Goal: Task Accomplishment & Management: Manage account settings

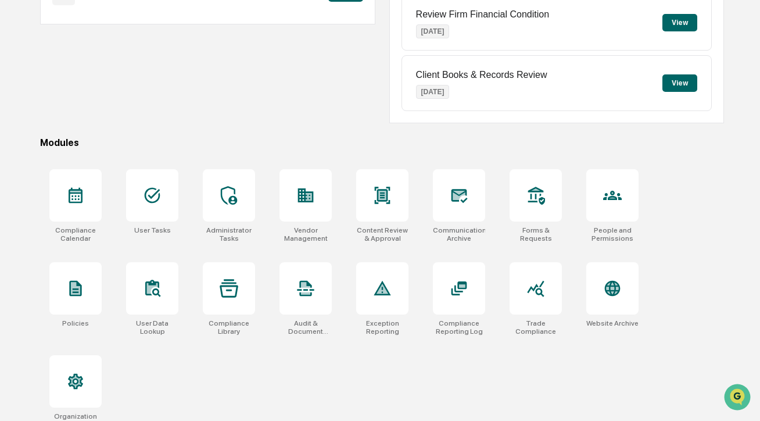
scroll to position [225, 0]
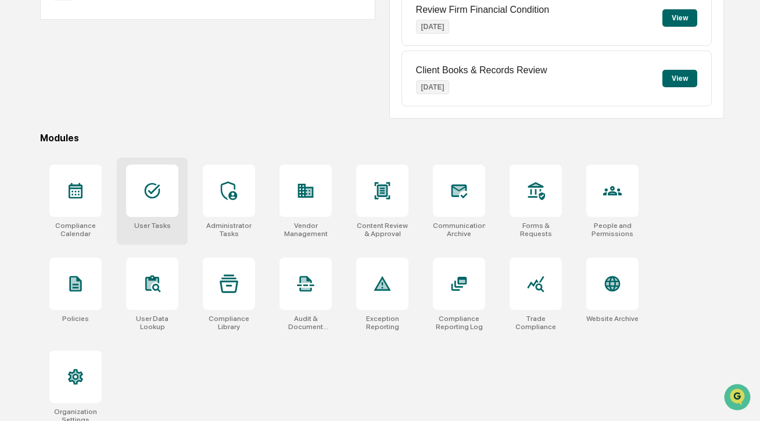
click at [174, 200] on div at bounding box center [152, 190] width 52 height 52
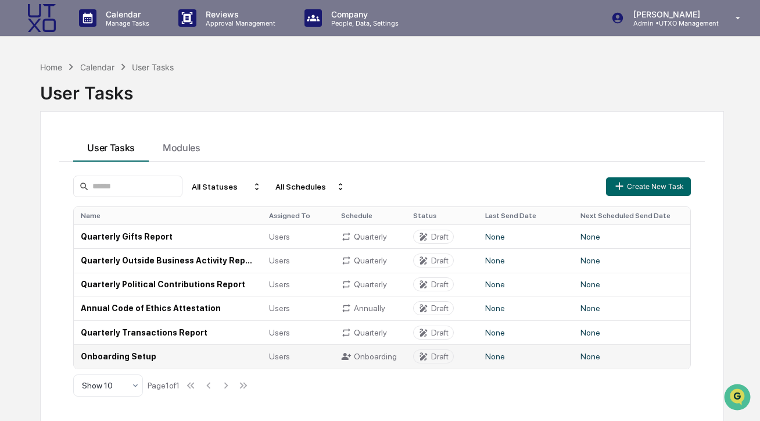
click at [157, 353] on td "Onboarding Setup" at bounding box center [168, 356] width 188 height 24
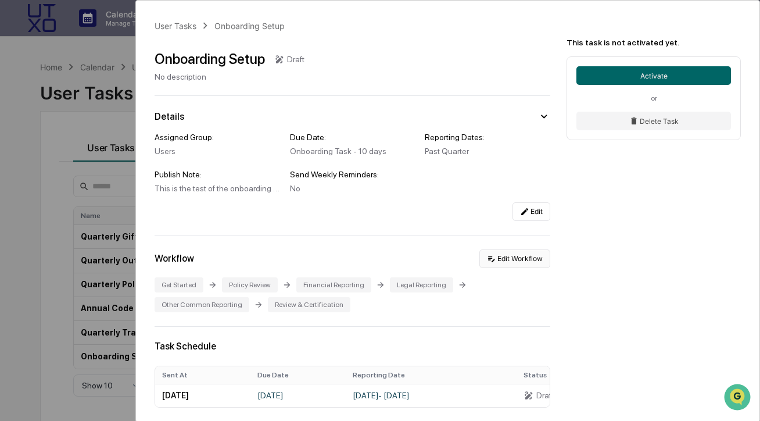
click at [541, 261] on button "Edit Workflow" at bounding box center [514, 258] width 71 height 19
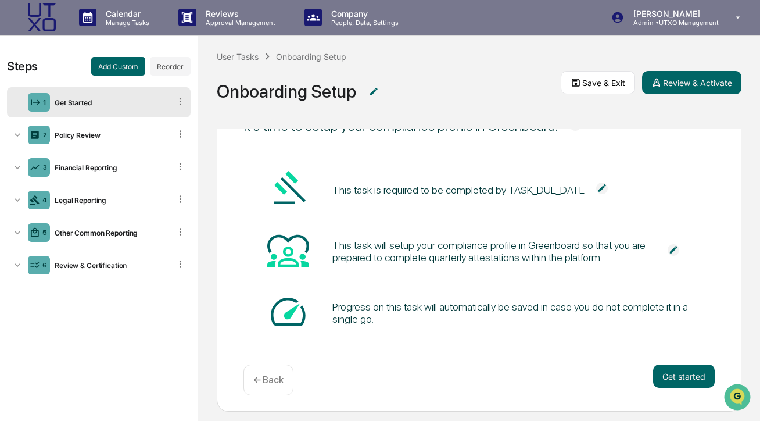
scroll to position [69, 0]
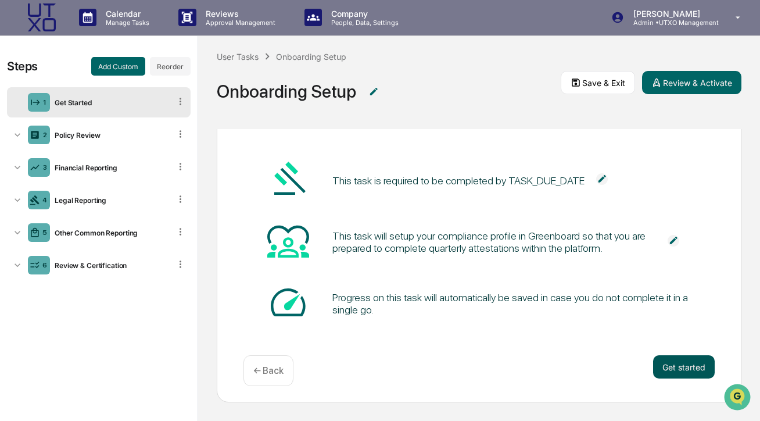
click at [674, 371] on button "Get started" at bounding box center [684, 366] width 62 height 23
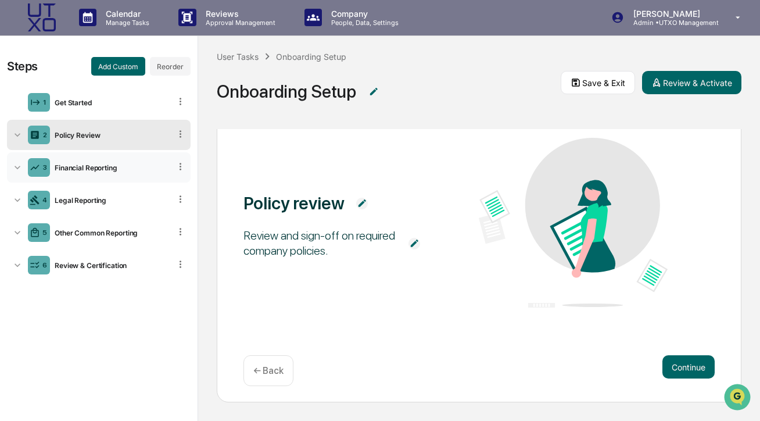
click at [100, 173] on div "3 Financial Reporting" at bounding box center [99, 167] width 184 height 30
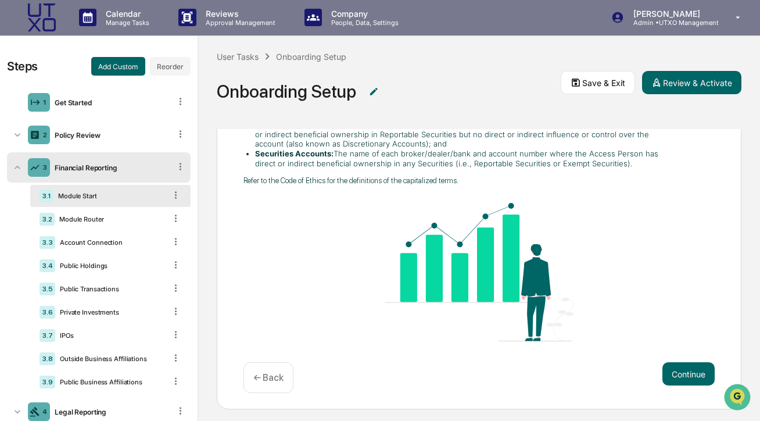
scroll to position [188, 0]
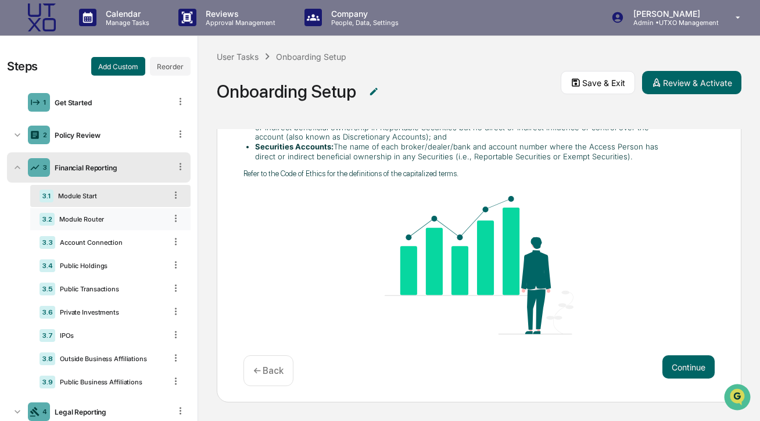
click at [94, 224] on div "3.2 Module Router" at bounding box center [110, 219] width 160 height 22
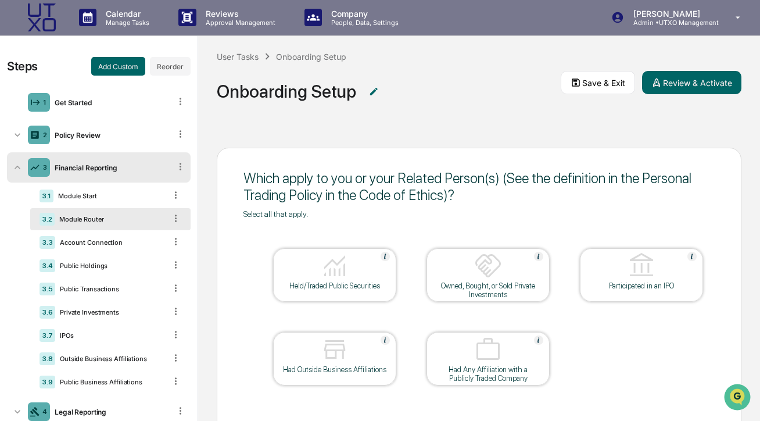
scroll to position [69, 0]
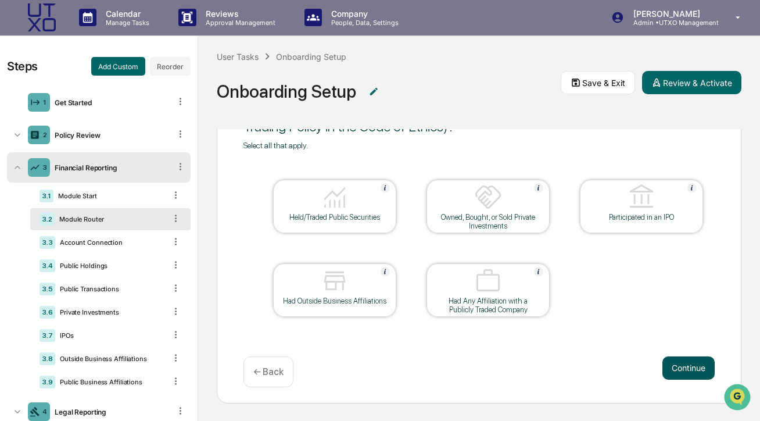
click at [681, 371] on button "Continue" at bounding box center [688, 367] width 52 height 23
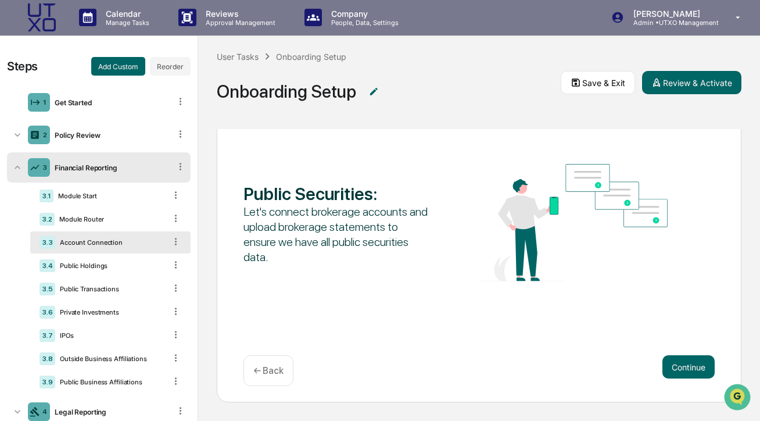
click at [95, 347] on div "3.1 Module Start 3.2 Module Router 3.3 Account Connection 3.4 Public Holdings 3…" at bounding box center [110, 289] width 160 height 208
click at [96, 336] on div "IPOs" at bounding box center [110, 335] width 110 height 8
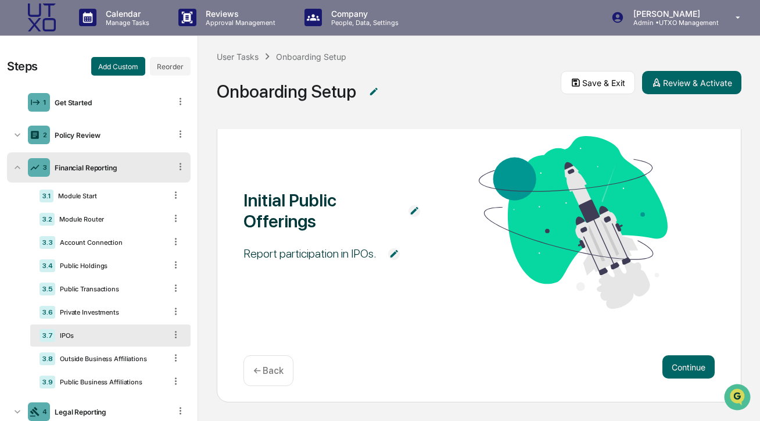
scroll to position [41, 0]
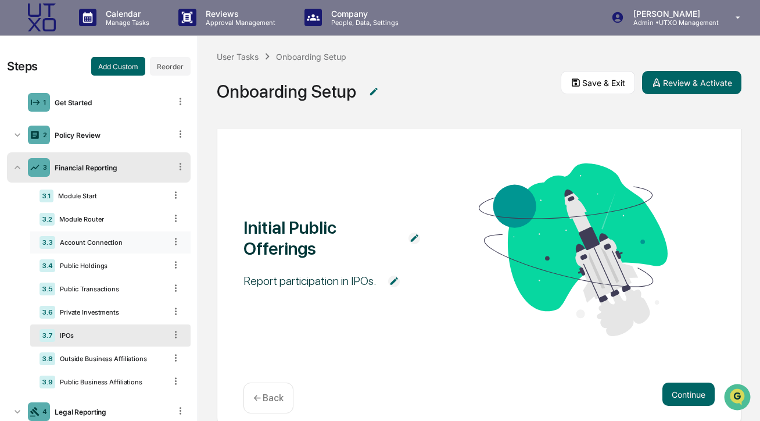
click at [119, 237] on div "3.3 Account Connection" at bounding box center [110, 242] width 160 height 22
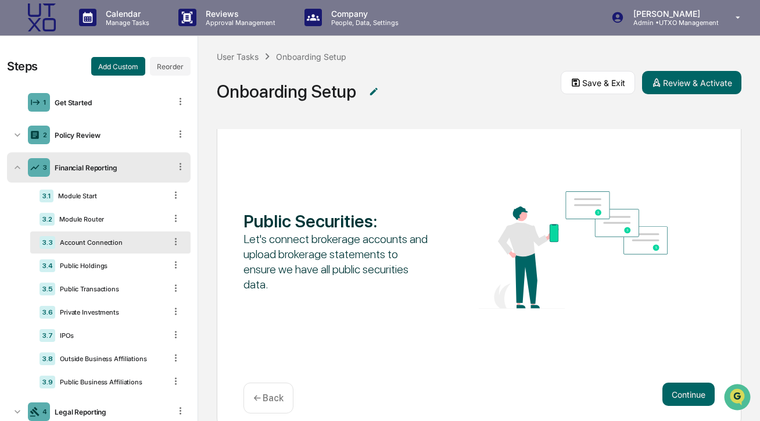
scroll to position [69, 0]
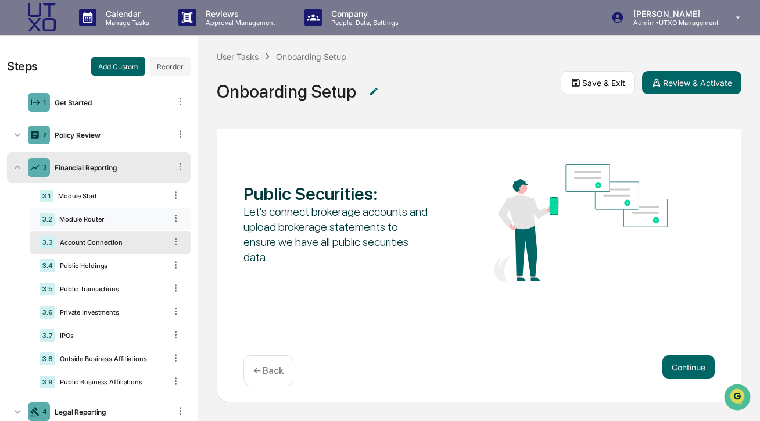
click at [117, 221] on div "Module Router" at bounding box center [110, 219] width 111 height 8
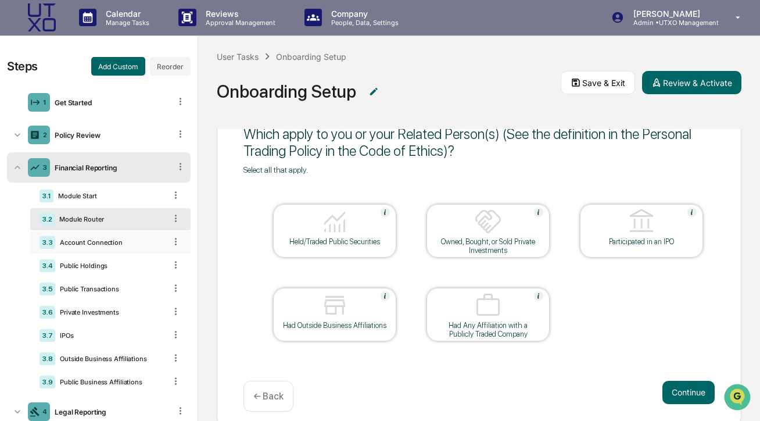
click at [116, 243] on div "Account Connection" at bounding box center [110, 242] width 110 height 8
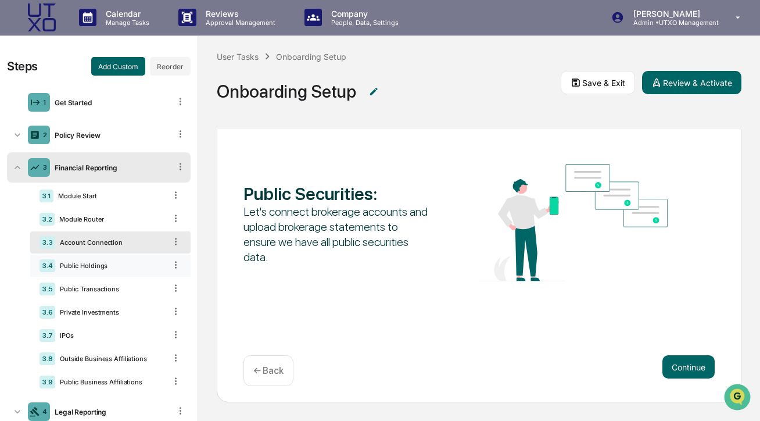
click at [107, 264] on div "Public Holdings" at bounding box center [110, 265] width 110 height 8
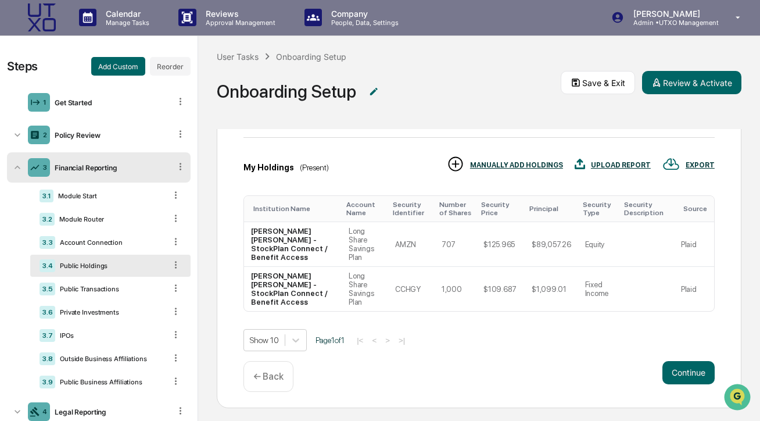
scroll to position [161, 0]
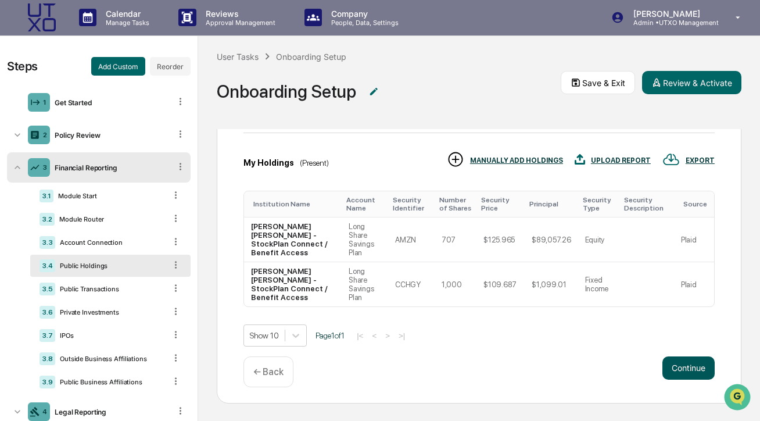
click at [694, 367] on button "Continue" at bounding box center [688, 367] width 52 height 23
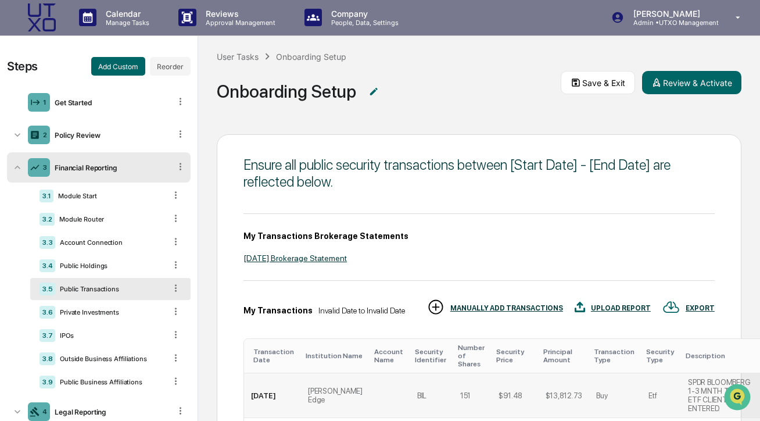
scroll to position [0, 0]
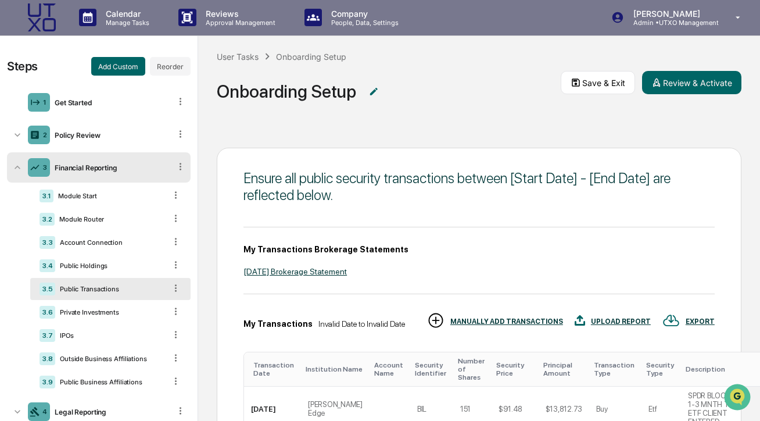
click at [176, 285] on icon at bounding box center [176, 287] width 2 height 7
click at [126, 284] on div "3.5 Public Transactions" at bounding box center [110, 289] width 160 height 22
click at [124, 264] on div "Public Holdings" at bounding box center [110, 265] width 110 height 8
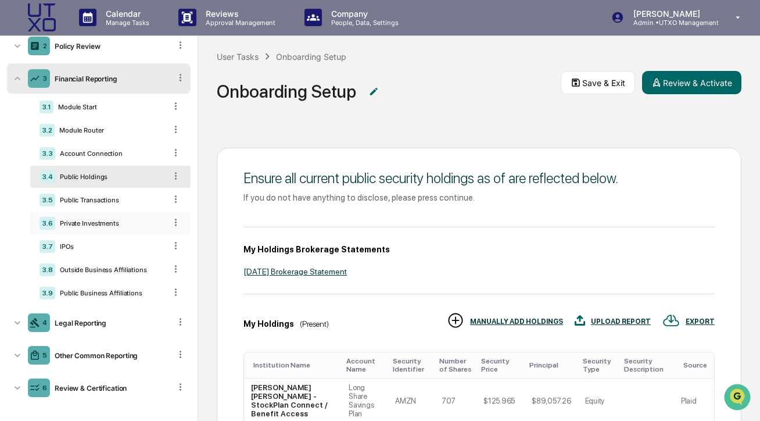
scroll to position [94, 0]
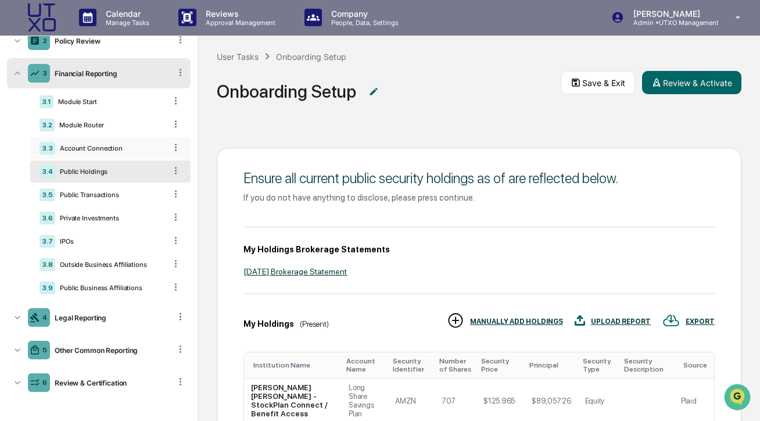
click at [117, 146] on div "Account Connection" at bounding box center [110, 148] width 110 height 8
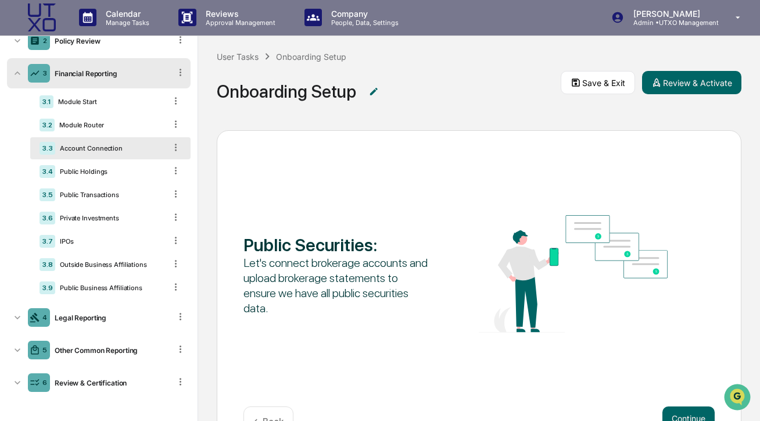
scroll to position [38, 0]
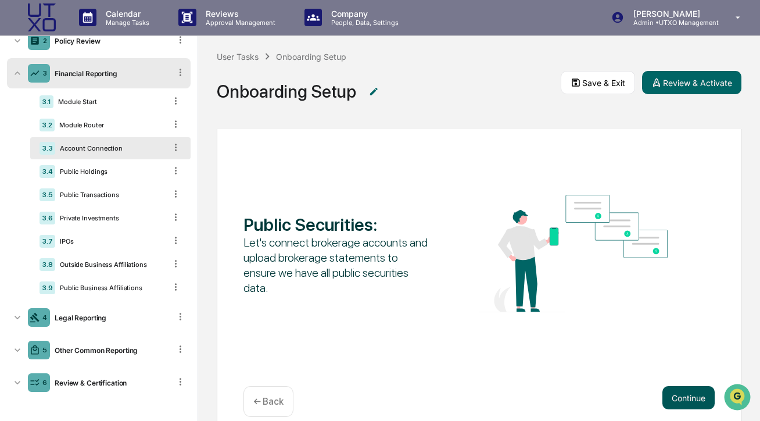
click at [678, 399] on button "Continue" at bounding box center [688, 397] width 52 height 23
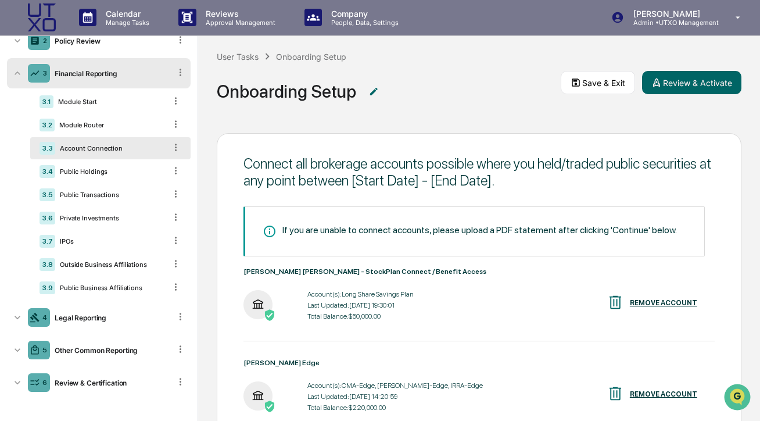
scroll to position [0, 0]
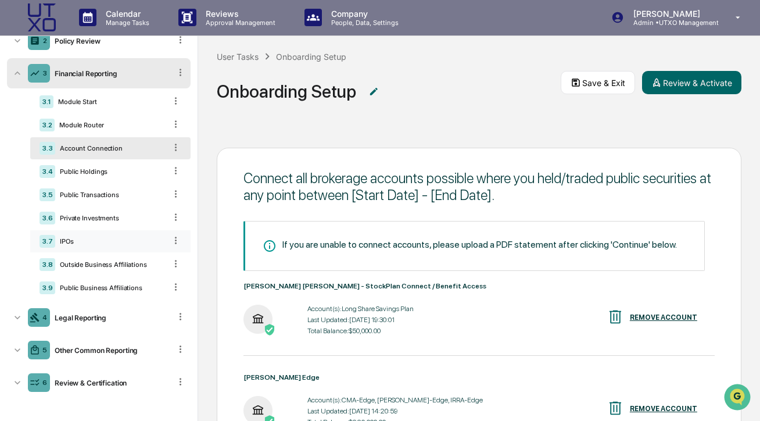
click at [82, 233] on div "3.7 IPOs" at bounding box center [110, 241] width 160 height 22
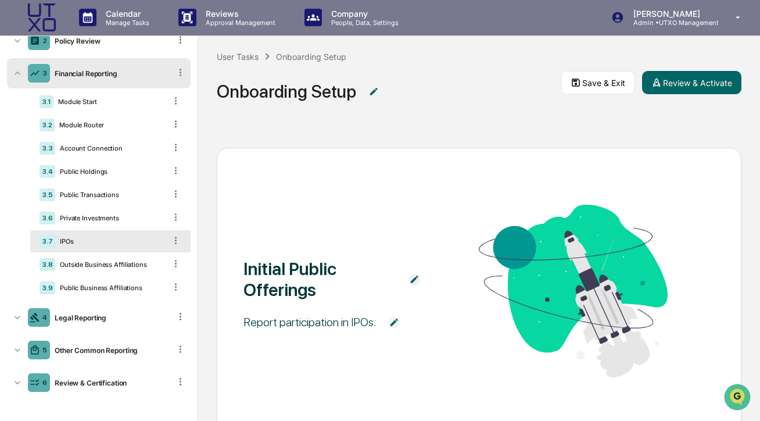
click at [176, 239] on icon at bounding box center [176, 239] width 2 height 7
click at [168, 256] on div "Delete" at bounding box center [162, 256] width 38 height 19
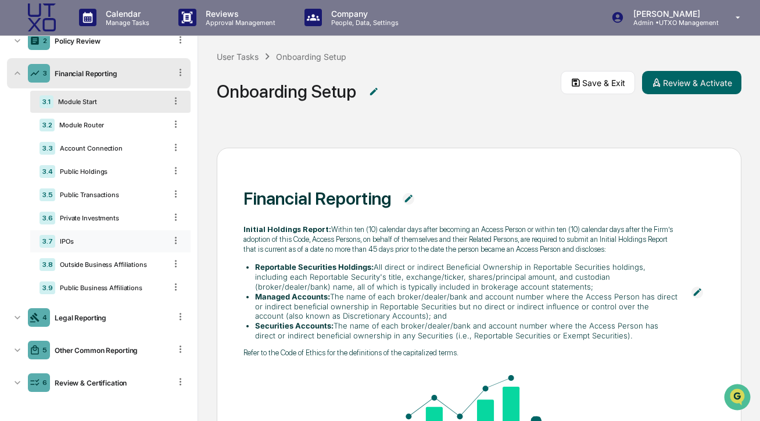
scroll to position [71, 0]
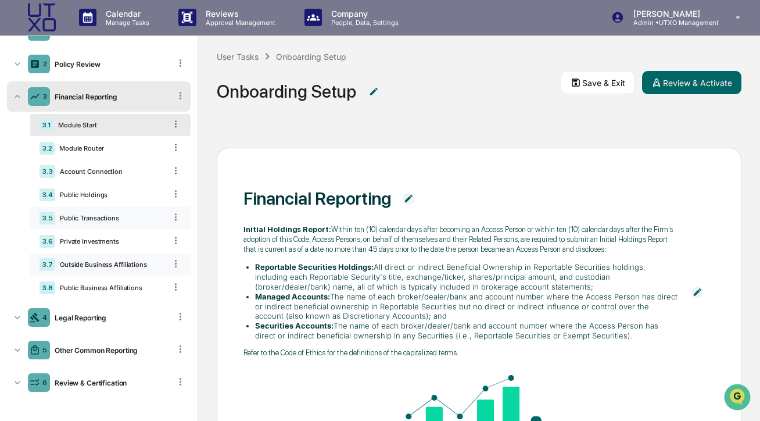
click at [130, 214] on div "Public Transactions" at bounding box center [110, 218] width 110 height 8
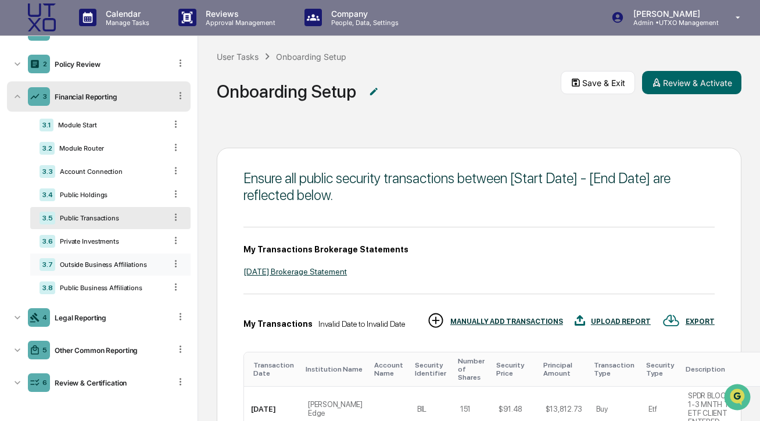
click at [179, 216] on icon at bounding box center [175, 216] width 11 height 11
click at [167, 233] on div "Delete" at bounding box center [162, 233] width 38 height 19
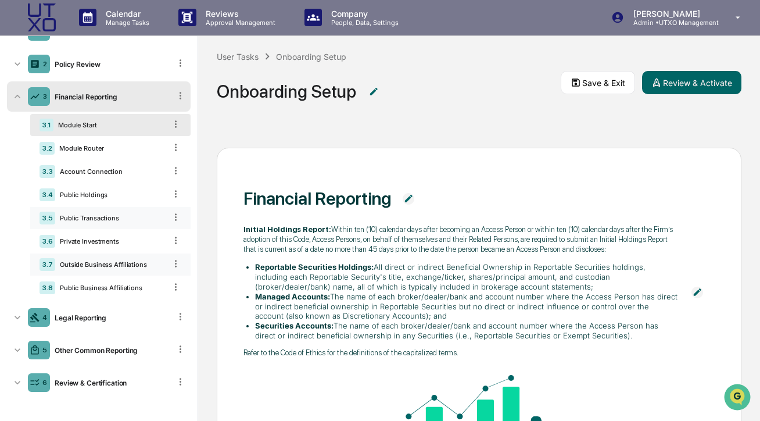
scroll to position [48, 0]
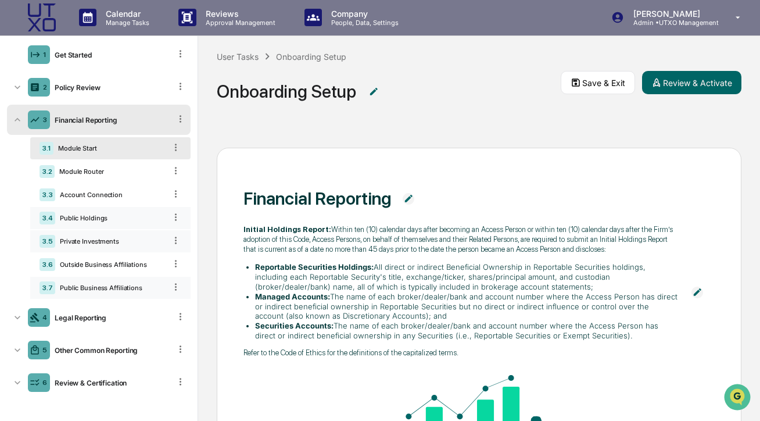
click at [131, 217] on div "Public Holdings" at bounding box center [110, 218] width 110 height 8
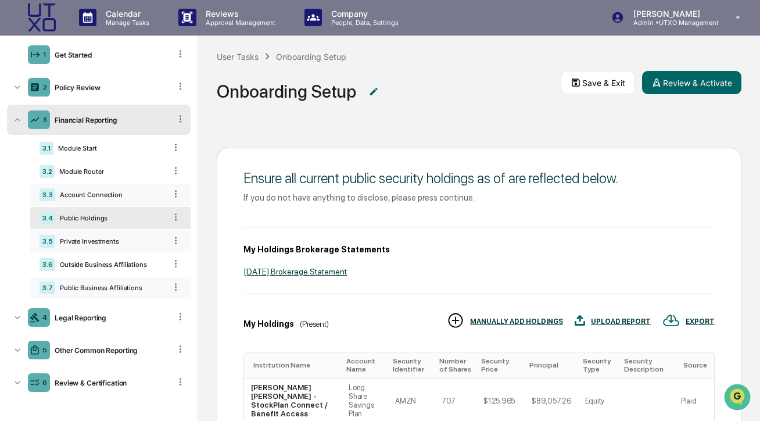
click at [125, 185] on div "3.3 Account Connection" at bounding box center [110, 195] width 160 height 22
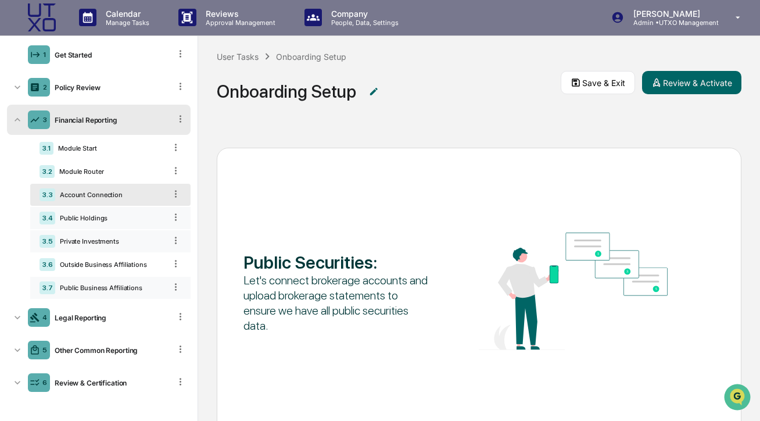
click at [112, 217] on div "Public Holdings" at bounding box center [110, 218] width 110 height 8
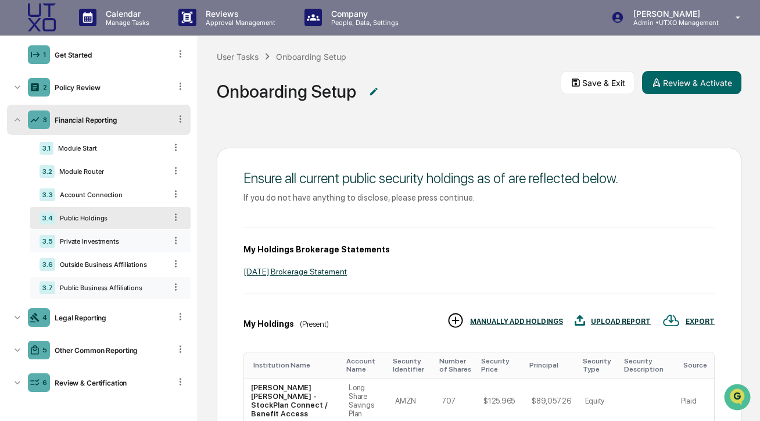
click at [103, 241] on div "Private Investments" at bounding box center [110, 241] width 110 height 8
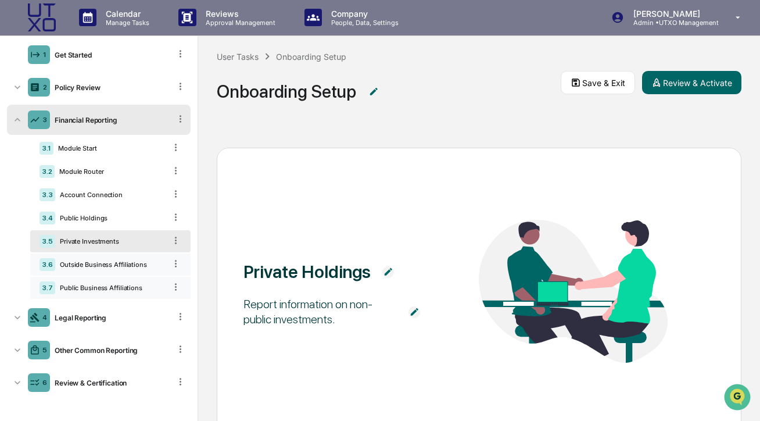
click at [94, 265] on div "Outside Business Affiliations" at bounding box center [110, 264] width 110 height 8
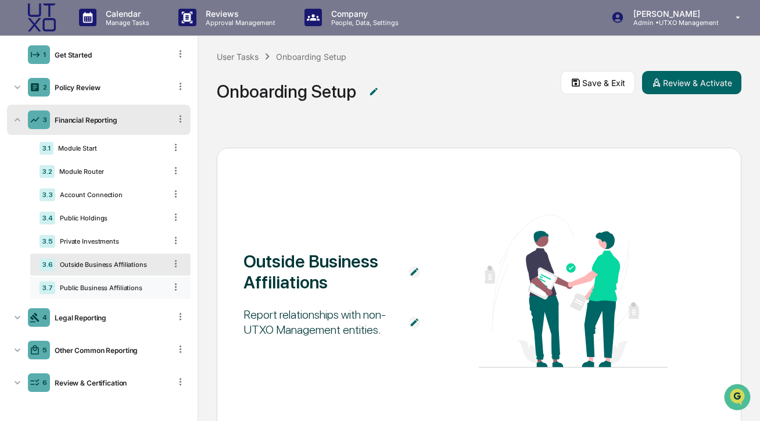
click at [84, 290] on div "Public Business Affiliations" at bounding box center [110, 288] width 110 height 8
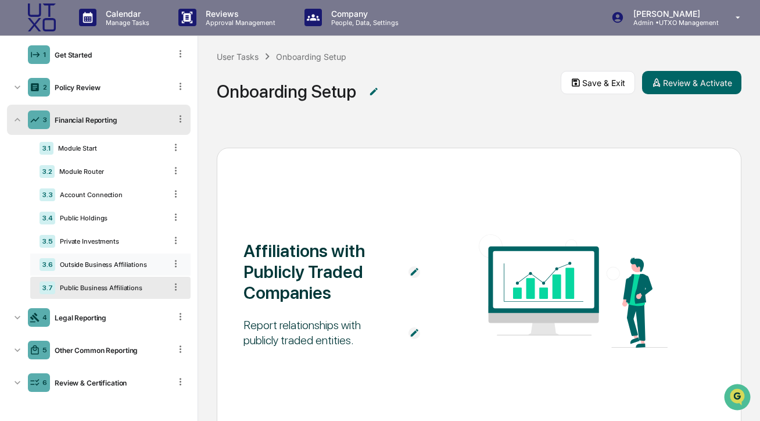
click at [124, 264] on div "Outside Business Affiliations" at bounding box center [110, 264] width 110 height 8
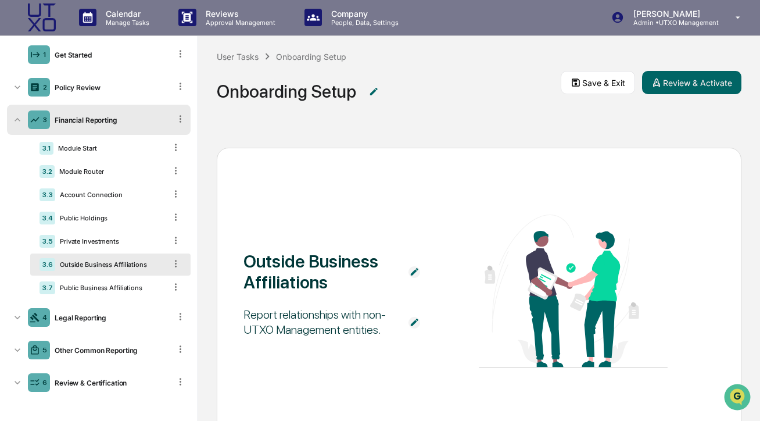
click at [416, 270] on img at bounding box center [414, 272] width 12 height 12
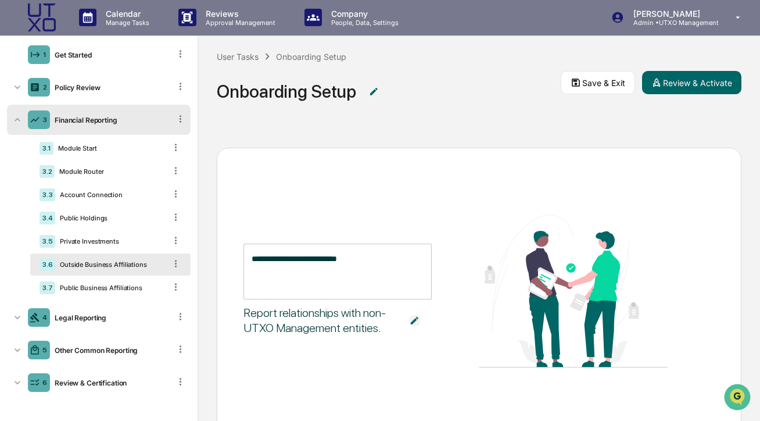
click at [379, 260] on textarea "**********" at bounding box center [338, 271] width 172 height 37
click at [335, 256] on textarea "**********" at bounding box center [338, 271] width 172 height 37
type textarea "**********"
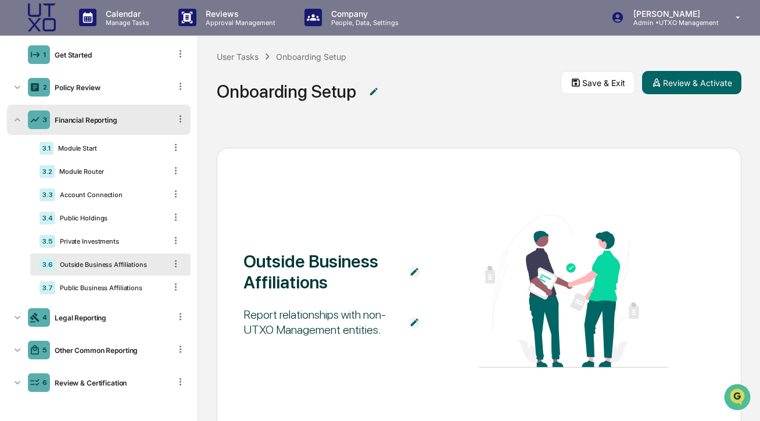
click at [332, 313] on div "Report relationships with non-UTXO Management entities." at bounding box center [319, 322] width 153 height 30
click at [417, 319] on img at bounding box center [414, 323] width 12 height 12
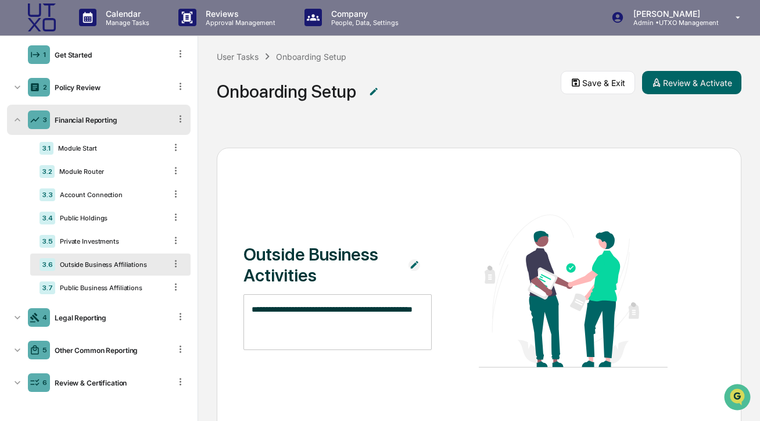
click at [416, 318] on textarea "**********" at bounding box center [338, 321] width 172 height 37
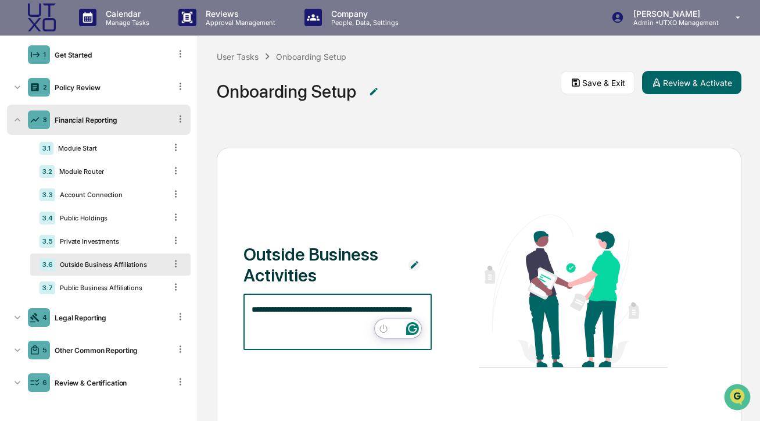
drag, startPoint x: 339, startPoint y: 324, endPoint x: 238, endPoint y: 299, distance: 104.0
click at [238, 299] on div "**********" at bounding box center [479, 309] width 525 height 323
paste textarea "**********"
type textarea "**********"
click at [404, 175] on div "**********" at bounding box center [479, 309] width 525 height 323
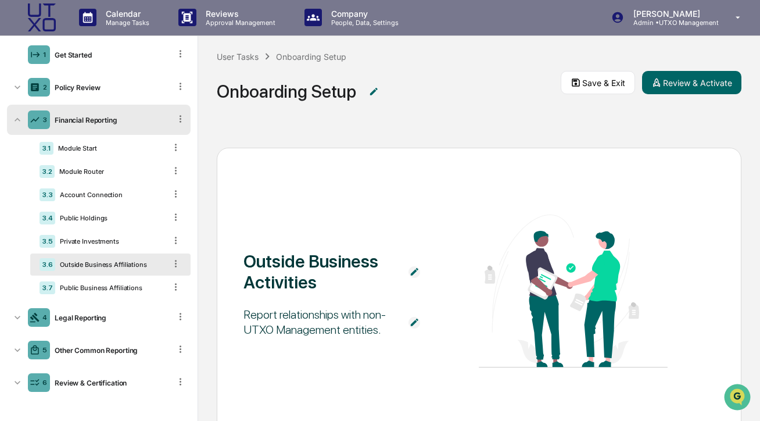
click at [416, 320] on img at bounding box center [414, 323] width 12 height 12
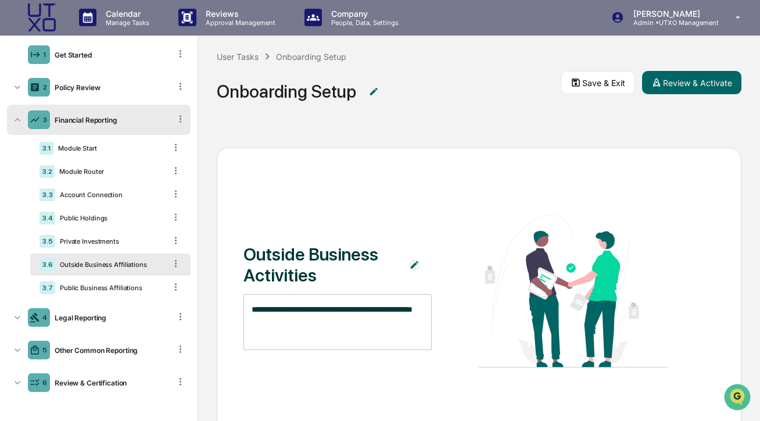
click at [354, 319] on textarea "**********" at bounding box center [338, 321] width 172 height 37
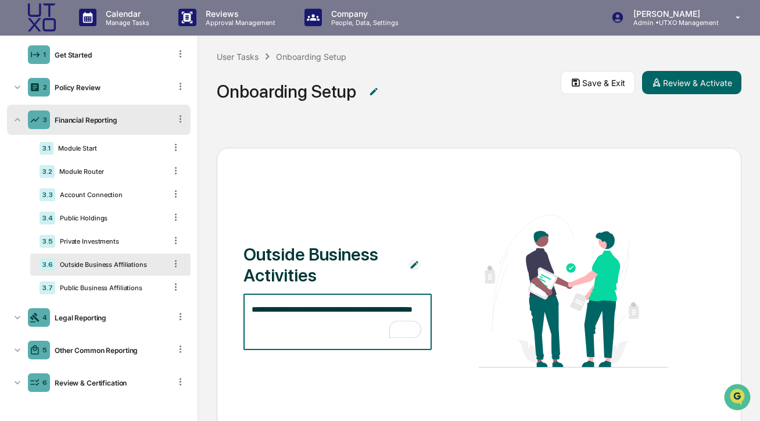
drag, startPoint x: 339, startPoint y: 321, endPoint x: 235, endPoint y: 304, distance: 105.4
click at [235, 304] on div "**********" at bounding box center [479, 309] width 525 height 323
paste textarea "**********"
type textarea "**********"
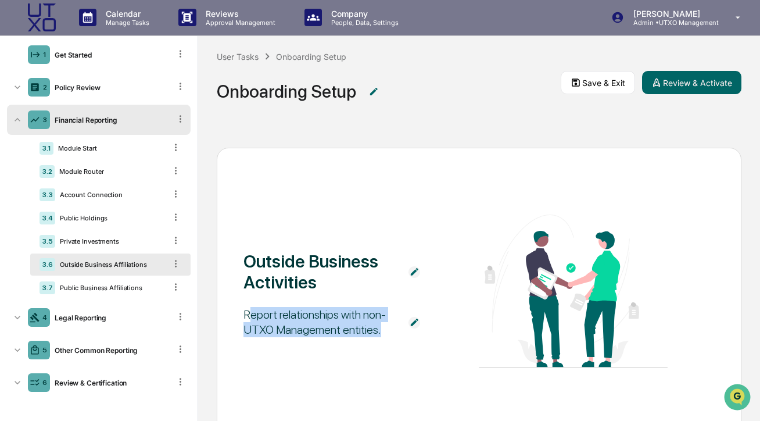
drag, startPoint x: 250, startPoint y: 309, endPoint x: 299, endPoint y: 348, distance: 62.9
click at [414, 325] on img at bounding box center [414, 323] width 12 height 12
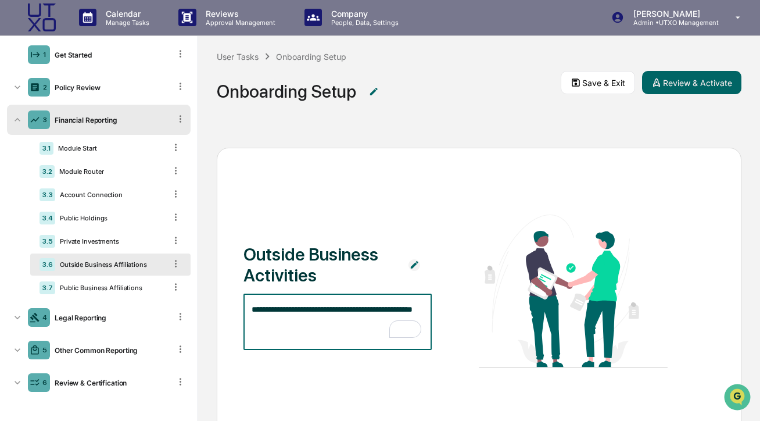
drag, startPoint x: 331, startPoint y: 324, endPoint x: 216, endPoint y: 303, distance: 116.2
click at [216, 303] on div "**********" at bounding box center [479, 275] width 562 height 292
type textarea "*"
type textarea "********"
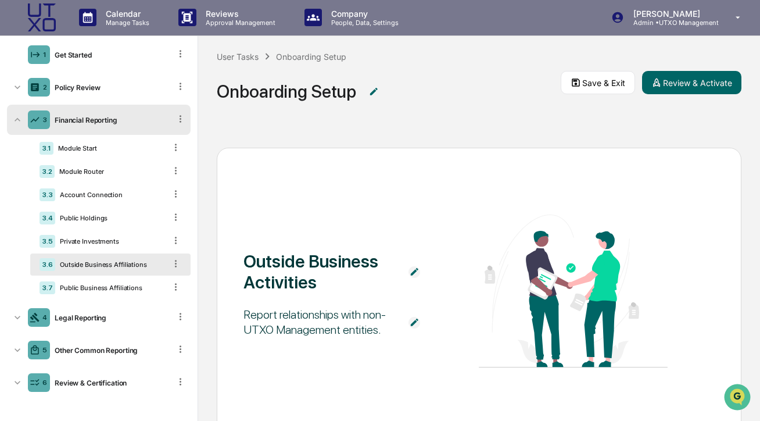
click at [400, 156] on div "Outside Business Activities Report relationships with non-UTXO Management entit…" at bounding box center [479, 309] width 525 height 323
click at [415, 324] on img at bounding box center [414, 323] width 12 height 12
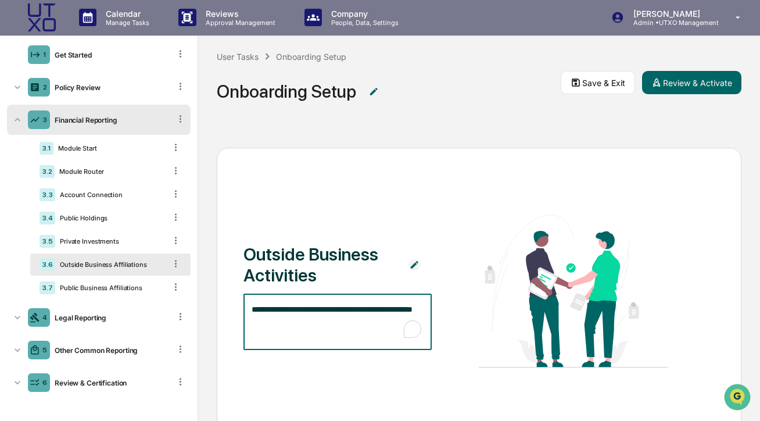
drag, startPoint x: 358, startPoint y: 321, endPoint x: 233, endPoint y: 297, distance: 127.7
click at [233, 297] on div "**********" at bounding box center [479, 309] width 525 height 323
type textarea "********"
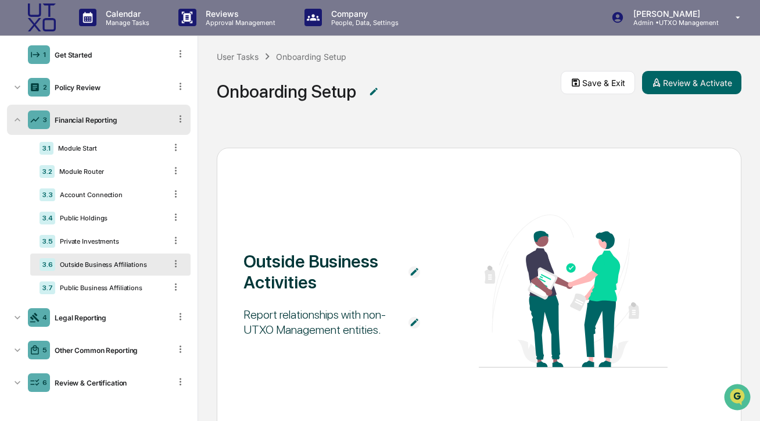
click at [327, 379] on div "Outside Business Activities Report relationships with non-UTXO Management entit…" at bounding box center [479, 309] width 525 height 323
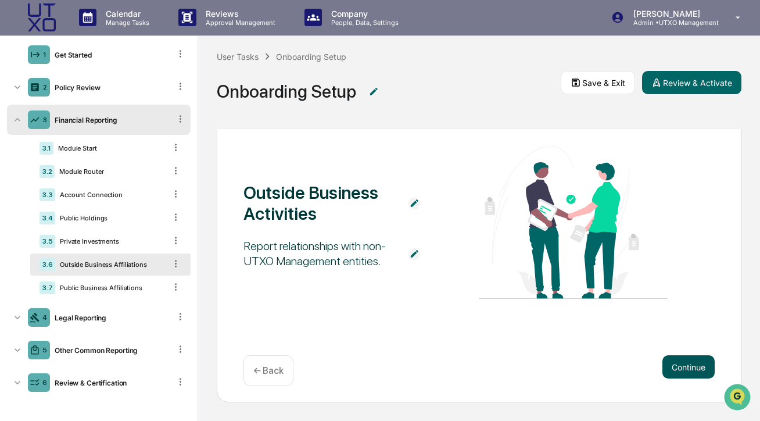
click at [700, 363] on button "Continue" at bounding box center [688, 366] width 52 height 23
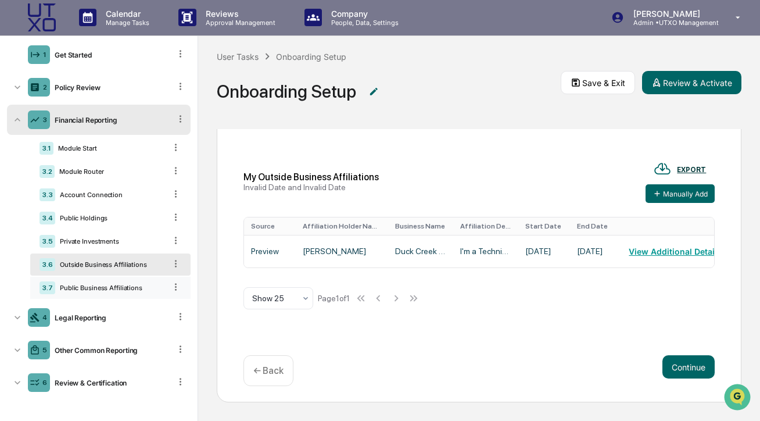
click at [105, 291] on div "Public Business Affiliations" at bounding box center [110, 288] width 110 height 8
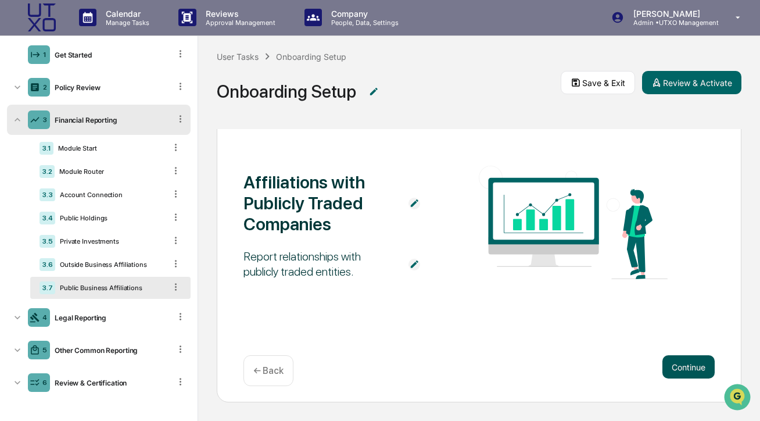
click at [683, 366] on button "Continue" at bounding box center [688, 366] width 52 height 23
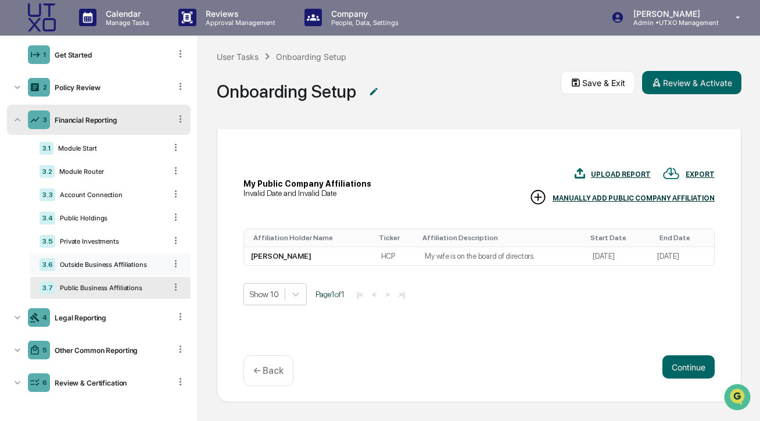
click at [106, 264] on div "Outside Business Affiliations" at bounding box center [110, 264] width 110 height 8
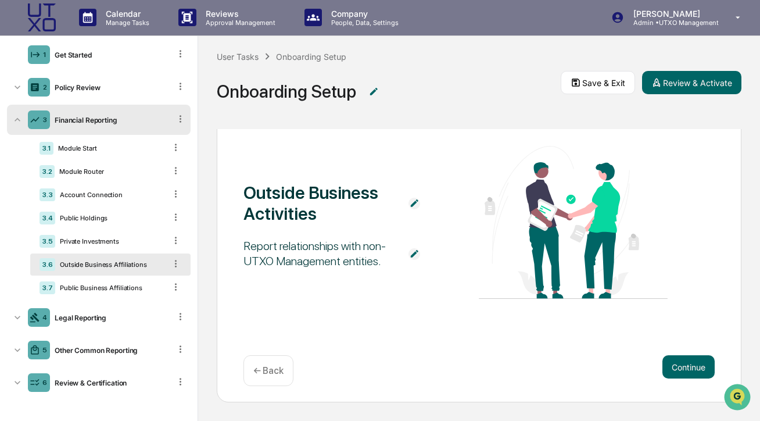
scroll to position [50, 0]
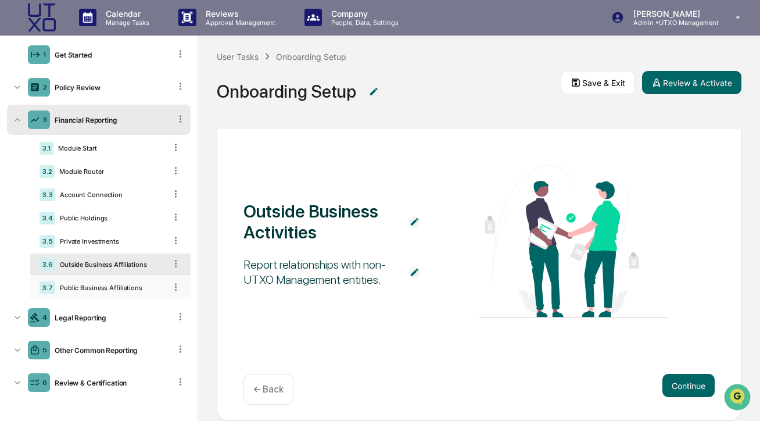
click at [105, 288] on div "Public Business Affiliations" at bounding box center [110, 288] width 110 height 8
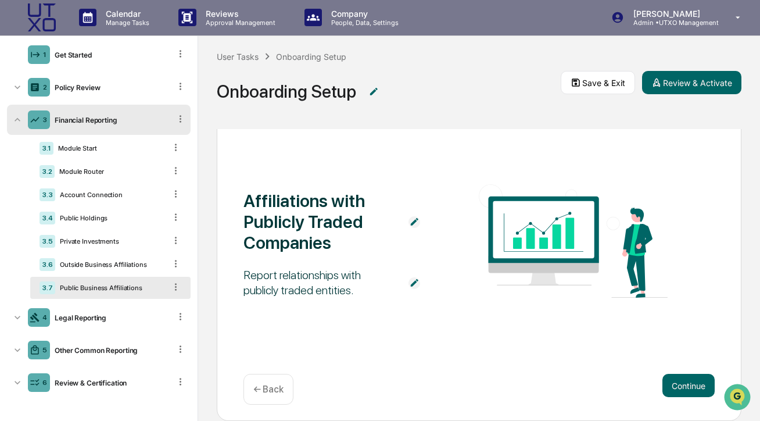
scroll to position [67, 0]
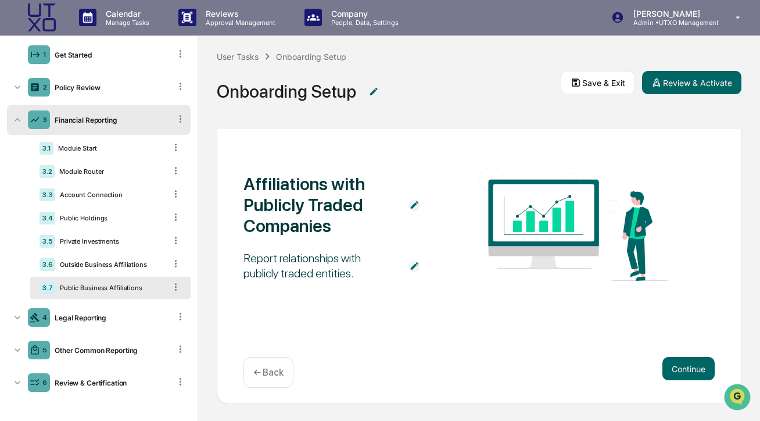
click at [177, 288] on icon at bounding box center [175, 286] width 11 height 11
click at [172, 303] on div "Delete" at bounding box center [162, 303] width 38 height 19
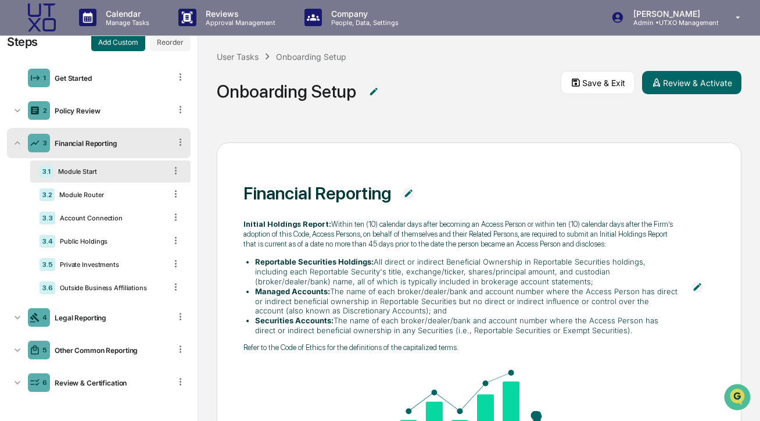
scroll to position [24, 0]
click at [115, 189] on div "3.2 Module Router" at bounding box center [110, 195] width 160 height 22
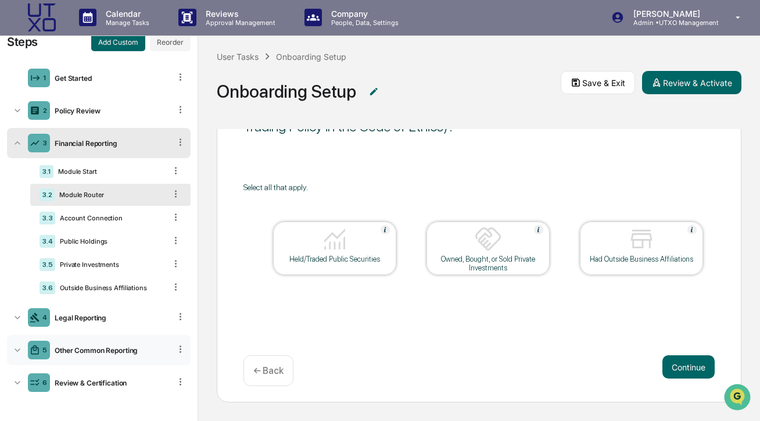
click at [19, 353] on icon at bounding box center [18, 350] width 12 height 12
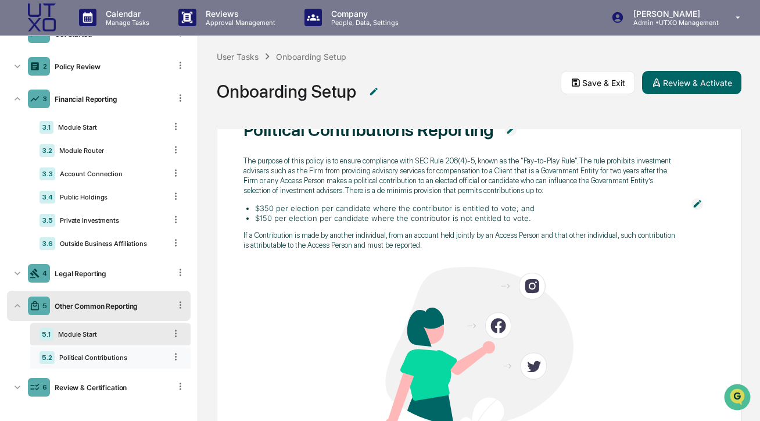
scroll to position [63, 0]
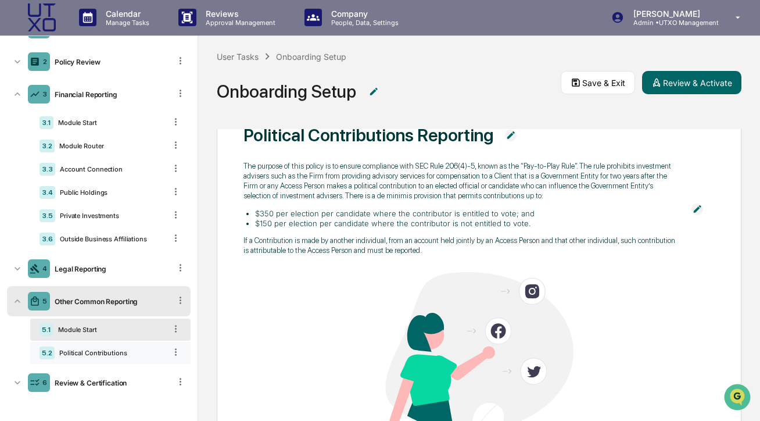
click at [112, 353] on div "Political Contributions" at bounding box center [110, 353] width 111 height 8
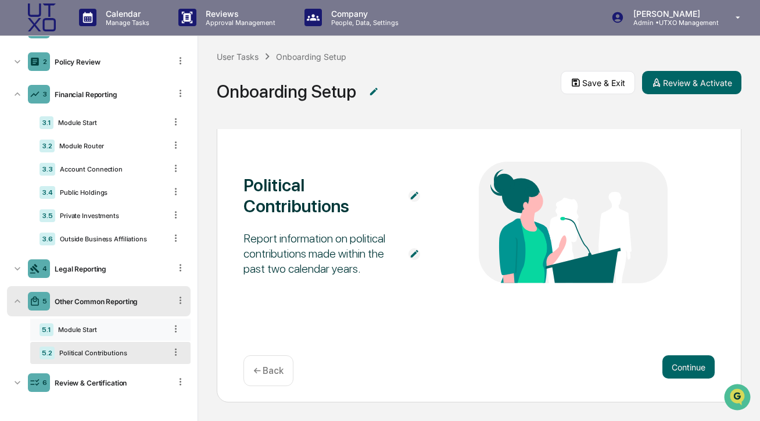
click at [96, 337] on div "5.1 Module Start" at bounding box center [110, 329] width 160 height 22
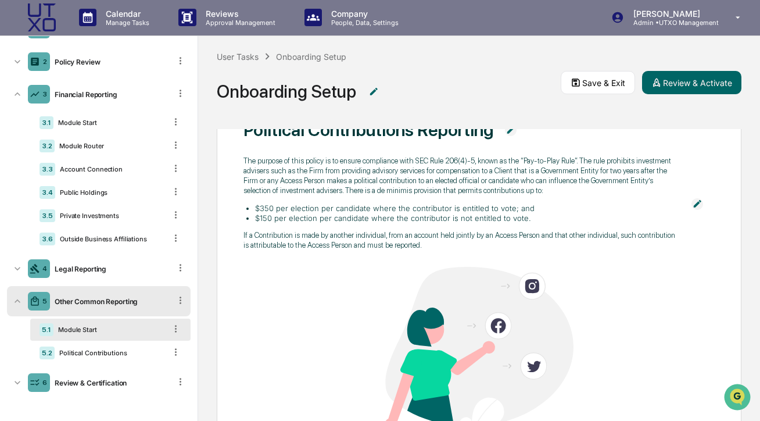
click at [700, 209] on img at bounding box center [697, 204] width 12 height 12
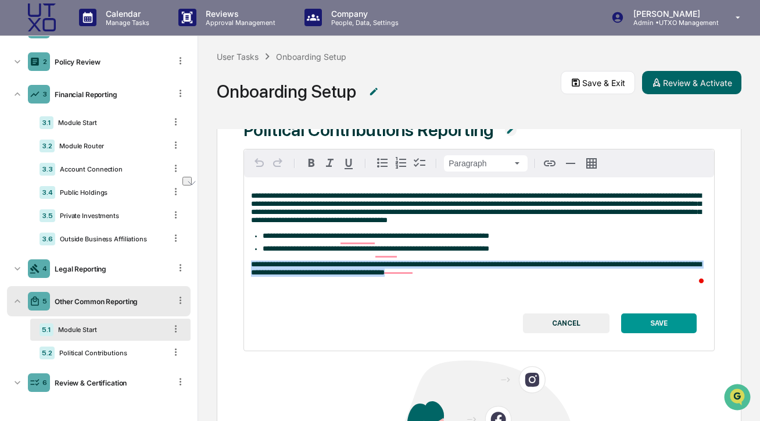
click at [245, 270] on html "**********" at bounding box center [380, 209] width 760 height 421
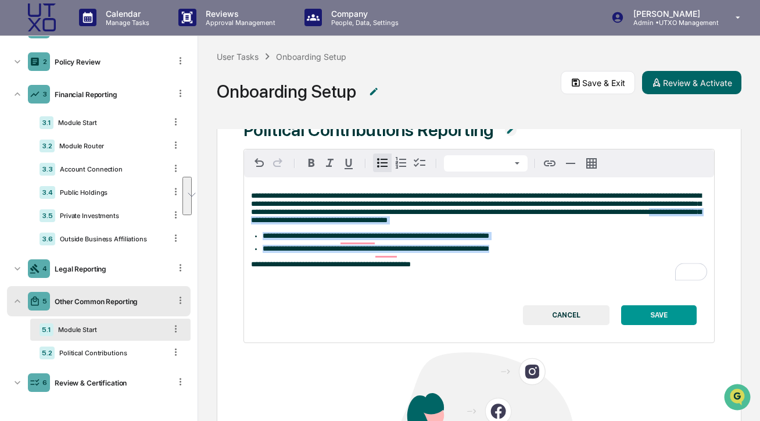
drag, startPoint x: 542, startPoint y: 250, endPoint x: 454, endPoint y: 220, distance: 93.3
click at [454, 220] on div "**********" at bounding box center [479, 230] width 470 height 106
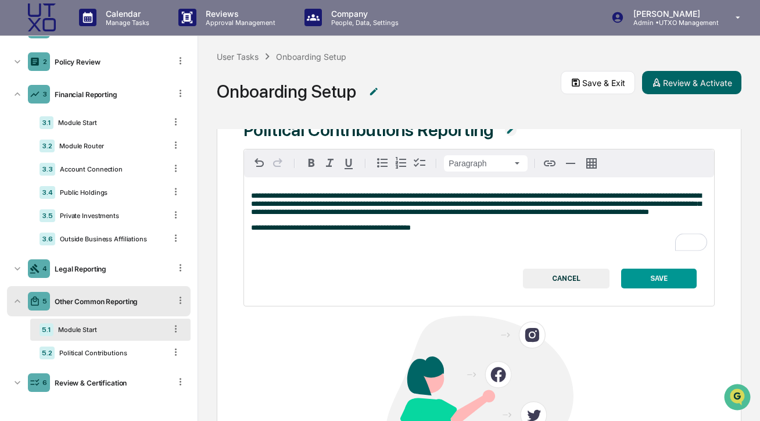
click at [672, 288] on button "SAVE" at bounding box center [659, 278] width 76 height 20
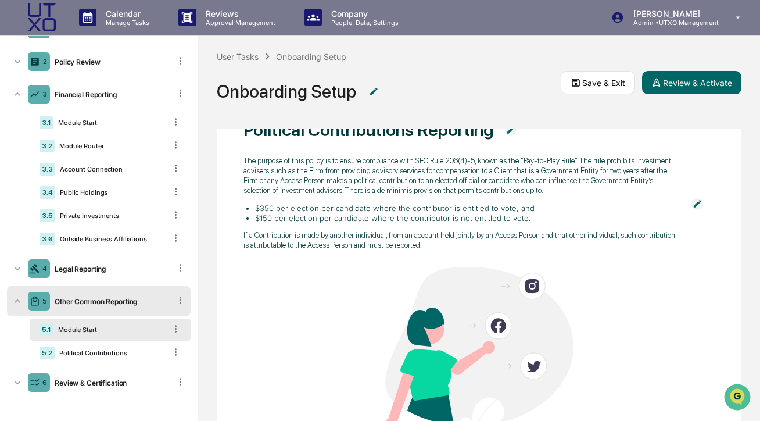
click at [700, 205] on img at bounding box center [697, 204] width 12 height 12
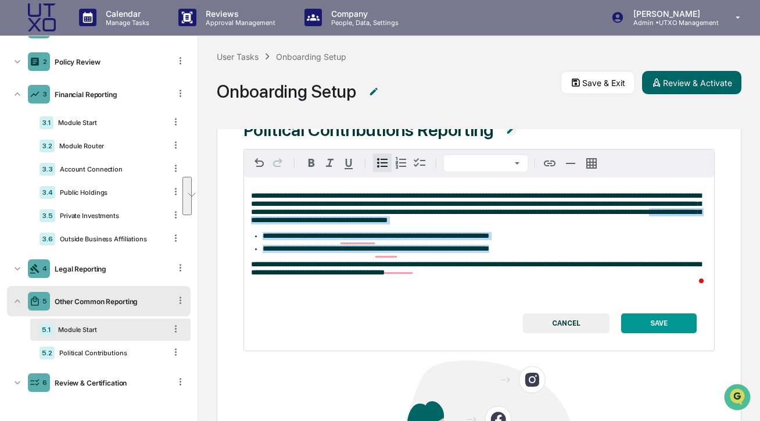
drag, startPoint x: 535, startPoint y: 249, endPoint x: 453, endPoint y: 220, distance: 86.9
click at [453, 220] on div "**********" at bounding box center [479, 234] width 470 height 114
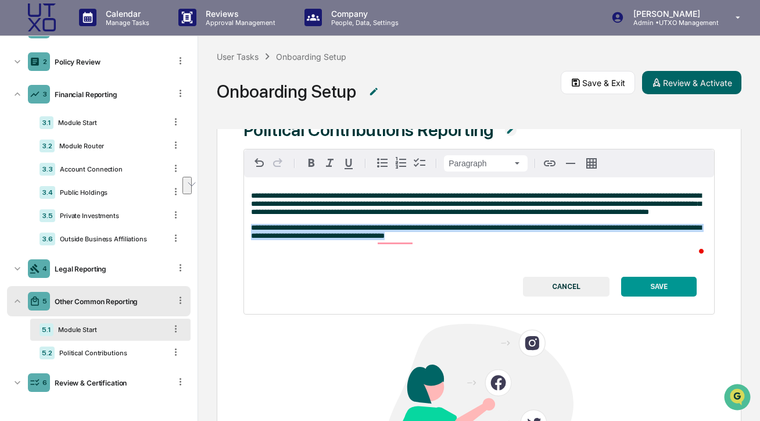
drag, startPoint x: 521, startPoint y: 248, endPoint x: 255, endPoint y: 232, distance: 266.0
click at [255, 232] on div "**********" at bounding box center [479, 215] width 470 height 77
paste div "To enrich screen reader interactions, please activate Accessibility in Grammarl…"
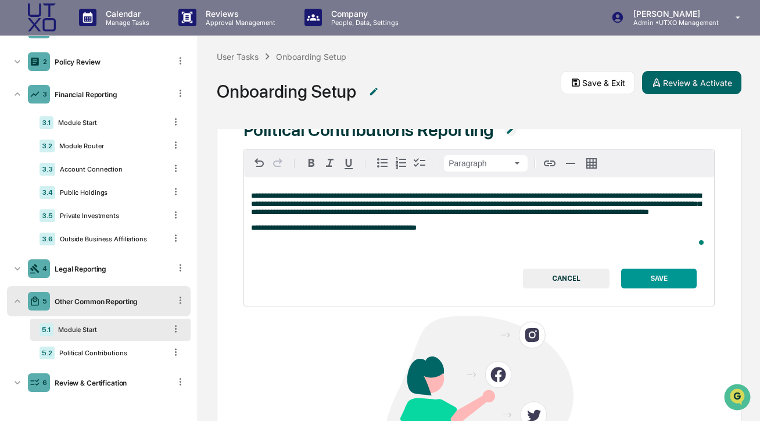
click at [677, 288] on button "SAVE" at bounding box center [659, 278] width 76 height 20
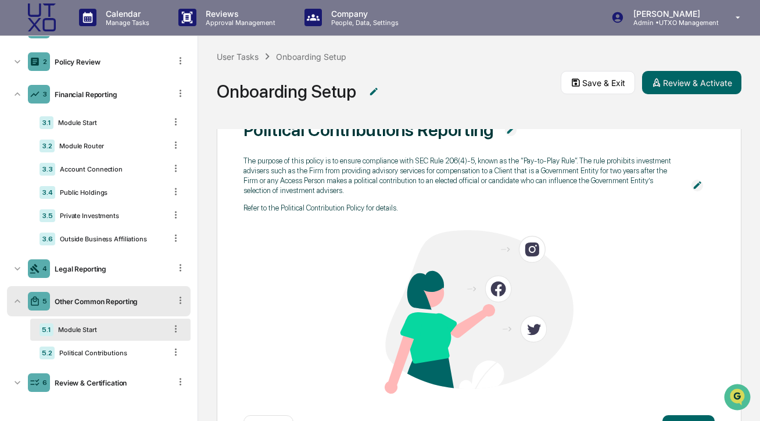
scroll to position [0, 0]
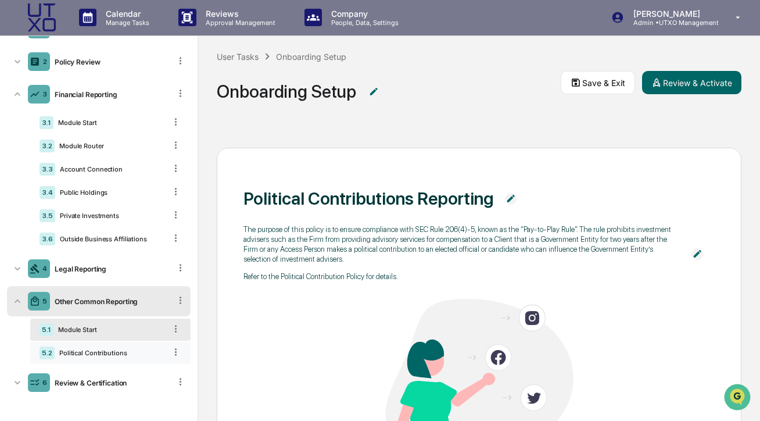
click at [96, 345] on div "5.2 Political Contributions" at bounding box center [110, 353] width 160 height 22
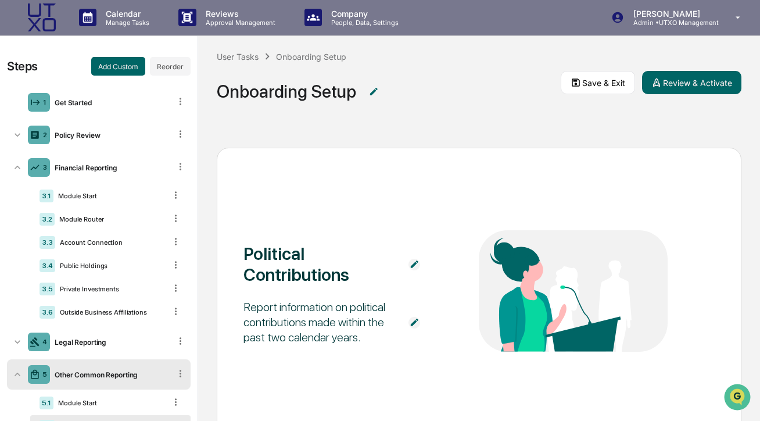
click at [17, 374] on icon at bounding box center [18, 373] width 6 height 3
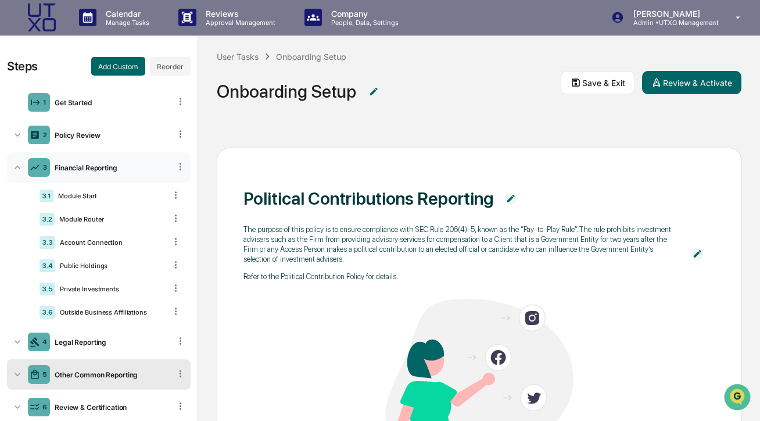
click at [17, 168] on icon at bounding box center [18, 168] width 12 height 12
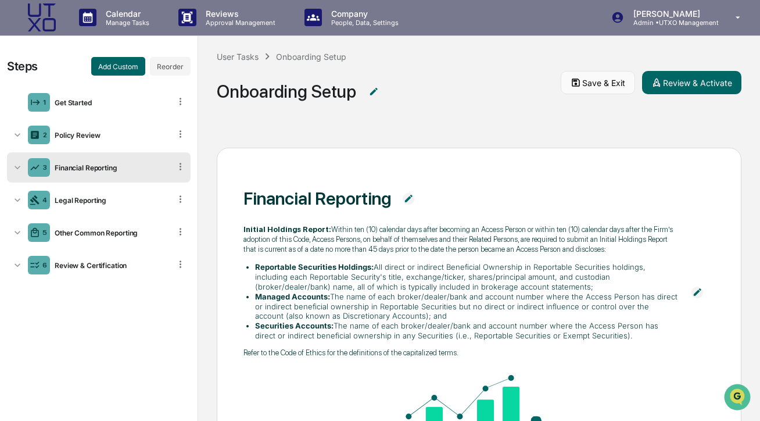
click at [607, 86] on button "Save & Exit" at bounding box center [598, 82] width 74 height 23
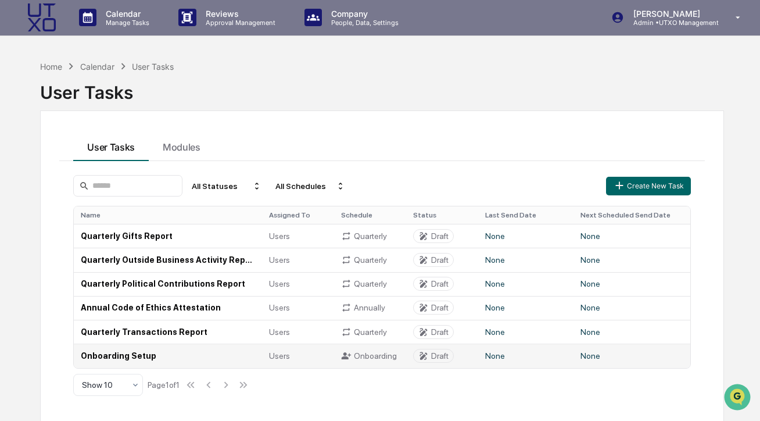
click at [148, 356] on td "Onboarding Setup" at bounding box center [168, 355] width 188 height 24
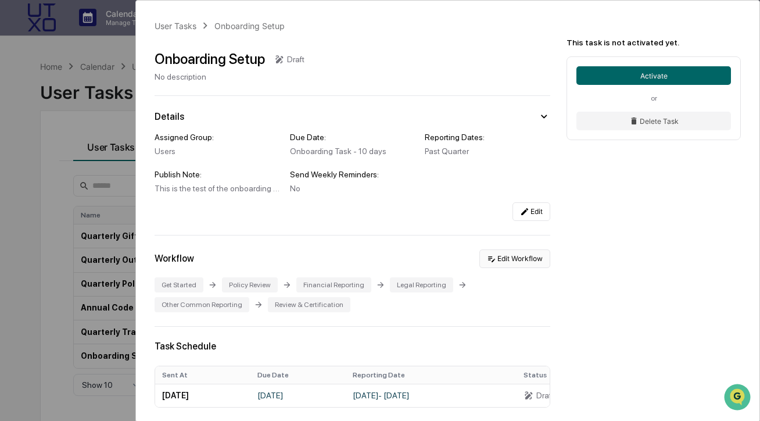
click at [508, 254] on button "Edit Workflow" at bounding box center [514, 258] width 71 height 19
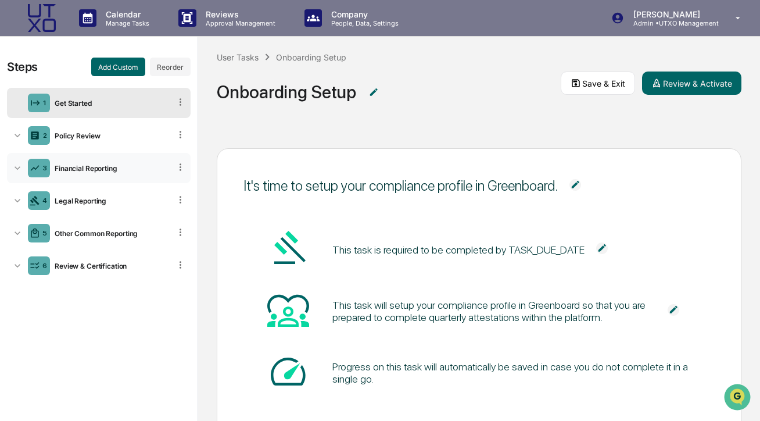
click at [101, 167] on div "Financial Reporting" at bounding box center [110, 168] width 120 height 9
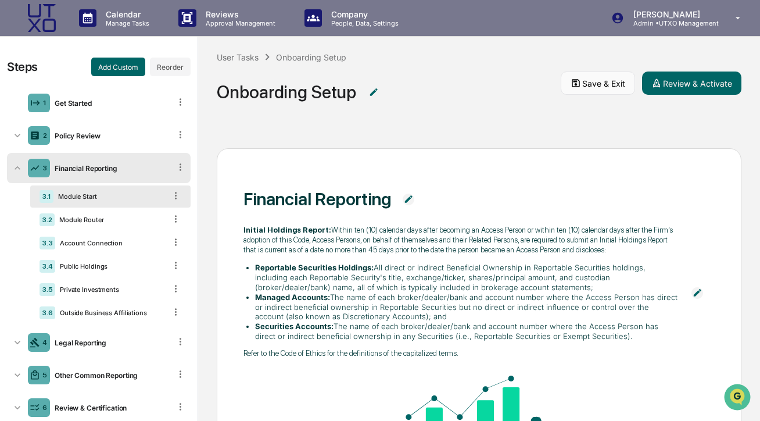
click at [565, 72] on button "Save & Exit" at bounding box center [598, 82] width 74 height 23
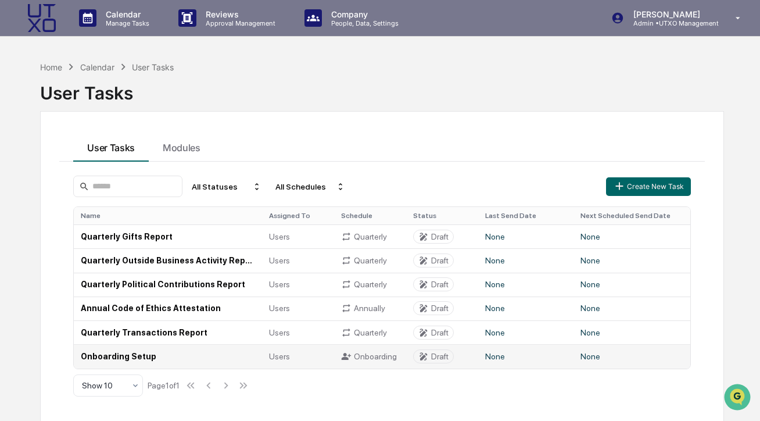
click at [476, 362] on td "Draft" at bounding box center [442, 356] width 72 height 24
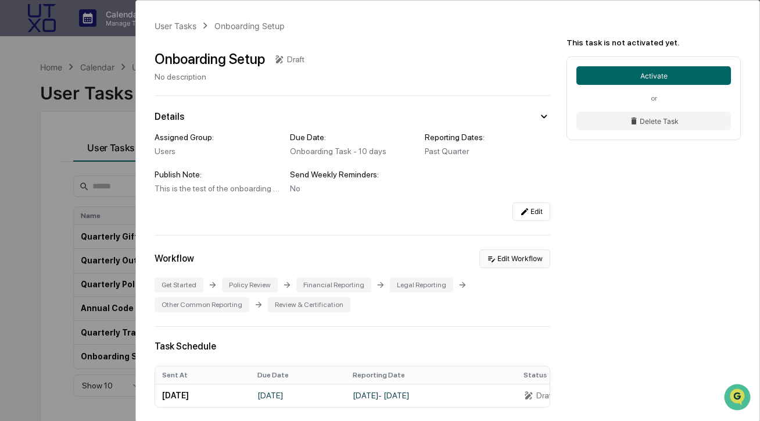
click at [525, 258] on button "Edit Workflow" at bounding box center [514, 258] width 71 height 19
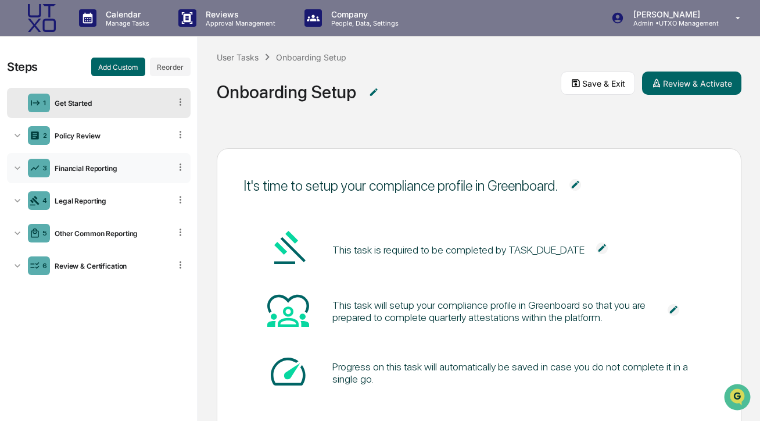
click at [19, 167] on icon at bounding box center [18, 168] width 12 height 12
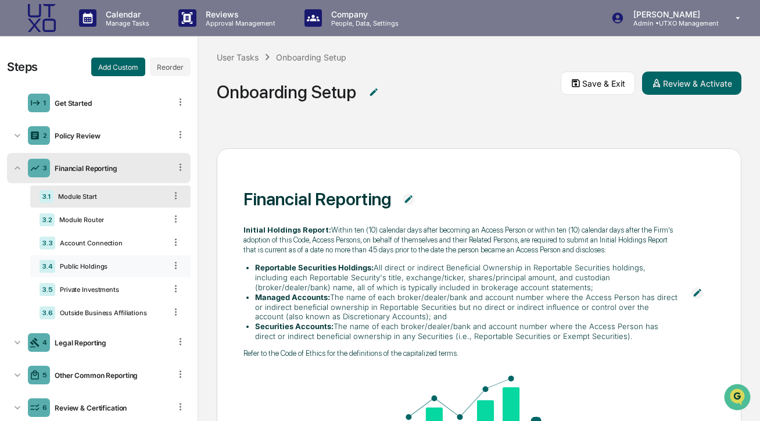
click at [107, 264] on div "Public Holdings" at bounding box center [110, 266] width 110 height 8
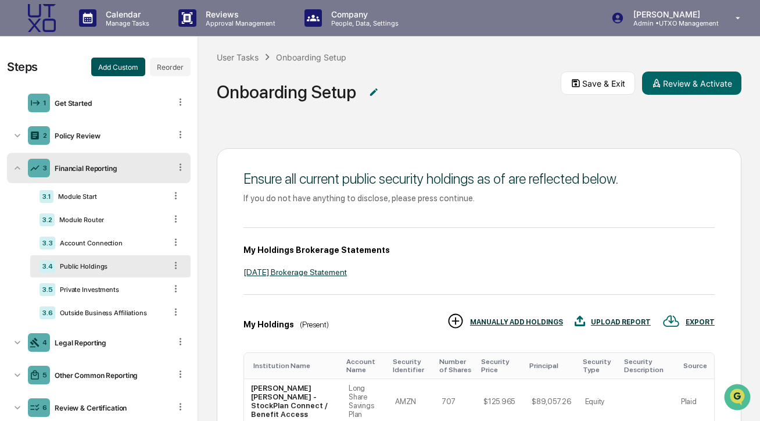
click at [128, 69] on button "Add Custom" at bounding box center [118, 67] width 54 height 19
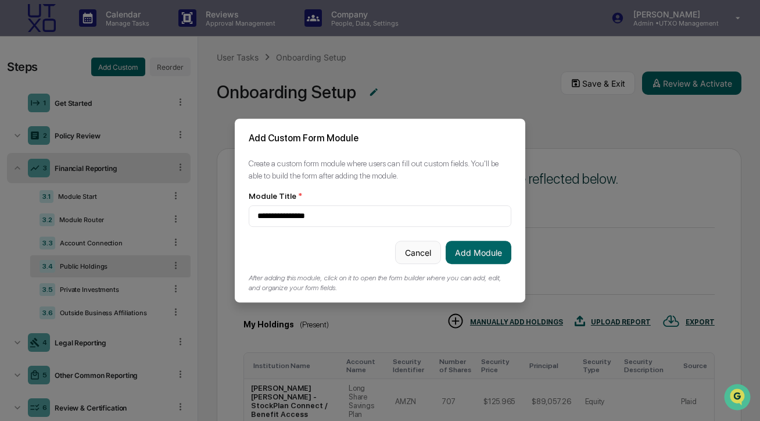
type input "**********"
click at [422, 241] on button "Cancel" at bounding box center [418, 252] width 46 height 23
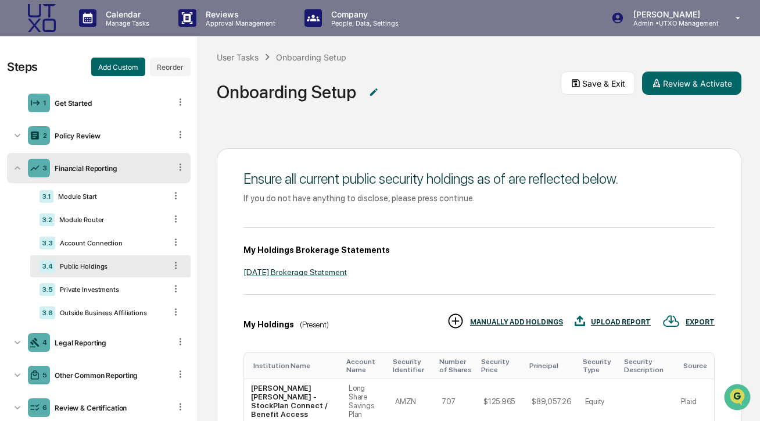
click at [178, 162] on icon at bounding box center [180, 167] width 11 height 11
click at [178, 165] on icon at bounding box center [180, 167] width 11 height 11
click at [174, 263] on icon at bounding box center [175, 265] width 11 height 11
click at [119, 64] on button "Add Custom" at bounding box center [118, 67] width 54 height 19
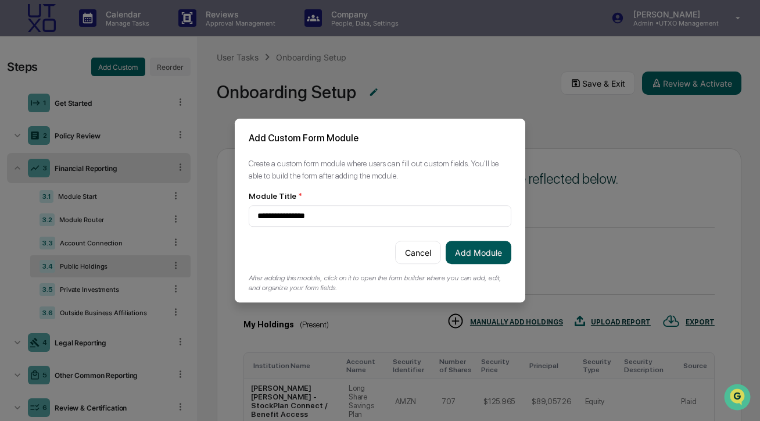
type input "**********"
click at [482, 253] on button "Add Module" at bounding box center [479, 252] width 66 height 23
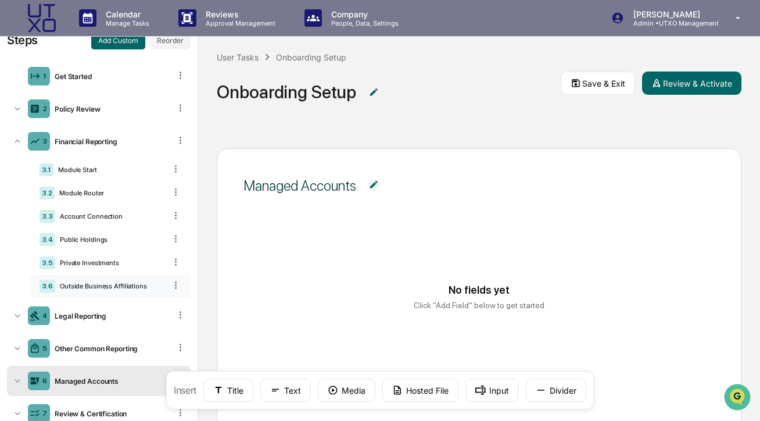
scroll to position [57, 0]
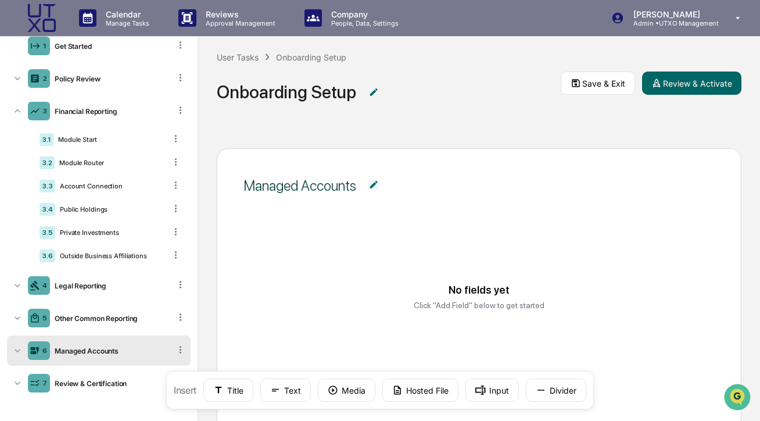
click at [177, 348] on icon at bounding box center [180, 349] width 11 height 11
click at [181, 349] on icon at bounding box center [181, 349] width 2 height 7
click at [172, 364] on div "Delete" at bounding box center [167, 366] width 38 height 19
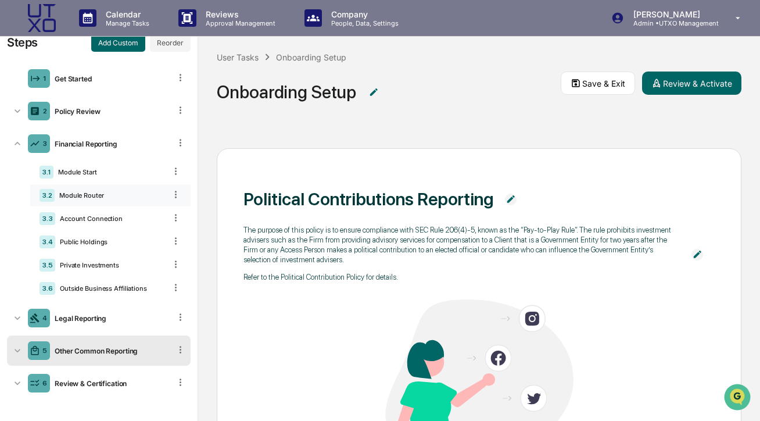
click at [96, 191] on div "3.2 Module Router" at bounding box center [110, 195] width 160 height 22
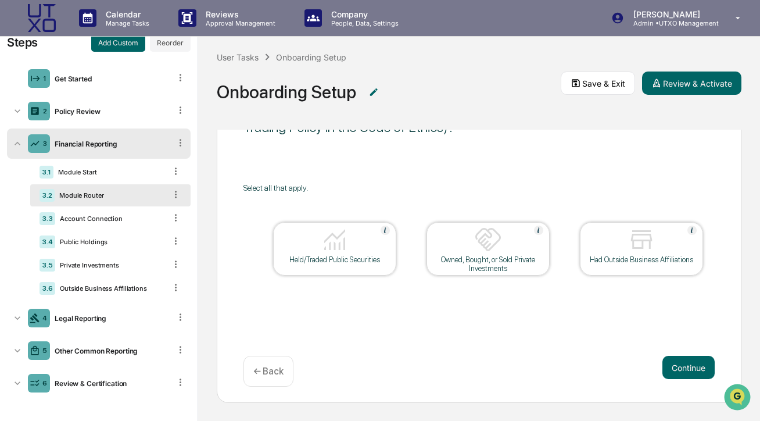
scroll to position [3, 0]
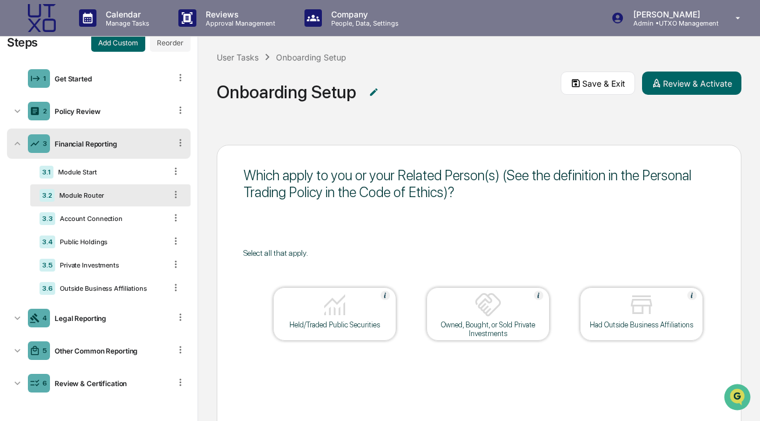
click at [85, 143] on div "Financial Reporting" at bounding box center [110, 143] width 120 height 9
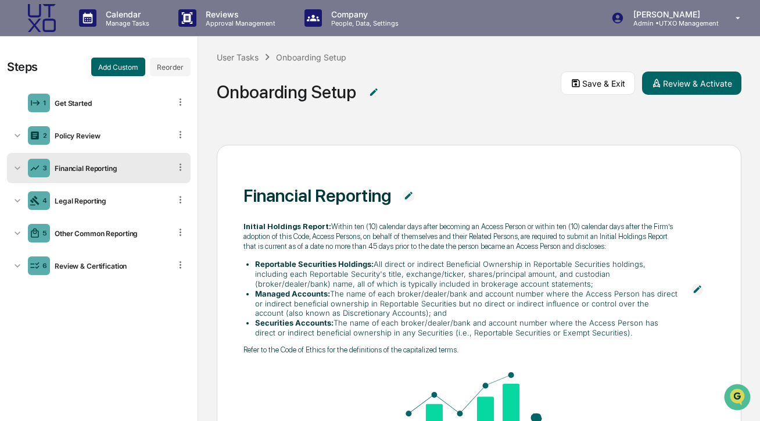
click at [75, 166] on div "Financial Reporting" at bounding box center [110, 168] width 120 height 9
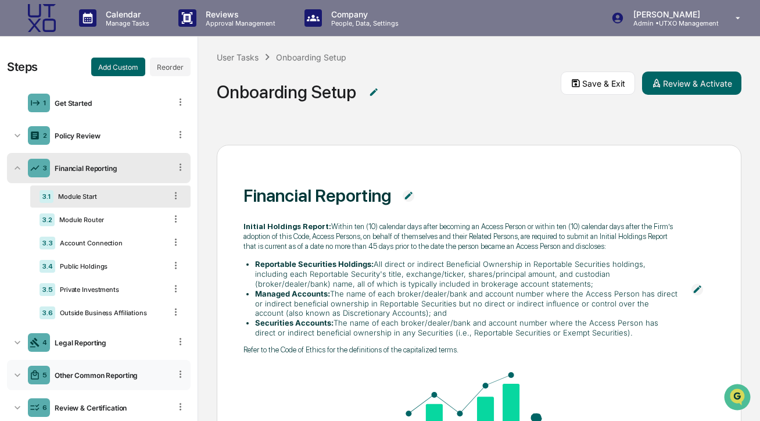
click at [113, 362] on div "5 Other Common Reporting" at bounding box center [99, 375] width 184 height 30
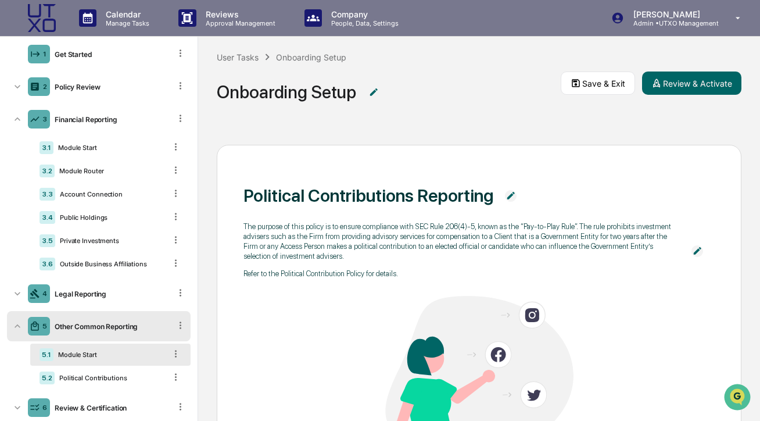
scroll to position [73, 0]
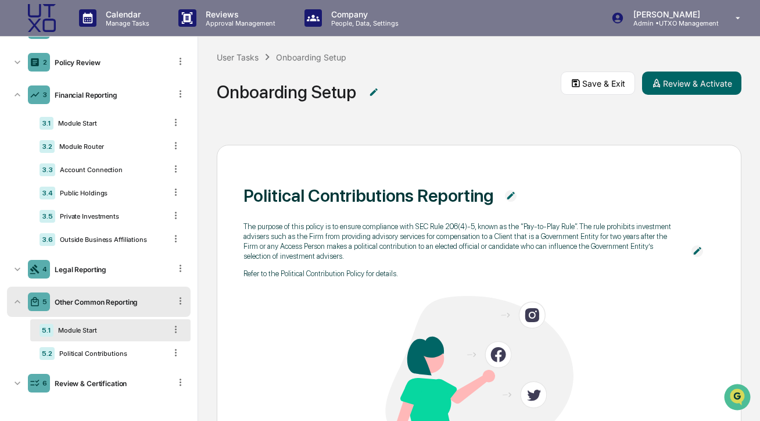
click at [180, 303] on icon at bounding box center [180, 300] width 11 height 11
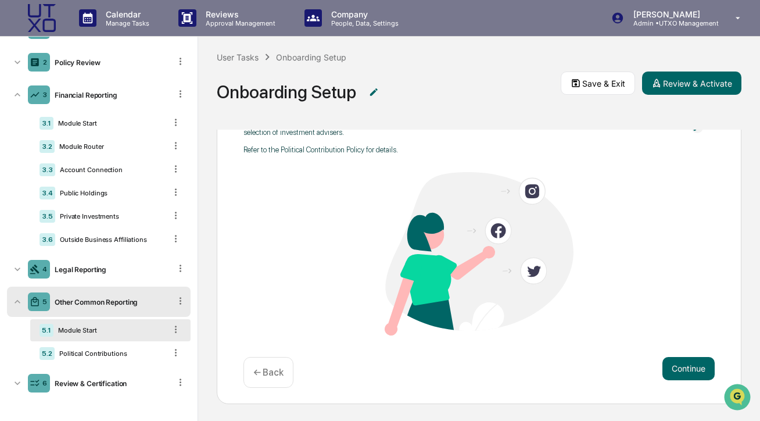
click at [102, 328] on div "Module Start" at bounding box center [109, 330] width 112 height 8
click at [95, 349] on div "Political Contributions" at bounding box center [110, 353] width 111 height 8
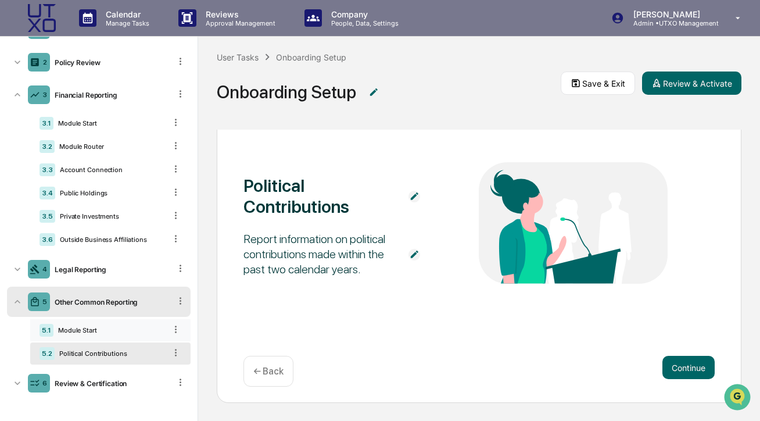
click at [95, 338] on div "5.1 Module Start" at bounding box center [110, 330] width 160 height 22
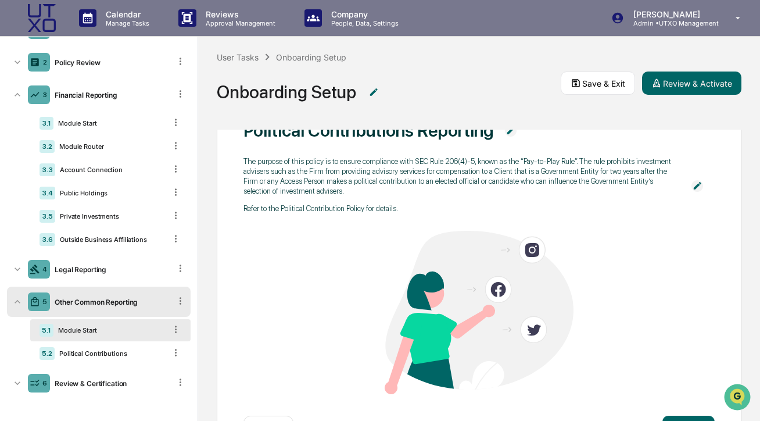
scroll to position [8, 0]
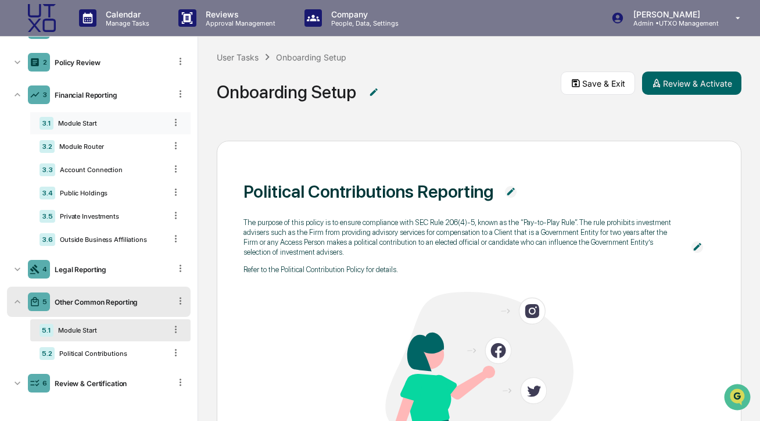
click at [88, 123] on div "Module Start" at bounding box center [109, 123] width 112 height 8
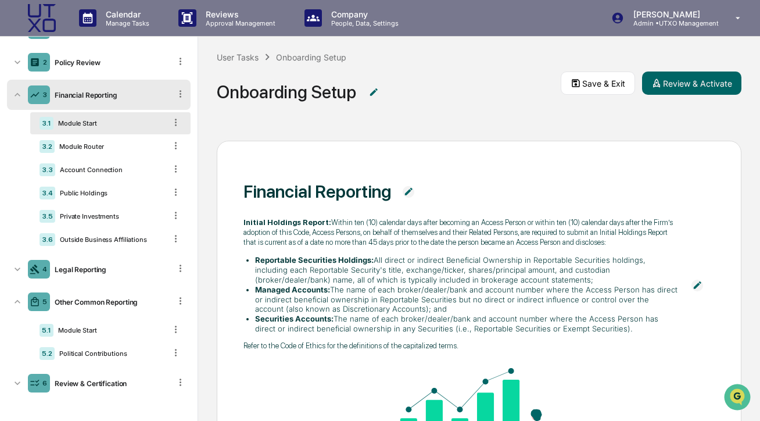
click at [174, 123] on icon at bounding box center [175, 122] width 11 height 11
click at [180, 96] on icon at bounding box center [181, 93] width 2 height 7
click at [180, 96] on icon at bounding box center [180, 93] width 11 height 11
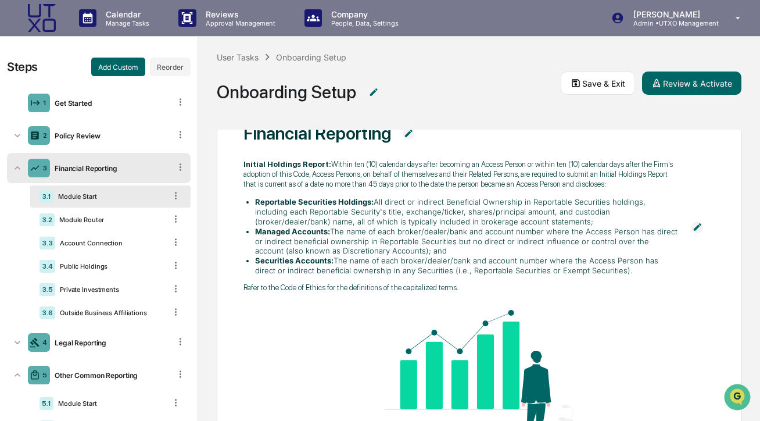
scroll to position [188, 0]
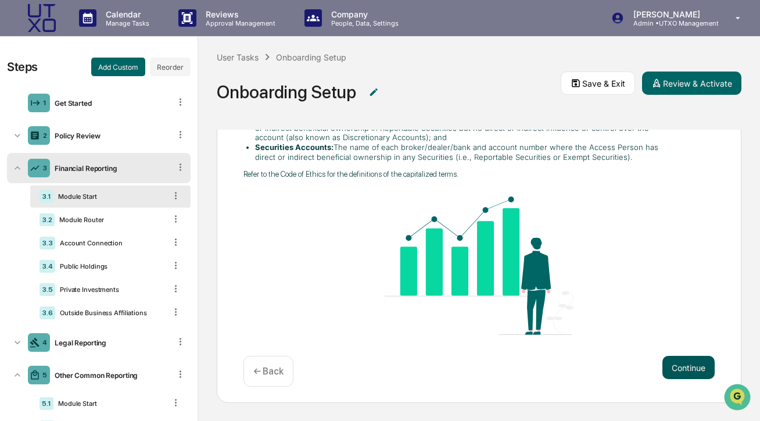
click at [681, 365] on button "Continue" at bounding box center [688, 367] width 52 height 23
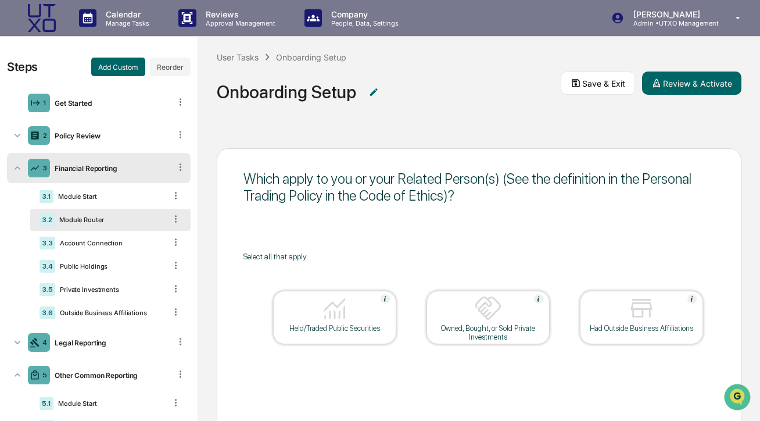
scroll to position [69, 0]
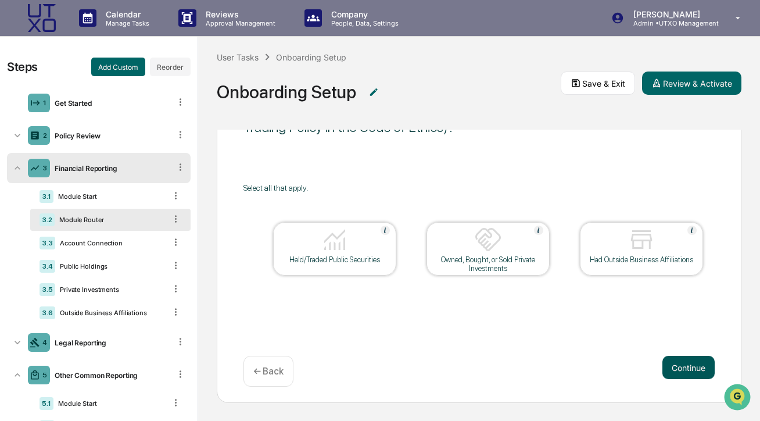
click at [681, 368] on button "Continue" at bounding box center [688, 367] width 52 height 23
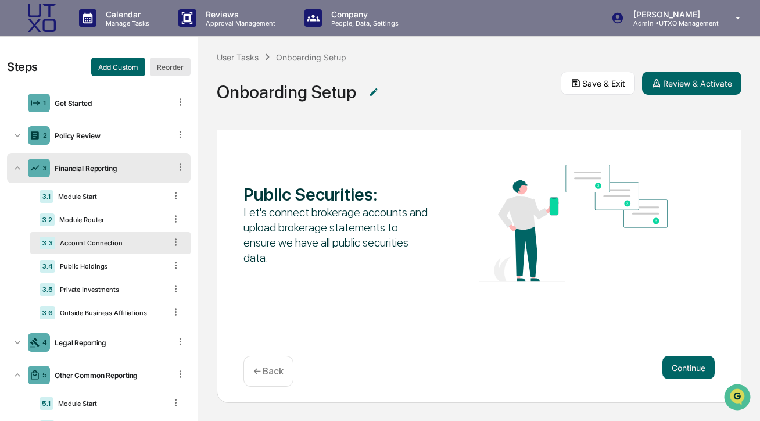
click at [168, 67] on button "Reorder" at bounding box center [170, 67] width 41 height 19
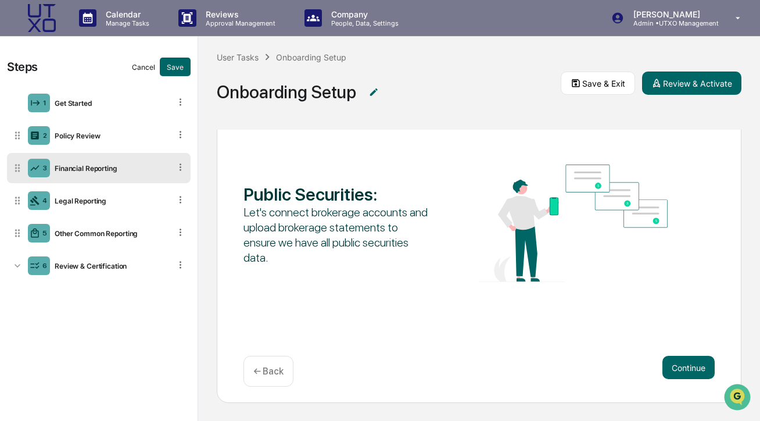
click at [145, 68] on button "Cancel" at bounding box center [143, 67] width 23 height 19
click at [16, 173] on icon at bounding box center [18, 168] width 12 height 12
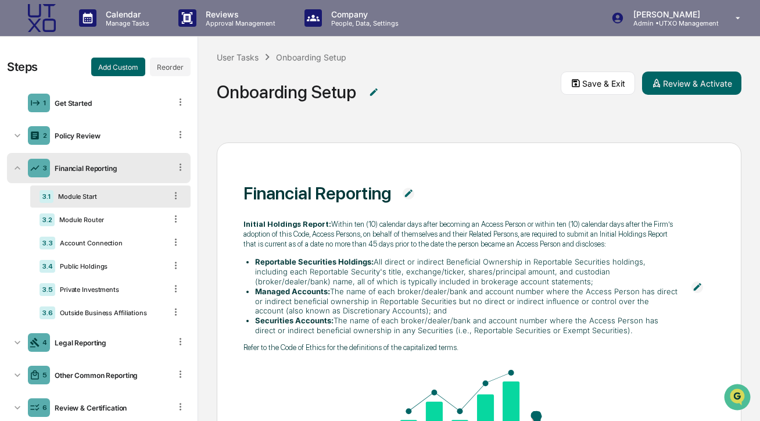
click at [60, 164] on div "Financial Reporting" at bounding box center [110, 168] width 120 height 9
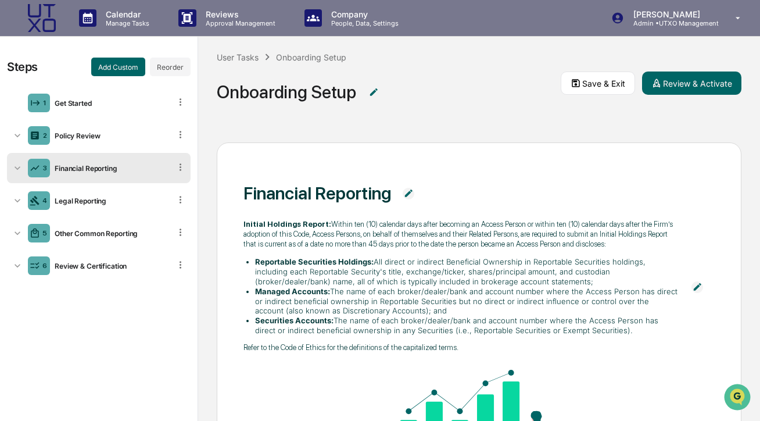
click at [60, 164] on div "Financial Reporting" at bounding box center [110, 168] width 120 height 9
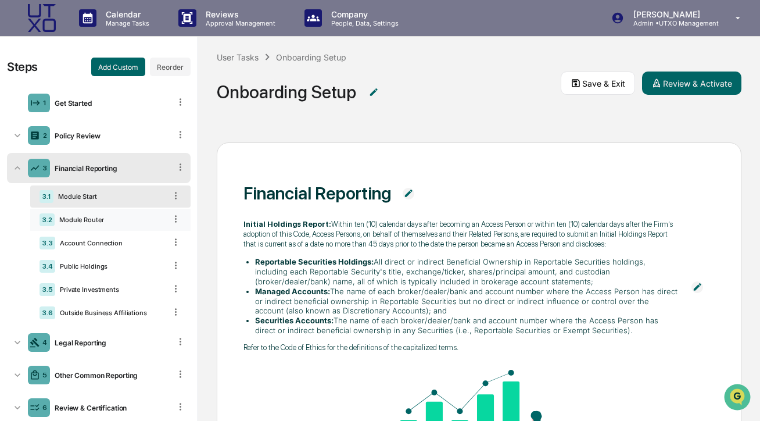
click at [75, 219] on div "Module Router" at bounding box center [110, 220] width 111 height 8
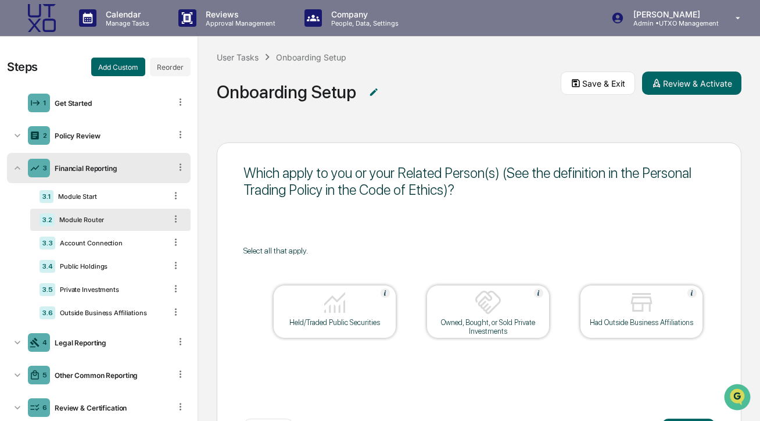
scroll to position [69, 0]
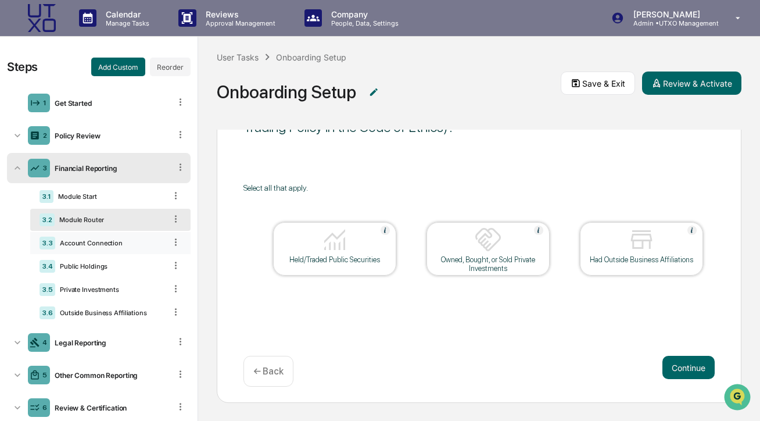
click at [80, 240] on div "Account Connection" at bounding box center [110, 243] width 110 height 8
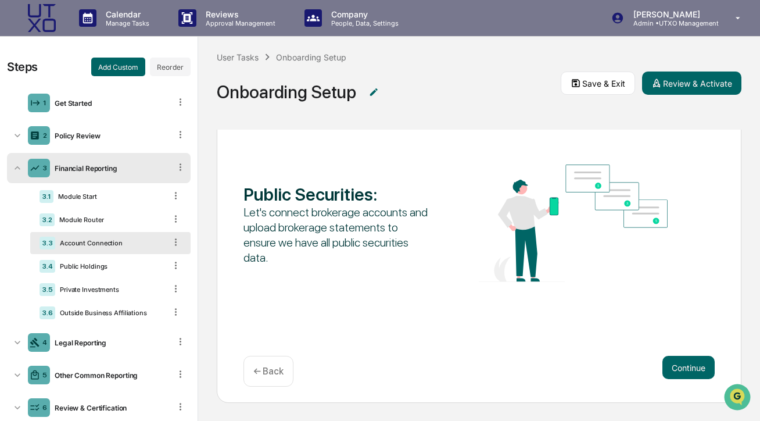
click at [2, 214] on div "Steps Add Custom Reorder 1 Get Started 2 Policy Review 3 Financial Reporting 3.…" at bounding box center [99, 229] width 198 height 385
click at [303, 253] on div "Let's connect brokerage accounts and upload brokerage statements to ensure we h…" at bounding box center [337, 235] width 188 height 60
click at [494, 248] on img at bounding box center [573, 222] width 188 height 117
click at [677, 367] on button "Continue" at bounding box center [688, 367] width 52 height 23
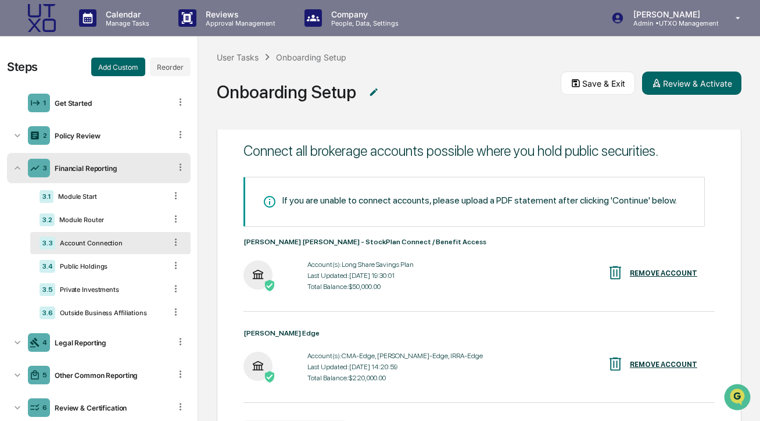
scroll to position [128, 0]
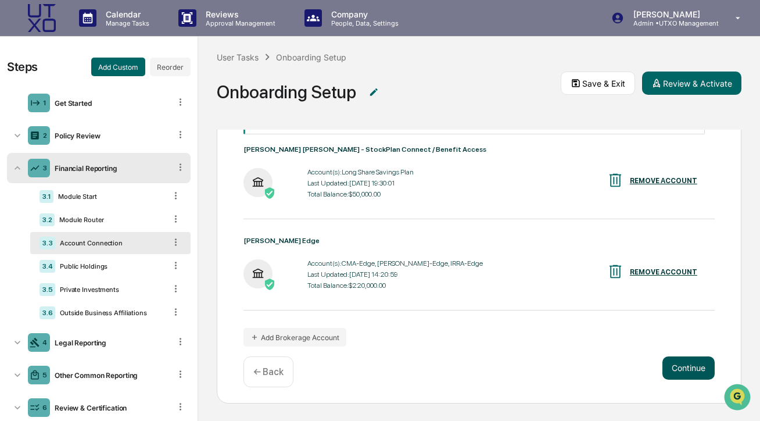
click at [670, 358] on button "Continue" at bounding box center [688, 367] width 52 height 23
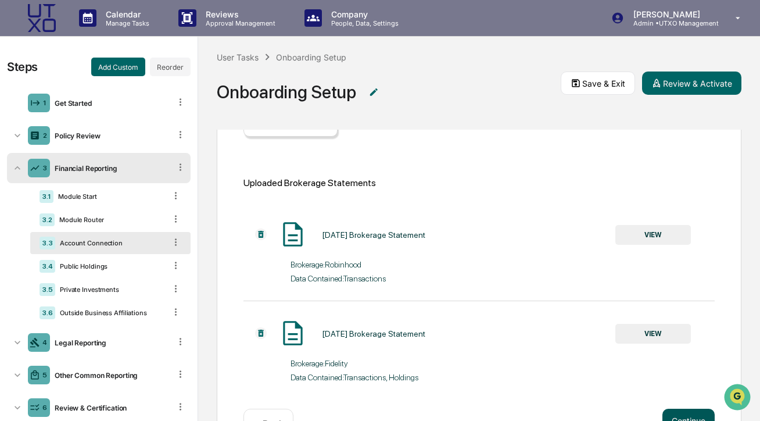
scroll to position [144, 0]
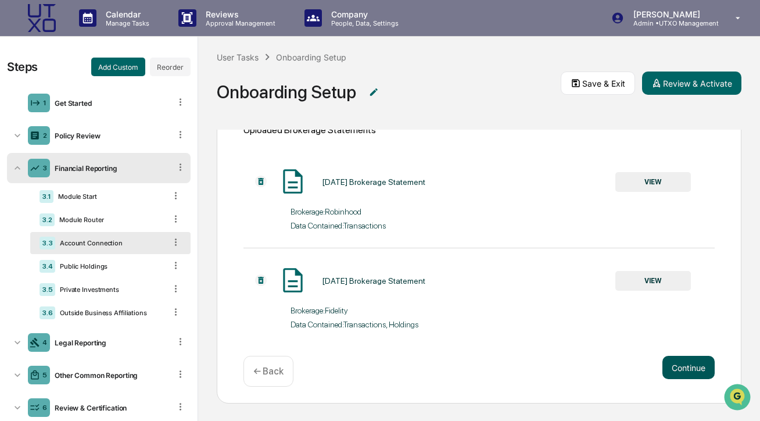
click at [683, 368] on button "Continue" at bounding box center [688, 367] width 52 height 23
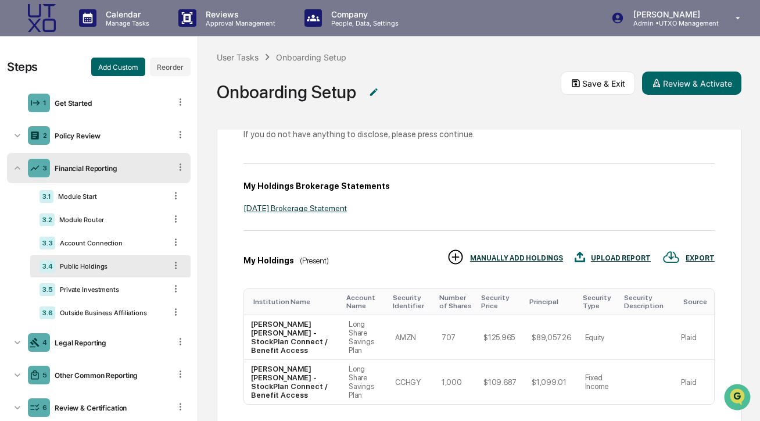
scroll to position [161, 0]
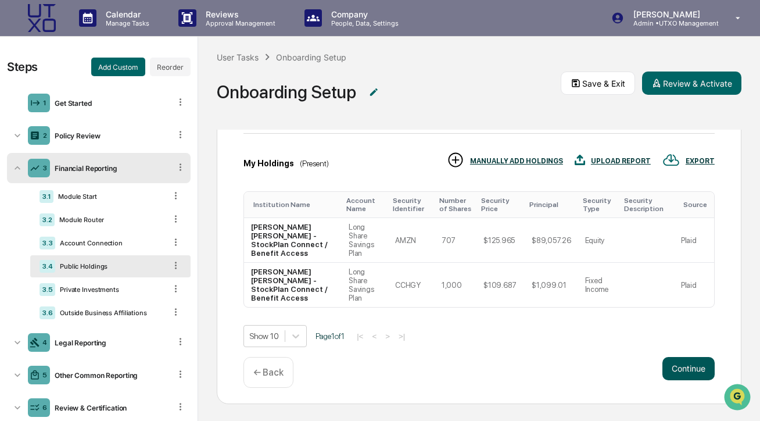
click at [687, 370] on button "Continue" at bounding box center [688, 368] width 52 height 23
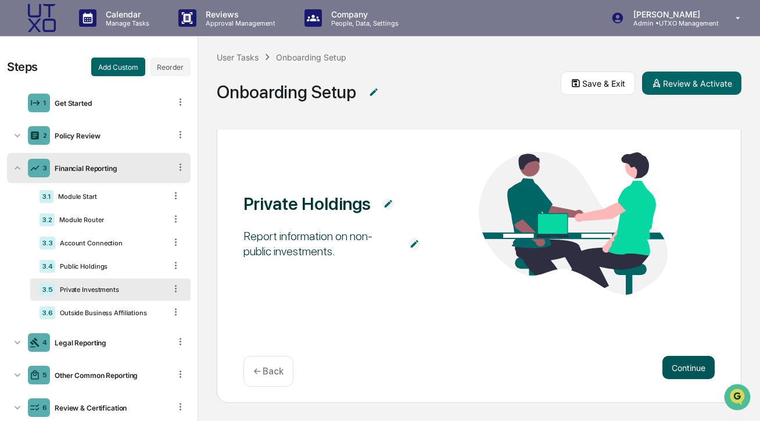
click at [681, 374] on button "Continue" at bounding box center [688, 367] width 52 height 23
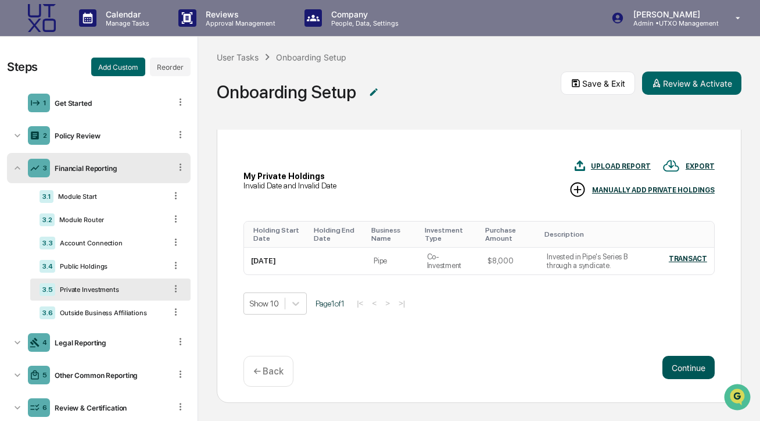
click at [684, 374] on button "Continue" at bounding box center [688, 367] width 52 height 23
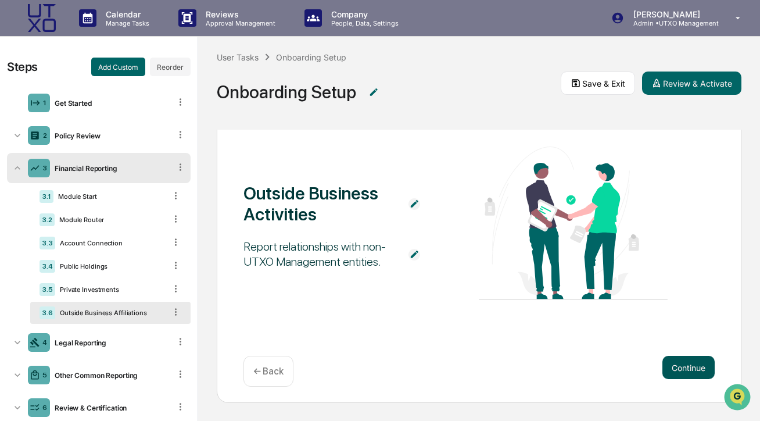
click at [684, 374] on button "Continue" at bounding box center [688, 367] width 52 height 23
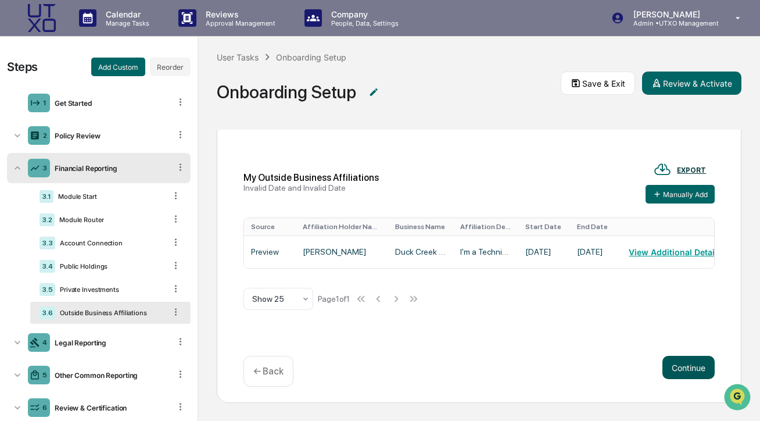
click at [684, 374] on button "Continue" at bounding box center [688, 367] width 52 height 23
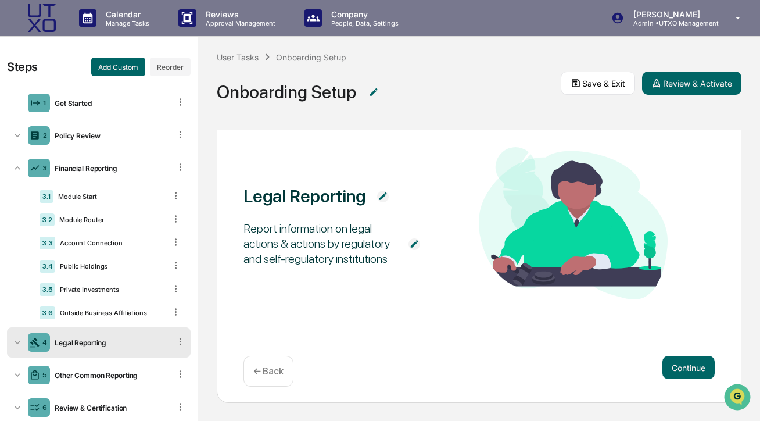
scroll to position [42, 0]
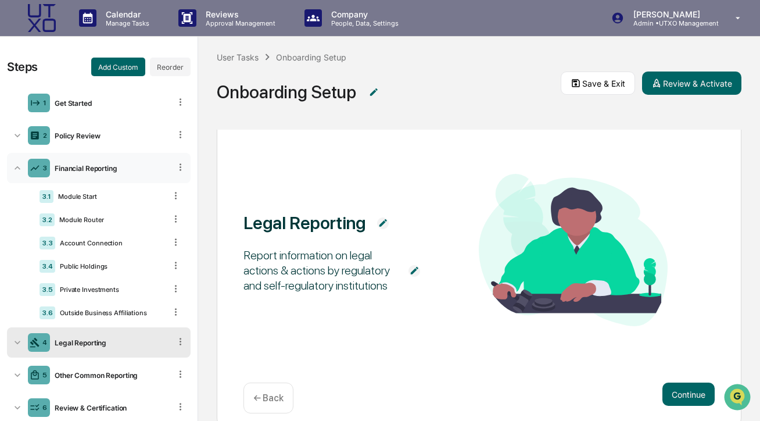
click at [19, 167] on icon at bounding box center [18, 168] width 12 height 12
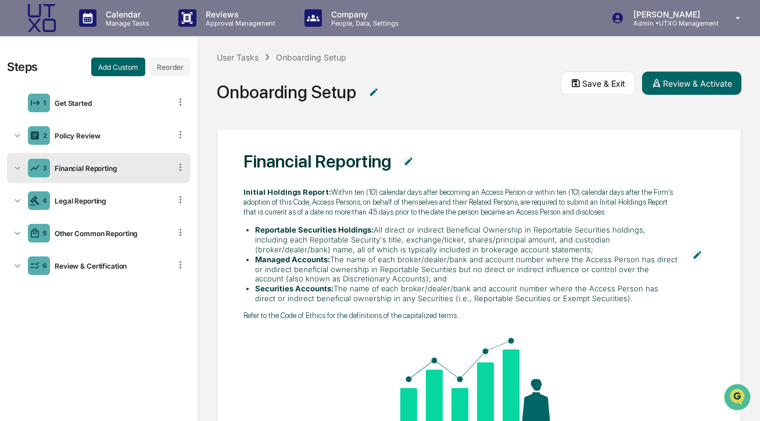
click at [17, 168] on icon at bounding box center [18, 167] width 6 height 3
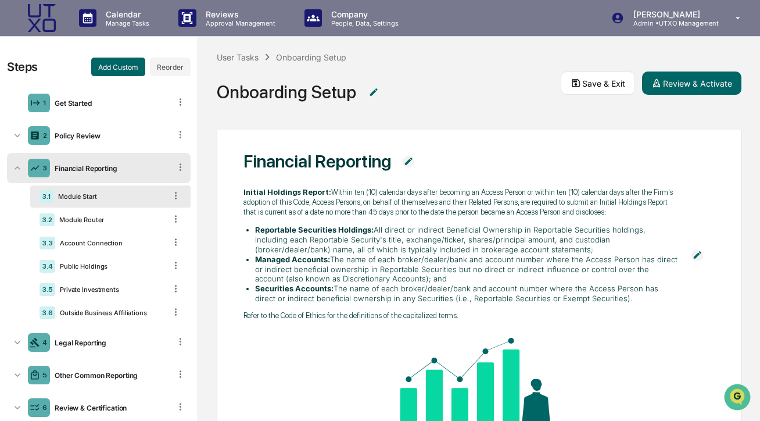
click at [105, 199] on div "Module Start" at bounding box center [109, 196] width 112 height 8
click at [174, 196] on icon at bounding box center [175, 195] width 11 height 11
click at [178, 197] on icon at bounding box center [175, 195] width 11 height 11
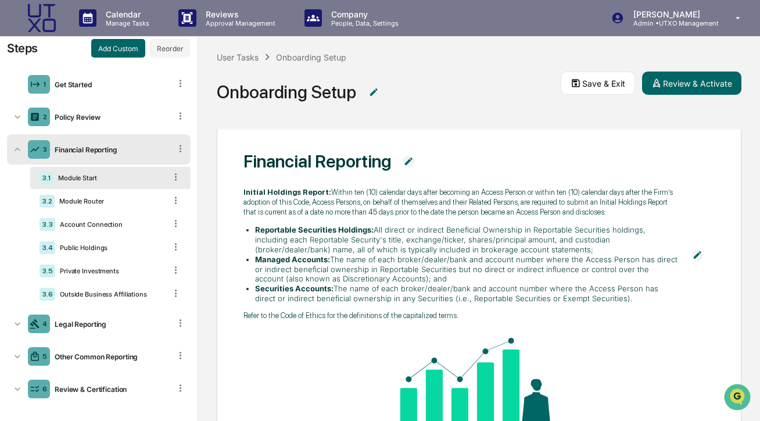
scroll to position [24, 0]
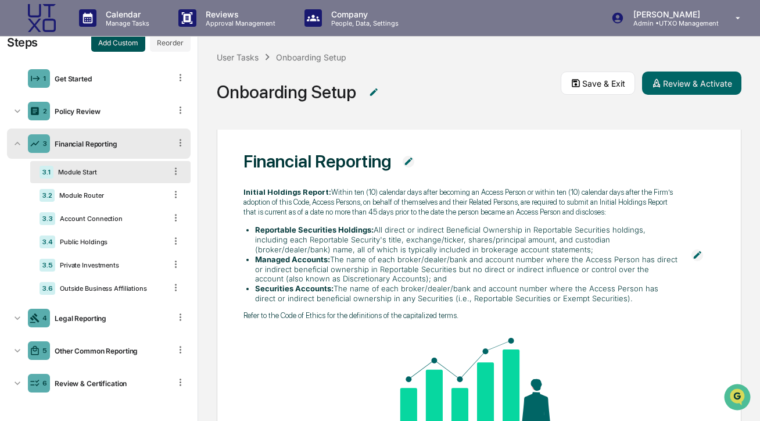
click at [116, 46] on button "Add Custom" at bounding box center [118, 42] width 54 height 19
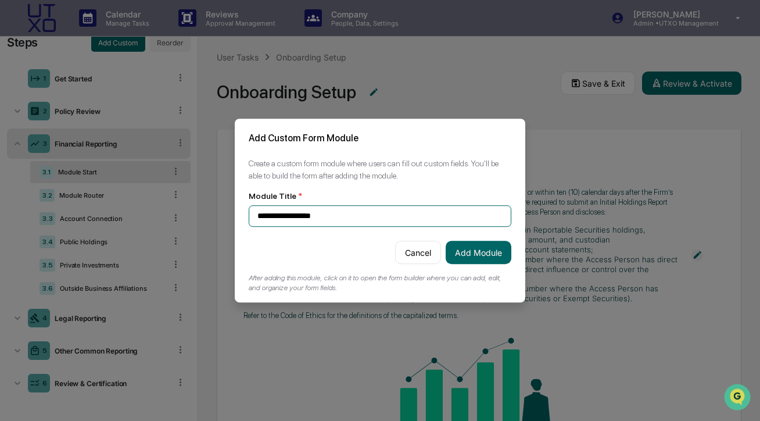
click at [302, 216] on input "**********" at bounding box center [380, 215] width 263 height 21
type input "**********"
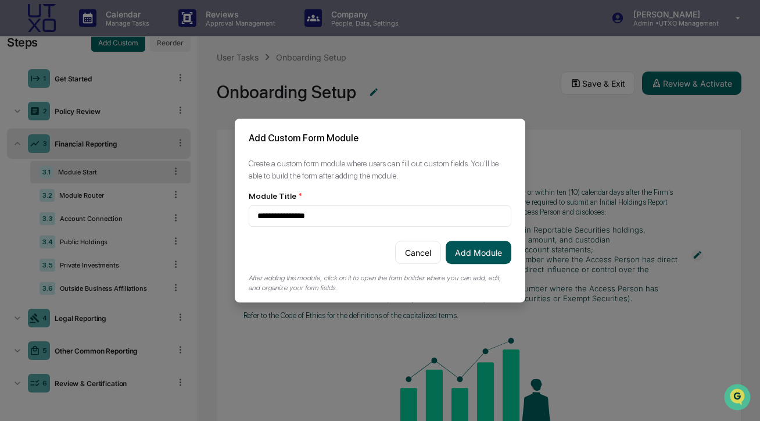
click at [501, 258] on button "Add Module" at bounding box center [479, 252] width 66 height 23
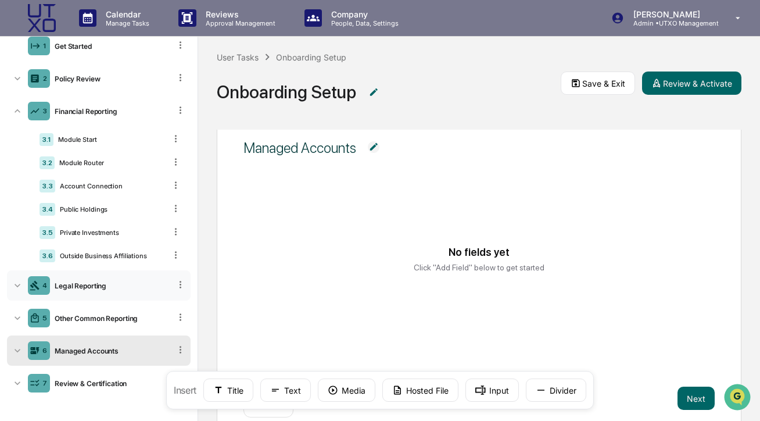
scroll to position [0, 0]
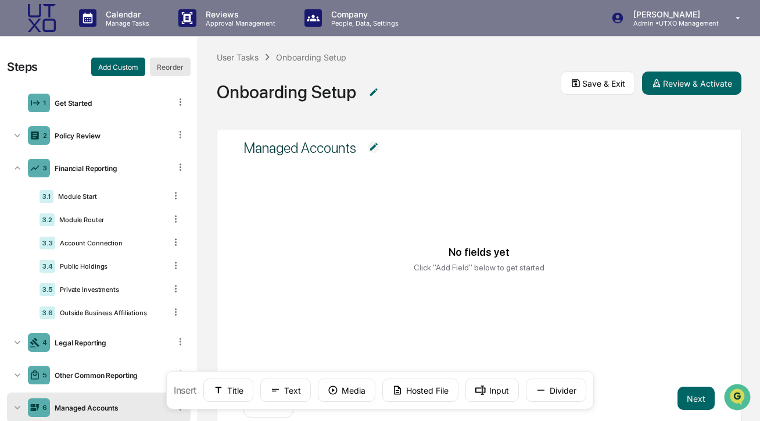
click at [167, 64] on button "Reorder" at bounding box center [170, 67] width 41 height 19
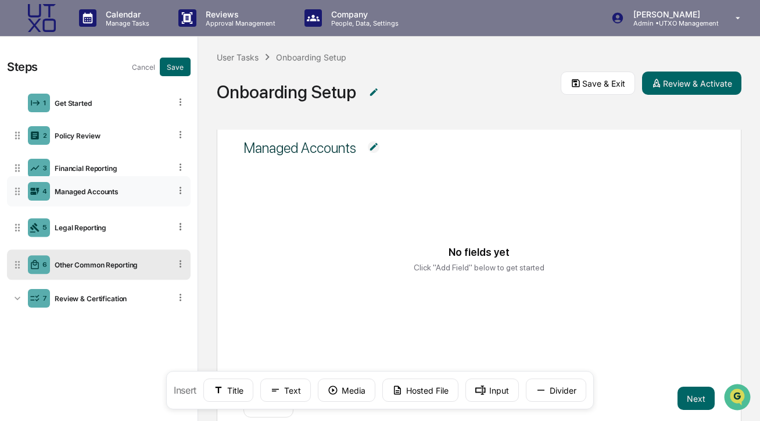
drag, startPoint x: 13, startPoint y: 267, endPoint x: 11, endPoint y: 192, distance: 74.4
click at [12, 192] on icon at bounding box center [18, 191] width 12 height 12
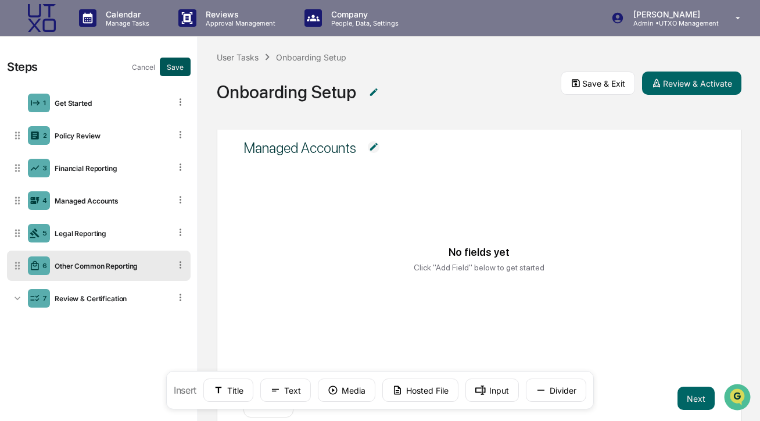
click at [173, 64] on button "Save" at bounding box center [175, 67] width 31 height 19
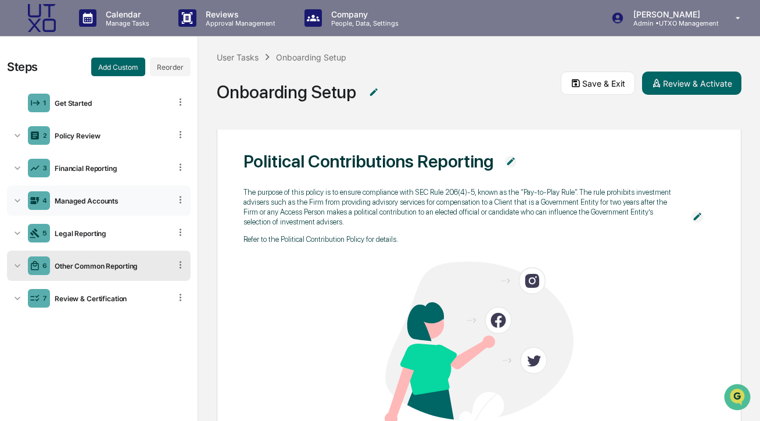
click at [16, 200] on icon at bounding box center [18, 200] width 6 height 3
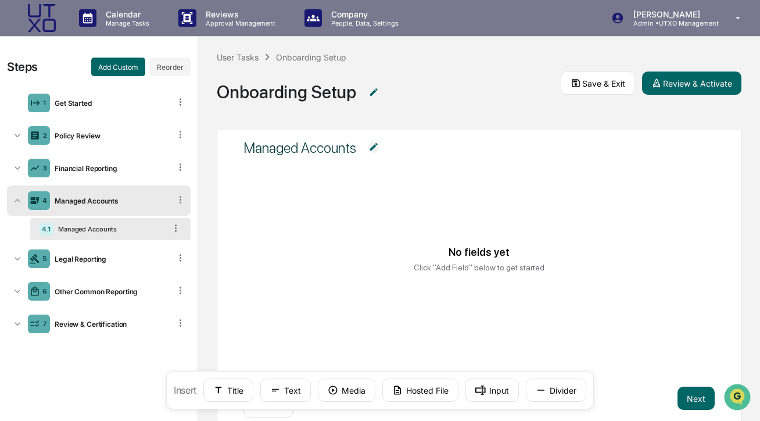
click at [102, 227] on div "Managed Accounts" at bounding box center [109, 229] width 112 height 8
click at [80, 168] on div "Financial Reporting" at bounding box center [110, 168] width 120 height 9
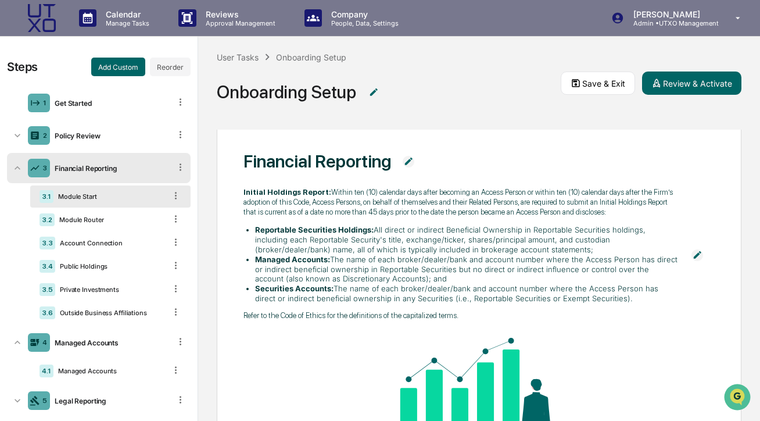
click at [697, 260] on img at bounding box center [697, 255] width 12 height 12
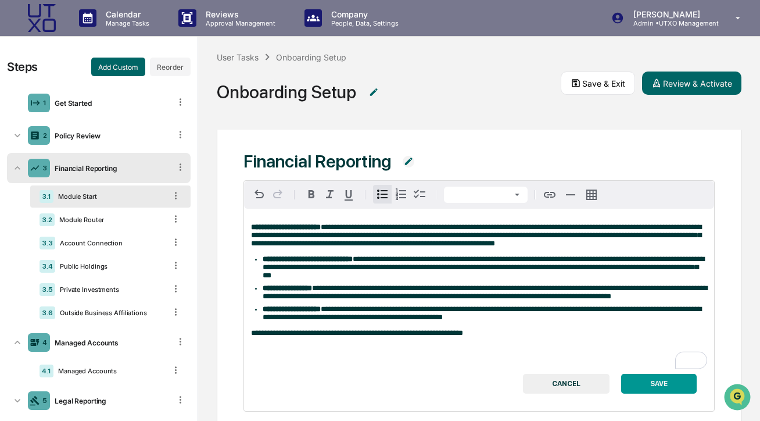
click at [377, 300] on li "**********" at bounding box center [485, 292] width 444 height 16
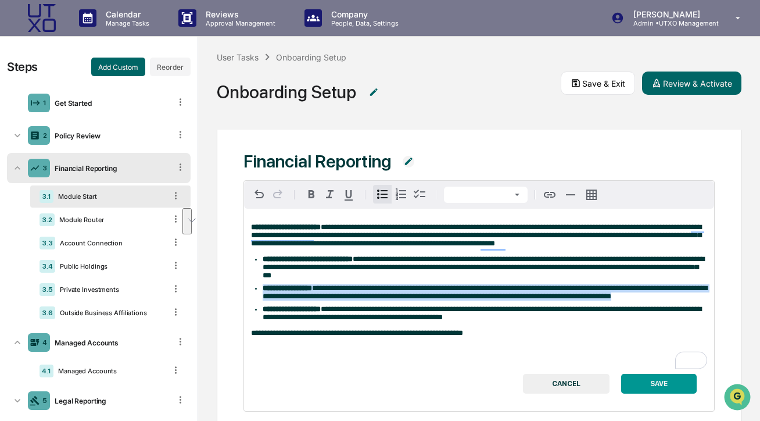
drag, startPoint x: 374, startPoint y: 318, endPoint x: 261, endPoint y: 303, distance: 114.3
click at [261, 303] on ul "**********" at bounding box center [479, 288] width 456 height 66
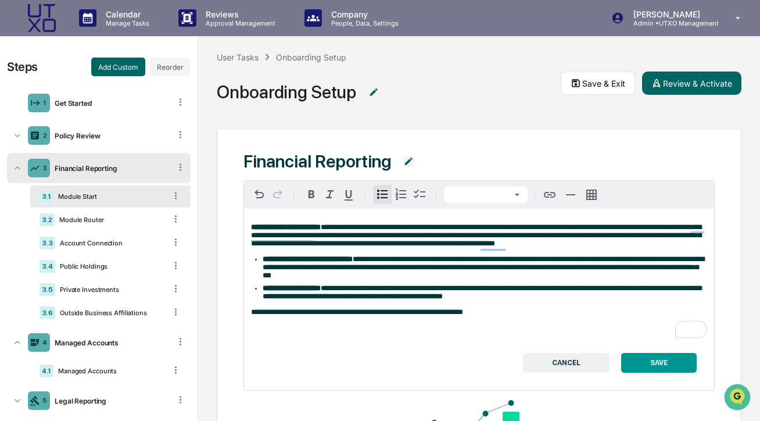
click at [638, 372] on button "SAVE" at bounding box center [659, 363] width 76 height 20
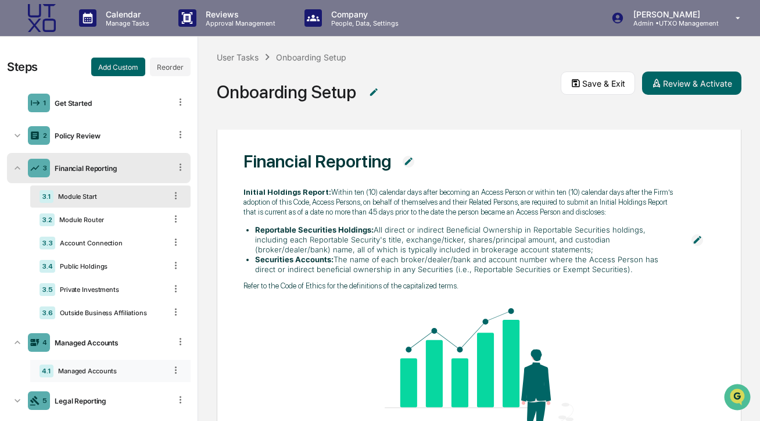
click at [84, 372] on div "Managed Accounts" at bounding box center [109, 371] width 112 height 8
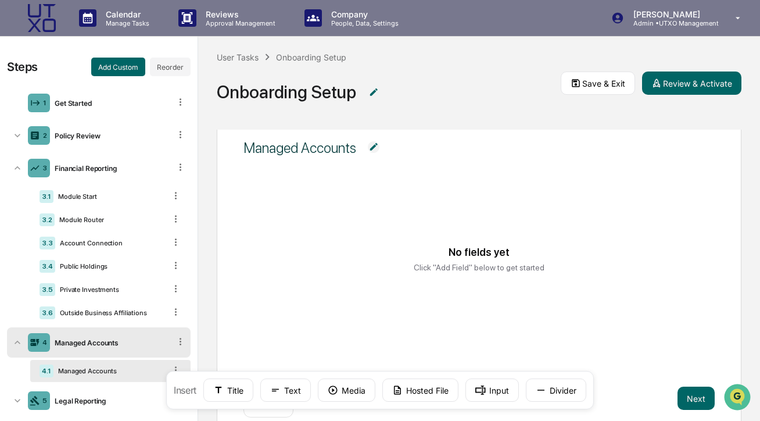
scroll to position [69, 0]
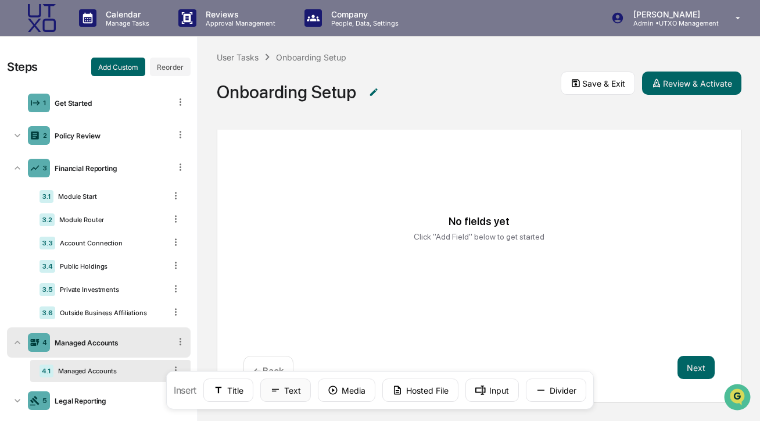
click at [292, 395] on button "Text" at bounding box center [285, 389] width 51 height 23
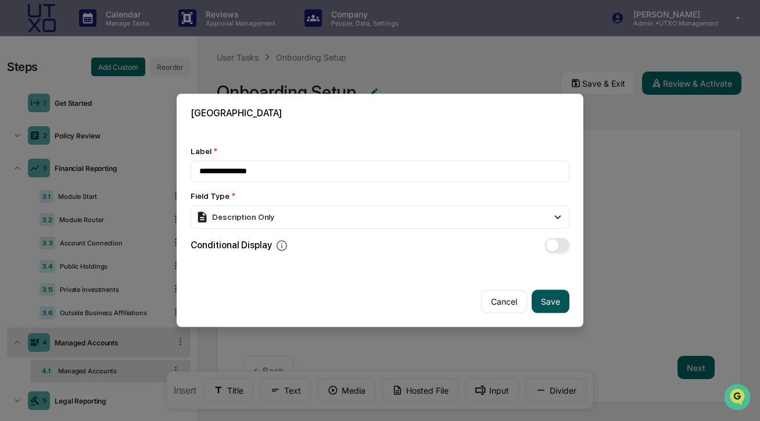
type input "**********"
click at [560, 305] on button "Save" at bounding box center [551, 301] width 38 height 23
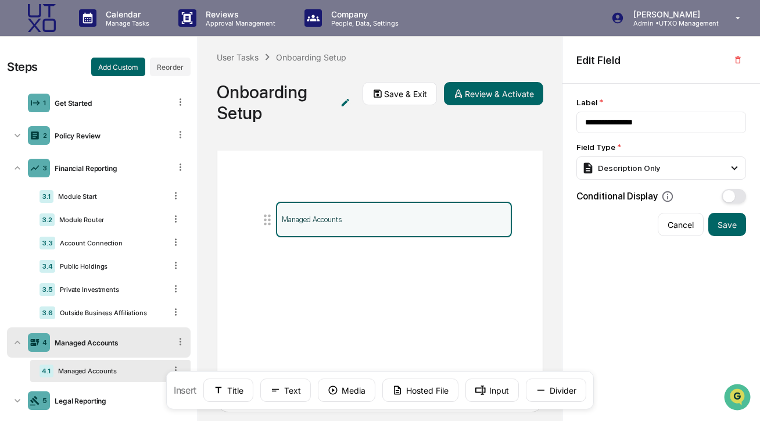
scroll to position [63, 0]
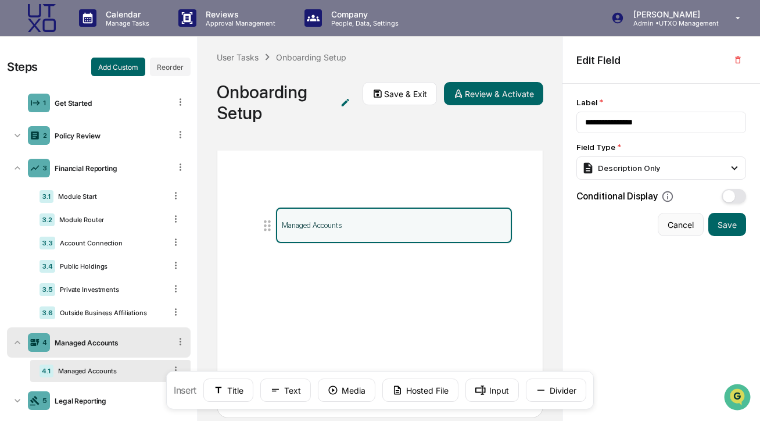
click at [682, 218] on button "Cancel" at bounding box center [681, 224] width 46 height 23
click at [343, 219] on div "Managed Accounts" at bounding box center [394, 224] width 236 height 35
click at [736, 228] on button "Save" at bounding box center [727, 224] width 38 height 23
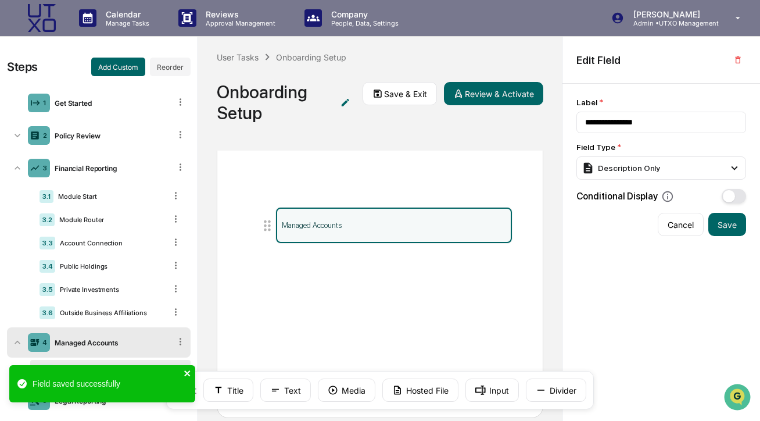
click at [184, 374] on icon "close" at bounding box center [188, 372] width 8 height 9
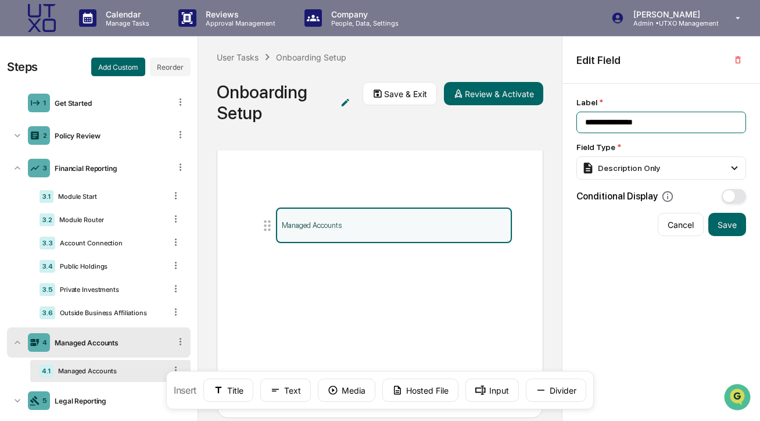
click at [658, 124] on input "**********" at bounding box center [661, 122] width 170 height 21
click at [652, 166] on div "Description Only" at bounding box center [621, 168] width 78 height 13
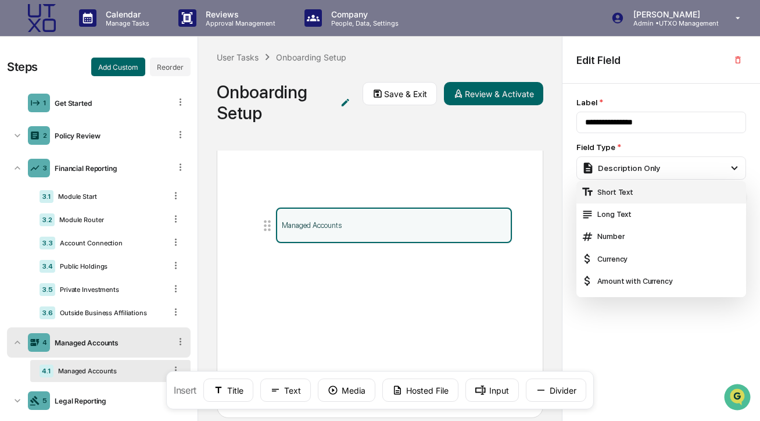
click at [634, 202] on div "Short Text" at bounding box center [661, 192] width 170 height 22
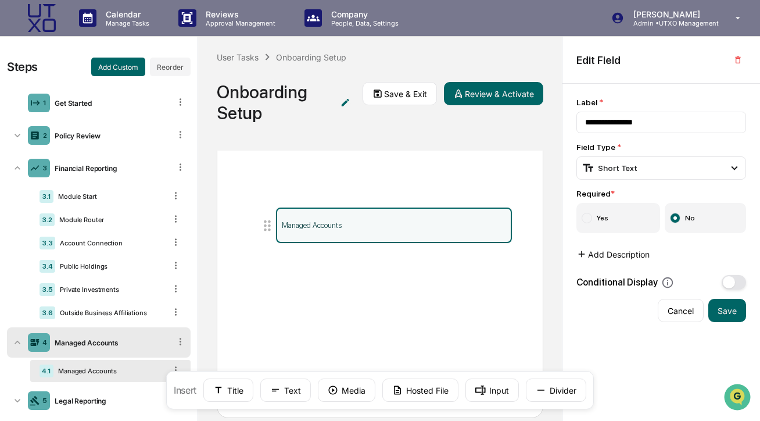
click at [630, 251] on button "Add Description" at bounding box center [612, 253] width 73 height 23
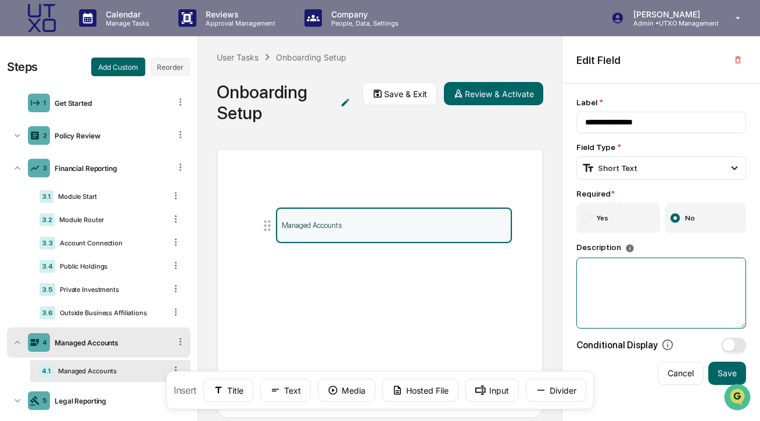
click at [622, 273] on textarea at bounding box center [661, 292] width 170 height 71
paste textarea "**********"
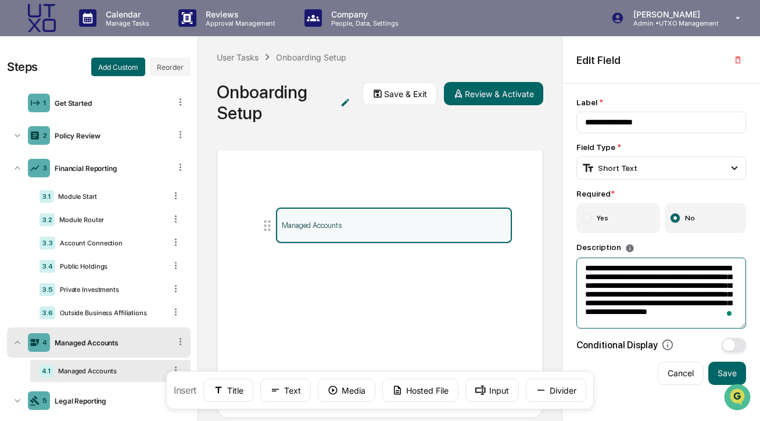
scroll to position [13, 0]
type textarea "**********"
click at [716, 371] on button "Save" at bounding box center [727, 372] width 38 height 23
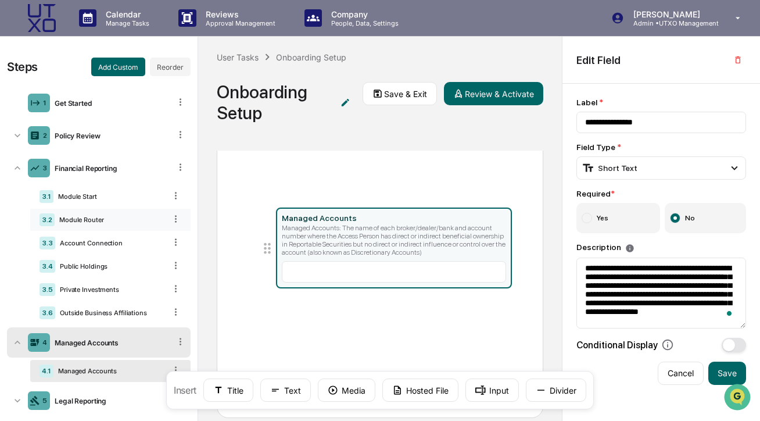
click at [127, 216] on div "Module Router" at bounding box center [110, 220] width 111 height 8
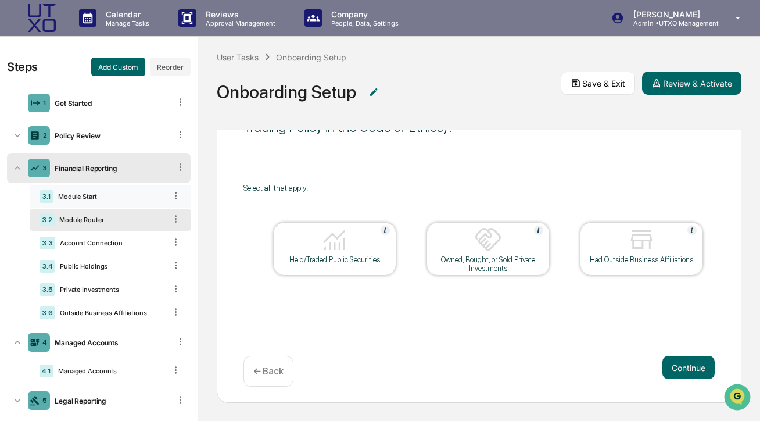
click at [124, 193] on div "Module Start" at bounding box center [109, 196] width 112 height 8
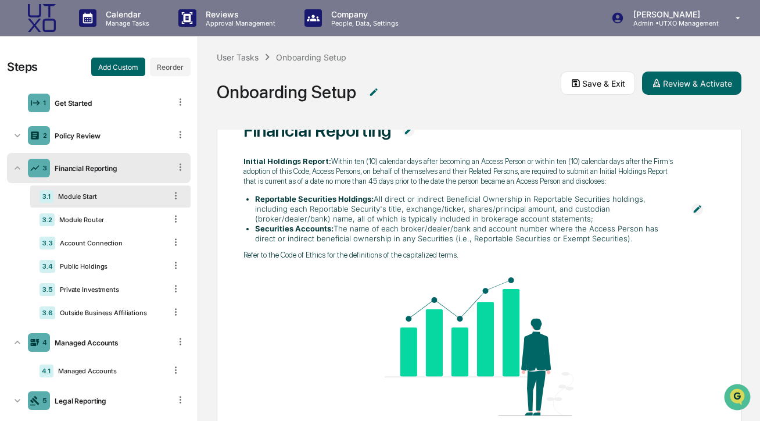
scroll to position [0, 0]
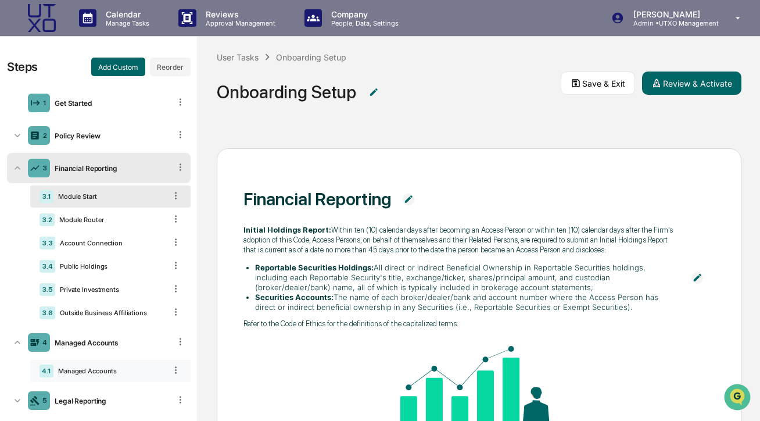
click at [84, 364] on div "4.1 Managed Accounts" at bounding box center [110, 371] width 160 height 22
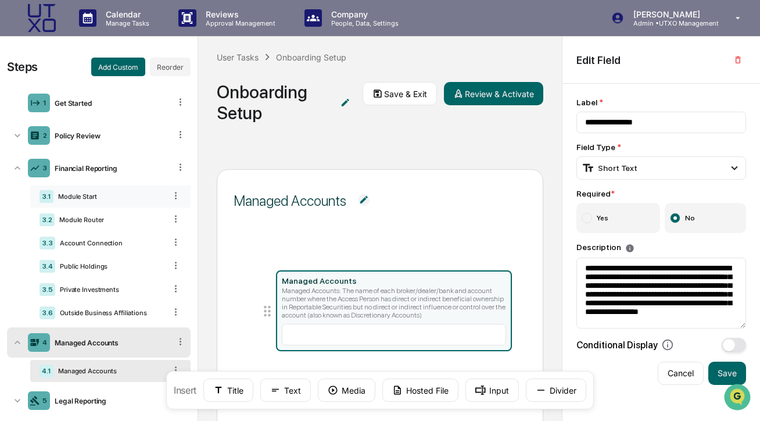
click at [96, 198] on div "Module Start" at bounding box center [109, 196] width 112 height 8
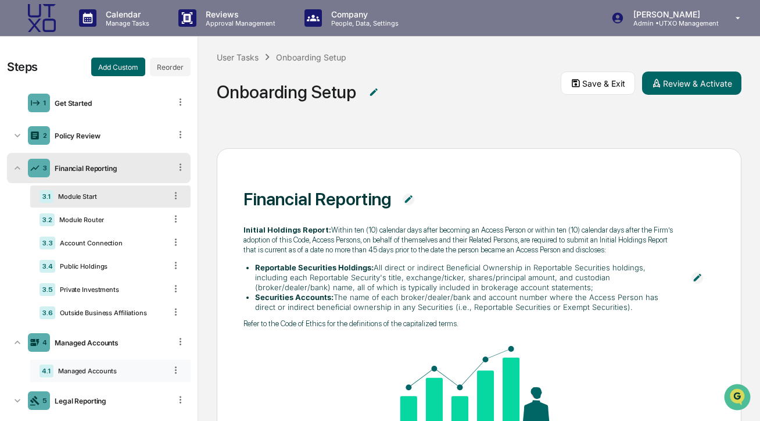
click at [87, 373] on div "Managed Accounts" at bounding box center [109, 371] width 112 height 8
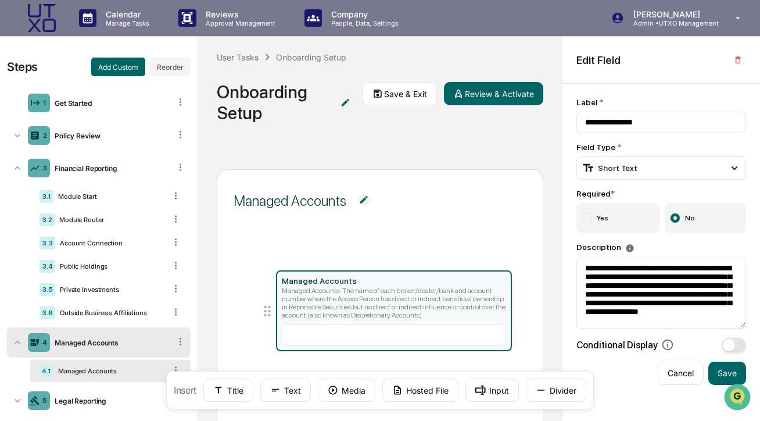
click at [313, 197] on div "Managed Accounts" at bounding box center [290, 200] width 113 height 17
click at [361, 197] on img at bounding box center [364, 200] width 12 height 12
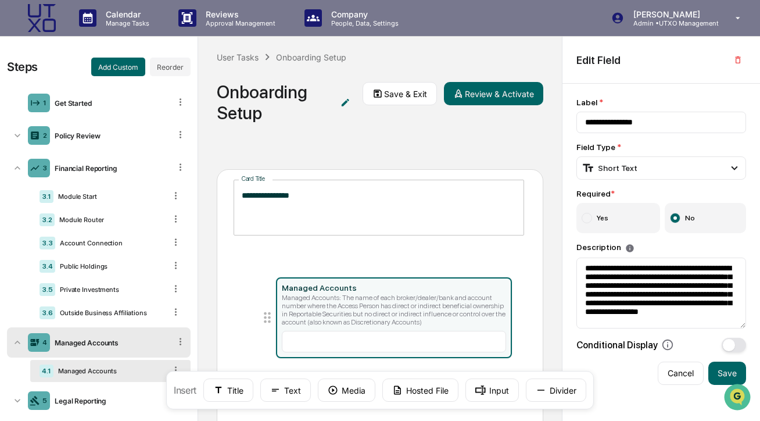
click at [361, 197] on textarea "**********" at bounding box center [379, 207] width 274 height 37
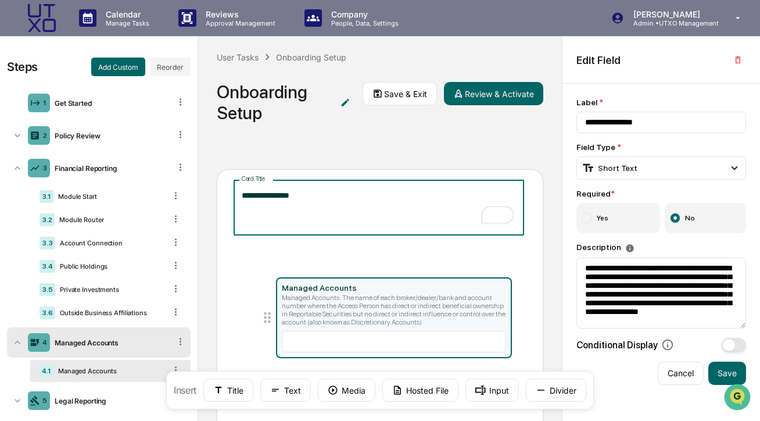
click at [296, 283] on div "Managed Accounts" at bounding box center [394, 287] width 224 height 9
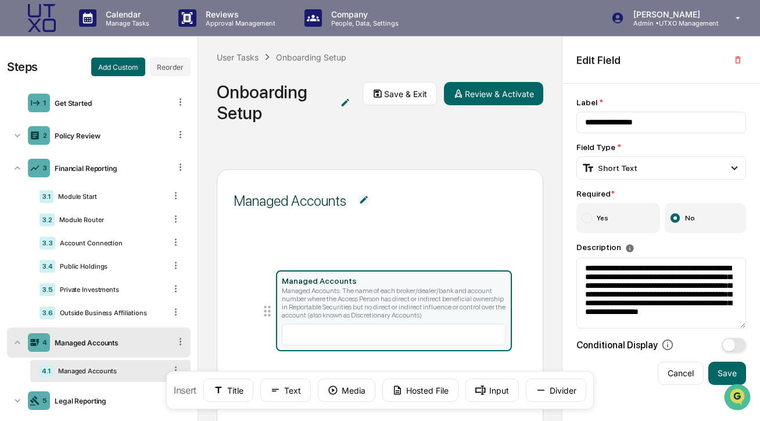
click at [261, 315] on icon at bounding box center [267, 311] width 16 height 16
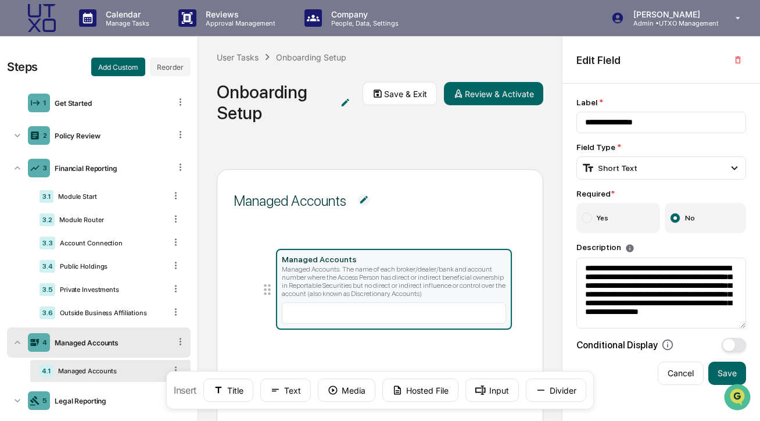
drag, startPoint x: 263, startPoint y: 315, endPoint x: 265, endPoint y: 299, distance: 15.9
click at [265, 297] on icon at bounding box center [267, 289] width 16 height 16
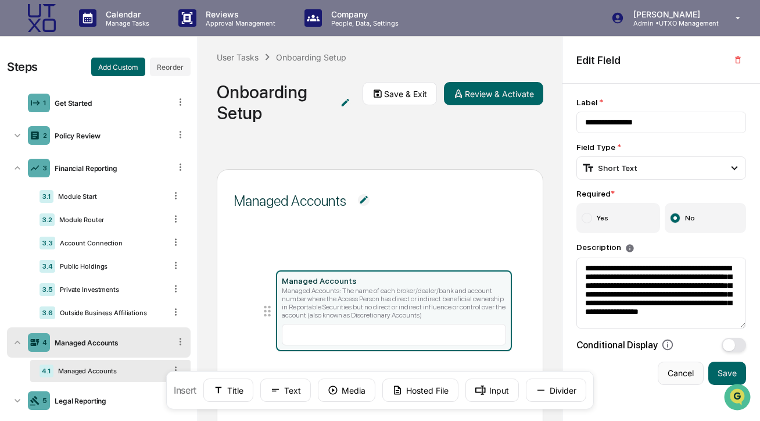
click at [681, 381] on button "Cancel" at bounding box center [681, 372] width 46 height 23
click at [741, 61] on icon "button" at bounding box center [737, 59] width 9 height 9
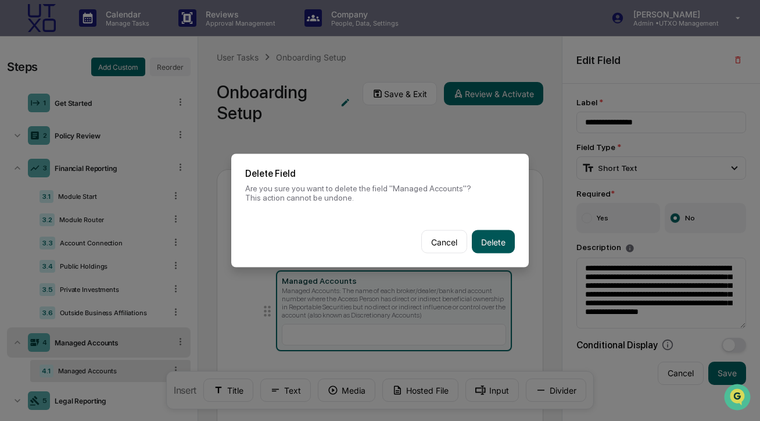
click at [496, 246] on button "Delete" at bounding box center [493, 241] width 43 height 23
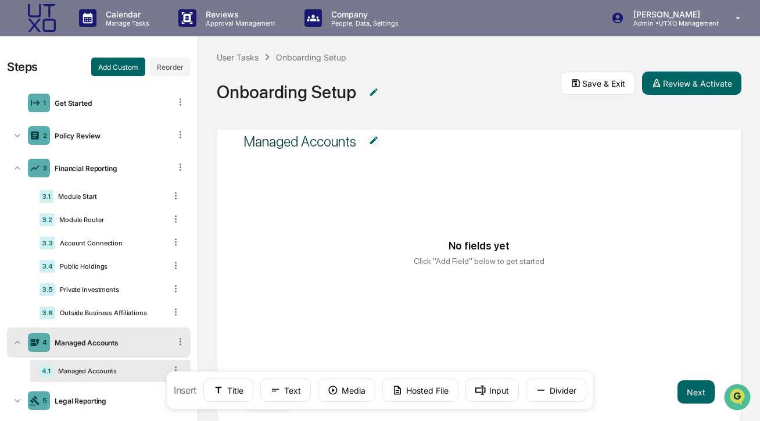
scroll to position [59, 0]
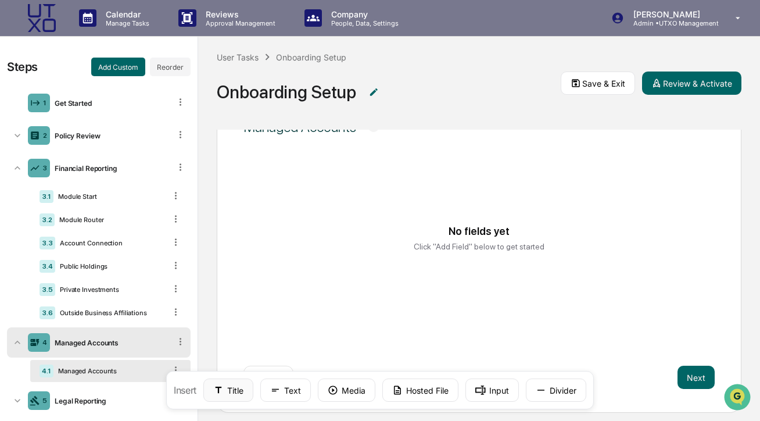
click at [222, 396] on button "Title" at bounding box center [228, 389] width 50 height 23
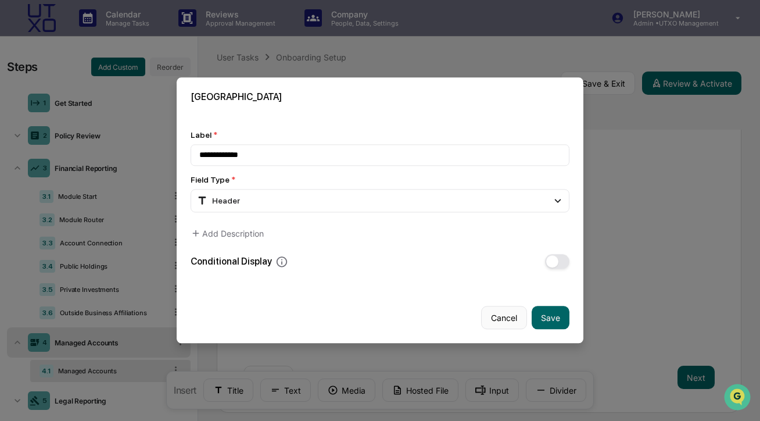
type input "**********"
click at [513, 319] on button "Cancel" at bounding box center [504, 317] width 46 height 23
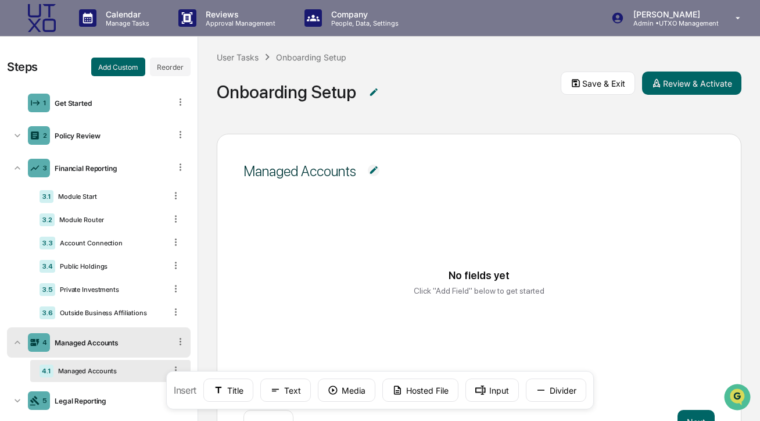
scroll to position [0, 0]
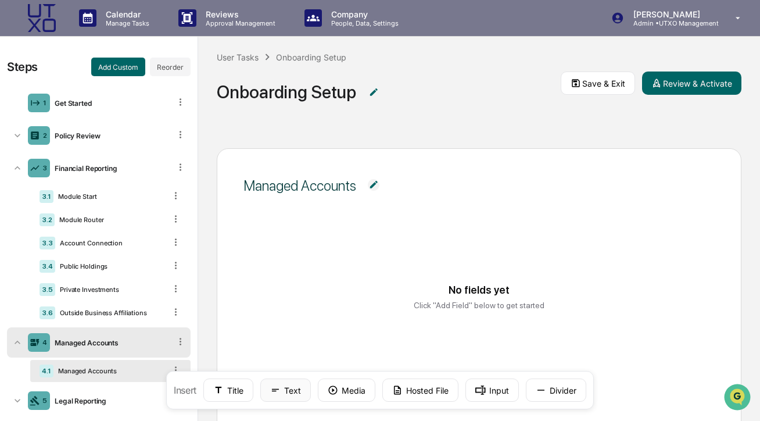
click at [281, 393] on icon at bounding box center [275, 390] width 10 height 10
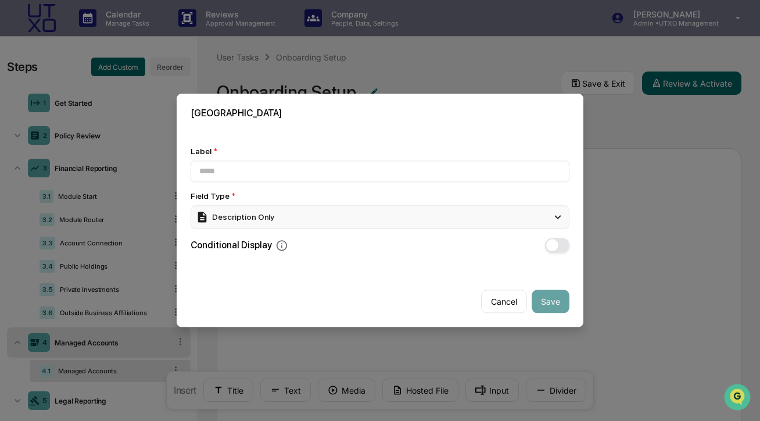
click at [253, 217] on div "Description Only" at bounding box center [235, 216] width 78 height 13
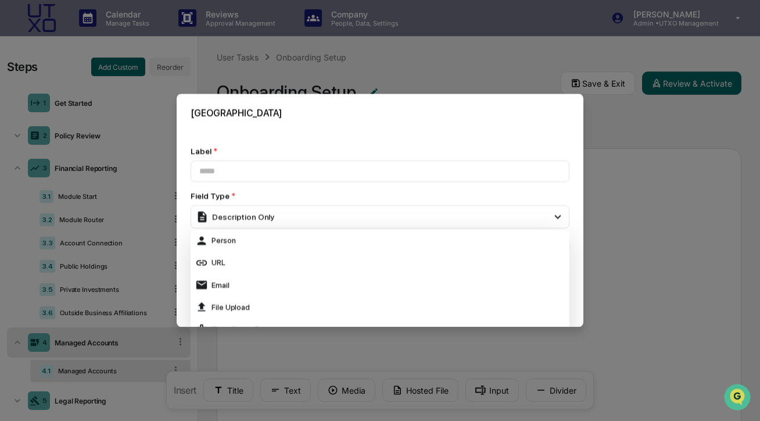
scroll to position [180, 0]
click at [252, 260] on div "Long Text" at bounding box center [380, 263] width 370 height 13
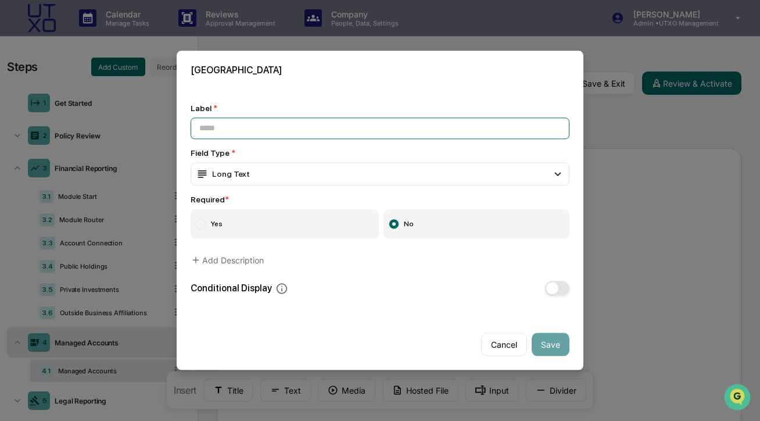
click at [249, 135] on input at bounding box center [380, 127] width 379 height 21
type input "**********"
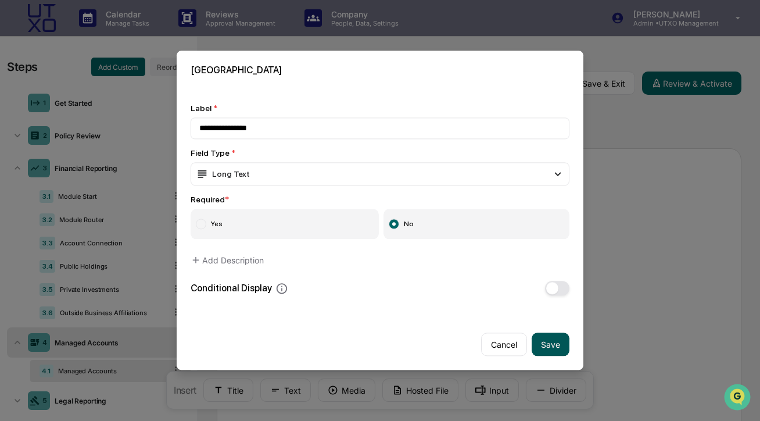
click at [560, 348] on button "Save" at bounding box center [551, 344] width 38 height 23
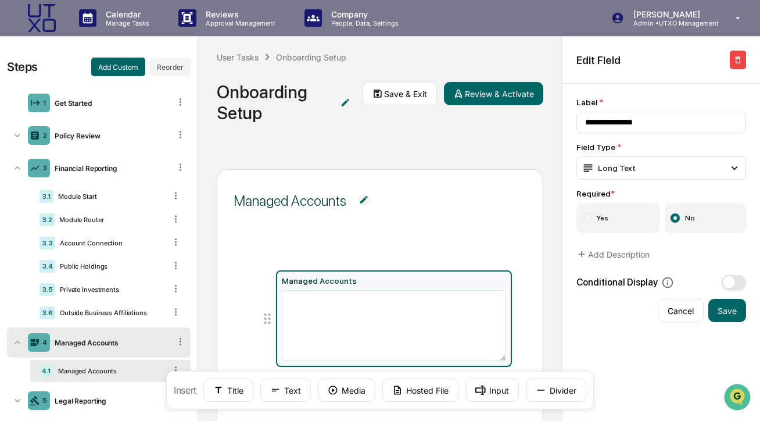
click at [740, 58] on icon "button" at bounding box center [737, 59] width 9 height 9
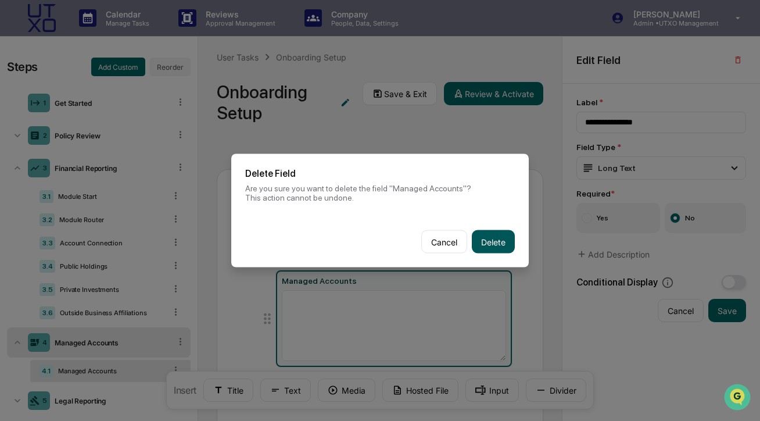
click at [491, 244] on button "Delete" at bounding box center [493, 241] width 43 height 23
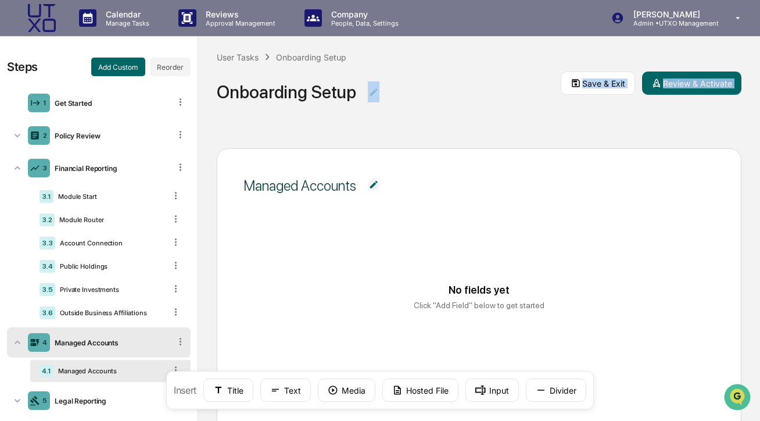
click at [286, 129] on div "User Tasks Onboarding Setup Onboarding Setup Save & Exit Review & Activate Mana…" at bounding box center [479, 229] width 562 height 385
click at [575, 81] on icon at bounding box center [576, 83] width 8 height 8
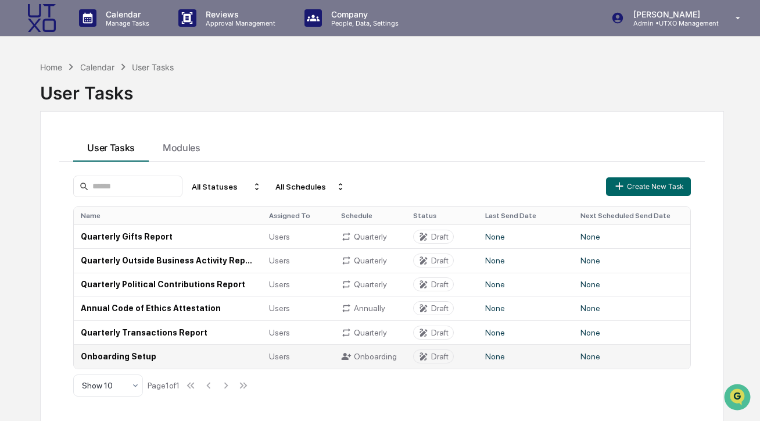
click at [187, 357] on td "Onboarding Setup" at bounding box center [168, 356] width 188 height 24
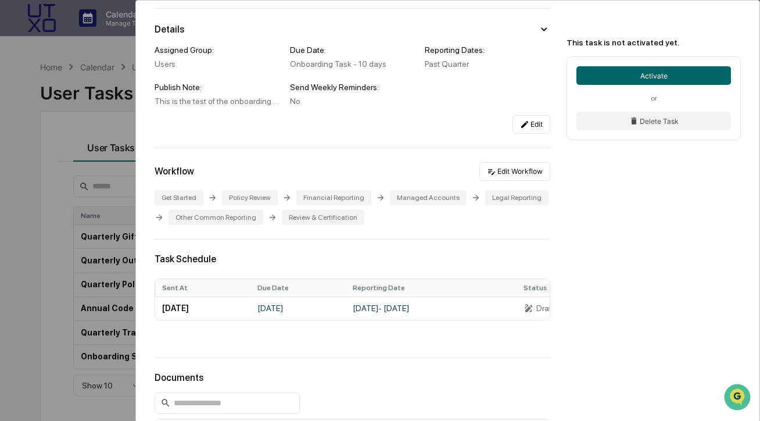
scroll to position [78, 0]
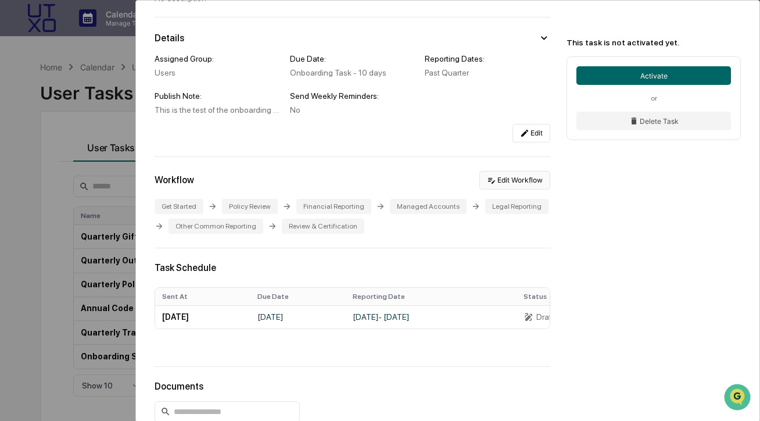
click at [500, 186] on button "Edit Workflow" at bounding box center [514, 180] width 71 height 19
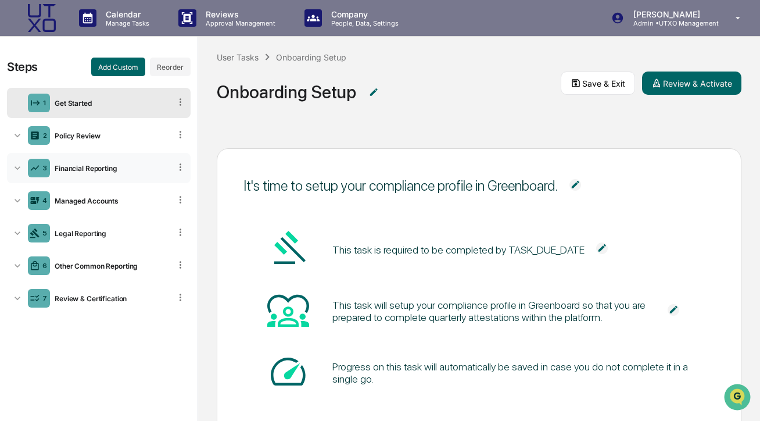
click at [93, 167] on div "Financial Reporting" at bounding box center [110, 168] width 120 height 9
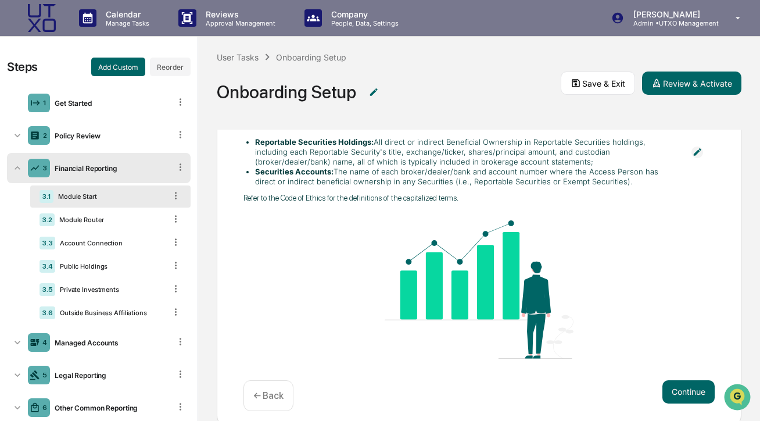
scroll to position [118, 0]
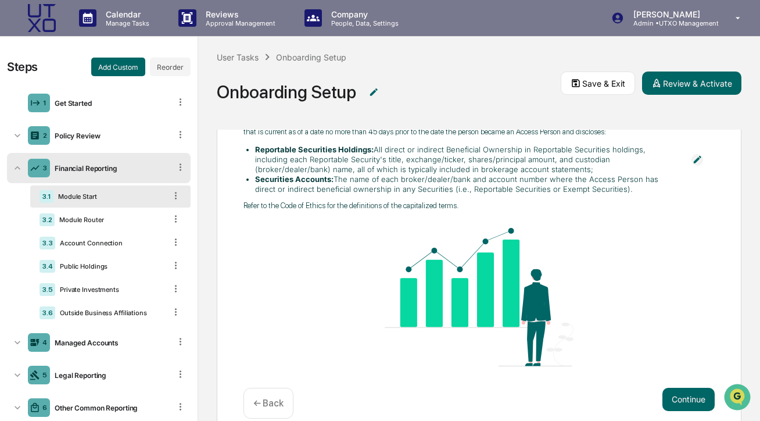
drag, startPoint x: 257, startPoint y: 157, endPoint x: 492, endPoint y: 178, distance: 236.2
click at [492, 174] on li "Reportable Securities Holdings: All direct or indirect Beneficial Ownership in …" at bounding box center [467, 160] width 425 height 30
drag, startPoint x: 256, startPoint y: 187, endPoint x: 607, endPoint y: 196, distance: 350.5
click at [607, 194] on li "Securities Accounts: The name of each broker/dealer/bank and account number whe…" at bounding box center [467, 184] width 425 height 20
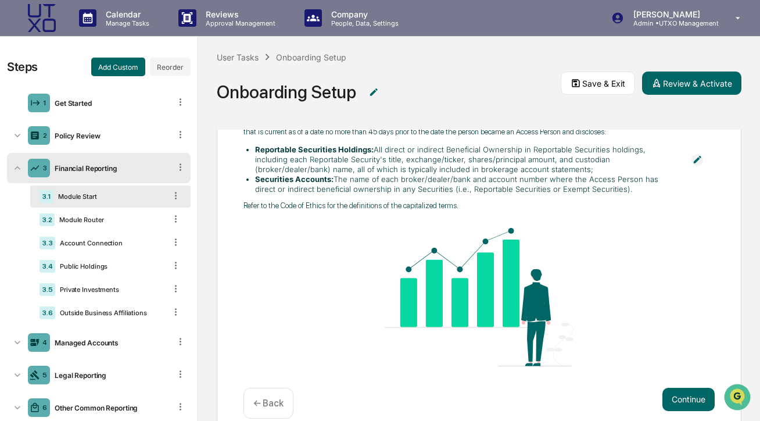
click at [603, 194] on li "Securities Accounts: The name of each broker/dealer/bank and account number whe…" at bounding box center [467, 184] width 425 height 20
click at [120, 266] on div "Public Holdings" at bounding box center [110, 266] width 110 height 8
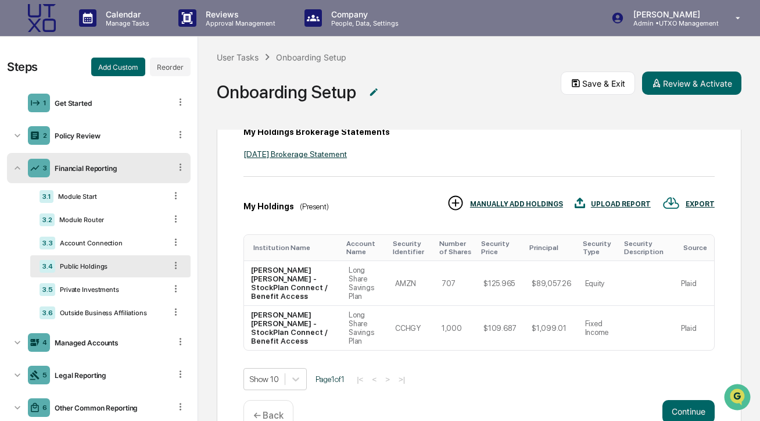
scroll to position [157, 0]
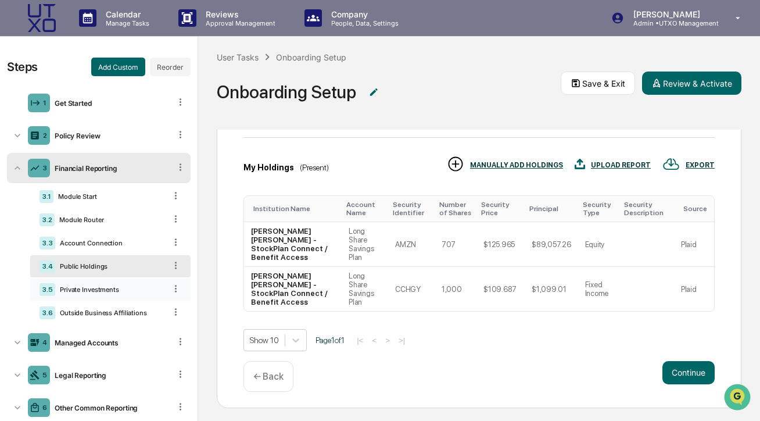
click at [123, 290] on div "Private Investments" at bounding box center [110, 289] width 110 height 8
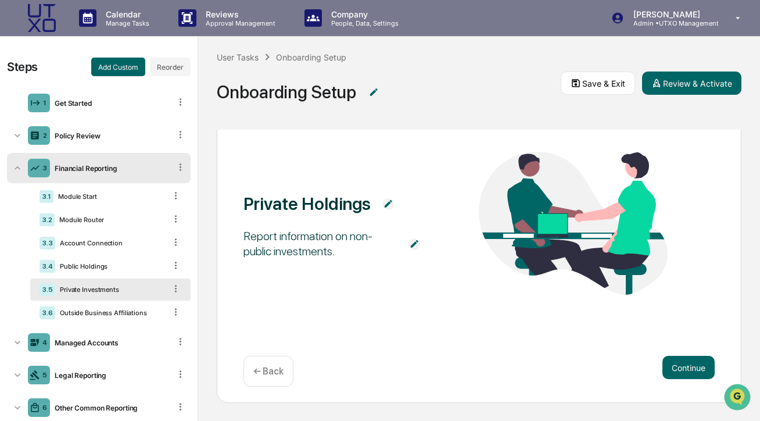
scroll to position [69, 0]
click at [90, 242] on div "Account Connection" at bounding box center [110, 243] width 110 height 8
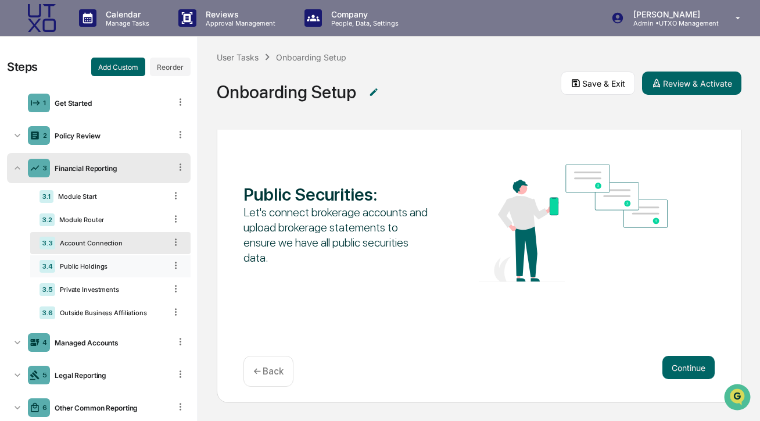
click at [106, 260] on div "3.4 Public Holdings" at bounding box center [110, 266] width 160 height 22
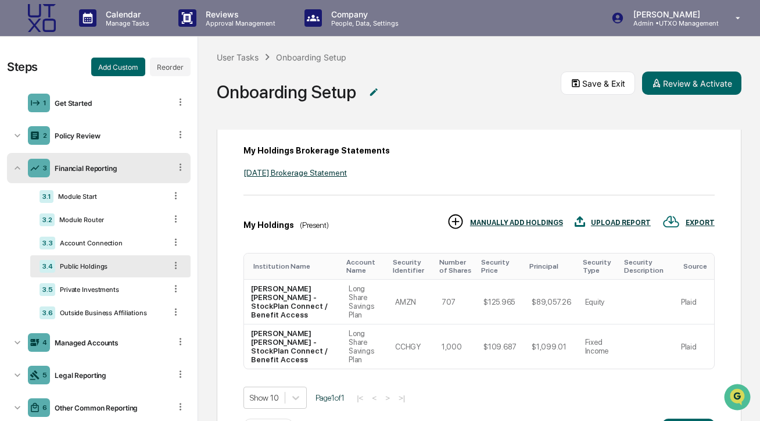
scroll to position [104, 0]
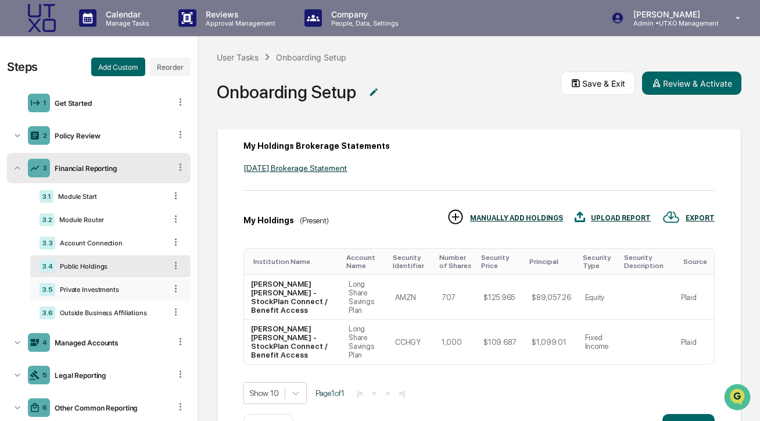
click at [92, 288] on div "Private Investments" at bounding box center [110, 289] width 110 height 8
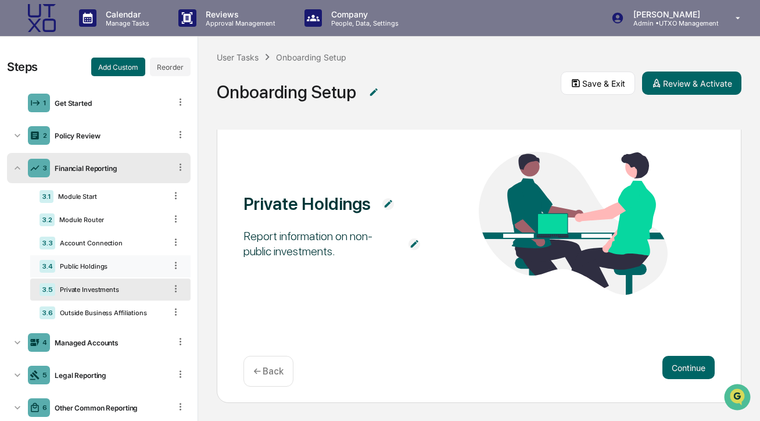
scroll to position [57, 0]
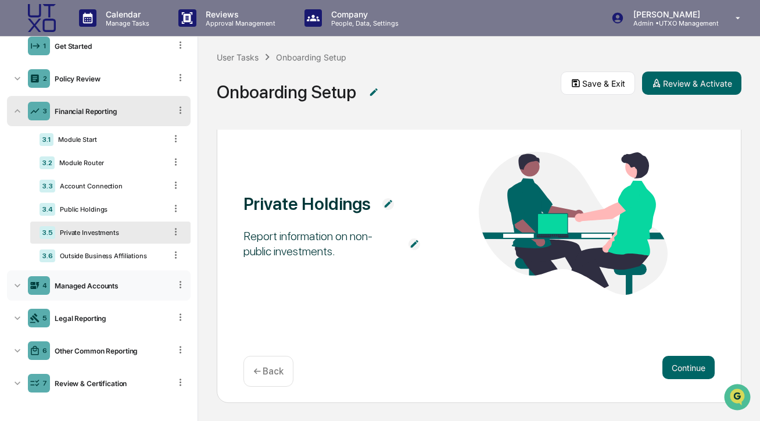
click at [57, 285] on div "Managed Accounts" at bounding box center [110, 285] width 120 height 9
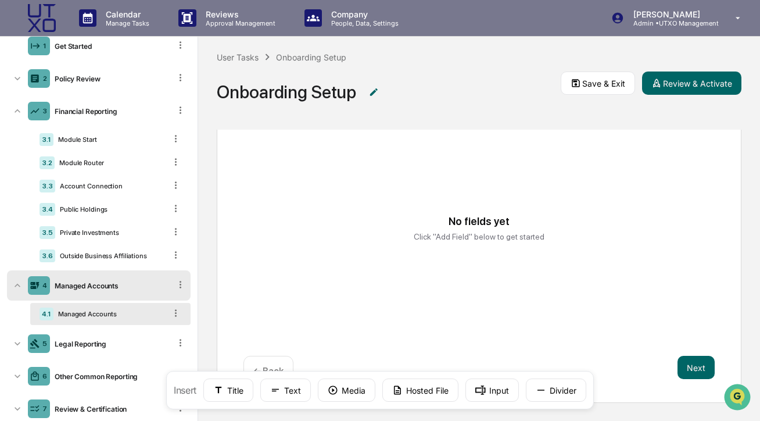
scroll to position [1, 0]
click at [406, 392] on button "Hosted File" at bounding box center [420, 389] width 76 height 23
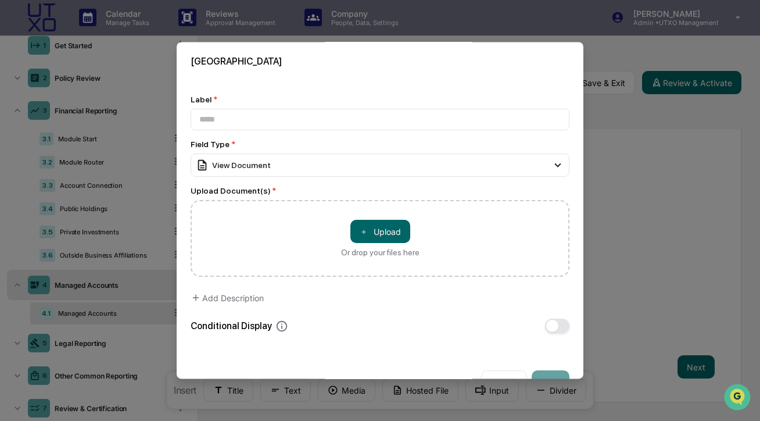
scroll to position [31, 0]
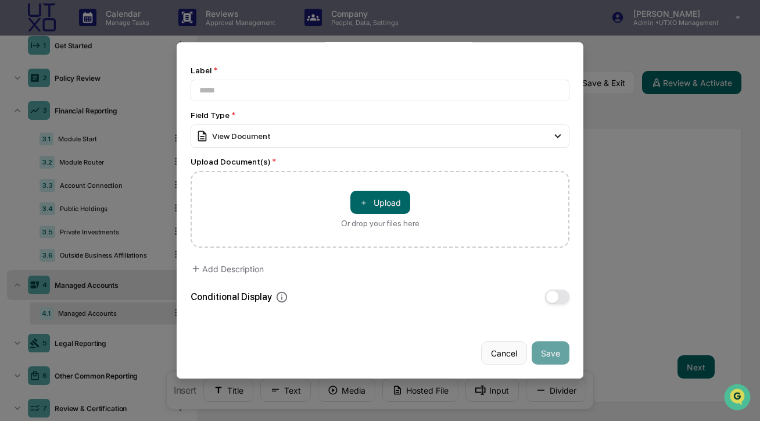
click at [498, 357] on button "Cancel" at bounding box center [504, 353] width 46 height 23
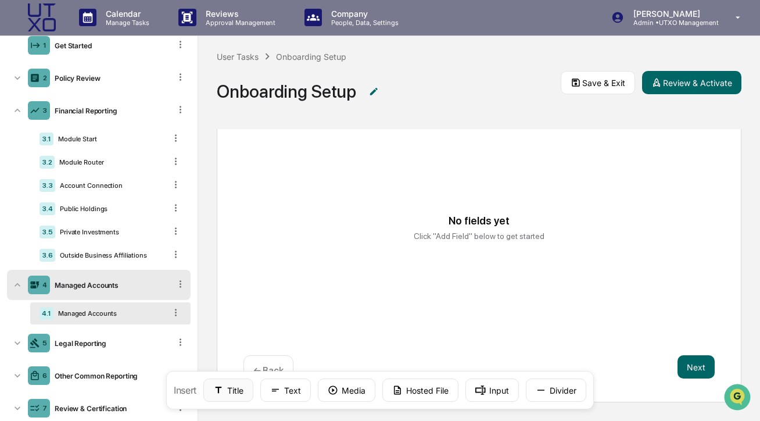
click at [230, 391] on button "Title" at bounding box center [228, 389] width 50 height 23
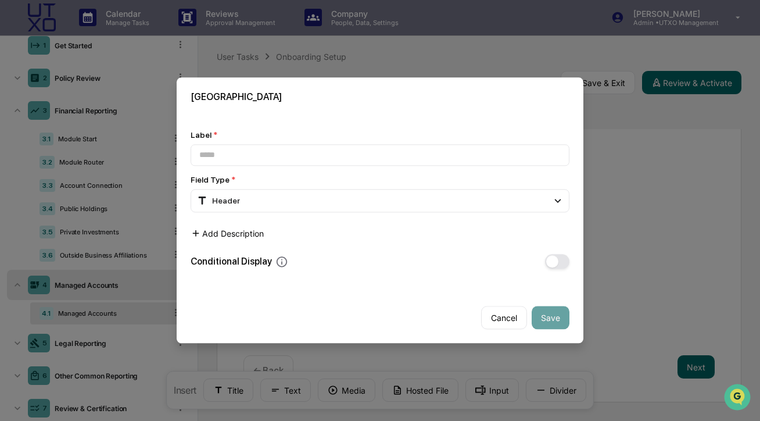
click at [242, 231] on button "Add Description" at bounding box center [227, 233] width 73 height 23
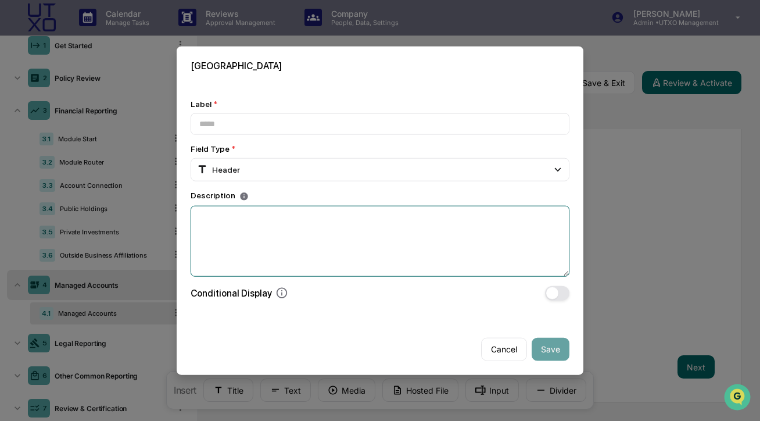
click at [242, 231] on textarea at bounding box center [380, 240] width 379 height 71
paste textarea "**********"
type textarea "**********"
drag, startPoint x: 269, startPoint y: 220, endPoint x: 174, endPoint y: 208, distance: 96.0
click at [175, 208] on body "Calendar Manage Tasks Reviews Approval Management Company People, Data, Setting…" at bounding box center [380, 209] width 760 height 421
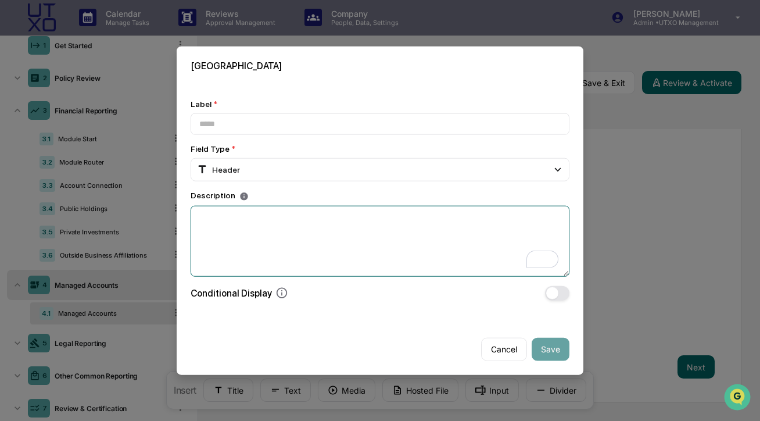
click at [241, 224] on textarea "To enrich screen reader interactions, please activate Accessibility in Grammarl…" at bounding box center [380, 240] width 379 height 71
paste textarea "**********"
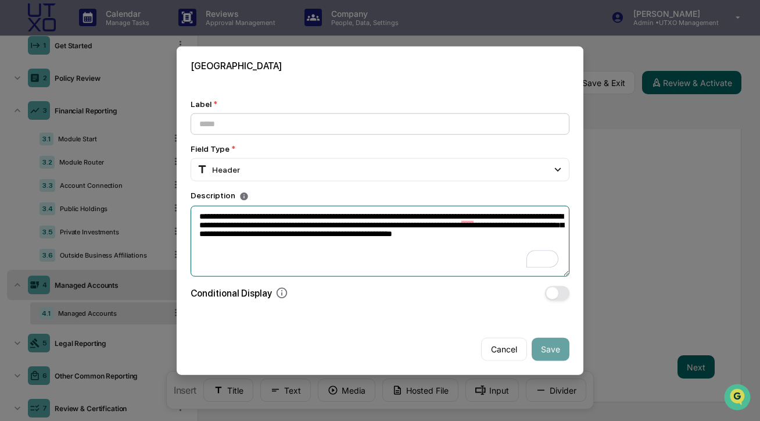
type textarea "**********"
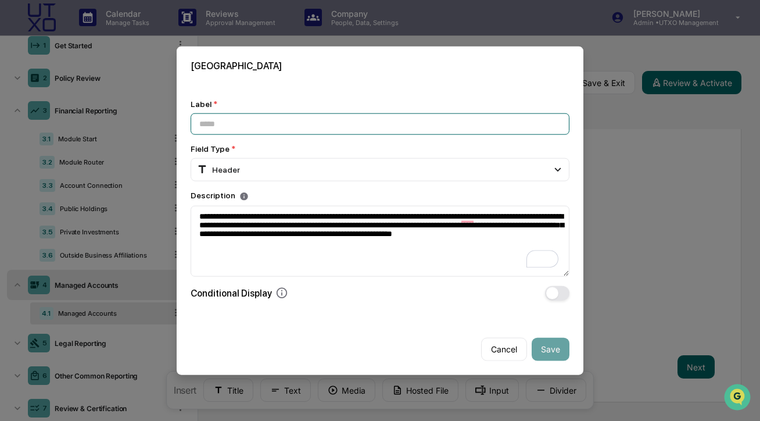
click at [224, 124] on input at bounding box center [380, 123] width 379 height 21
type input "**********"
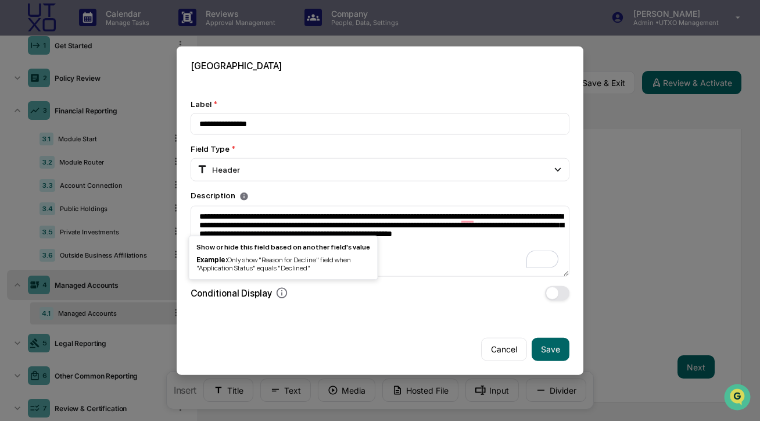
click at [287, 295] on icon at bounding box center [281, 292] width 13 height 13
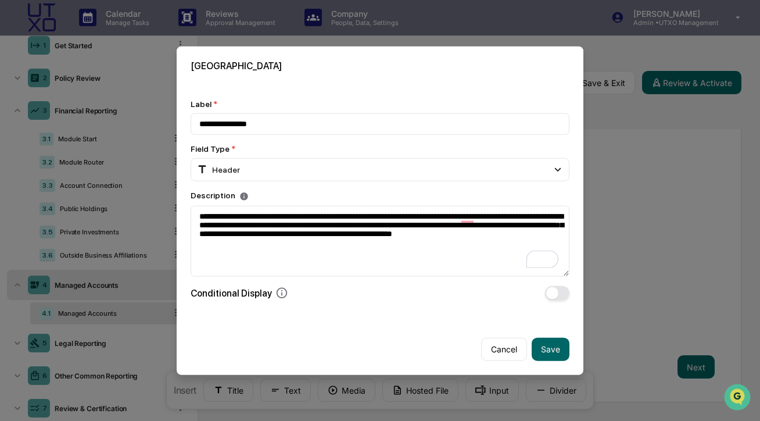
click at [285, 295] on icon at bounding box center [281, 292] width 13 height 13
click at [545, 339] on button "Save" at bounding box center [551, 348] width 38 height 23
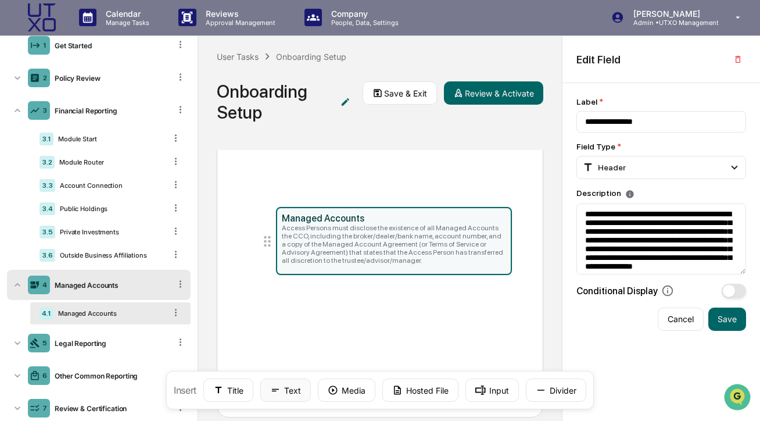
click at [290, 390] on button "Text" at bounding box center [285, 389] width 51 height 23
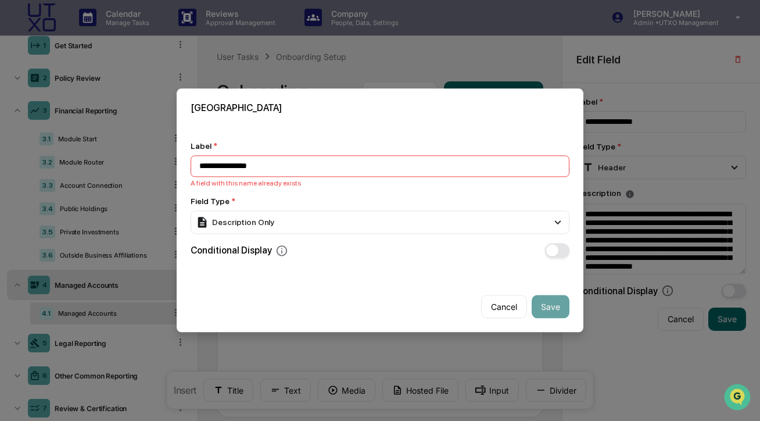
click at [258, 161] on input "**********" at bounding box center [380, 165] width 379 height 21
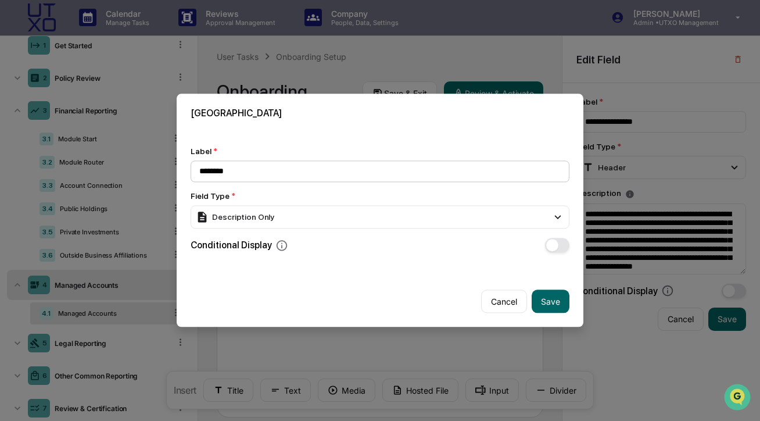
click at [258, 177] on input "********" at bounding box center [380, 170] width 379 height 21
type input "********"
click at [270, 220] on div "Description Only" at bounding box center [235, 216] width 78 height 13
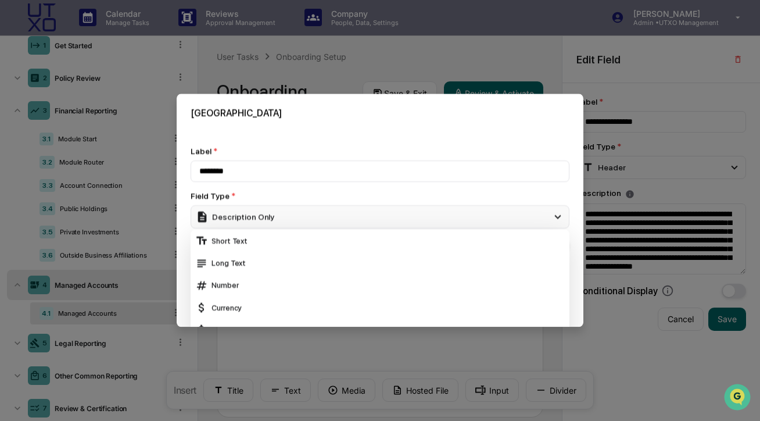
click at [270, 220] on div "Description Only" at bounding box center [235, 216] width 78 height 13
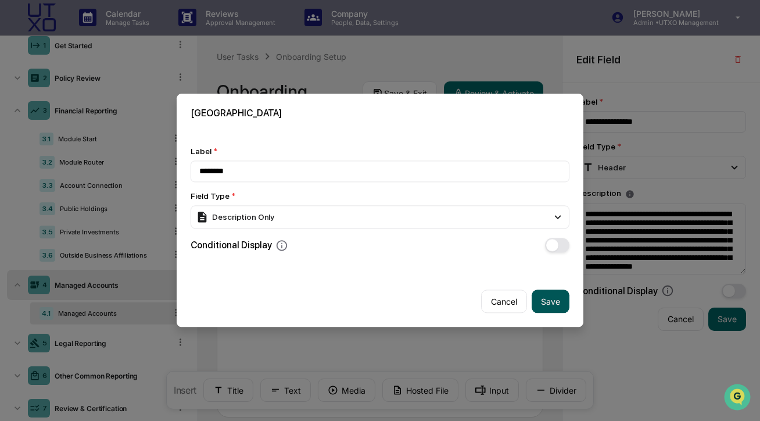
click at [562, 304] on button "Save" at bounding box center [551, 301] width 38 height 23
type input "********"
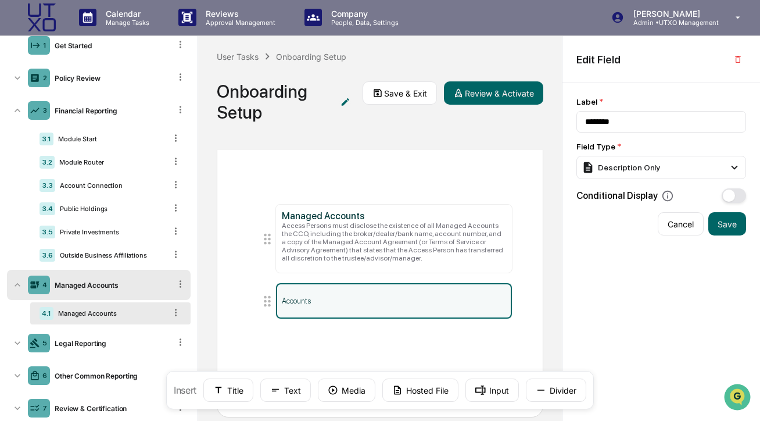
click at [351, 290] on div "Accounts" at bounding box center [394, 300] width 236 height 35
click at [712, 173] on div "Description Only" at bounding box center [661, 167] width 170 height 23
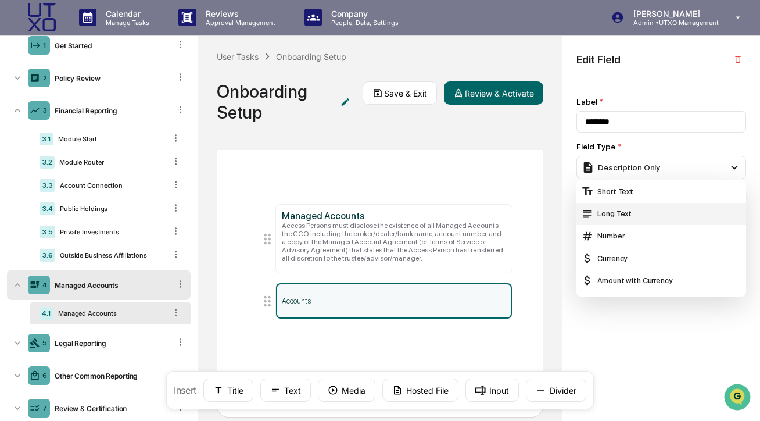
click at [684, 213] on div "Long Text" at bounding box center [661, 213] width 160 height 13
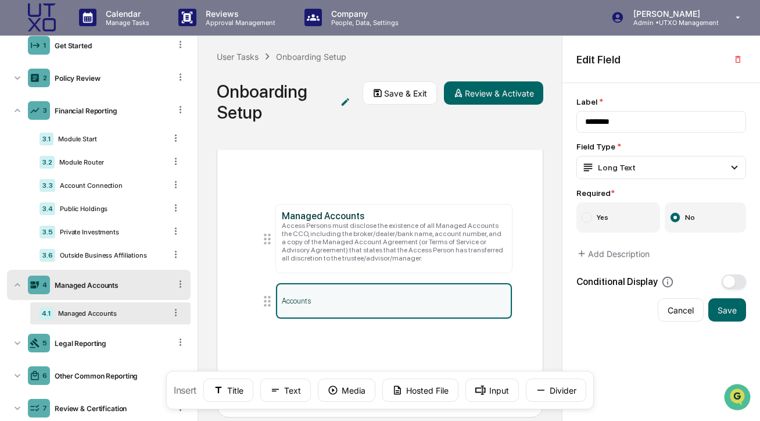
click at [627, 215] on label "Yes" at bounding box center [618, 217] width 84 height 30
click at [712, 218] on label "No" at bounding box center [706, 217] width 82 height 30
click at [723, 307] on button "Save" at bounding box center [727, 309] width 38 height 23
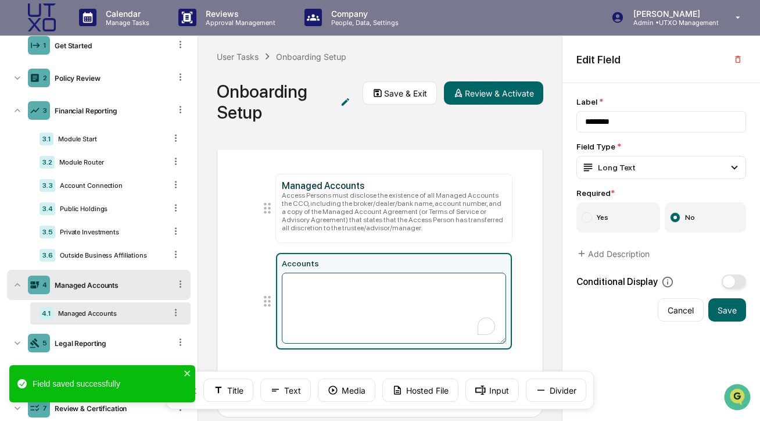
click at [373, 294] on textarea "To enrich screen reader interactions, please activate Accessibility in Grammarl…" at bounding box center [394, 307] width 224 height 71
paste textarea "**********"
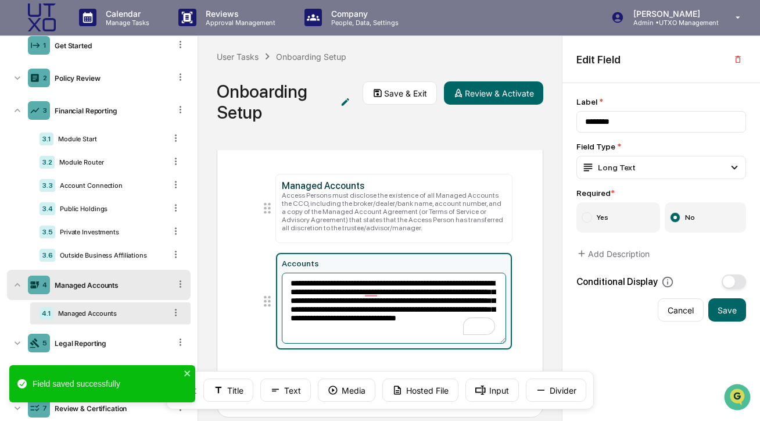
scroll to position [3, 0]
type textarea "**********"
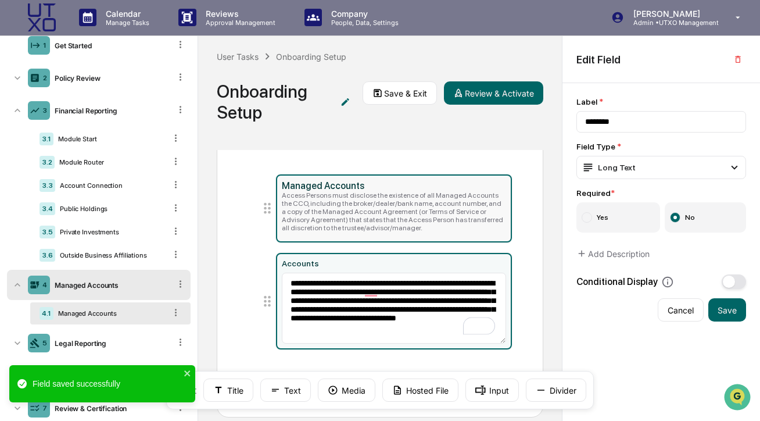
click at [339, 206] on div "Access Persons must disclose the existence of all Managed Accounts the CCO, inc…" at bounding box center [394, 211] width 224 height 41
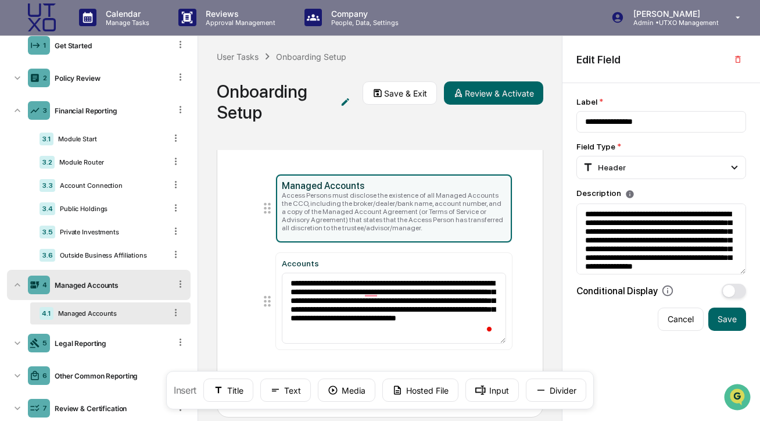
click at [267, 206] on icon at bounding box center [267, 208] width 16 height 16
click at [736, 59] on icon "button" at bounding box center [737, 59] width 9 height 9
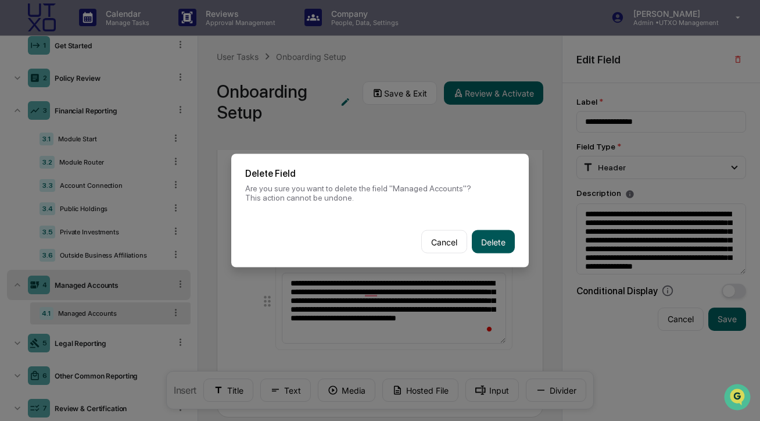
click at [484, 239] on button "Delete" at bounding box center [493, 241] width 43 height 23
type input "********"
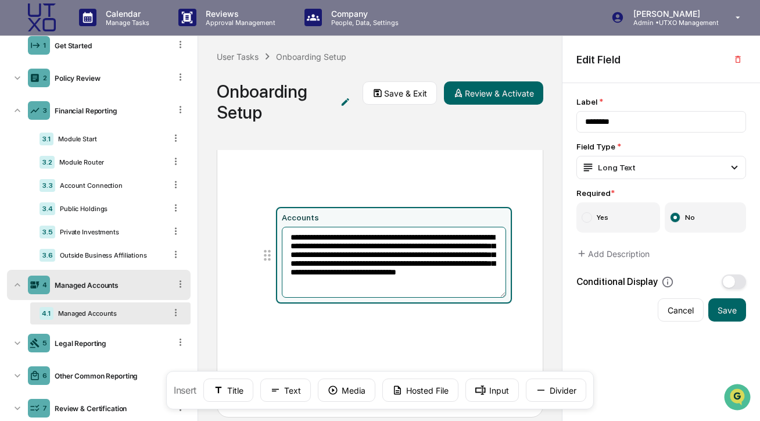
click at [374, 233] on textarea "**********" at bounding box center [394, 262] width 224 height 71
click at [370, 241] on textarea "**********" at bounding box center [394, 262] width 224 height 71
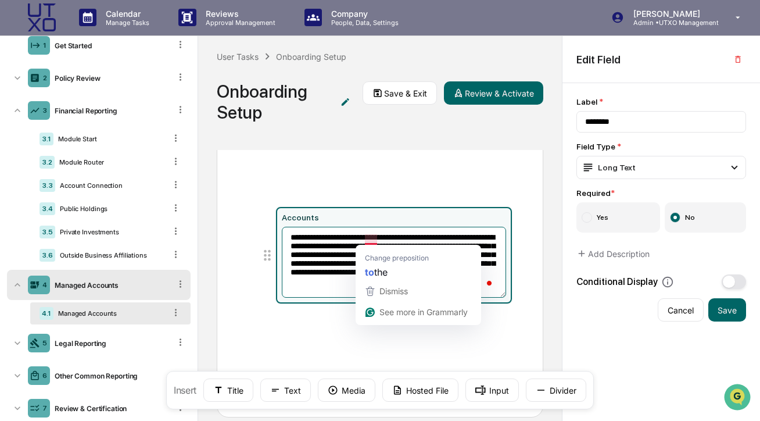
scroll to position [0, 0]
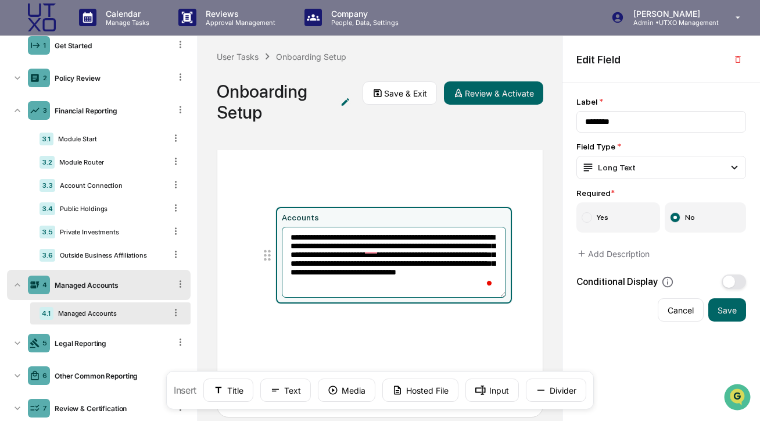
click at [360, 236] on textarea "**********" at bounding box center [394, 262] width 224 height 71
click at [415, 267] on textarea "**********" at bounding box center [394, 262] width 224 height 71
click at [406, 289] on textarea "**********" at bounding box center [394, 262] width 224 height 71
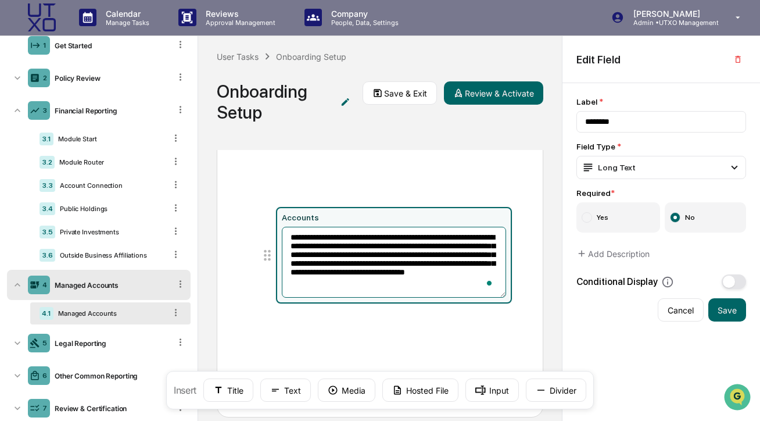
click at [288, 236] on textarea "**********" at bounding box center [394, 262] width 224 height 71
type textarea "**********"
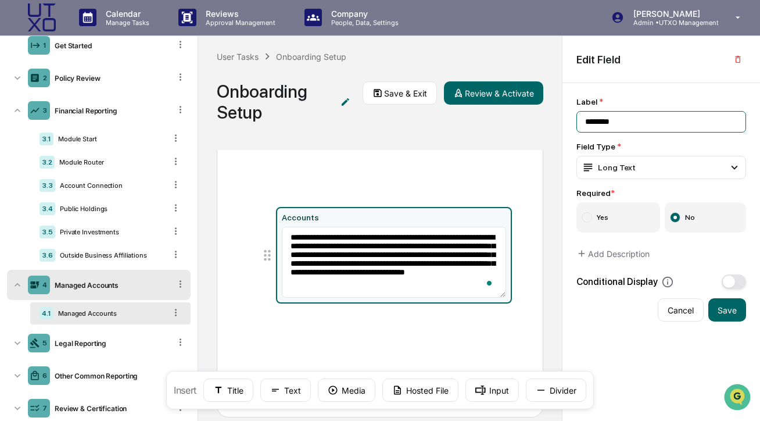
click at [583, 124] on input "********" at bounding box center [661, 121] width 170 height 21
type input "**********"
click at [731, 307] on button "Save" at bounding box center [727, 309] width 38 height 23
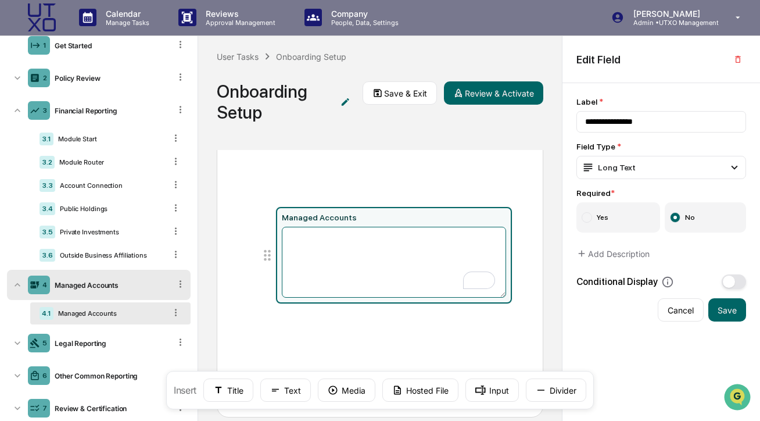
click at [342, 238] on textarea "To enrich screen reader interactions, please activate Accessibility in Grammarl…" at bounding box center [394, 262] width 224 height 71
paste textarea "**********"
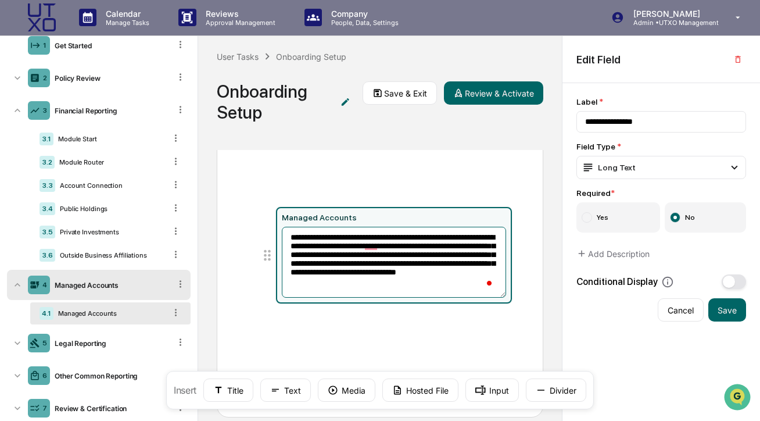
click at [363, 246] on textarea "**********" at bounding box center [394, 262] width 224 height 71
click at [394, 295] on textarea "**********" at bounding box center [394, 262] width 224 height 71
type textarea "**********"
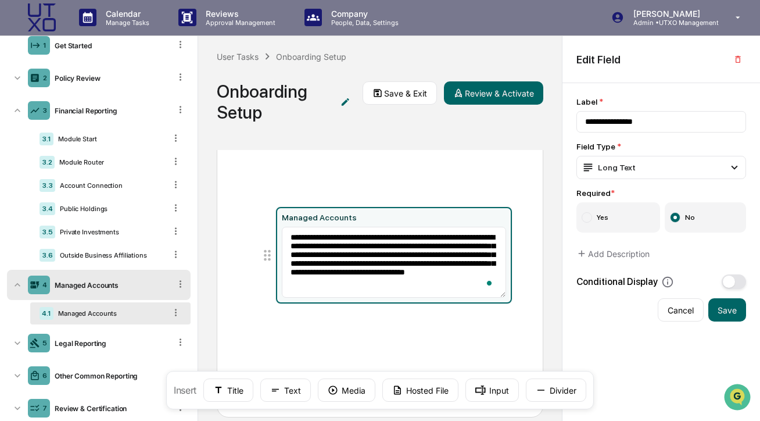
click at [439, 345] on div "**********" at bounding box center [380, 261] width 327 height 311
click at [725, 308] on button "Save" at bounding box center [727, 309] width 38 height 23
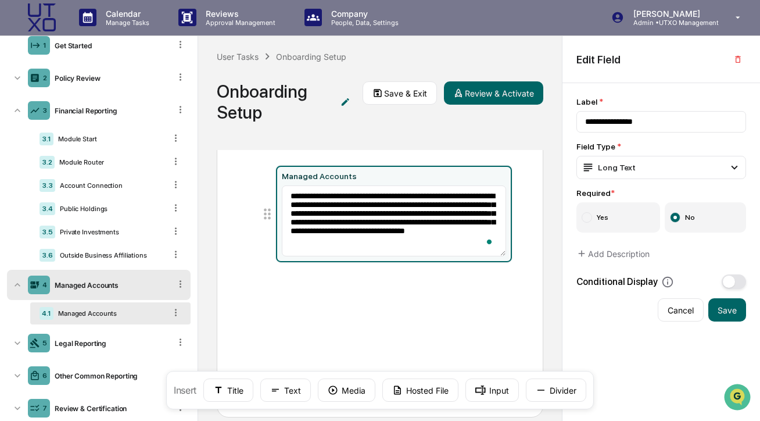
drag, startPoint x: 270, startPoint y: 256, endPoint x: 232, endPoint y: 214, distance: 56.4
click at [232, 214] on div "**********" at bounding box center [380, 261] width 327 height 311
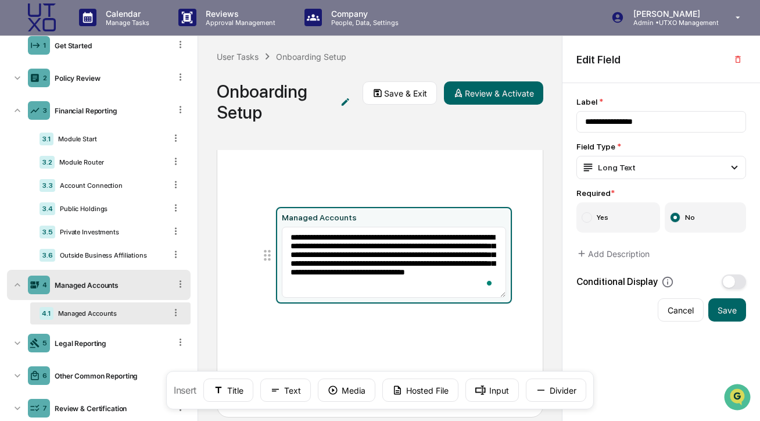
click at [525, 141] on div "User Tasks Onboarding Setup Onboarding Setup Save & Exit Review & Activate" at bounding box center [380, 93] width 364 height 114
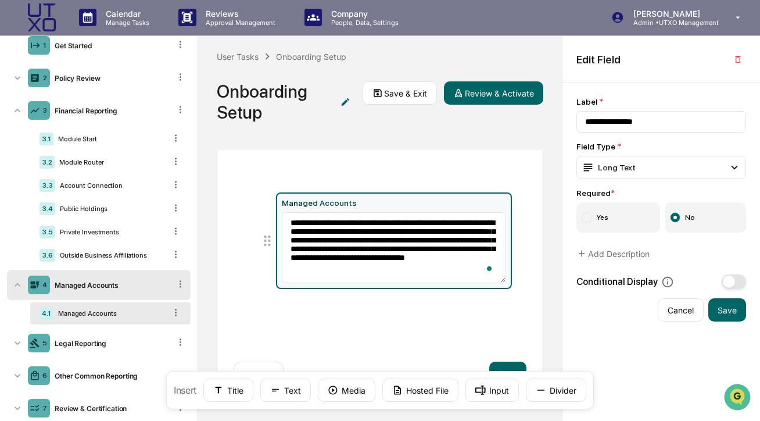
click at [75, 293] on div "4 Managed Accounts" at bounding box center [99, 285] width 184 height 30
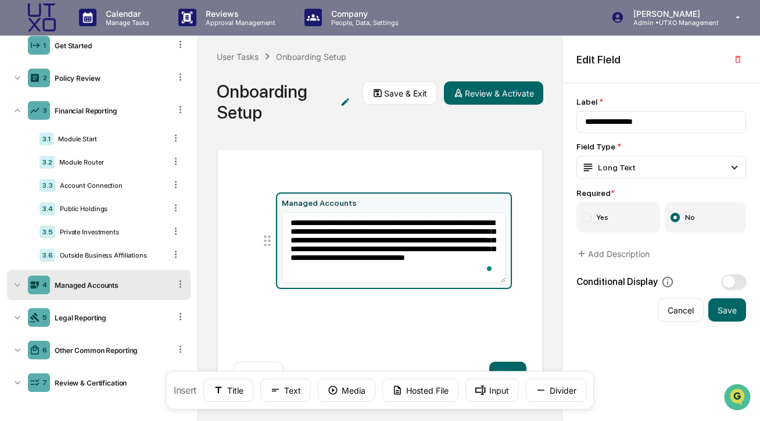
click at [75, 293] on div "4 Managed Accounts" at bounding box center [99, 285] width 184 height 30
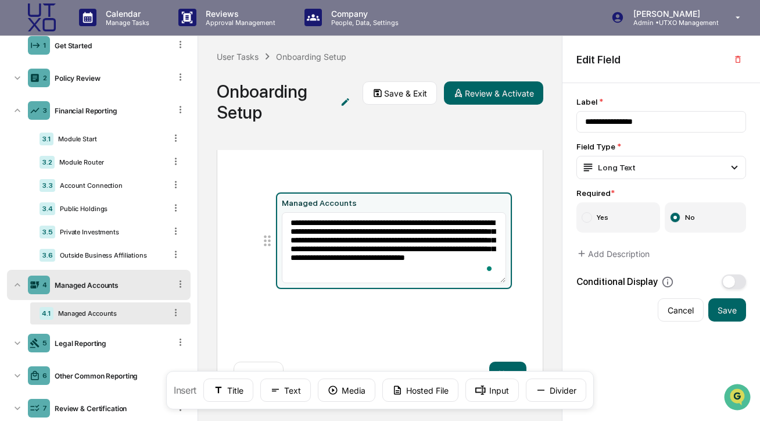
click at [73, 314] on div "Managed Accounts" at bounding box center [109, 313] width 112 height 8
click at [501, 364] on button "Next" at bounding box center [507, 372] width 37 height 23
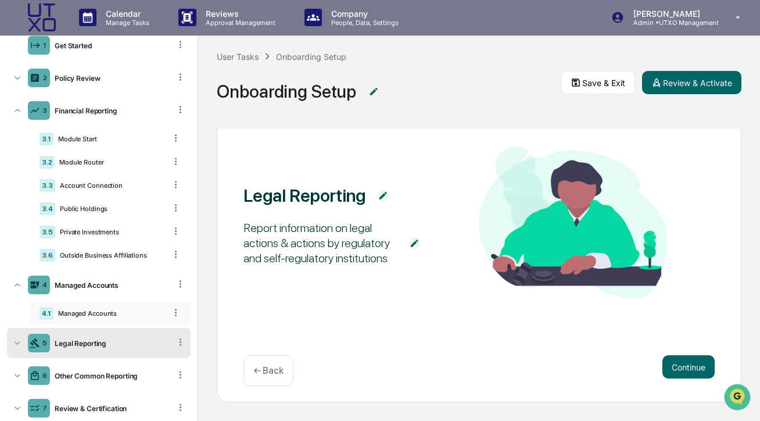
click at [110, 313] on div "Managed Accounts" at bounding box center [109, 313] width 112 height 8
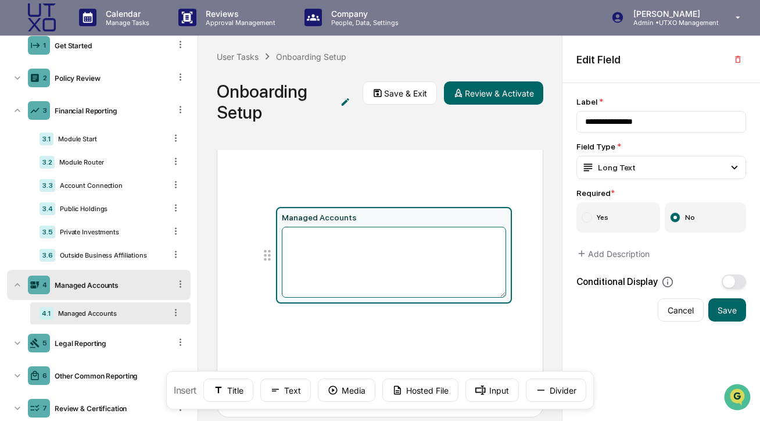
click at [333, 231] on textarea at bounding box center [394, 262] width 224 height 71
click at [623, 173] on div "Long Text" at bounding box center [609, 167] width 54 height 13
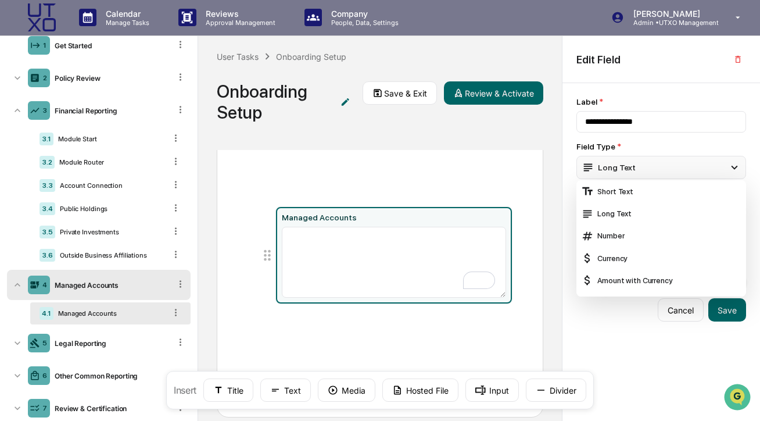
click at [623, 173] on div "Long Text" at bounding box center [609, 167] width 54 height 13
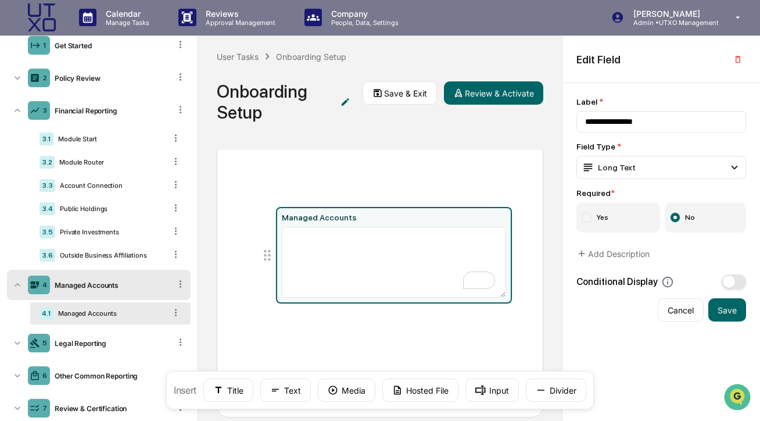
click at [675, 297] on div "**********" at bounding box center [661, 252] width 198 height 338
click at [677, 310] on button "Cancel" at bounding box center [681, 309] width 46 height 23
click at [737, 64] on button "button" at bounding box center [738, 59] width 16 height 19
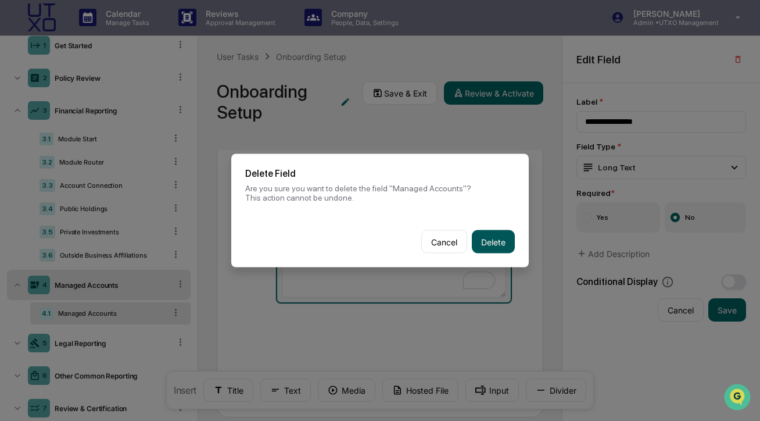
click at [497, 237] on button "Delete" at bounding box center [493, 241] width 43 height 23
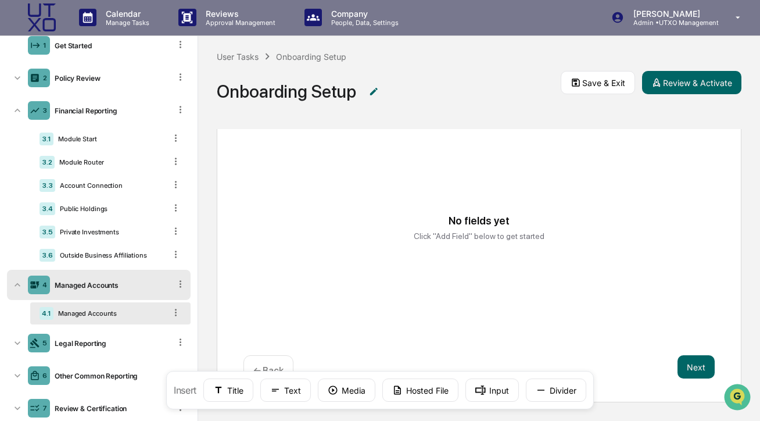
click at [90, 310] on div "Managed Accounts" at bounding box center [109, 313] width 112 height 8
click at [284, 393] on button "Text" at bounding box center [285, 389] width 51 height 23
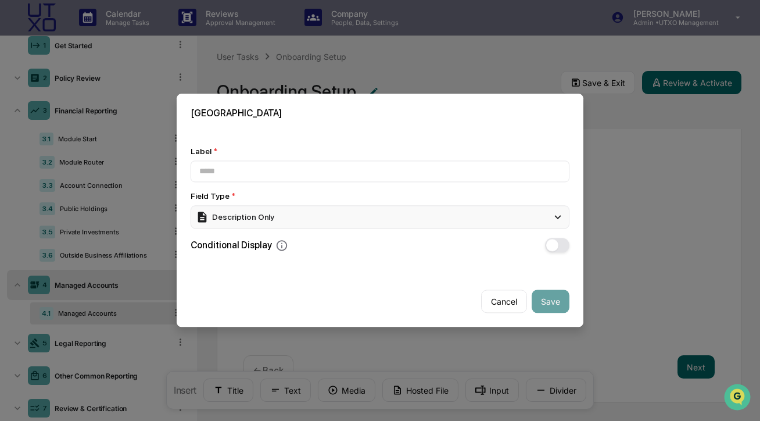
click at [271, 213] on div "Description Only" at bounding box center [235, 216] width 78 height 13
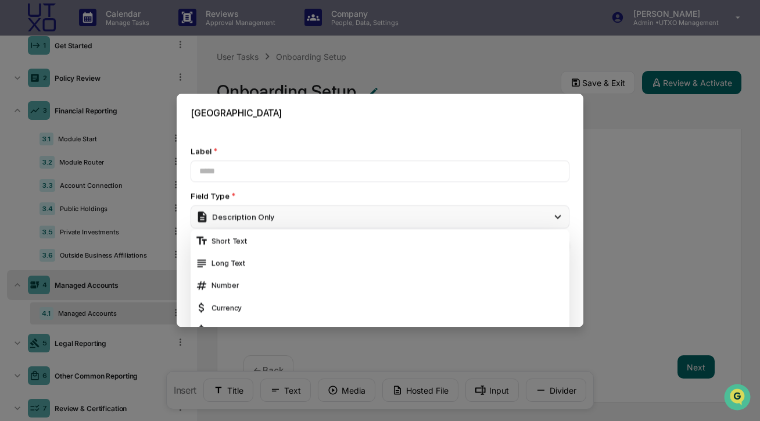
click at [271, 213] on div "Description Only" at bounding box center [235, 216] width 78 height 13
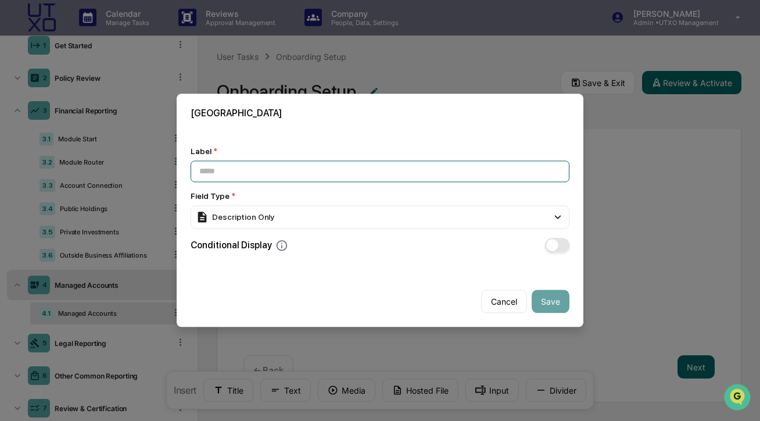
click at [257, 163] on input at bounding box center [380, 170] width 379 height 21
type input "**********"
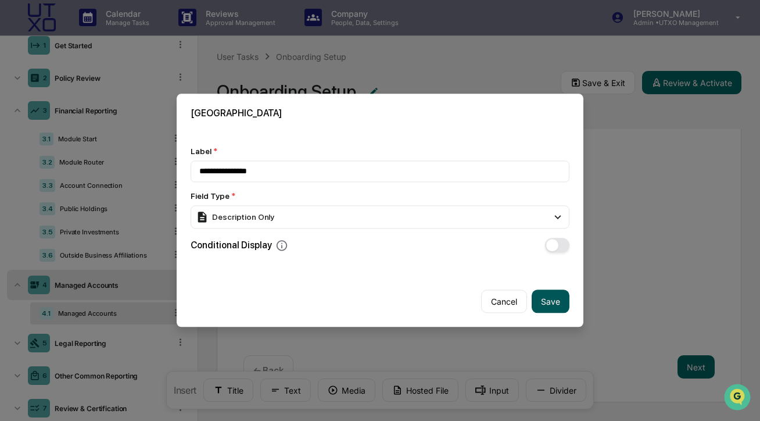
click at [551, 303] on button "Save" at bounding box center [551, 301] width 38 height 23
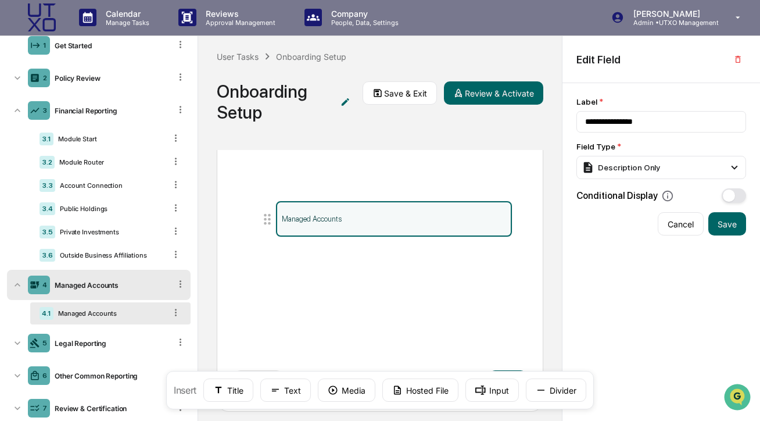
scroll to position [63, 0]
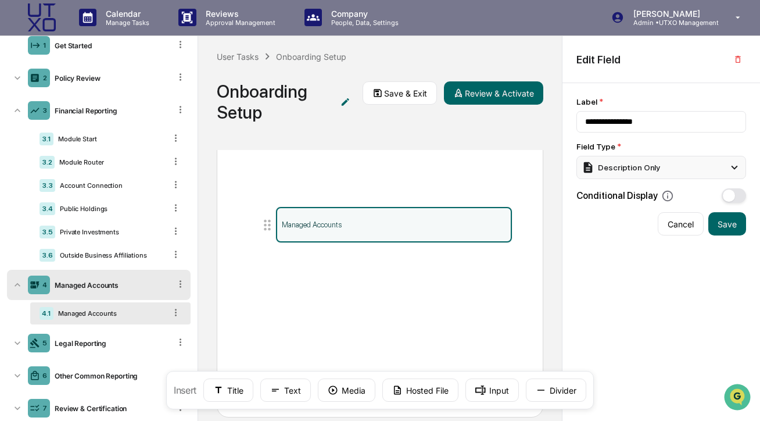
click at [620, 177] on div "Description Only" at bounding box center [661, 167] width 170 height 23
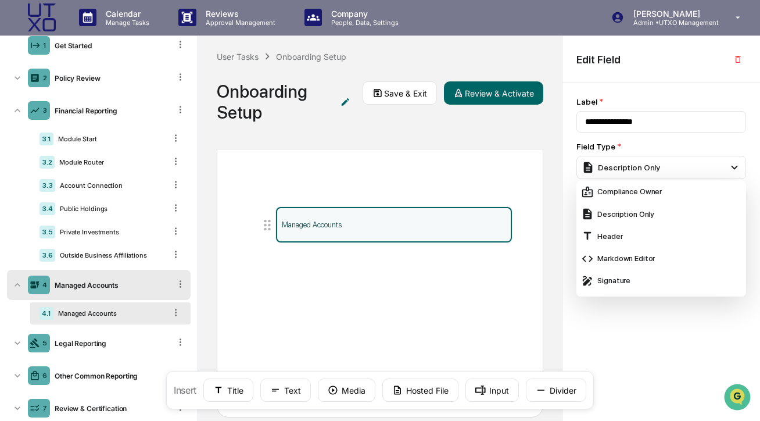
scroll to position [269, 0]
click at [633, 213] on div "Description Only" at bounding box center [661, 211] width 160 height 13
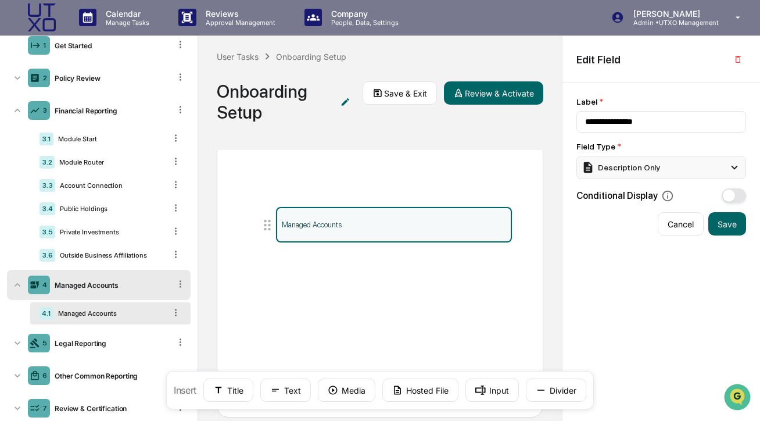
click at [627, 167] on div "Description Only" at bounding box center [621, 167] width 78 height 13
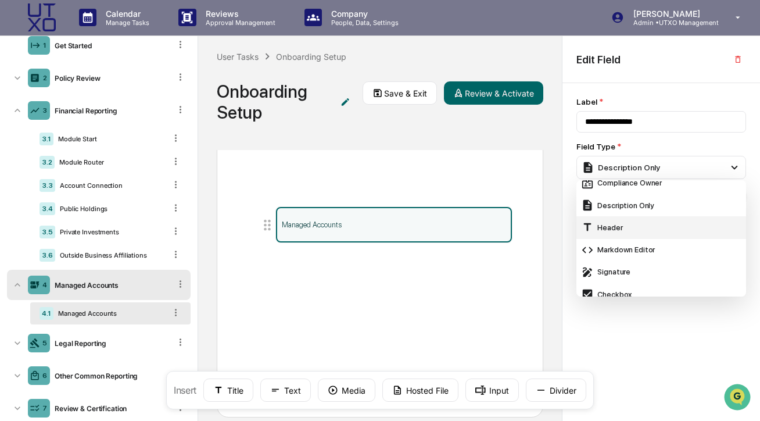
scroll to position [276, 0]
click at [636, 233] on div "Header" at bounding box center [661, 226] width 160 height 13
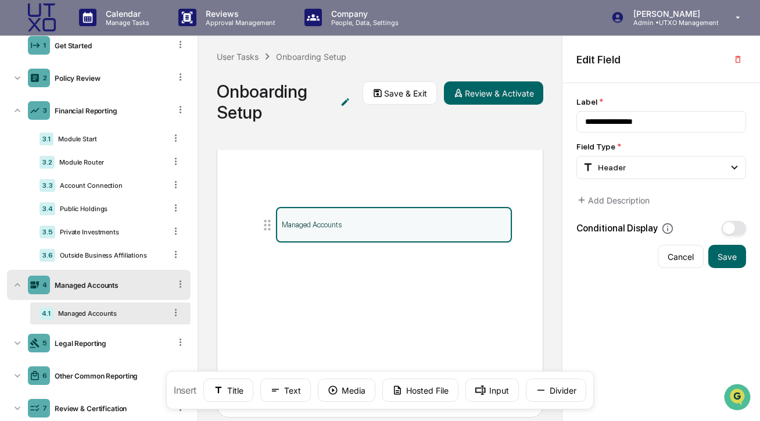
click at [607, 282] on div "**********" at bounding box center [661, 252] width 198 height 338
click at [614, 192] on button "Add Description" at bounding box center [612, 199] width 73 height 23
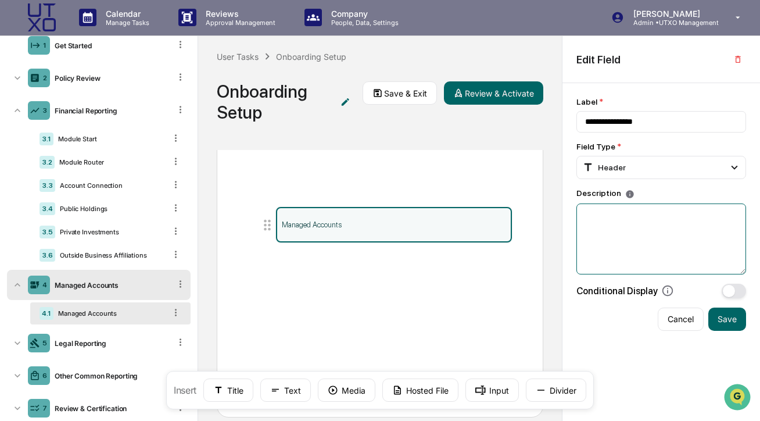
click at [622, 223] on textarea at bounding box center [661, 238] width 170 height 71
paste textarea "**********"
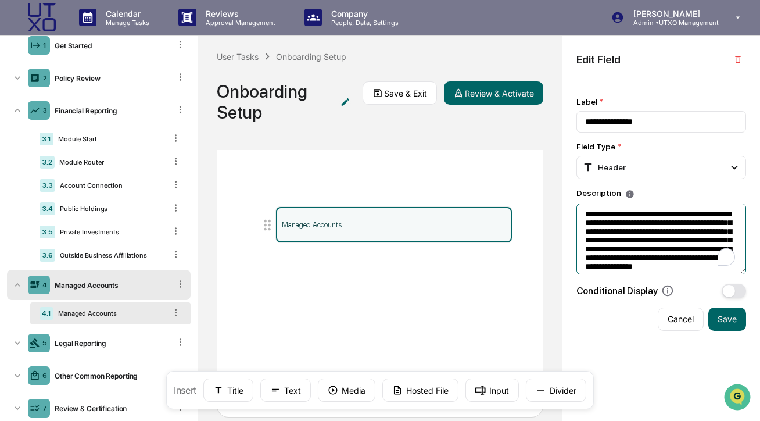
scroll to position [23, 0]
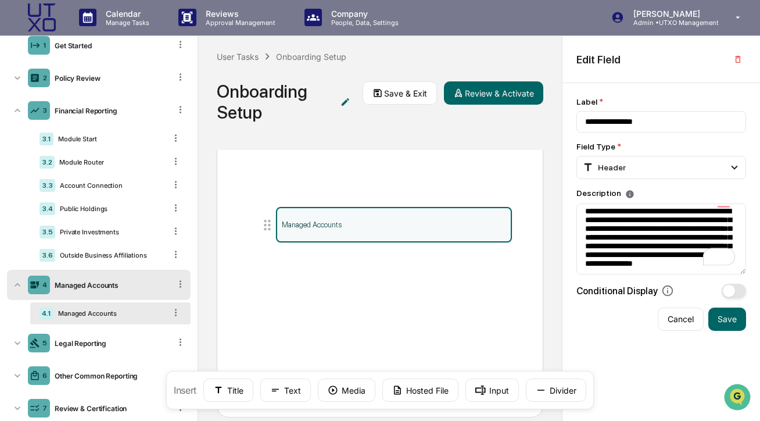
click at [633, 351] on div "**********" at bounding box center [661, 252] width 198 height 338
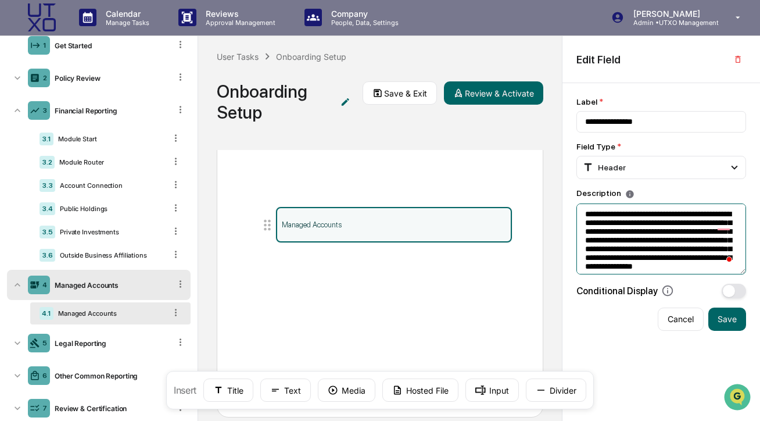
click at [717, 223] on textarea "**********" at bounding box center [661, 238] width 170 height 71
type textarea "**********"
click at [655, 355] on div "**********" at bounding box center [661, 252] width 198 height 338
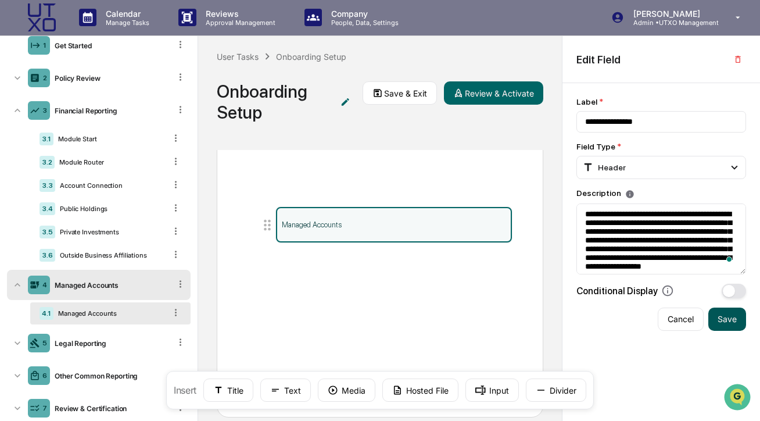
click at [736, 328] on button "Save" at bounding box center [727, 318] width 38 height 23
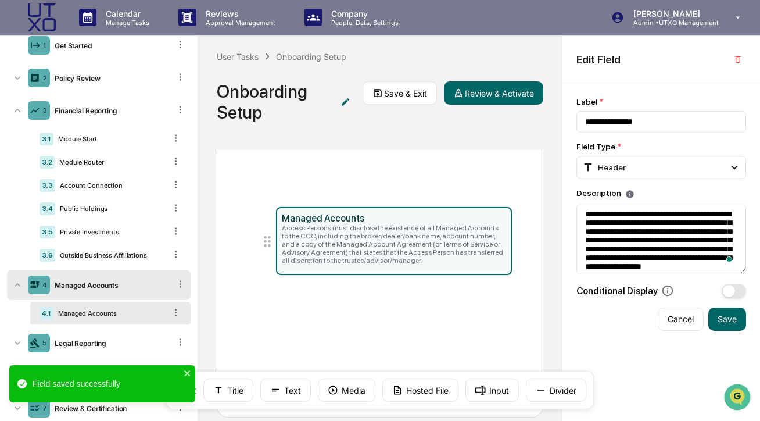
click at [461, 304] on div "Managed Accounts Access Persons must disclose the existence of all Managed Acco…" at bounding box center [380, 264] width 293 height 144
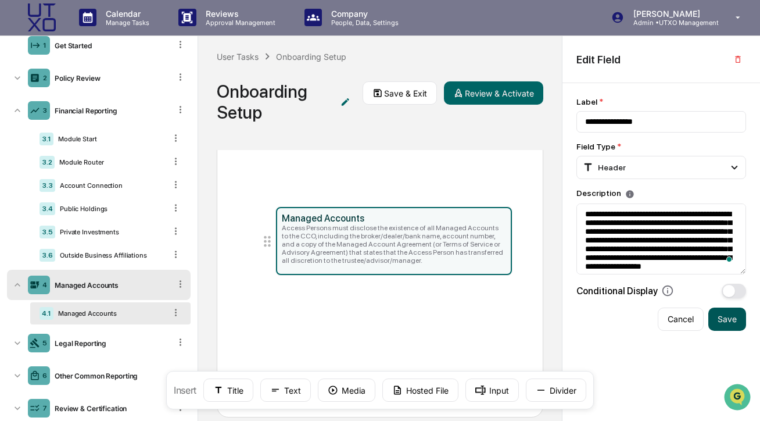
click at [720, 324] on button "Save" at bounding box center [727, 318] width 38 height 23
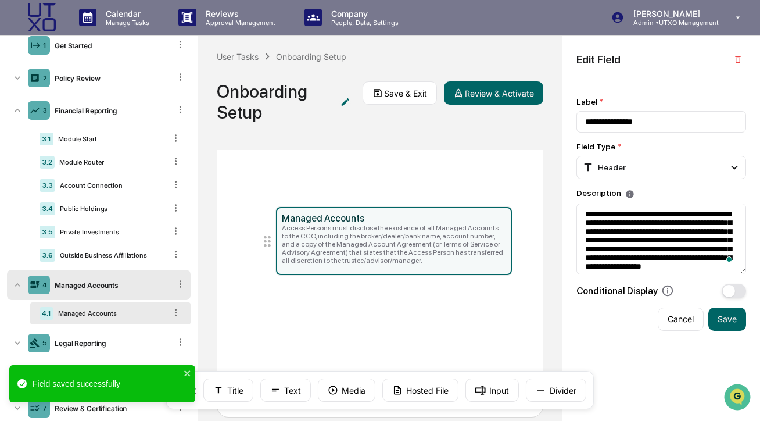
click at [401, 313] on div "Managed Accounts Access Persons must disclose the existence of all Managed Acco…" at bounding box center [380, 264] width 293 height 144
click at [158, 324] on div "4.1 Managed Accounts" at bounding box center [110, 313] width 160 height 22
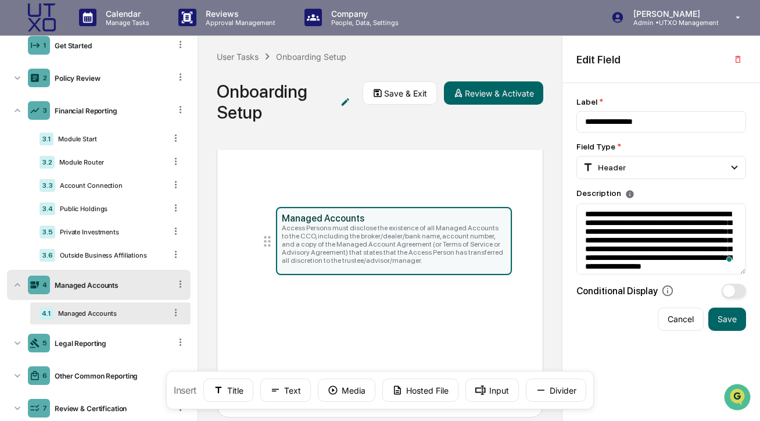
click at [182, 311] on div "4.1 Managed Accounts" at bounding box center [110, 313] width 160 height 22
click at [177, 311] on icon at bounding box center [175, 312] width 11 height 11
click at [177, 310] on icon at bounding box center [175, 312] width 11 height 11
click at [184, 285] on icon at bounding box center [180, 283] width 11 height 11
click at [183, 285] on icon at bounding box center [180, 283] width 11 height 11
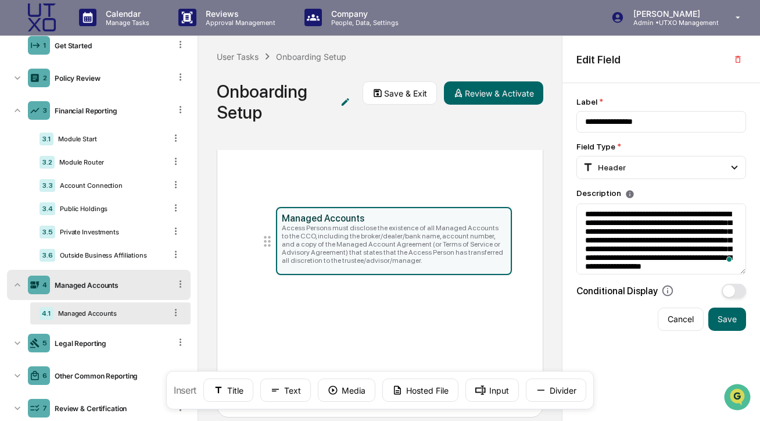
scroll to position [77, 0]
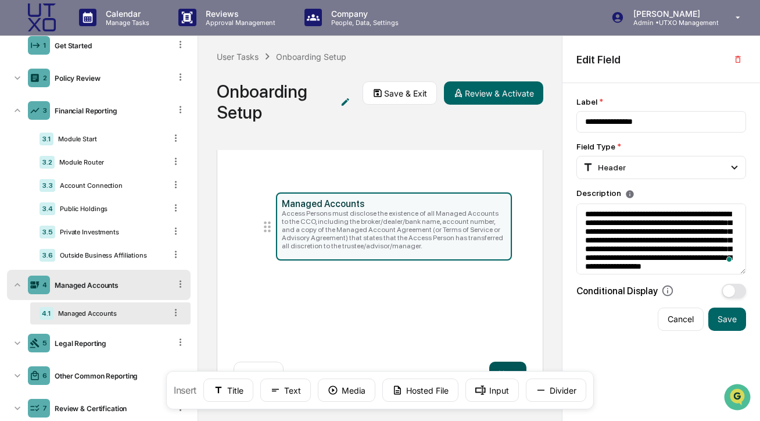
click at [503, 365] on button "Next" at bounding box center [507, 372] width 37 height 23
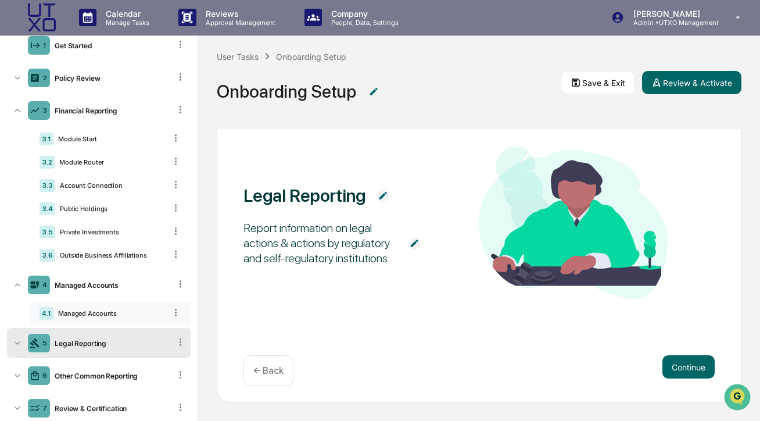
click at [114, 314] on div "Managed Accounts" at bounding box center [109, 313] width 112 height 8
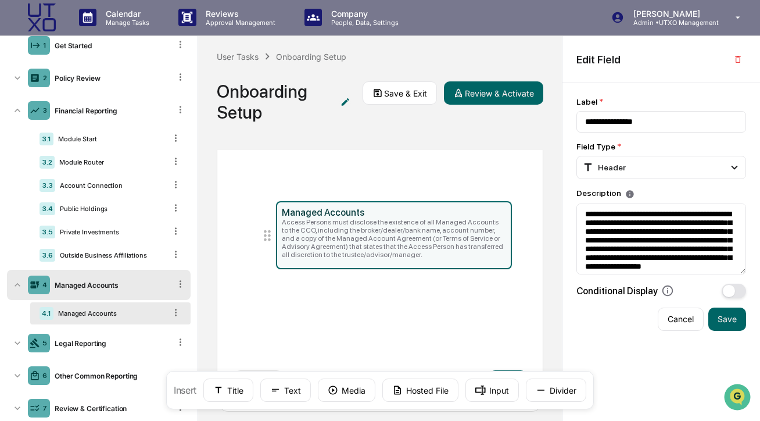
scroll to position [63, 0]
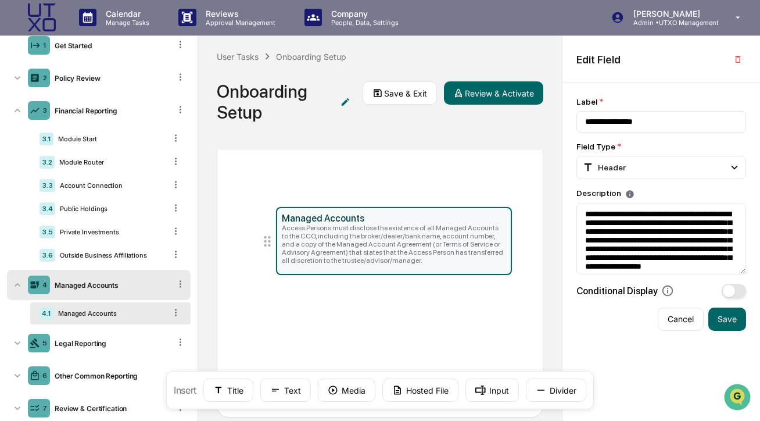
click at [182, 284] on icon at bounding box center [180, 283] width 11 height 11
click at [152, 314] on div "Managed Accounts" at bounding box center [109, 313] width 112 height 8
click at [351, 254] on div "Access Persons must disclose the existence of all Managed Accounts to the CCO, …" at bounding box center [394, 244] width 224 height 41
click at [411, 304] on div "Managed Accounts Access Persons must disclose the existence of all Managed Acco…" at bounding box center [380, 264] width 293 height 144
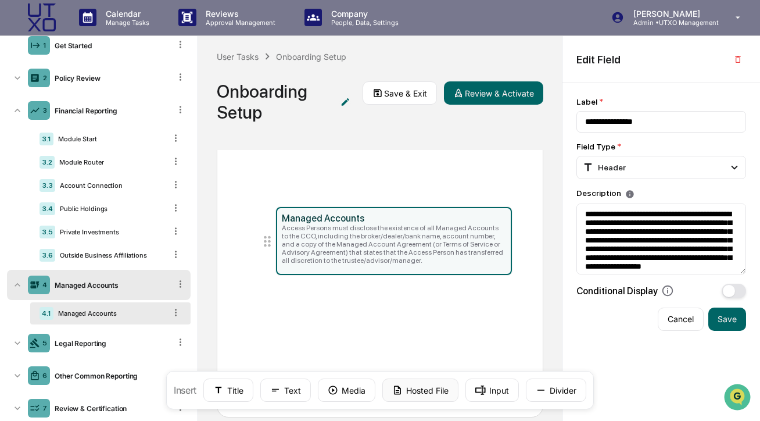
click at [408, 393] on button "Hosted File" at bounding box center [420, 389] width 76 height 23
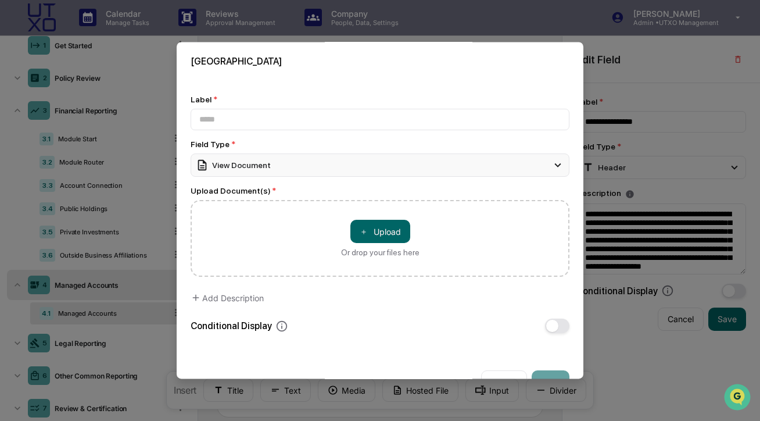
click at [264, 171] on div "View Document" at bounding box center [233, 165] width 75 height 13
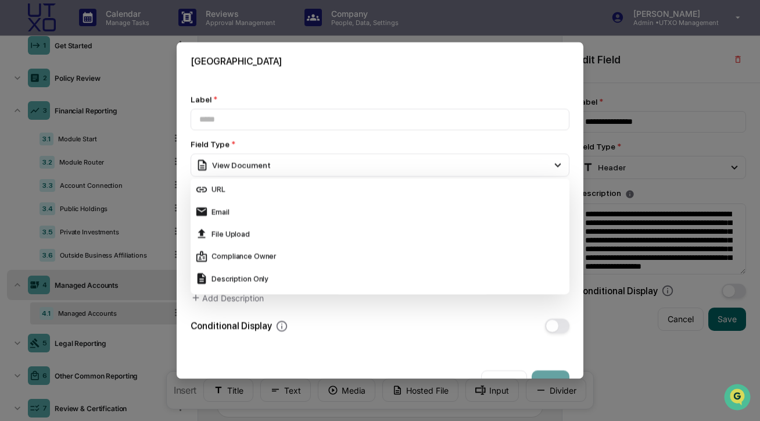
scroll to position [201, 0]
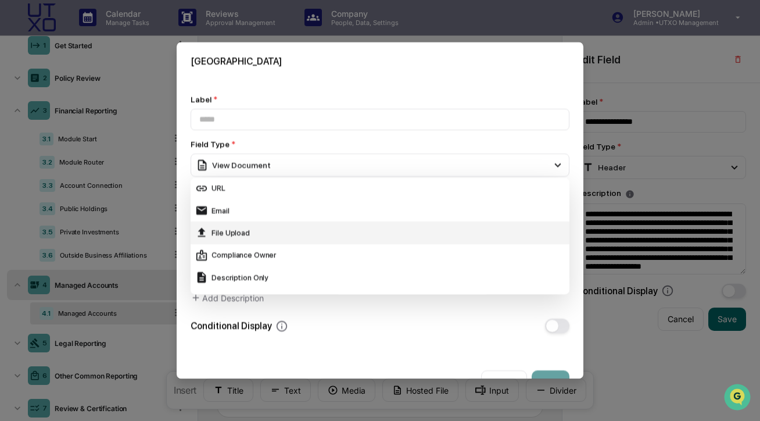
click at [288, 236] on div "File Upload" at bounding box center [380, 233] width 370 height 13
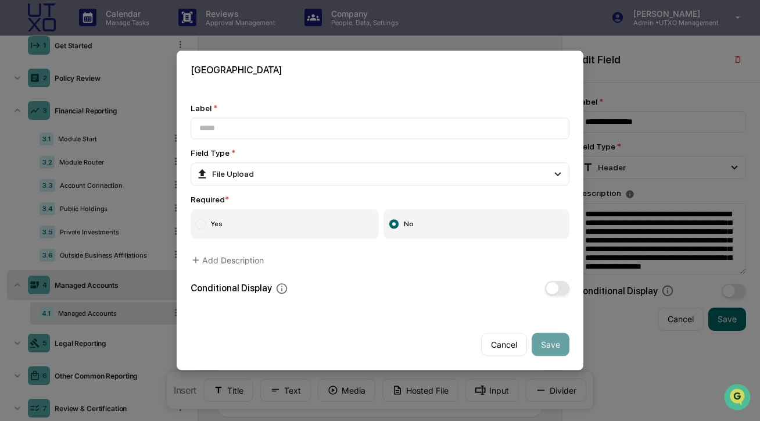
click at [319, 217] on label "Yes" at bounding box center [285, 224] width 188 height 30
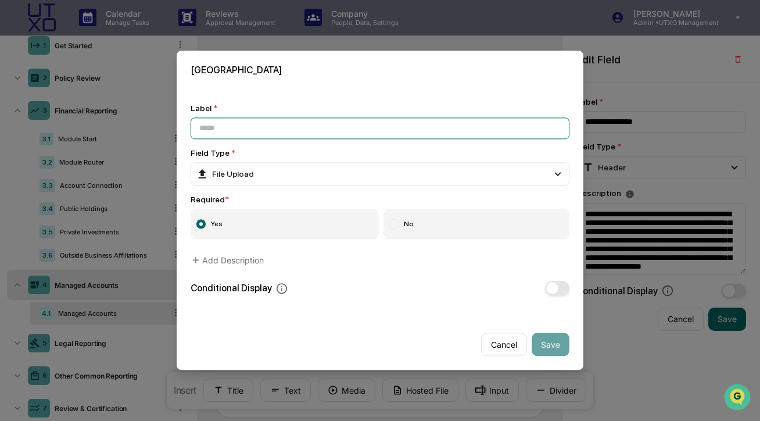
click at [262, 125] on input at bounding box center [380, 127] width 379 height 21
type input "**********"
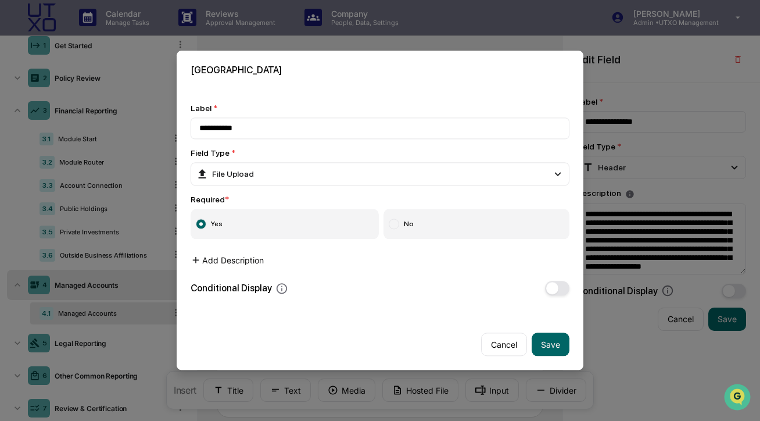
click at [228, 260] on button "Add Description" at bounding box center [227, 260] width 73 height 23
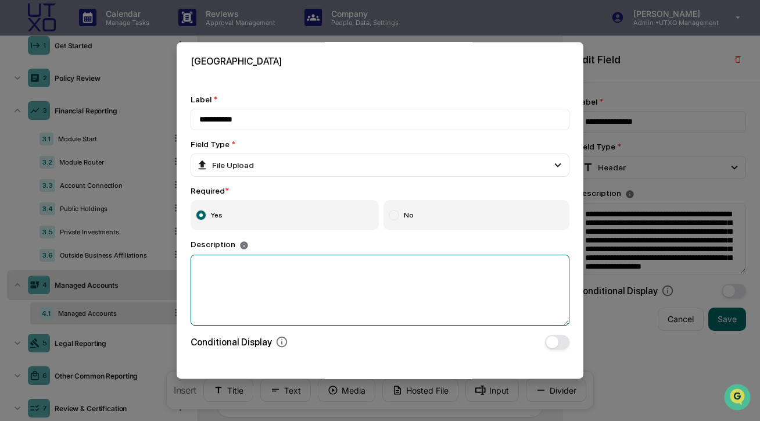
click at [238, 272] on textarea at bounding box center [380, 289] width 379 height 71
paste textarea "**********"
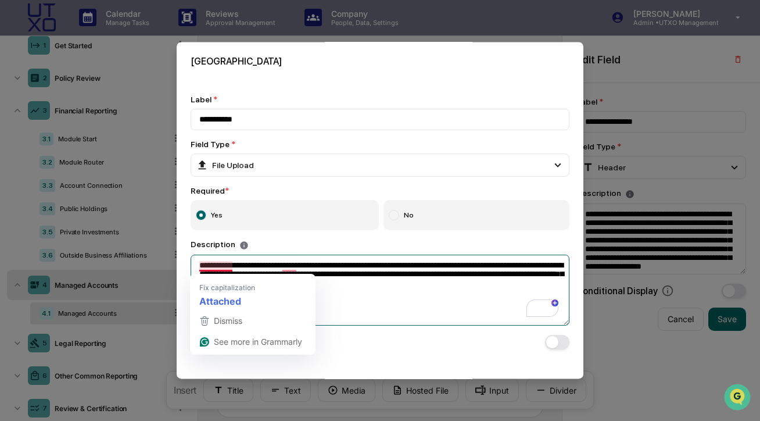
click at [203, 268] on textarea "**********" at bounding box center [380, 289] width 379 height 71
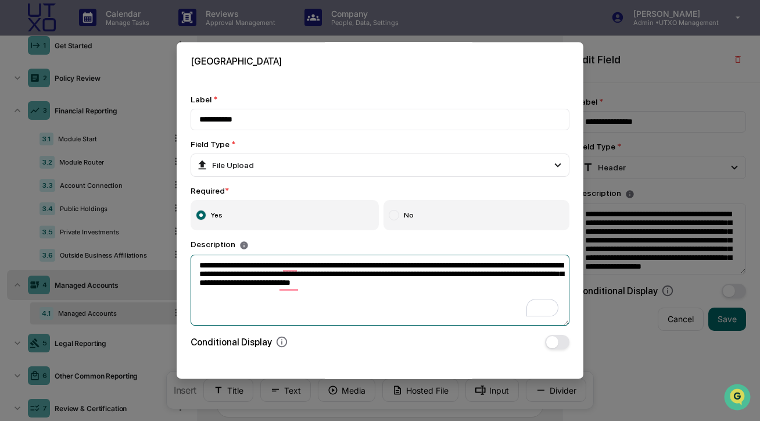
click at [216, 267] on textarea "**********" at bounding box center [380, 289] width 379 height 71
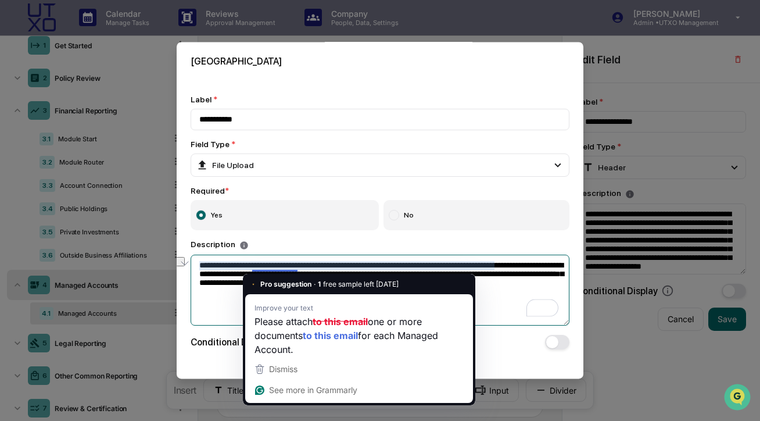
drag, startPoint x: 297, startPoint y: 267, endPoint x: 249, endPoint y: 267, distance: 48.2
click at [249, 267] on textarea "**********" at bounding box center [380, 289] width 379 height 71
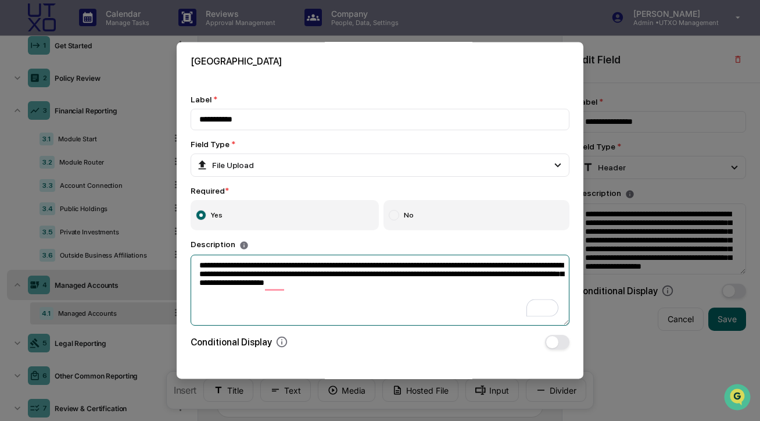
click at [319, 302] on textarea "**********" at bounding box center [380, 289] width 379 height 71
click at [444, 266] on textarea "**********" at bounding box center [380, 289] width 379 height 71
click at [459, 267] on textarea "**********" at bounding box center [380, 289] width 379 height 71
click at [325, 285] on textarea "**********" at bounding box center [380, 289] width 379 height 71
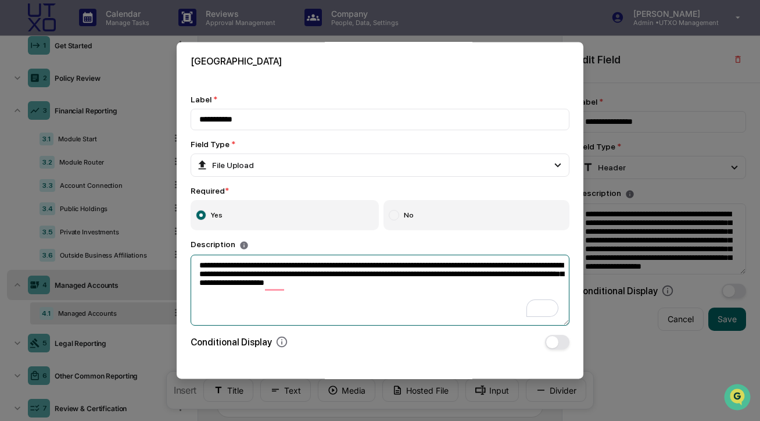
click at [335, 277] on textarea "**********" at bounding box center [380, 289] width 379 height 71
click at [304, 286] on textarea "**********" at bounding box center [380, 289] width 379 height 71
click at [316, 310] on textarea "**********" at bounding box center [380, 289] width 379 height 71
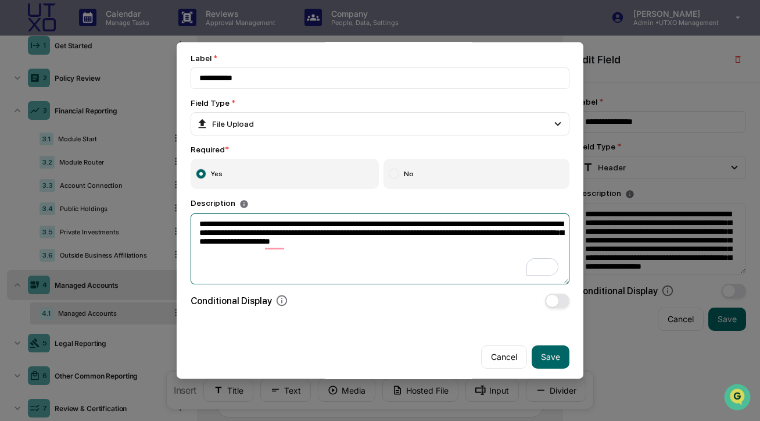
scroll to position [46, 0]
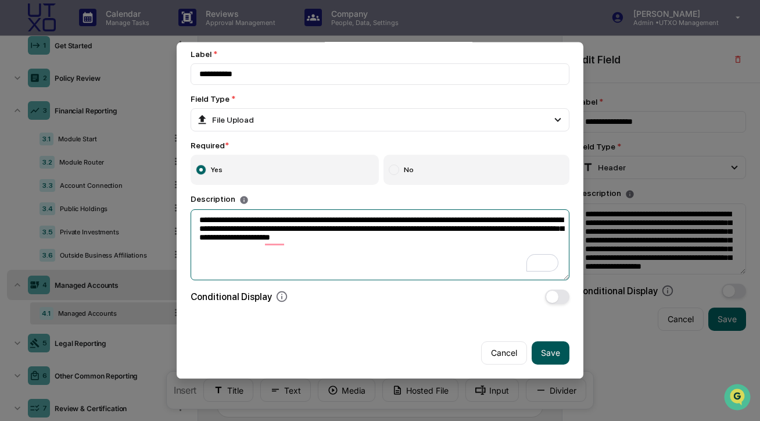
type textarea "**********"
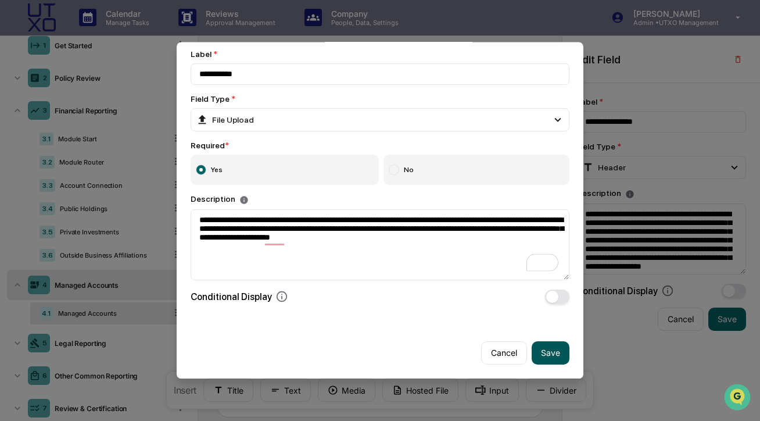
click at [549, 351] on button "Save" at bounding box center [551, 352] width 38 height 23
type input "**********"
type textarea "**********"
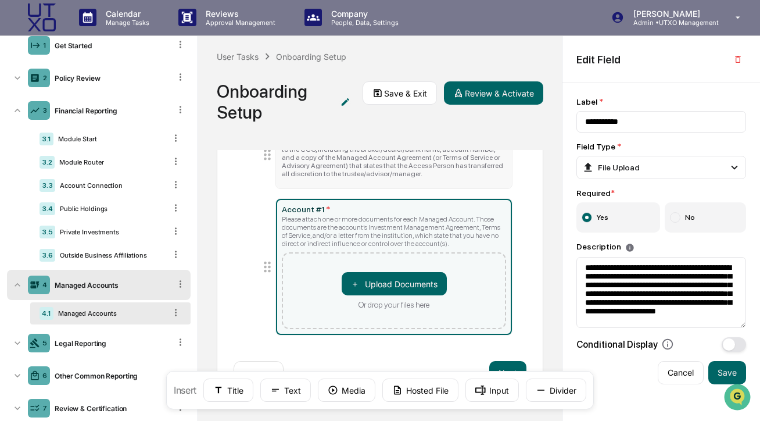
scroll to position [76, 0]
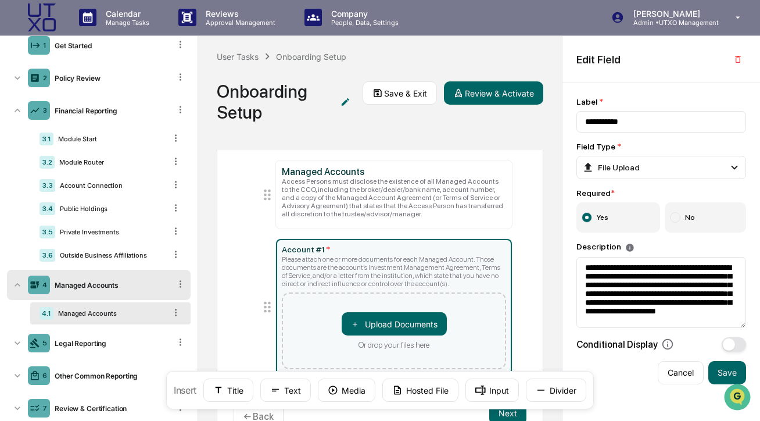
click at [464, 239] on ul "Managed Accounts Access Persons must disclose the existence of all Managed Acco…" at bounding box center [379, 268] width 265 height 216
click at [287, 389] on button "Text" at bounding box center [285, 389] width 51 height 23
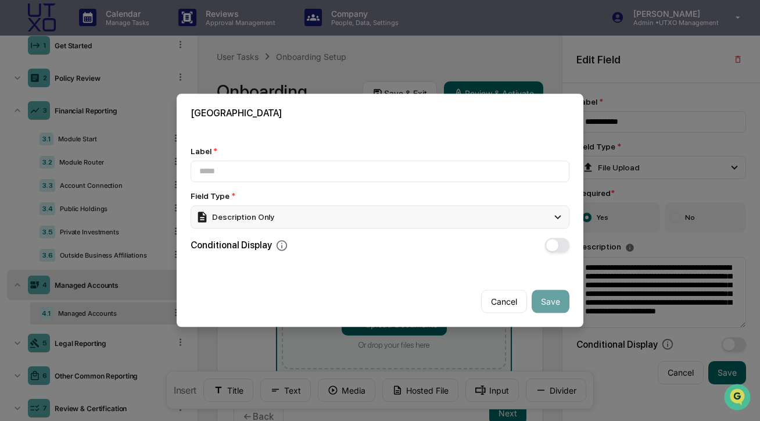
click at [289, 210] on div "Description Only" at bounding box center [380, 216] width 379 height 23
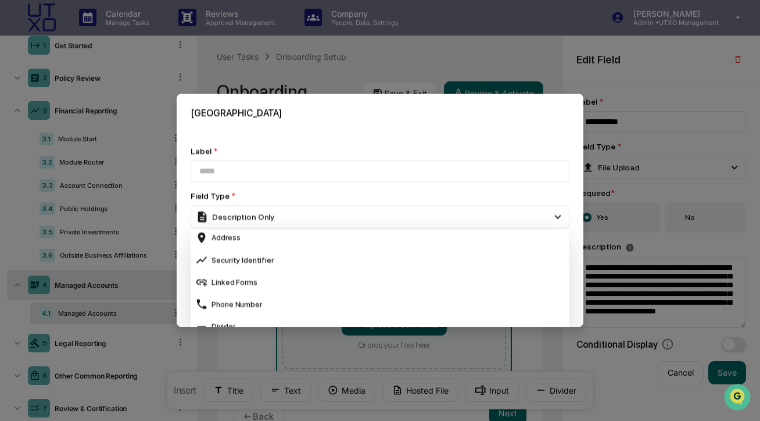
scroll to position [436, 0]
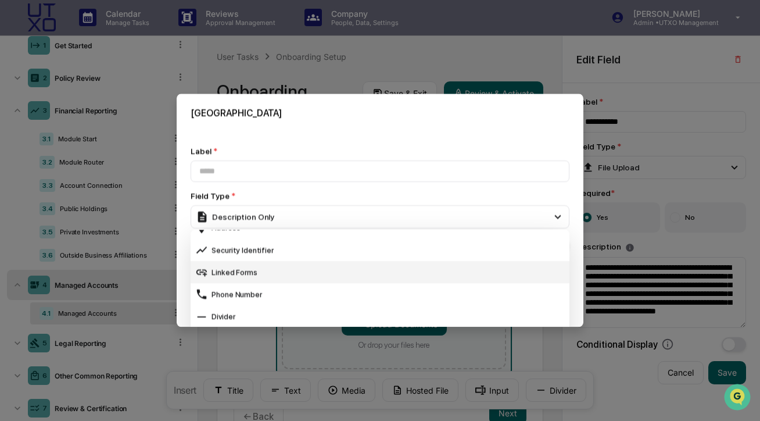
click at [273, 274] on div "Linked Forms" at bounding box center [380, 272] width 370 height 13
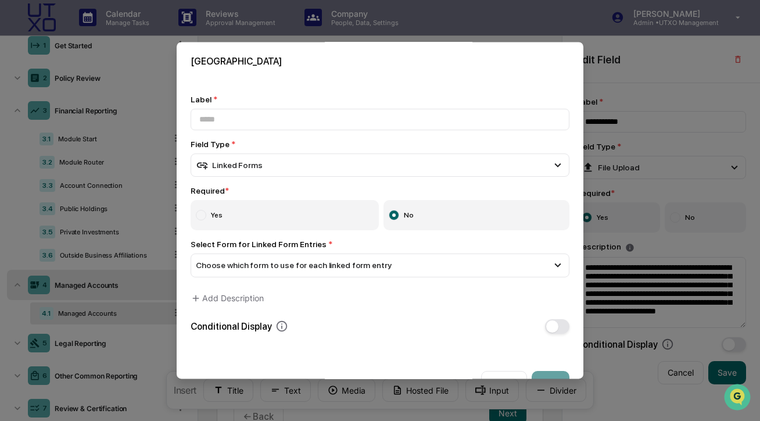
click at [273, 274] on div "Choose which form to use for each linked form entry" at bounding box center [380, 265] width 379 height 23
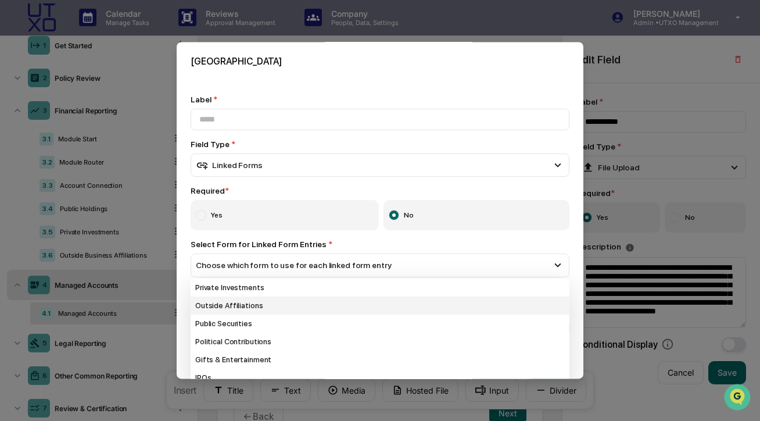
scroll to position [31, 0]
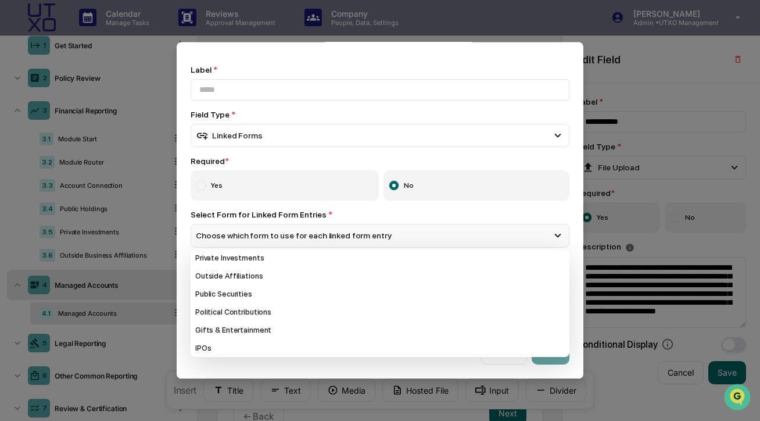
click at [324, 237] on span "Choose which form to use for each linked form entry" at bounding box center [293, 235] width 195 height 9
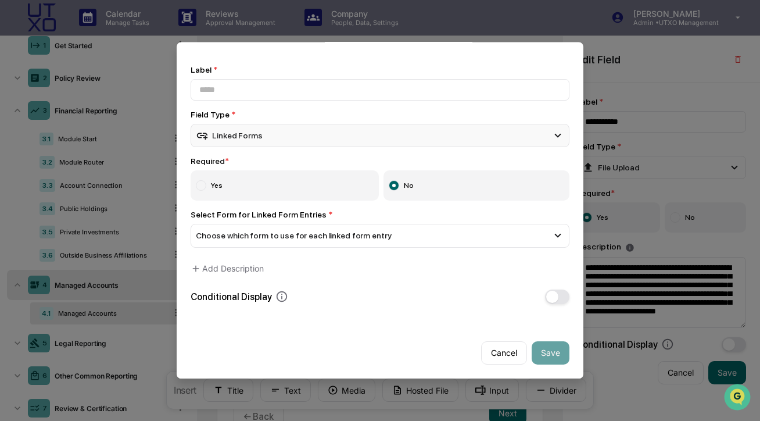
click at [271, 134] on div "Linked Forms" at bounding box center [380, 135] width 379 height 23
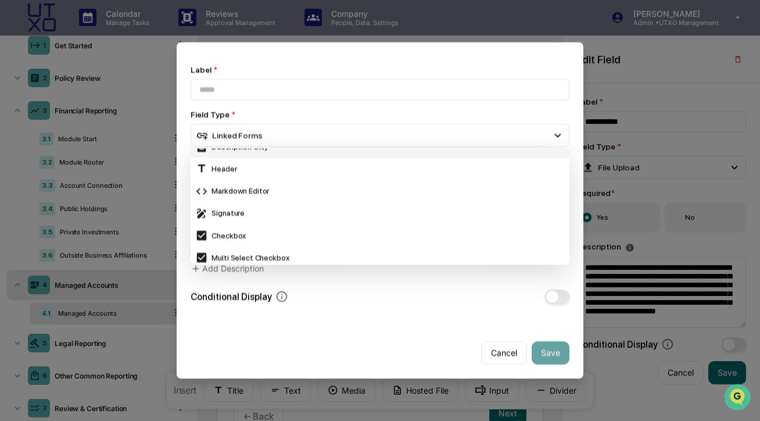
scroll to position [301, 0]
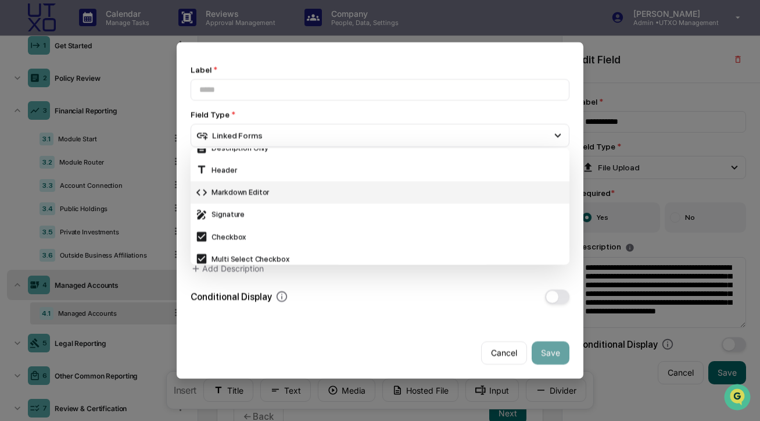
click at [277, 196] on div "Markdown Editor" at bounding box center [380, 192] width 370 height 13
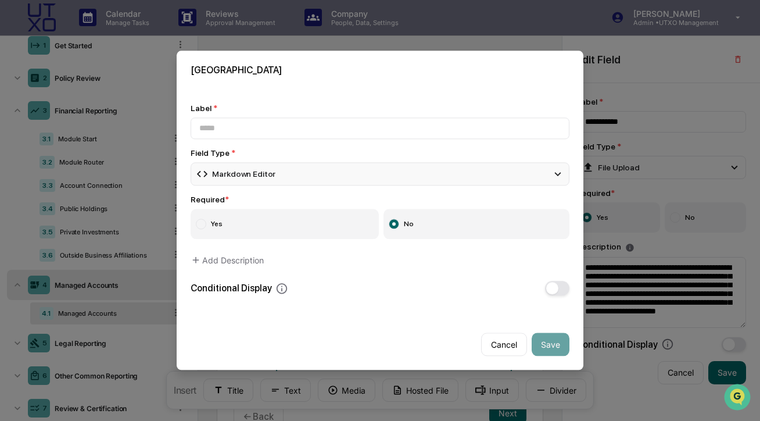
click at [263, 172] on div "Markdown Editor" at bounding box center [236, 173] width 80 height 13
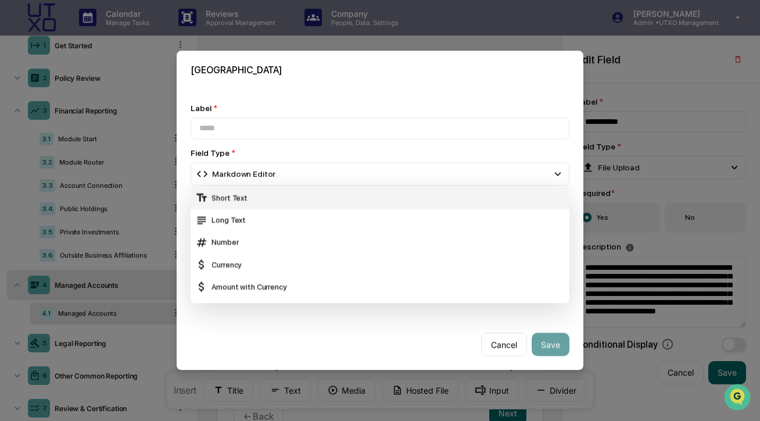
click at [253, 203] on div "Short Text" at bounding box center [380, 198] width 370 height 13
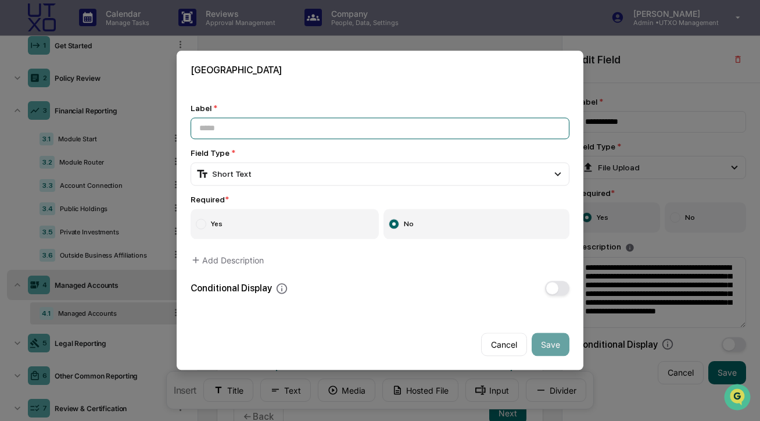
click at [230, 132] on input at bounding box center [380, 127] width 379 height 21
type input "**********"
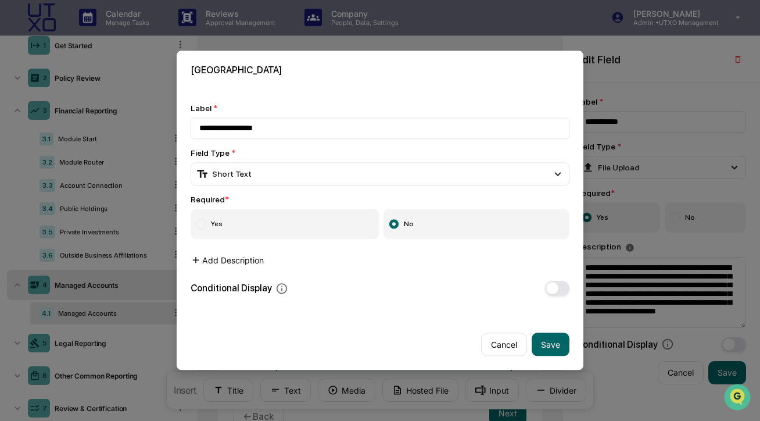
click at [242, 263] on button "Add Description" at bounding box center [227, 260] width 73 height 23
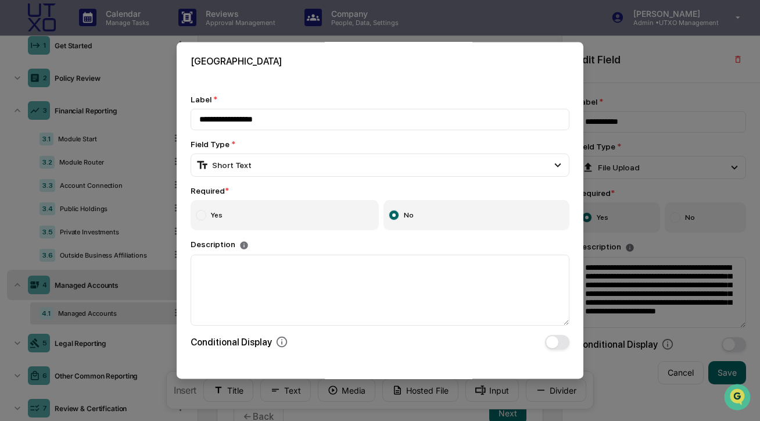
click at [248, 221] on label "Yes" at bounding box center [285, 215] width 188 height 30
click at [424, 213] on label "No" at bounding box center [476, 215] width 186 height 30
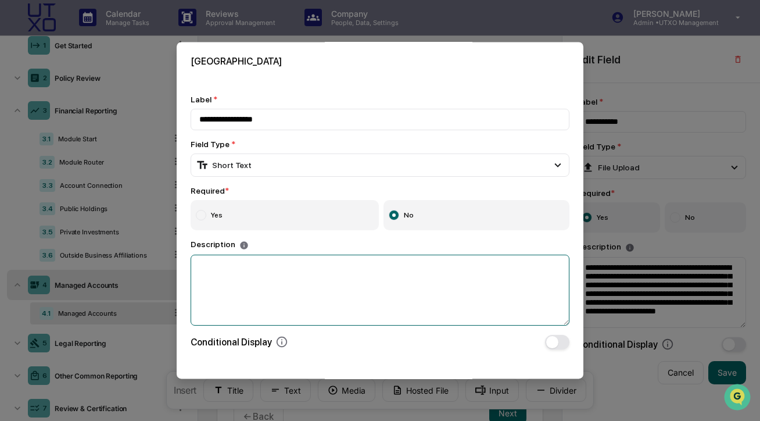
click at [356, 276] on textarea at bounding box center [380, 289] width 379 height 71
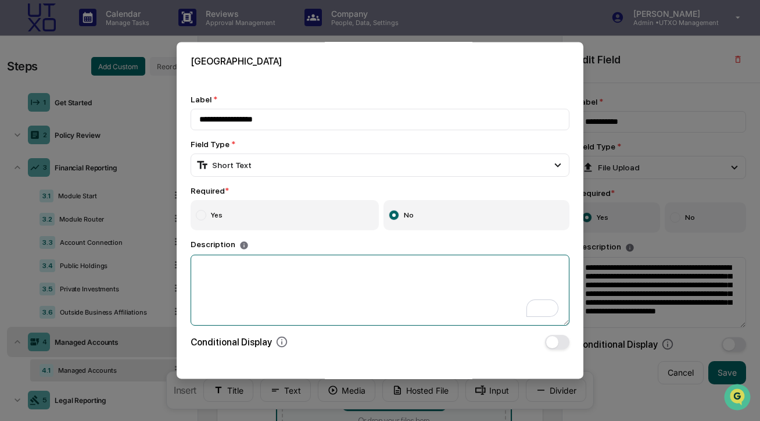
scroll to position [76, 0]
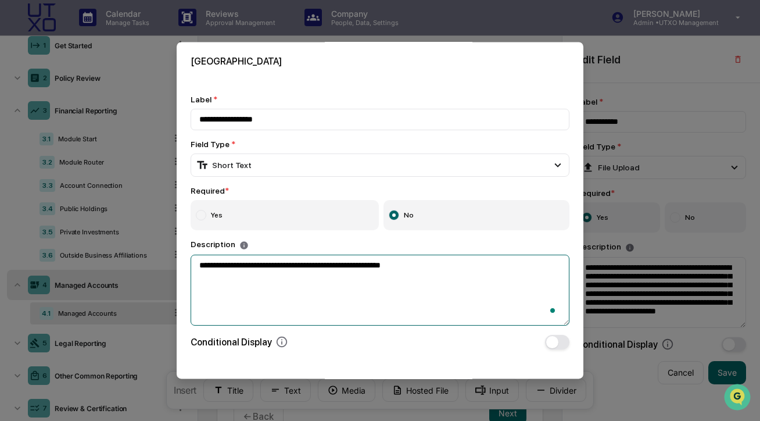
paste textarea "**********"
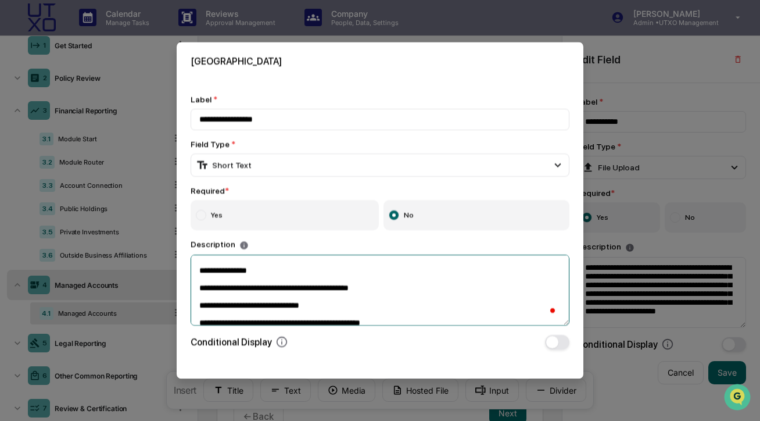
scroll to position [0, 0]
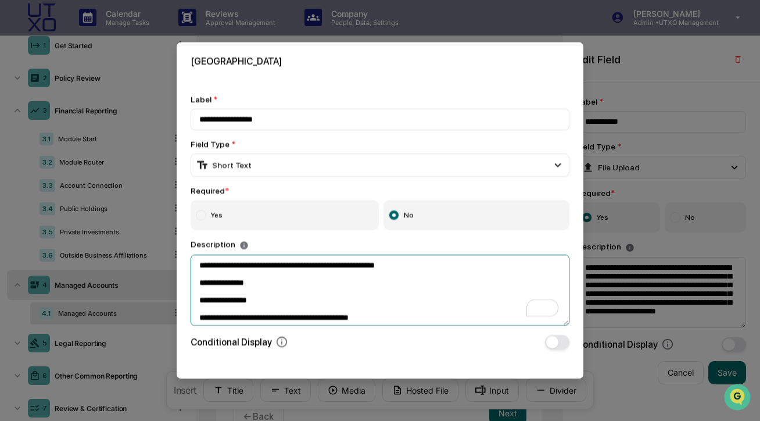
click at [322, 297] on textarea "**********" at bounding box center [380, 289] width 379 height 71
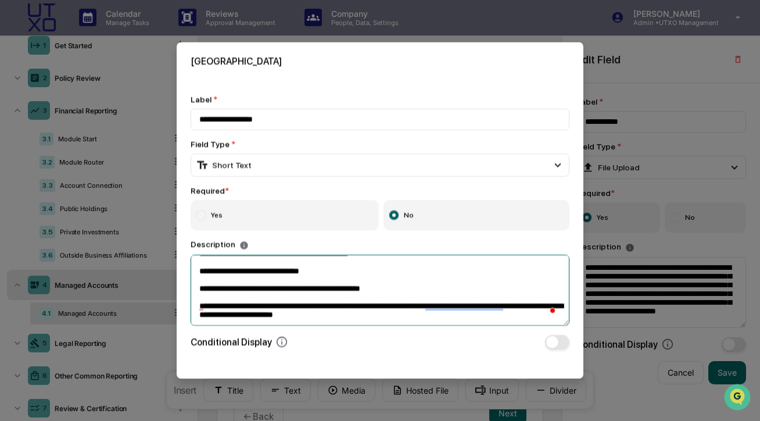
click at [414, 320] on textarea "**********" at bounding box center [380, 289] width 379 height 71
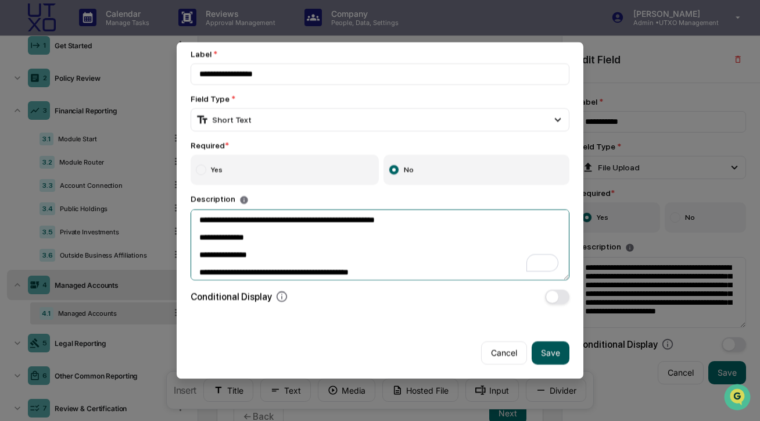
type textarea "**********"
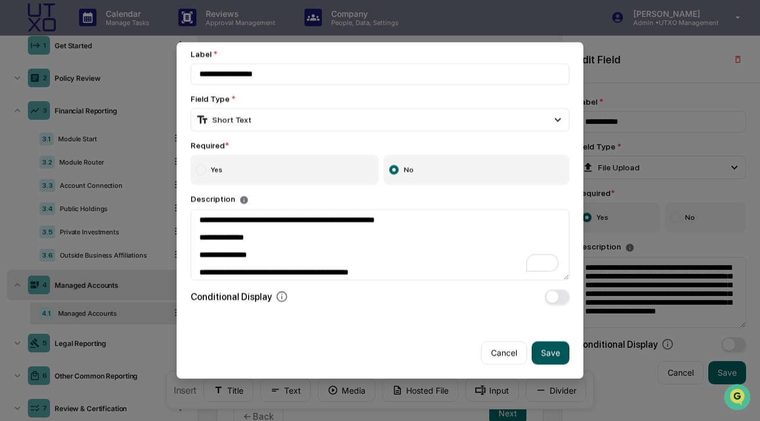
click at [544, 354] on button "Save" at bounding box center [551, 352] width 38 height 23
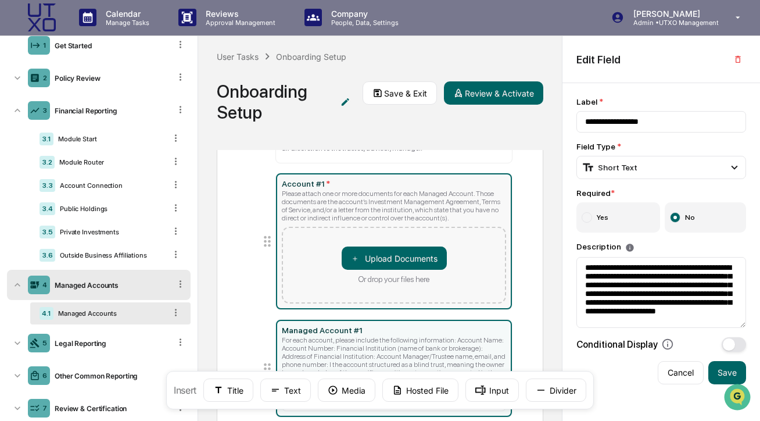
click at [487, 222] on div "Please attach one or more documents for each Managed Account. Those documents a…" at bounding box center [394, 205] width 224 height 33
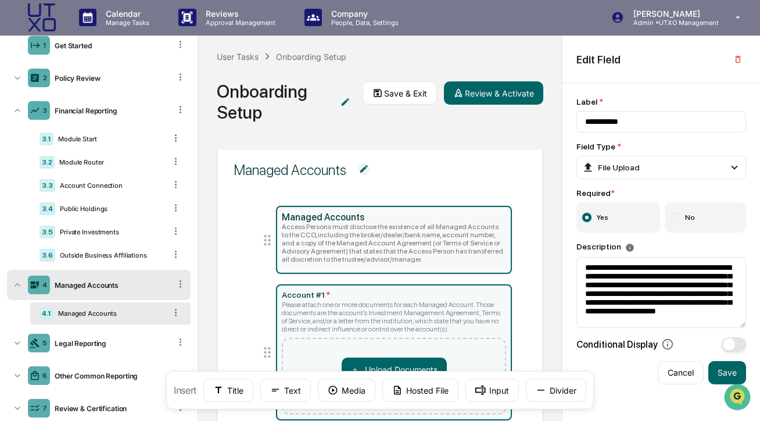
click at [453, 241] on div "Access Persons must disclose the existence of all Managed Accounts to the CCO, …" at bounding box center [394, 243] width 224 height 41
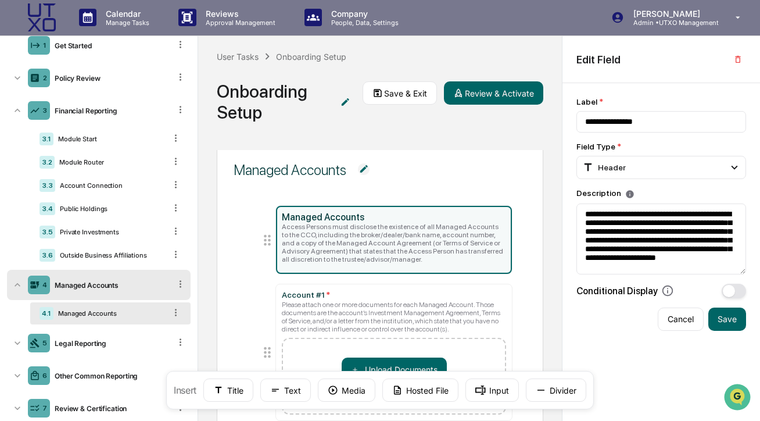
click at [370, 167] on img at bounding box center [364, 169] width 12 height 12
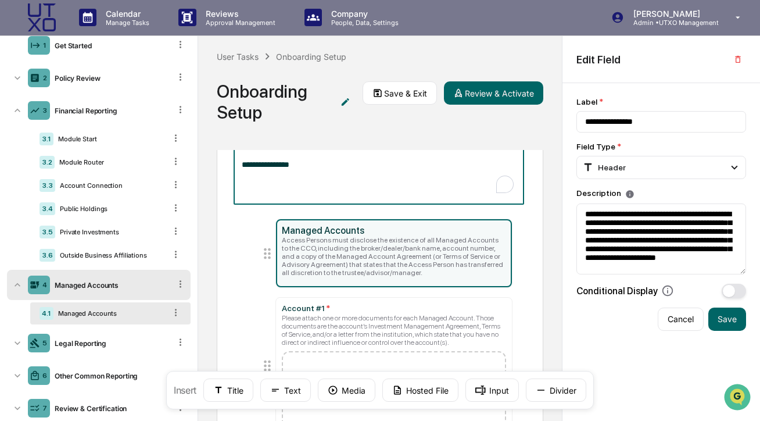
click at [357, 179] on textarea "**********" at bounding box center [379, 177] width 274 height 37
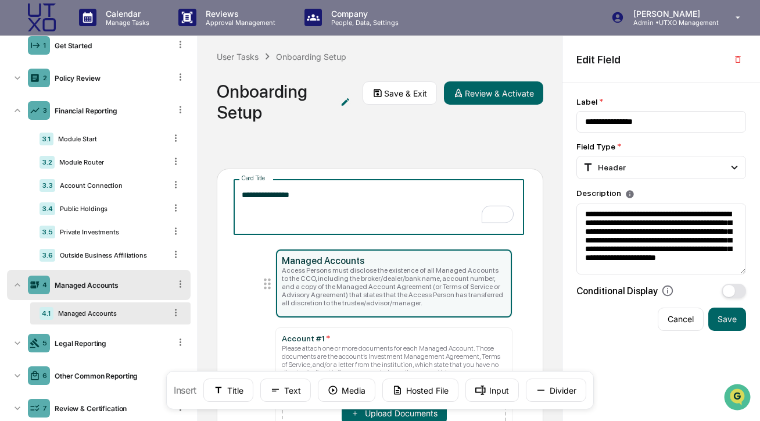
click at [381, 131] on div "User Tasks Onboarding Setup Onboarding Setup Save & Exit Review & Activate" at bounding box center [380, 93] width 364 height 114
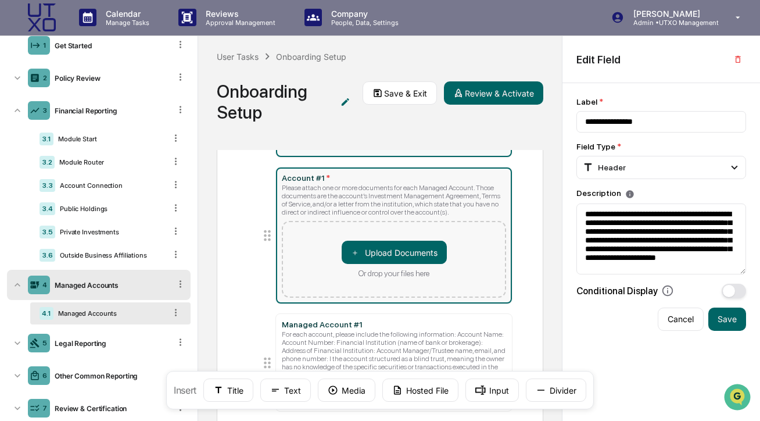
click at [402, 199] on div "Please attach one or more documents for each Managed Account. Those documents a…" at bounding box center [394, 200] width 224 height 33
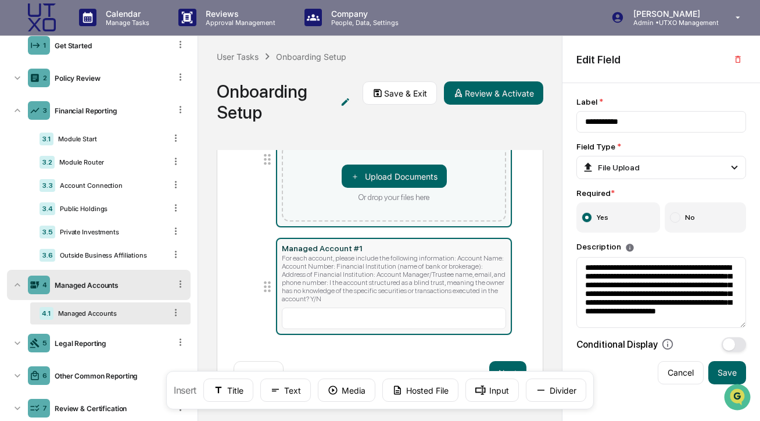
click at [360, 267] on div "For each account, please include the following information: Account Name: Accou…" at bounding box center [394, 278] width 224 height 49
type input "**********"
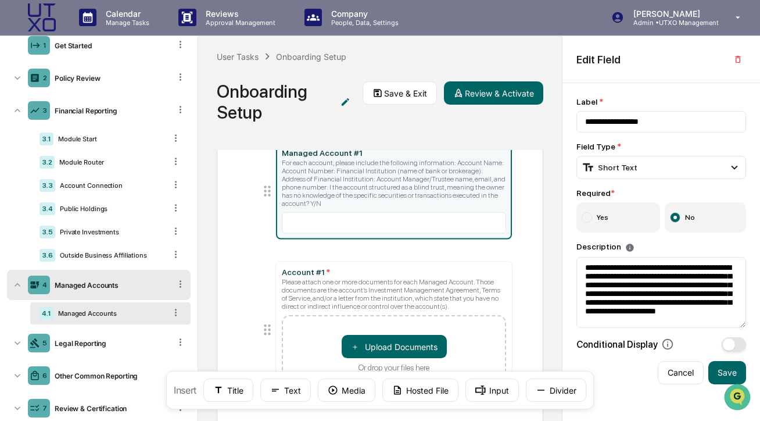
drag, startPoint x: 267, startPoint y: 365, endPoint x: 270, endPoint y: 199, distance: 165.6
click at [270, 199] on icon at bounding box center [267, 190] width 16 height 16
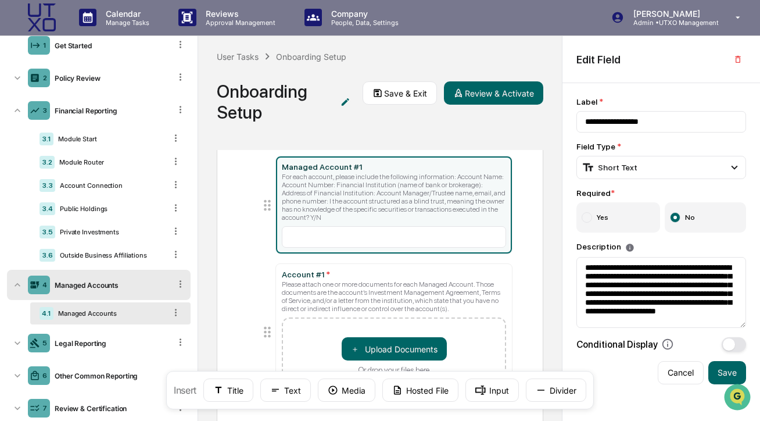
click at [349, 218] on div "For each account, please include the following information: Account Name: Accou…" at bounding box center [394, 197] width 224 height 49
click at [603, 170] on div "Short Text" at bounding box center [610, 167] width 56 height 13
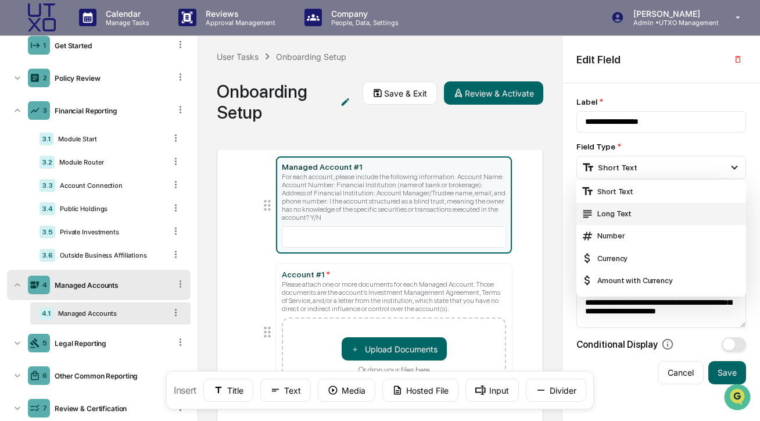
click at [614, 212] on div "Long Text" at bounding box center [661, 213] width 160 height 13
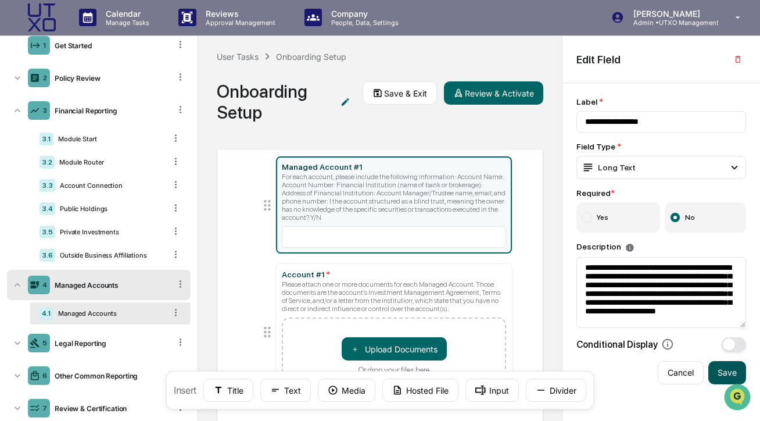
click at [728, 375] on button "Save" at bounding box center [727, 372] width 38 height 23
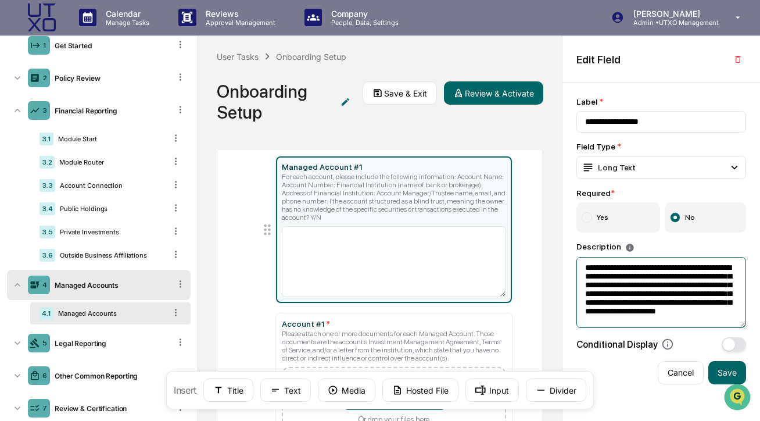
click at [583, 300] on textarea "**********" at bounding box center [661, 292] width 170 height 71
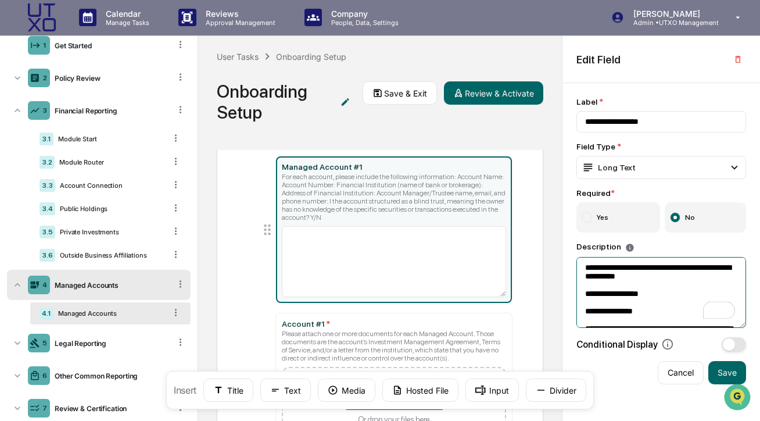
click at [585, 317] on textarea "**********" at bounding box center [661, 292] width 170 height 71
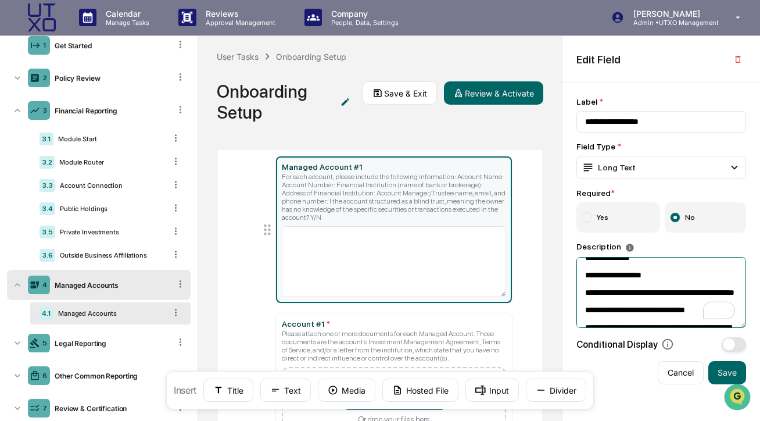
click at [584, 302] on textarea "**********" at bounding box center [661, 292] width 170 height 71
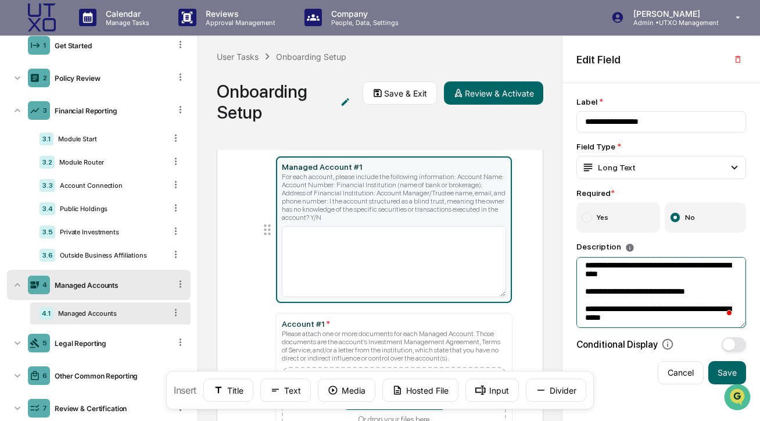
click at [582, 303] on textarea "**********" at bounding box center [661, 292] width 170 height 71
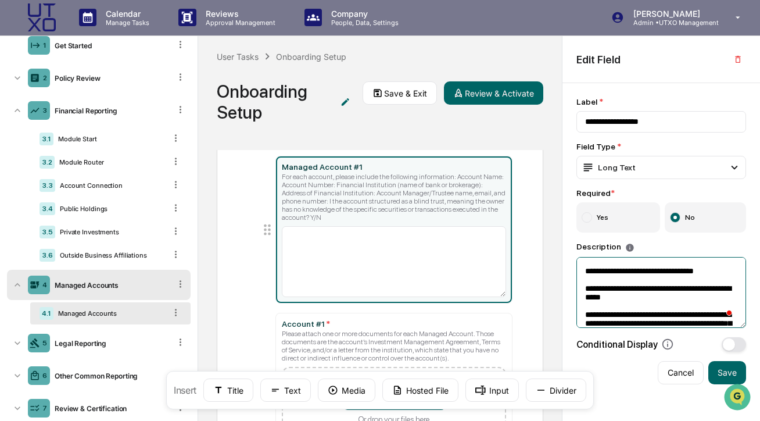
scroll to position [93, 0]
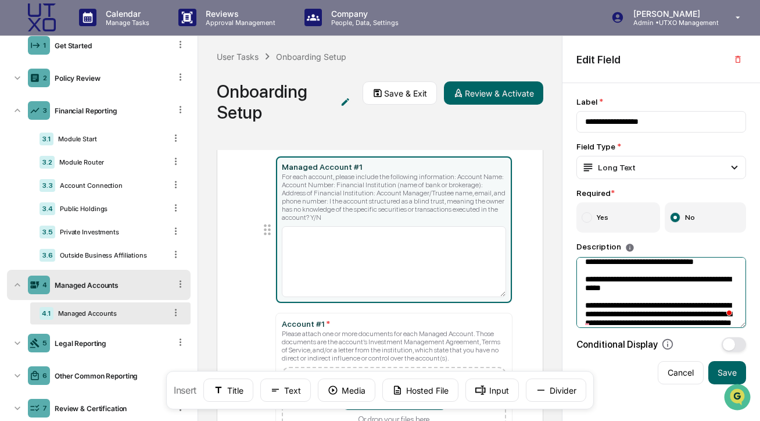
click at [584, 289] on textarea "**********" at bounding box center [661, 292] width 170 height 71
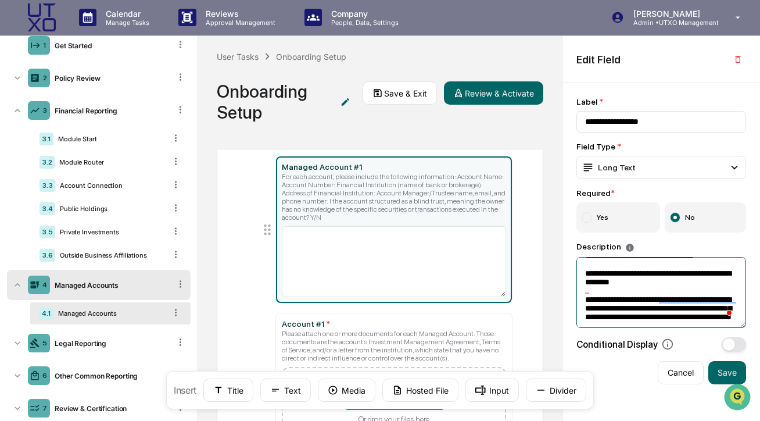
click at [583, 288] on textarea "**********" at bounding box center [661, 292] width 170 height 71
type textarea "**********"
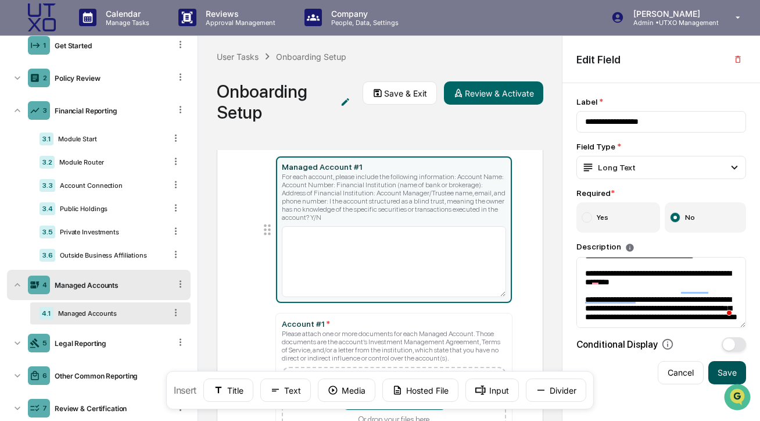
click at [726, 374] on button "Save" at bounding box center [727, 372] width 38 height 23
click at [511, 111] on div "User Tasks Onboarding Setup Onboarding Setup Save & Exit Review & Activate" at bounding box center [380, 93] width 364 height 114
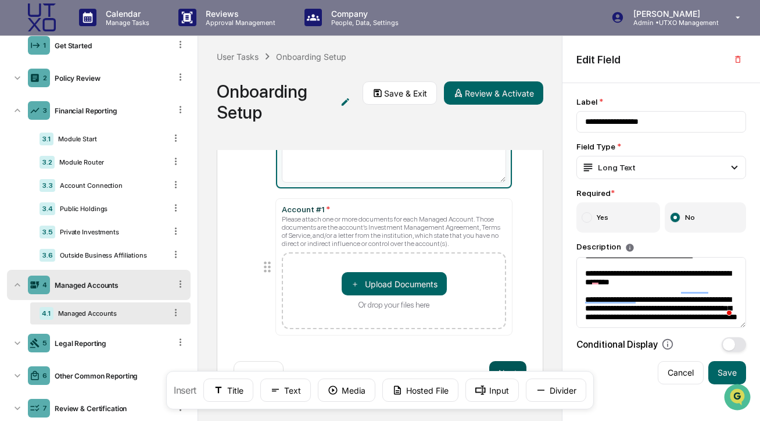
click at [505, 367] on button "Next" at bounding box center [507, 372] width 37 height 23
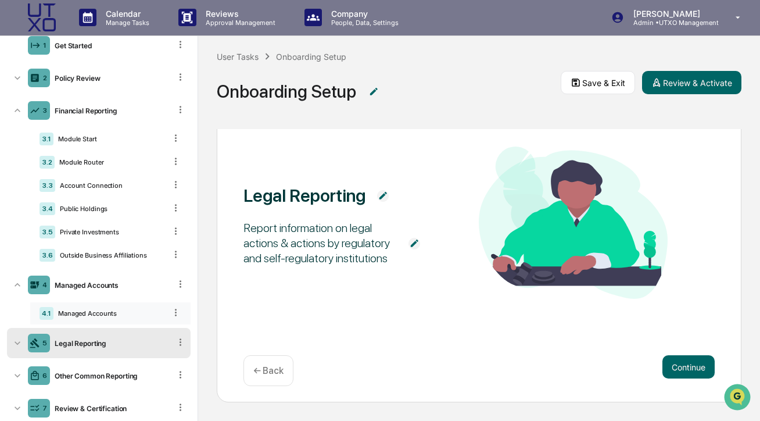
click at [78, 310] on div "Managed Accounts" at bounding box center [109, 313] width 112 height 8
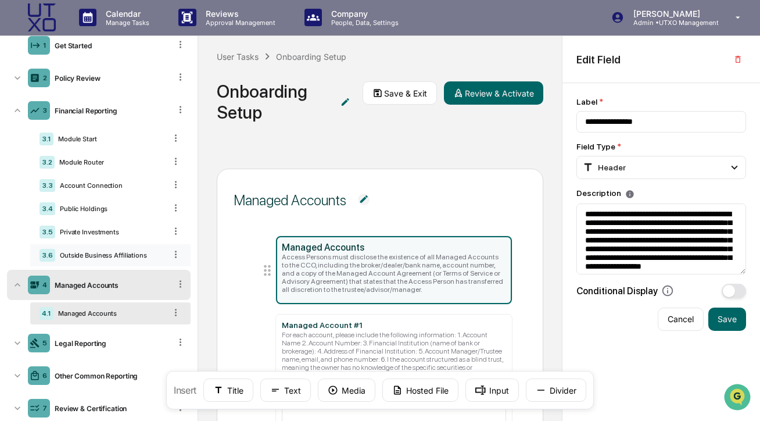
click at [104, 246] on div "3.6 Outside Business Affiliations" at bounding box center [110, 255] width 160 height 22
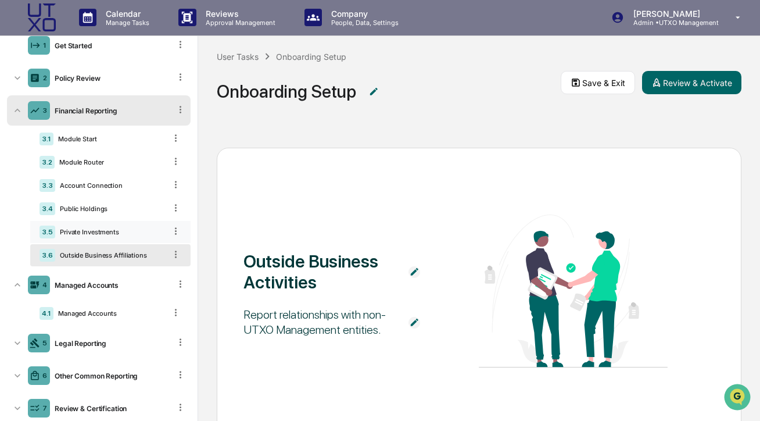
click at [90, 232] on div "Private Investments" at bounding box center [110, 232] width 110 height 8
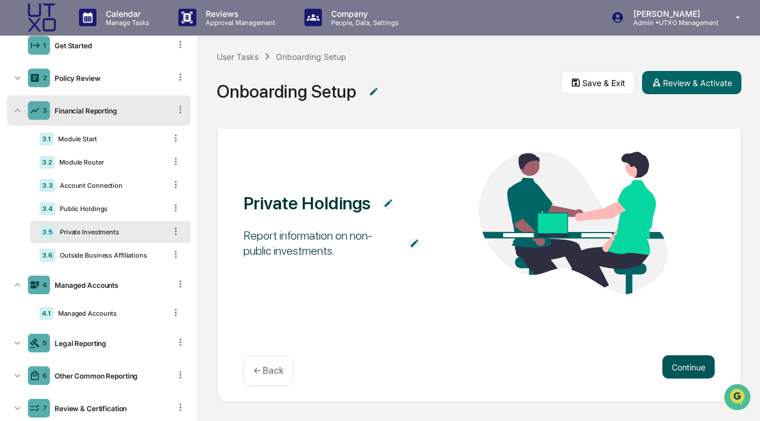
click at [680, 371] on button "Continue" at bounding box center [688, 366] width 52 height 23
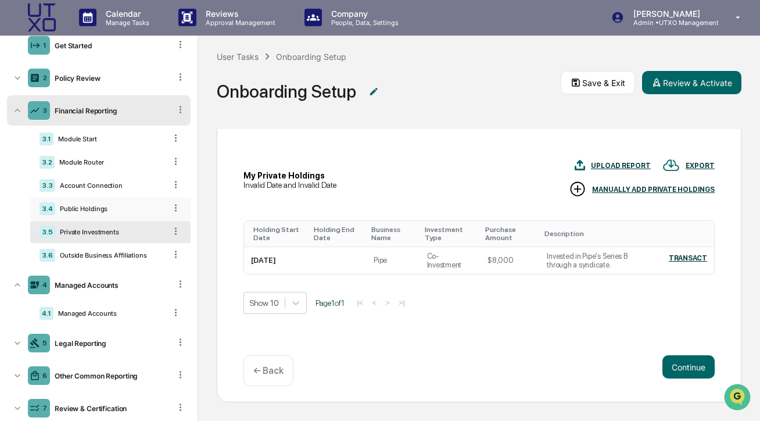
click at [132, 215] on div "3.4 Public Holdings" at bounding box center [110, 209] width 160 height 22
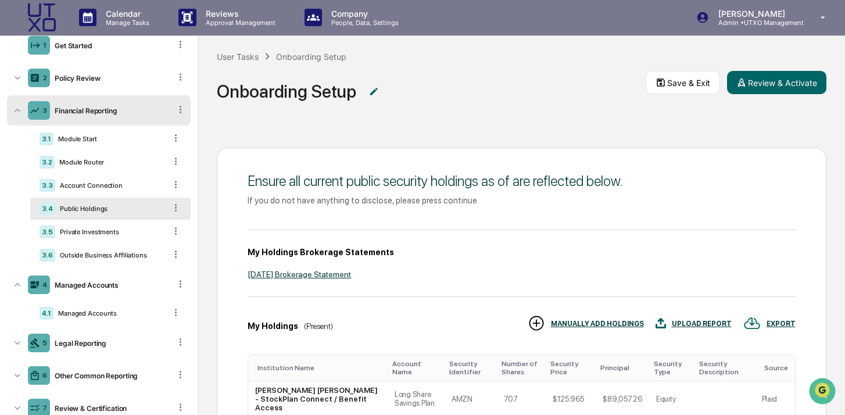
click at [38, 15] on img at bounding box center [42, 17] width 28 height 28
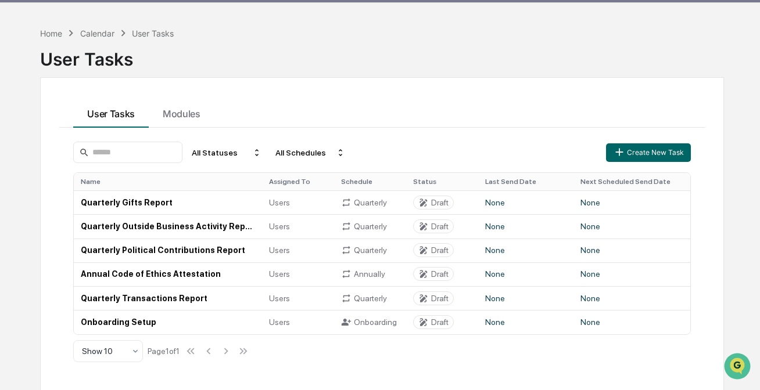
scroll to position [55, 0]
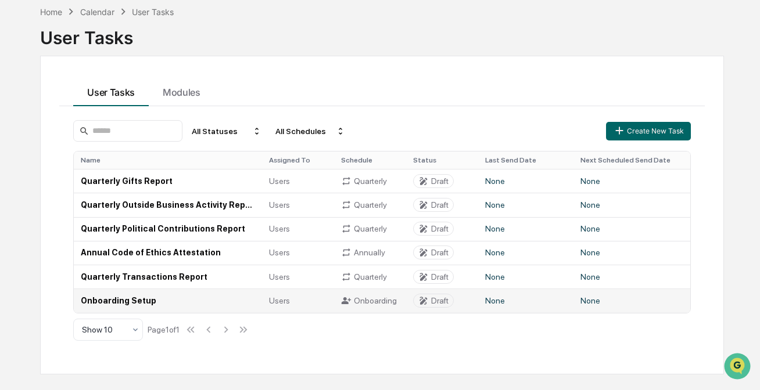
click at [205, 298] on td "Onboarding Setup" at bounding box center [168, 301] width 188 height 24
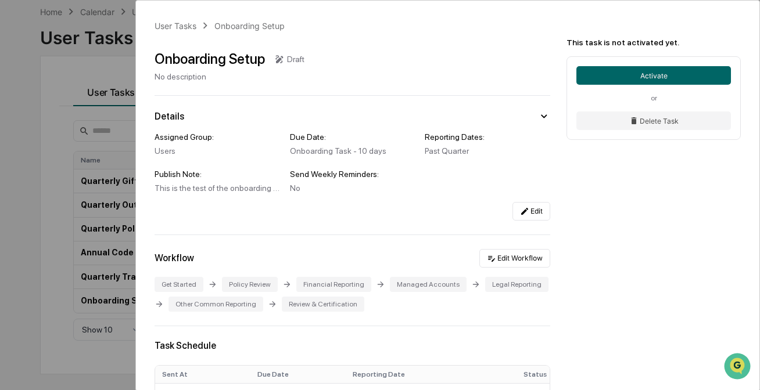
click at [76, 128] on div "User Tasks Onboarding Setup Onboarding Setup Draft No description Details Assig…" at bounding box center [380, 195] width 760 height 390
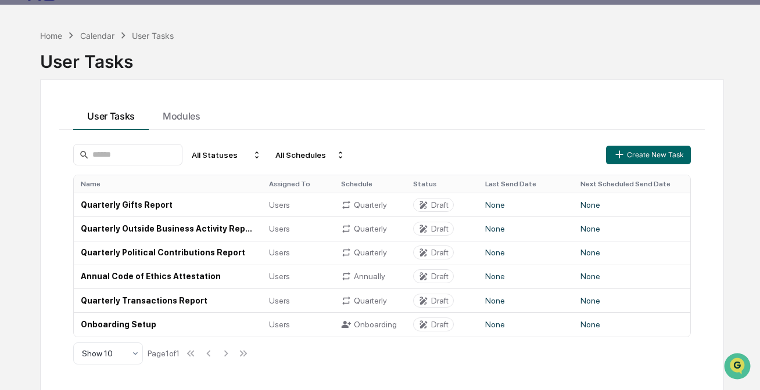
scroll to position [55, 0]
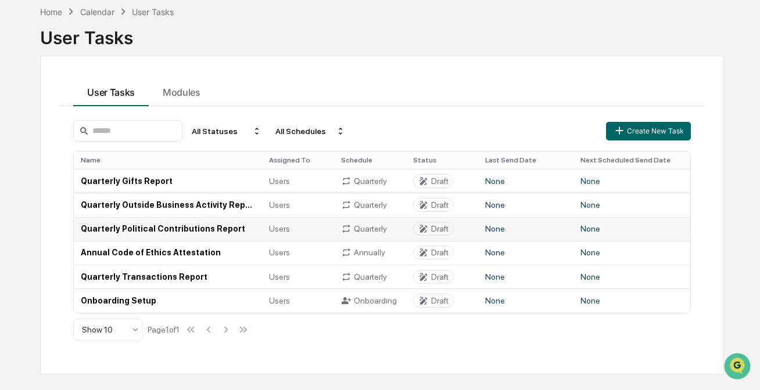
click at [139, 230] on td "Quarterly Political Contributions Report" at bounding box center [168, 229] width 188 height 24
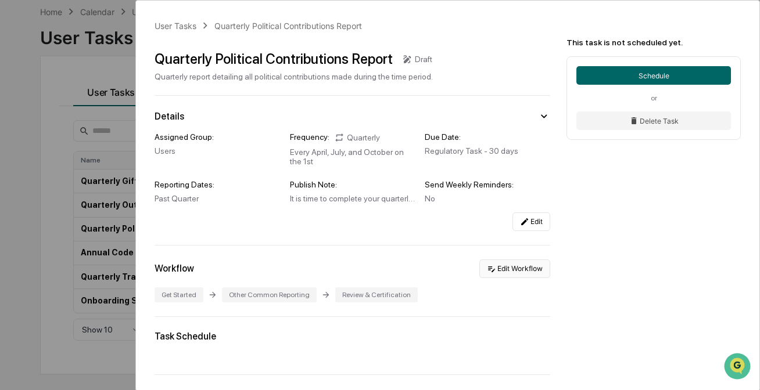
click at [524, 270] on button "Edit Workflow" at bounding box center [514, 269] width 71 height 19
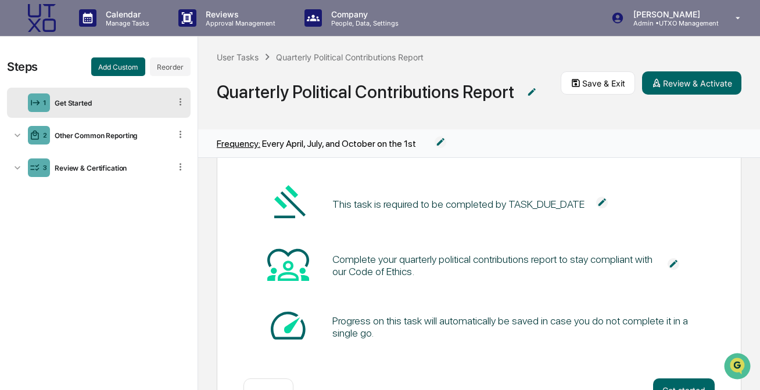
scroll to position [76, 0]
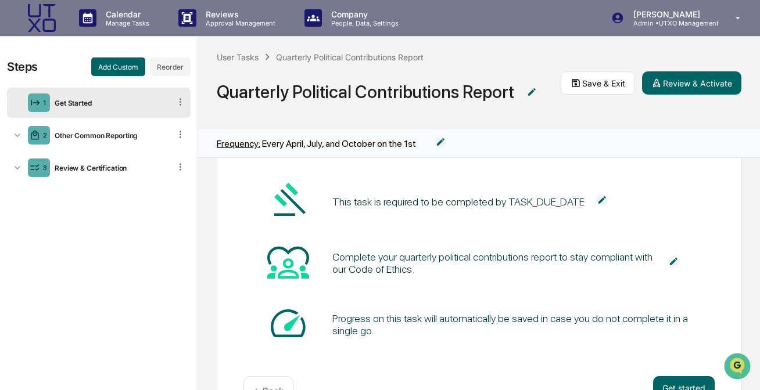
click at [375, 260] on div "Complete your quarterly political contributions report to stay compliant with o…" at bounding box center [494, 263] width 324 height 24
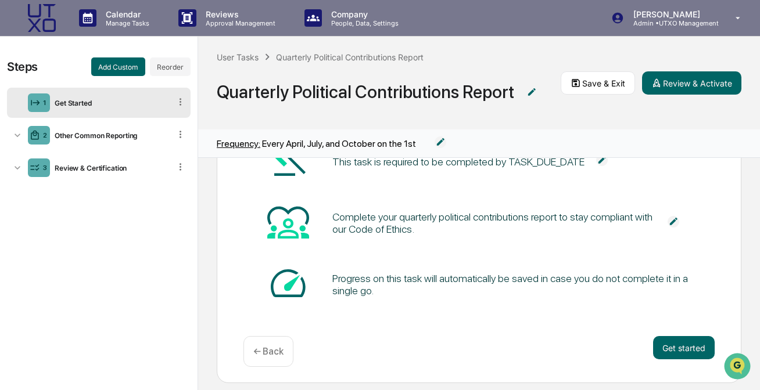
scroll to position [127, 0]
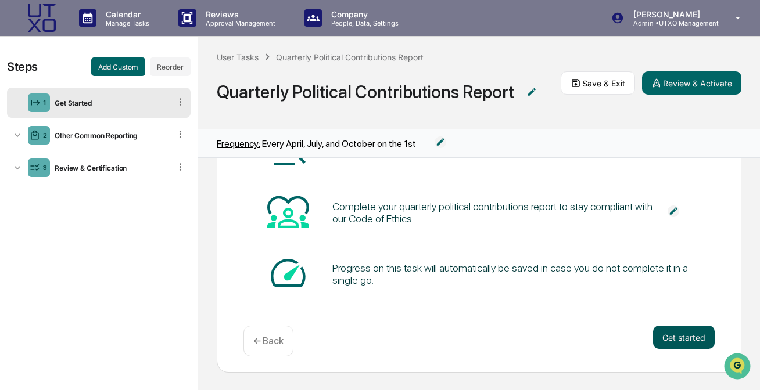
click at [672, 340] on button "Get started" at bounding box center [684, 337] width 62 height 23
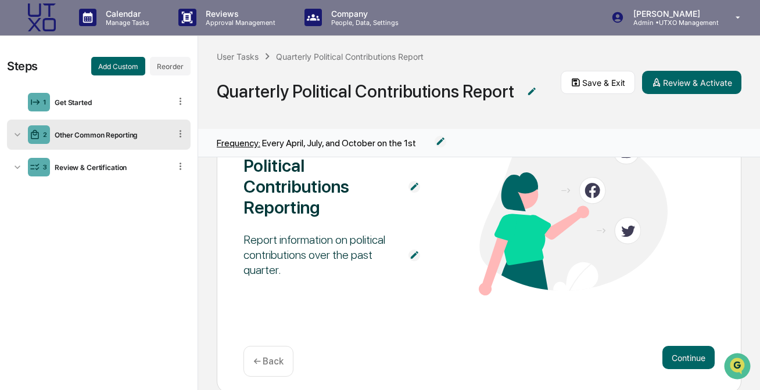
scroll to position [123, 0]
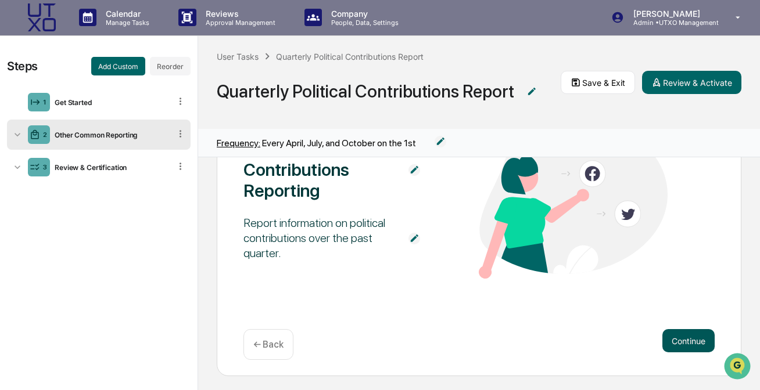
click at [688, 348] on button "Continue" at bounding box center [688, 340] width 52 height 23
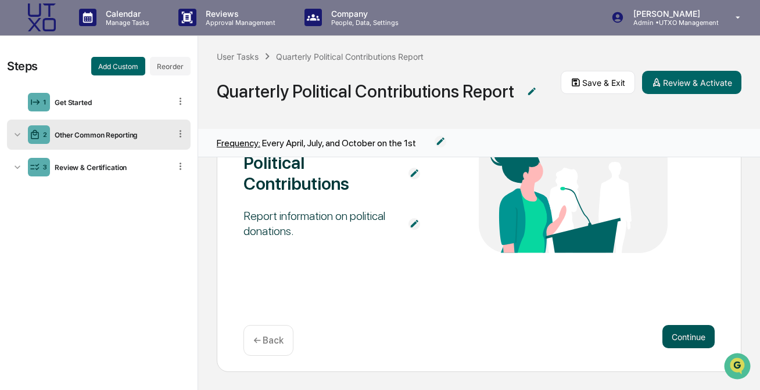
click at [683, 339] on button "Continue" at bounding box center [688, 336] width 52 height 23
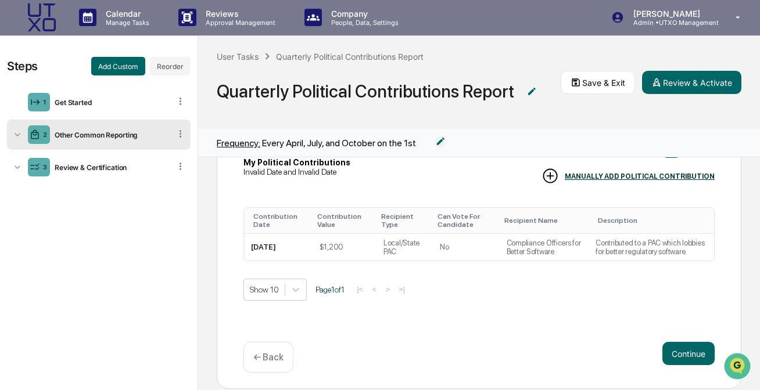
scroll to position [115, 0]
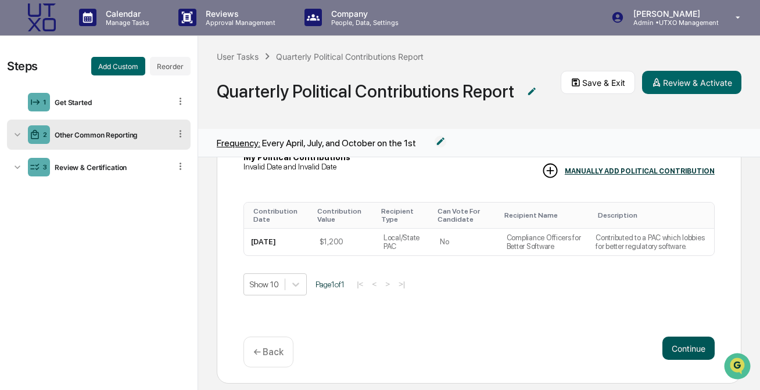
click at [683, 345] on button "Continue" at bounding box center [688, 348] width 52 height 23
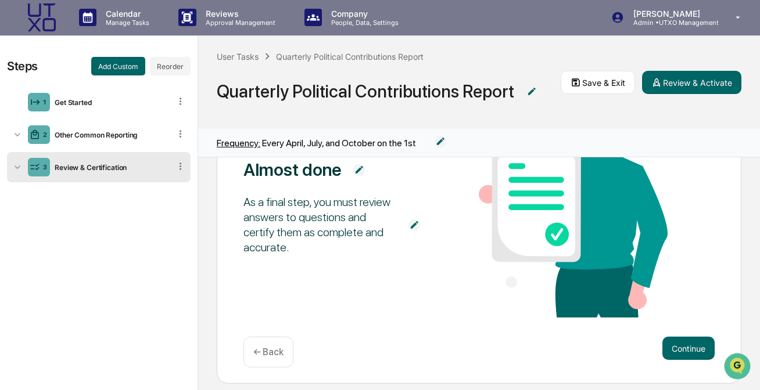
scroll to position [110, 0]
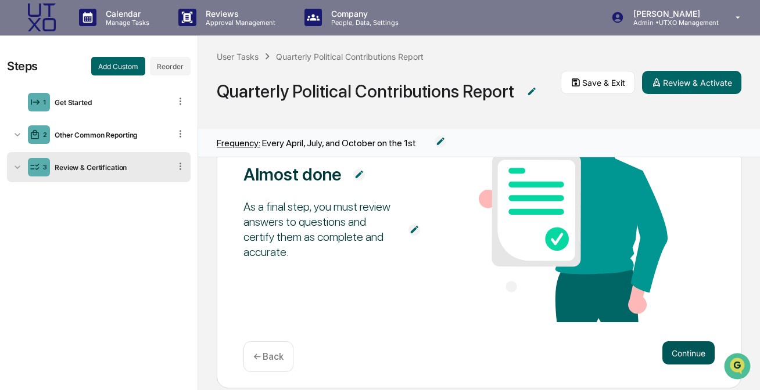
click at [693, 349] on button "Continue" at bounding box center [688, 353] width 52 height 23
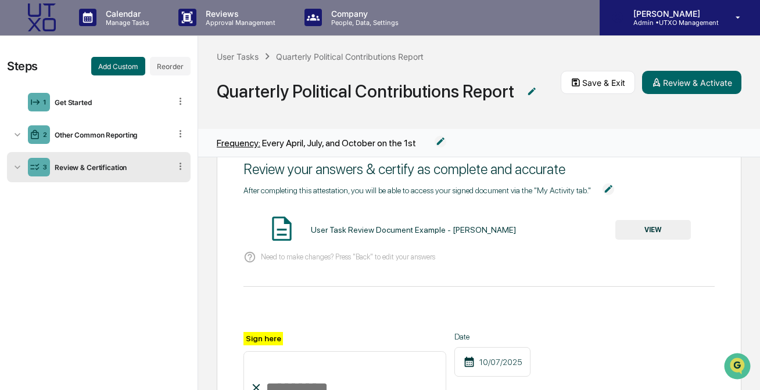
scroll to position [0, 0]
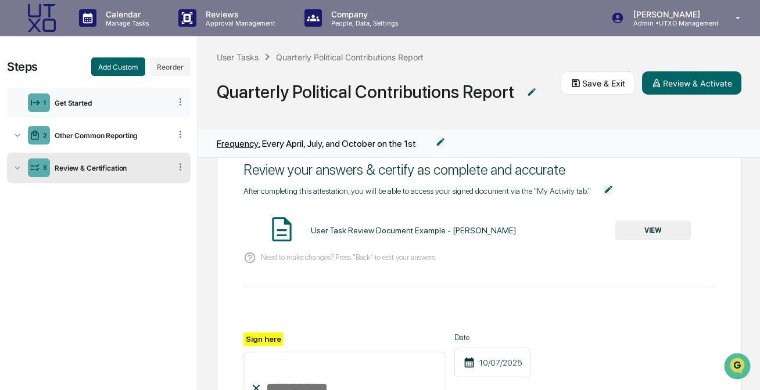
click at [89, 98] on div "1 Get Started" at bounding box center [99, 103] width 184 height 30
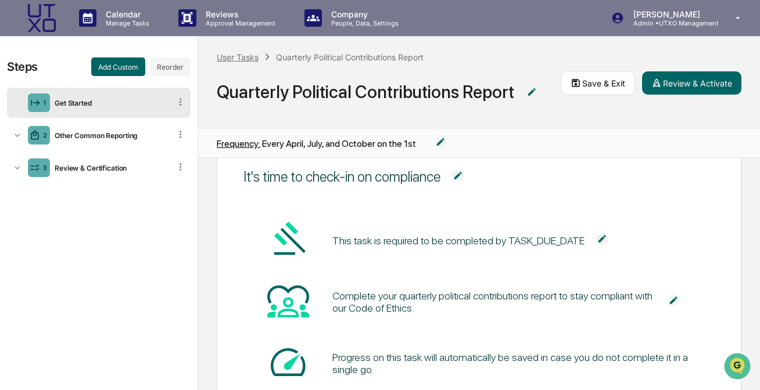
click at [243, 60] on div "User Tasks" at bounding box center [238, 57] width 42 height 10
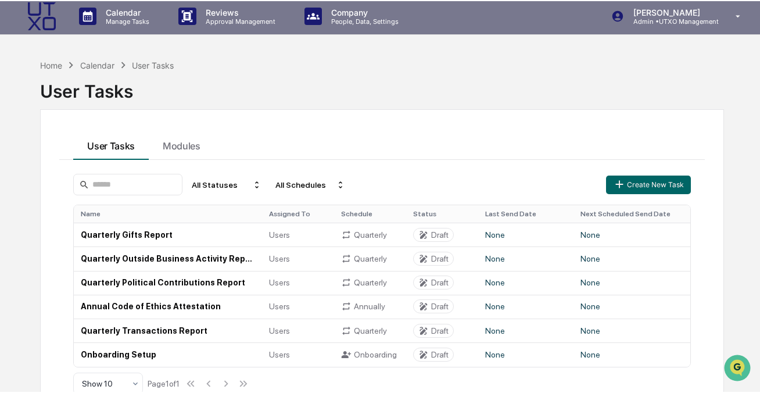
scroll to position [55, 0]
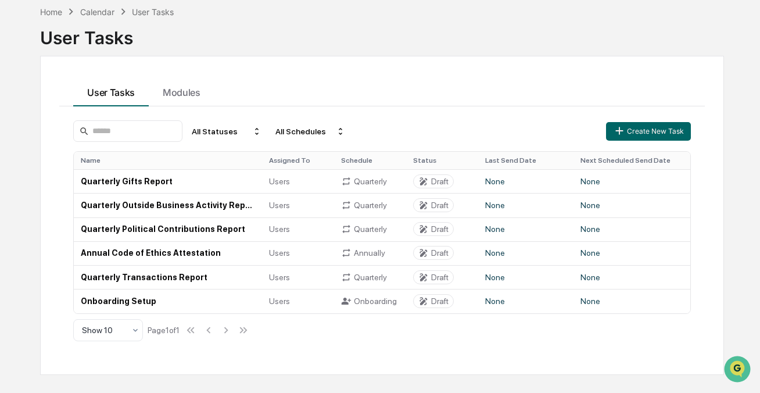
click at [254, 87] on div "User Tasks Modules" at bounding box center [381, 90] width 645 height 31
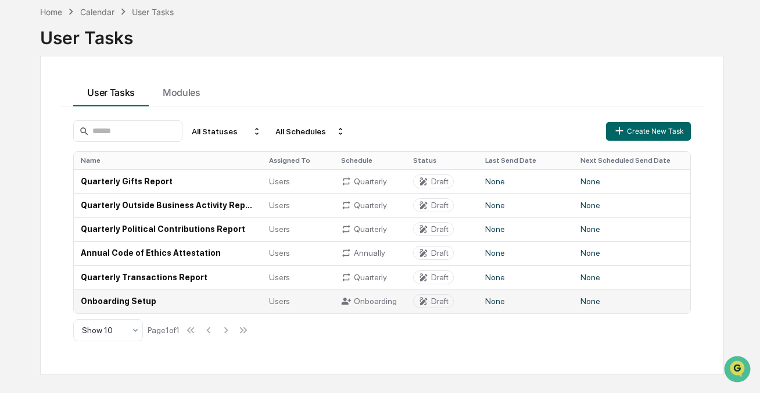
click at [224, 305] on td "Onboarding Setup" at bounding box center [168, 301] width 188 height 24
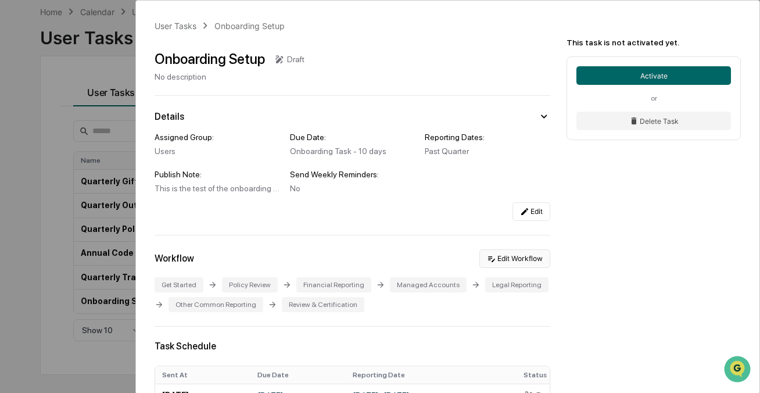
click at [516, 259] on button "Edit Workflow" at bounding box center [514, 258] width 71 height 19
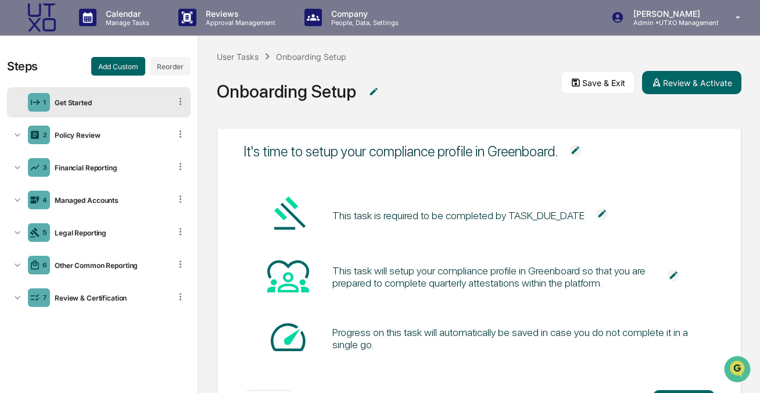
scroll to position [38, 0]
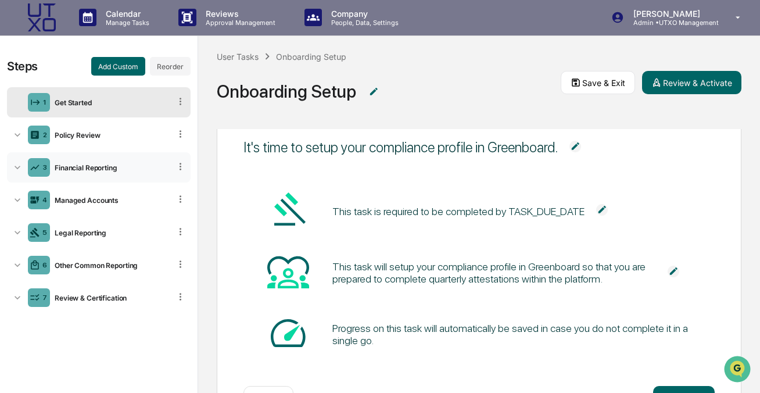
click at [103, 166] on div "Financial Reporting" at bounding box center [110, 167] width 120 height 9
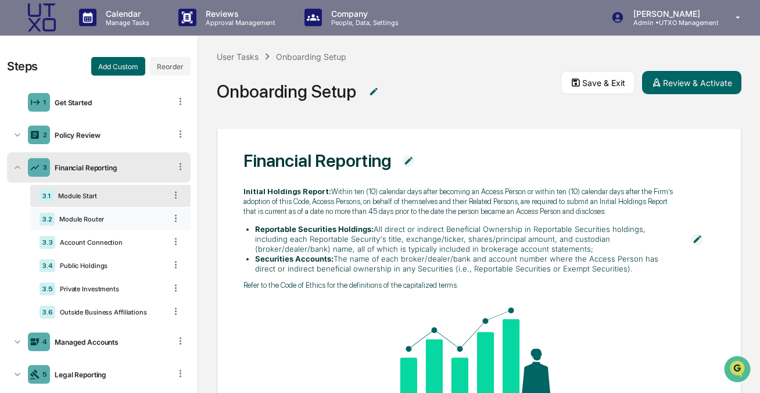
click at [94, 224] on div "3.2 Module Router" at bounding box center [110, 219] width 160 height 22
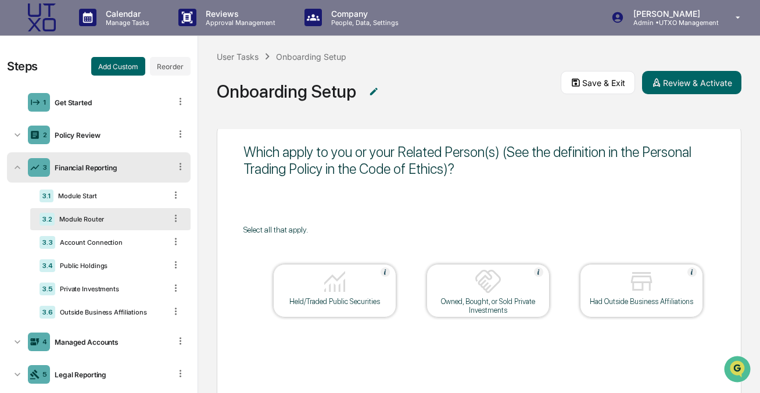
scroll to position [26, 0]
click at [97, 198] on div "Module Start" at bounding box center [109, 196] width 112 height 8
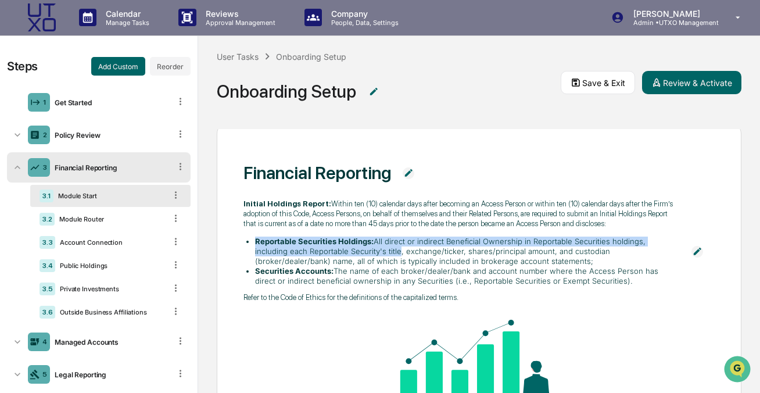
drag, startPoint x: 255, startPoint y: 251, endPoint x: 361, endPoint y: 257, distance: 106.5
click at [361, 257] on li "Reportable Securities Holdings: All direct or indirect Beneficial Ownership in …" at bounding box center [467, 251] width 425 height 30
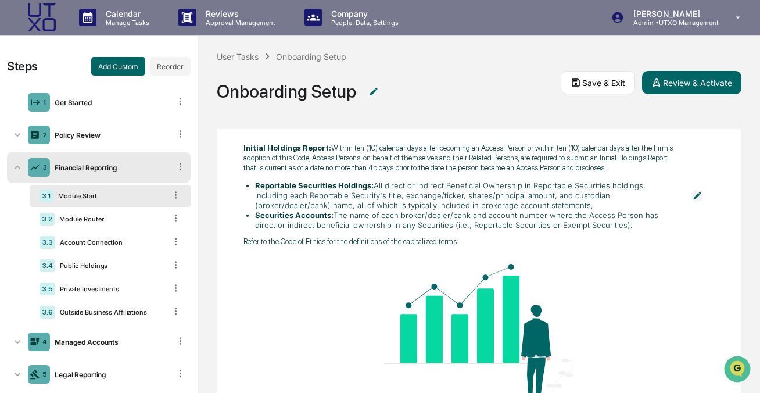
scroll to position [81, 0]
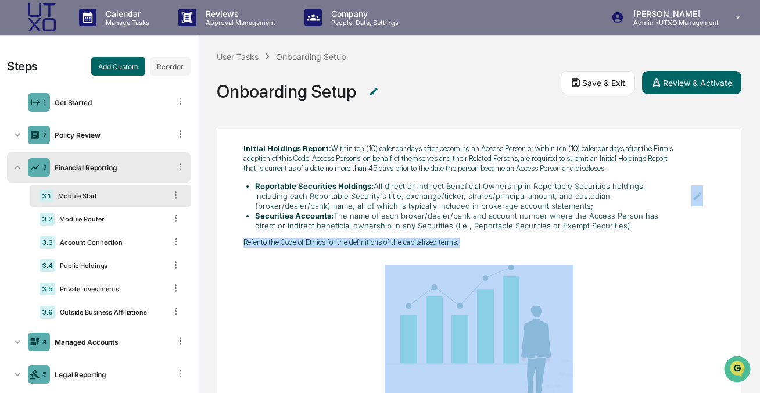
drag, startPoint x: 241, startPoint y: 250, endPoint x: 514, endPoint y: 270, distance: 273.7
click at [514, 270] on div "Financial Reporting Initial Holdings Report: Within ten (10) calendar days afte…" at bounding box center [479, 269] width 525 height 404
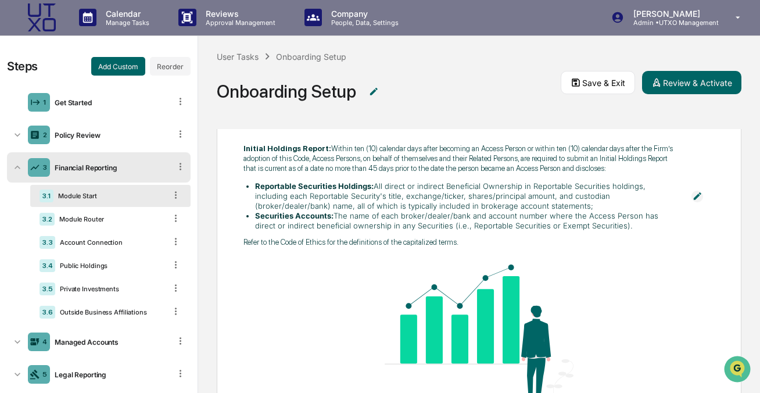
click at [504, 247] on p "Refer to the Code of Ethics for the definitions of the capitalized terms." at bounding box center [461, 243] width 436 height 10
click at [106, 218] on div "Module Router" at bounding box center [110, 219] width 111 height 8
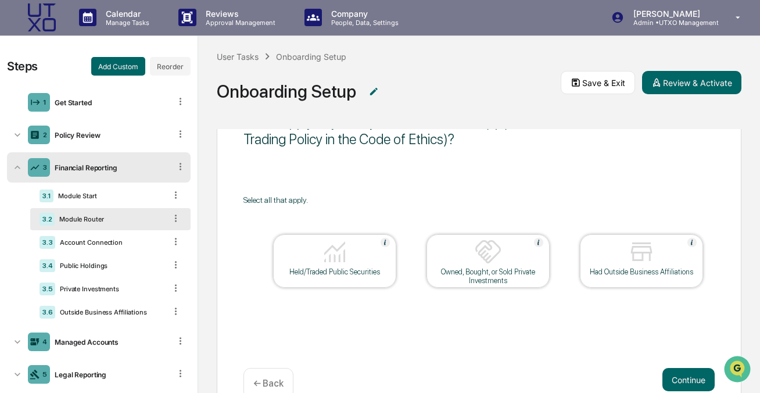
scroll to position [60, 0]
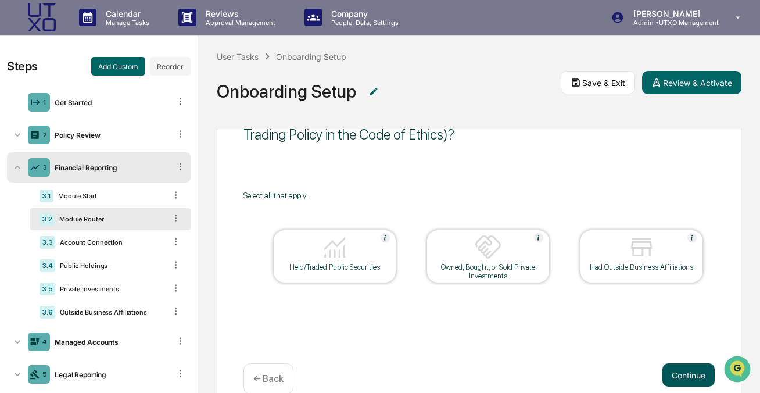
click at [680, 375] on button "Continue" at bounding box center [688, 374] width 52 height 23
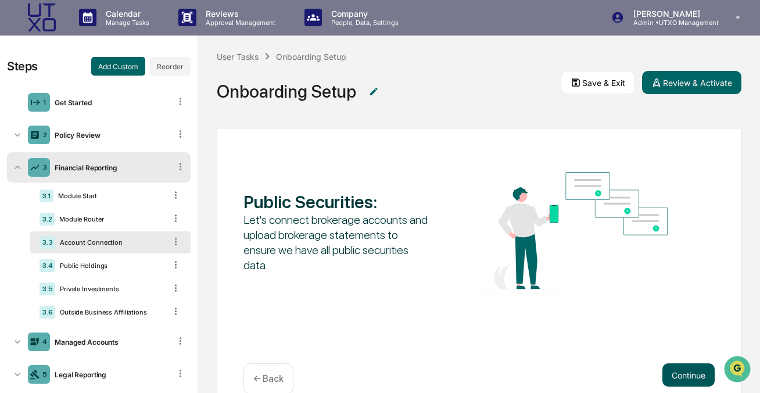
click at [694, 374] on button "Continue" at bounding box center [688, 374] width 52 height 23
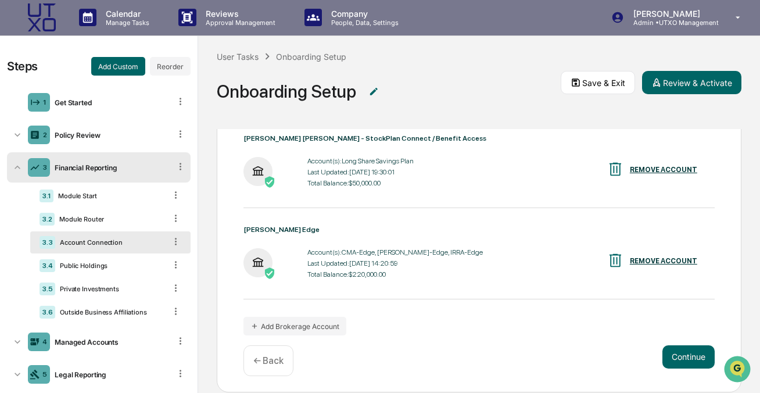
scroll to position [156, 0]
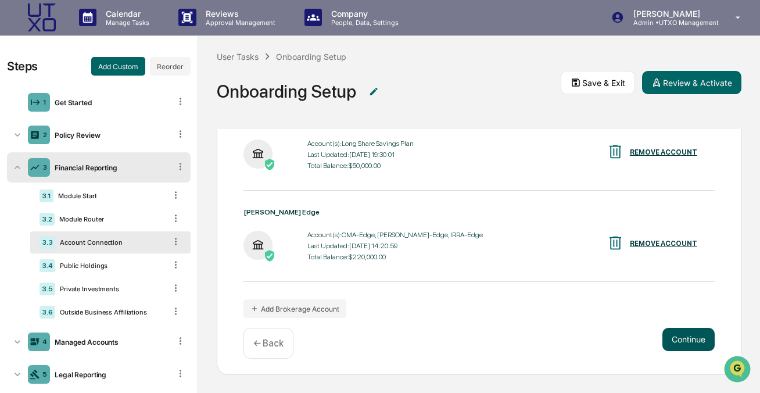
click at [687, 342] on button "Continue" at bounding box center [688, 339] width 52 height 23
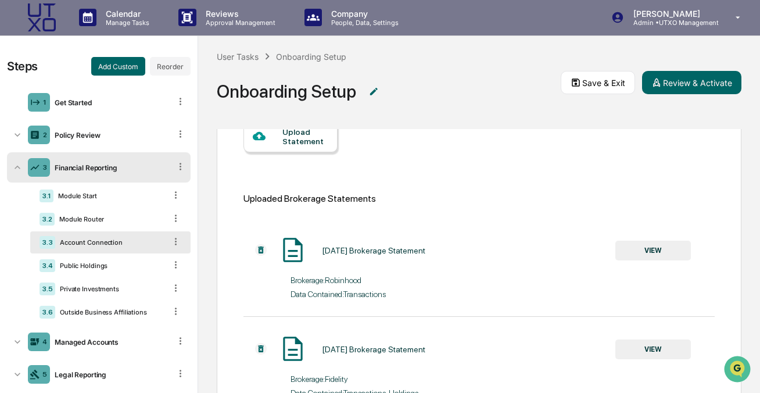
scroll to position [0, 0]
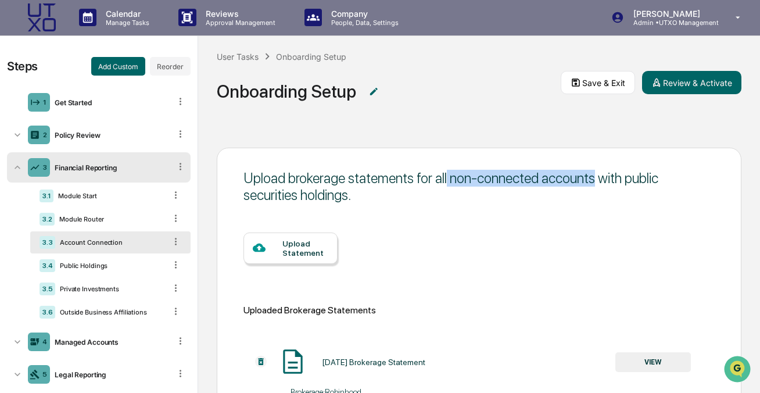
drag, startPoint x: 453, startPoint y: 176, endPoint x: 602, endPoint y: 181, distance: 149.4
click at [602, 181] on div "Upload brokerage statements for all non-connected accounts with public securiti…" at bounding box center [478, 187] width 471 height 34
click at [603, 193] on div "Upload brokerage statements for all non-connected accounts with public securiti…" at bounding box center [478, 187] width 471 height 34
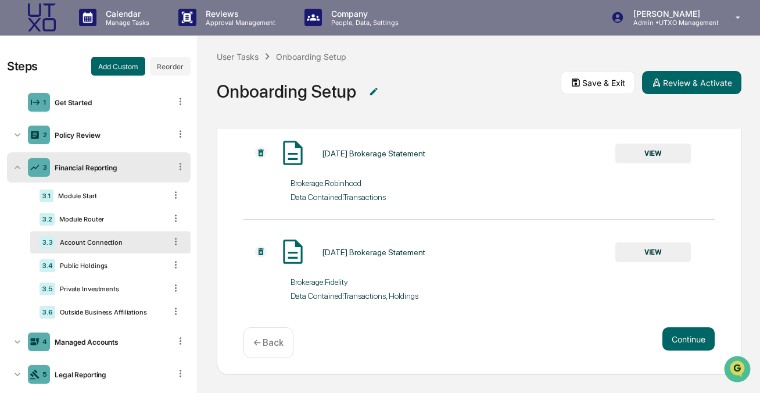
click at [267, 346] on p "← Back" at bounding box center [268, 342] width 30 height 11
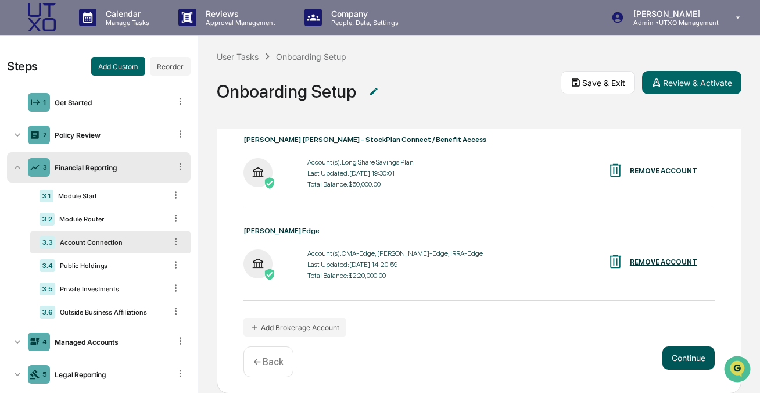
click at [688, 363] on button "Continue" at bounding box center [688, 357] width 52 height 23
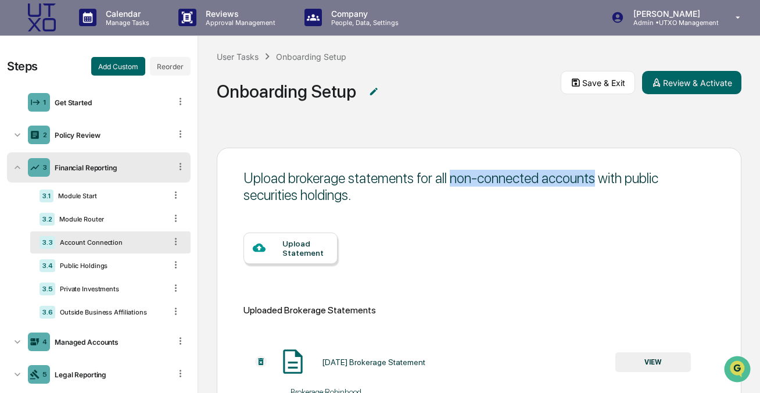
drag, startPoint x: 455, startPoint y: 179, endPoint x: 606, endPoint y: 185, distance: 150.6
click at [606, 184] on div "Upload brokerage statements for all non-connected accounts with public securiti…" at bounding box center [478, 187] width 471 height 34
click at [593, 199] on div "Upload brokerage statements for all non-connected accounts with public securiti…" at bounding box center [478, 187] width 471 height 34
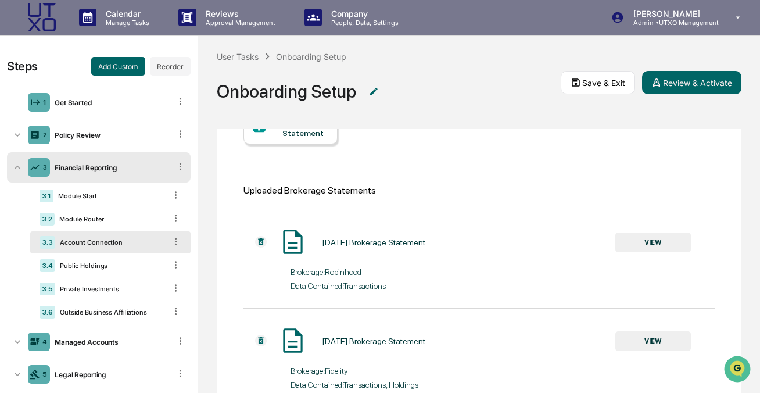
scroll to position [168, 0]
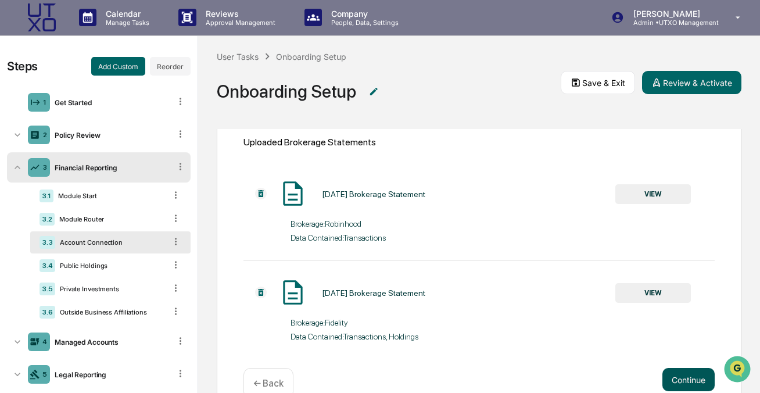
click at [693, 375] on button "Continue" at bounding box center [688, 379] width 52 height 23
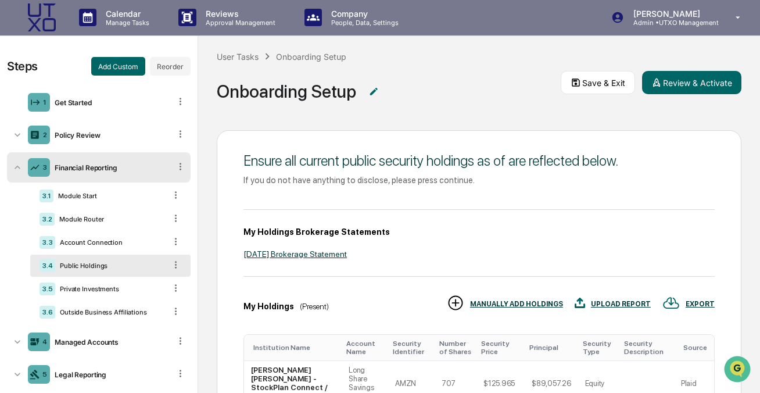
scroll to position [18, 0]
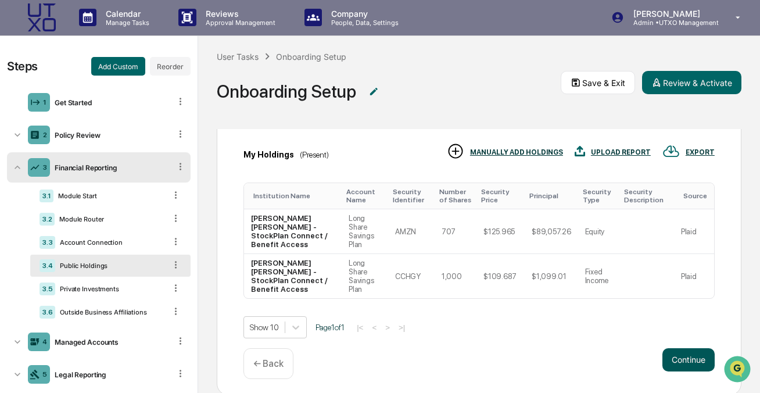
click at [684, 360] on button "Continue" at bounding box center [688, 359] width 52 height 23
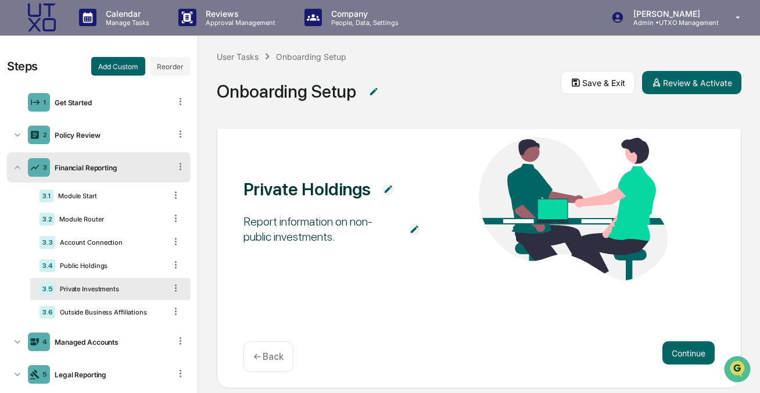
scroll to position [96, 0]
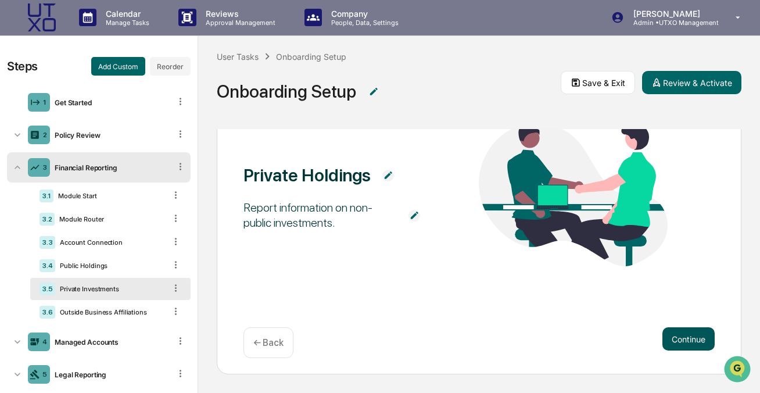
click at [683, 339] on button "Continue" at bounding box center [688, 338] width 52 height 23
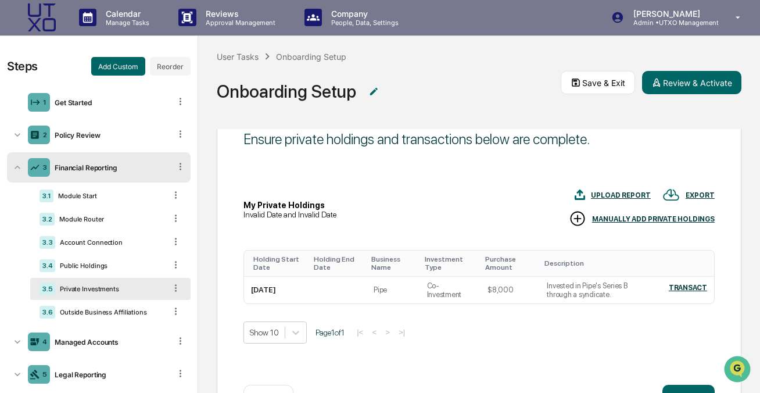
scroll to position [19, 0]
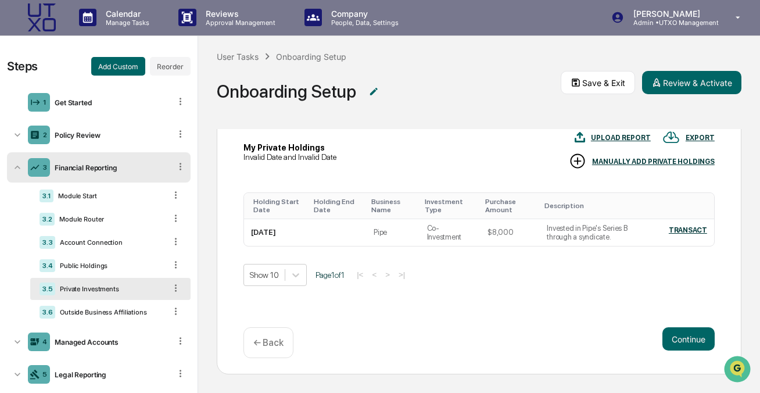
click at [279, 342] on p "← Back" at bounding box center [268, 342] width 30 height 11
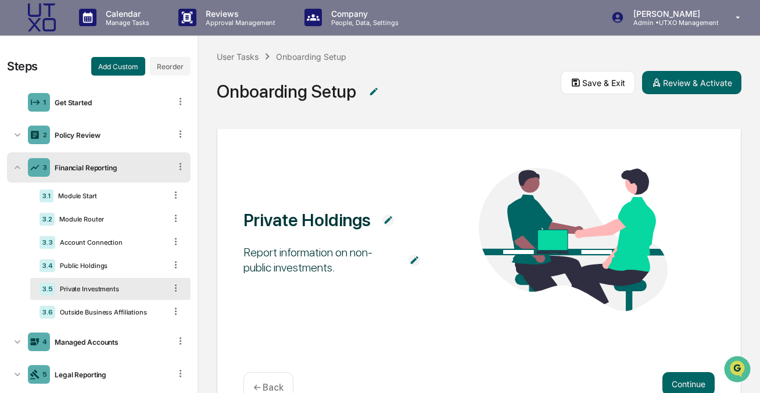
scroll to position [0, 0]
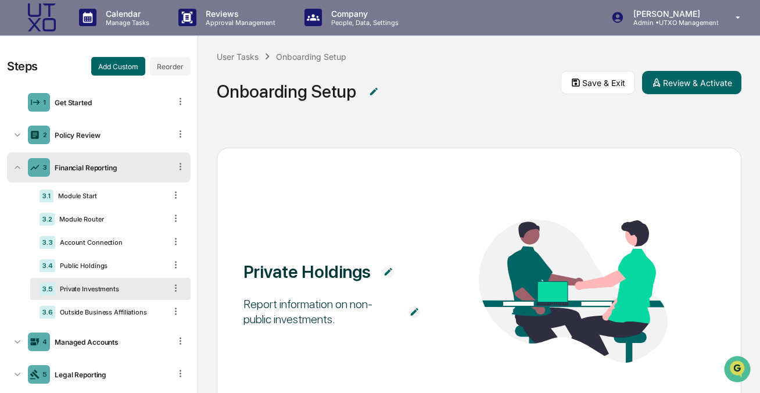
click at [386, 270] on img at bounding box center [388, 272] width 12 height 12
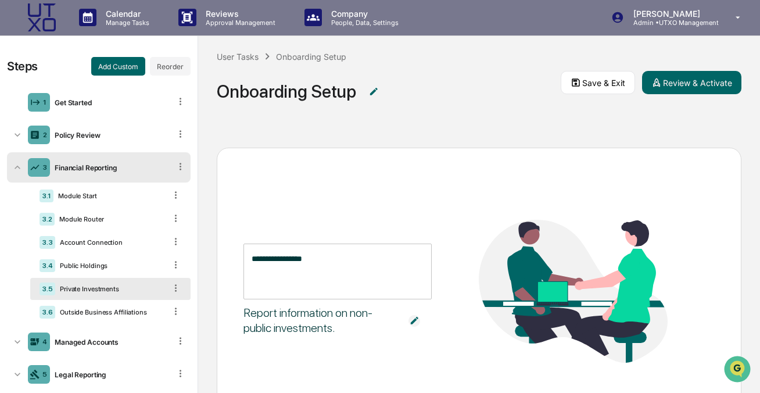
click at [279, 257] on textarea "**********" at bounding box center [338, 271] width 172 height 37
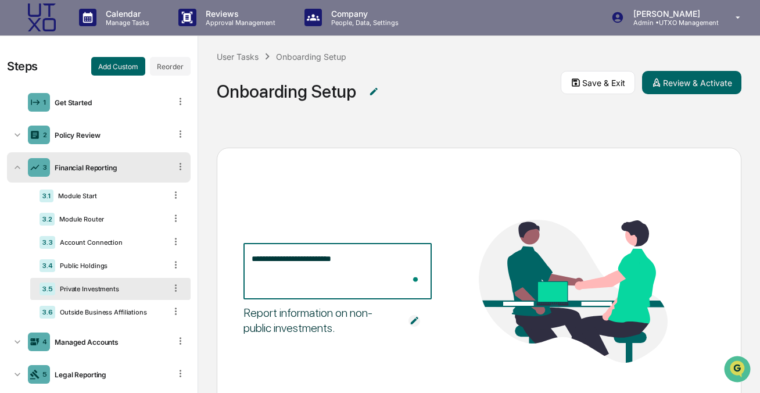
type textarea "**********"
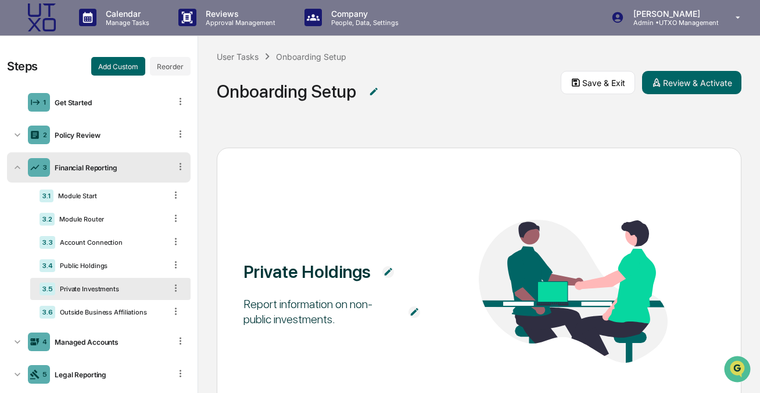
click at [295, 315] on div "Report information on non-public investments." at bounding box center [319, 311] width 153 height 30
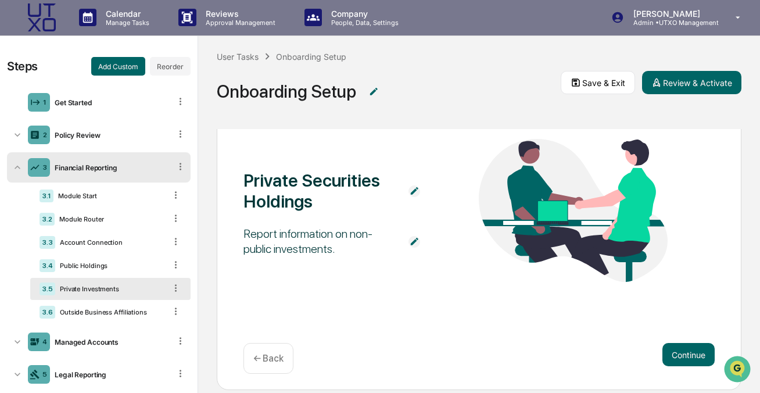
scroll to position [83, 0]
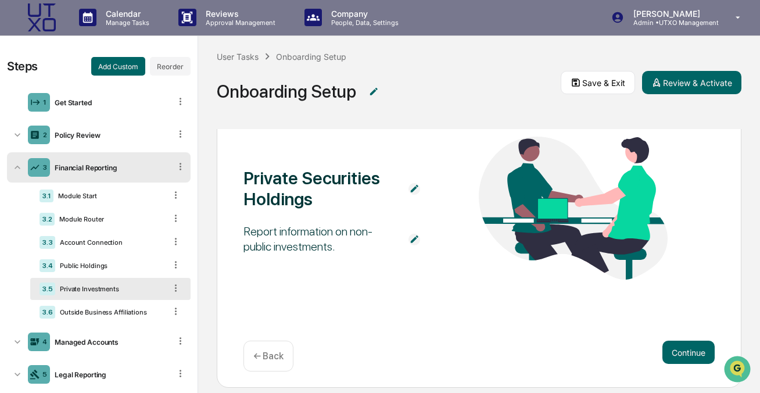
click at [415, 235] on img at bounding box center [414, 240] width 12 height 12
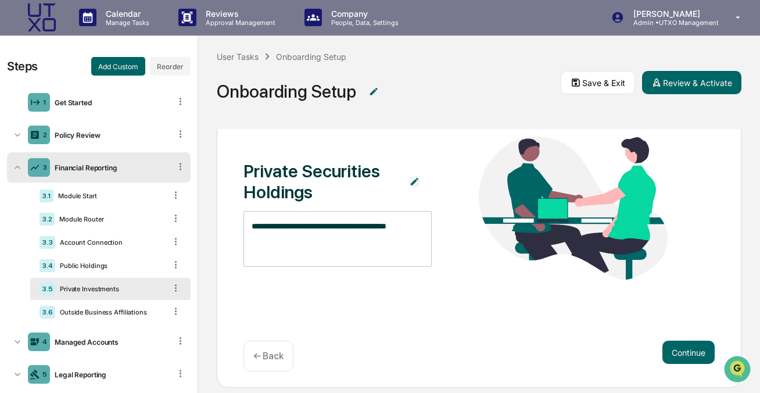
click at [272, 241] on textarea "**********" at bounding box center [338, 238] width 172 height 37
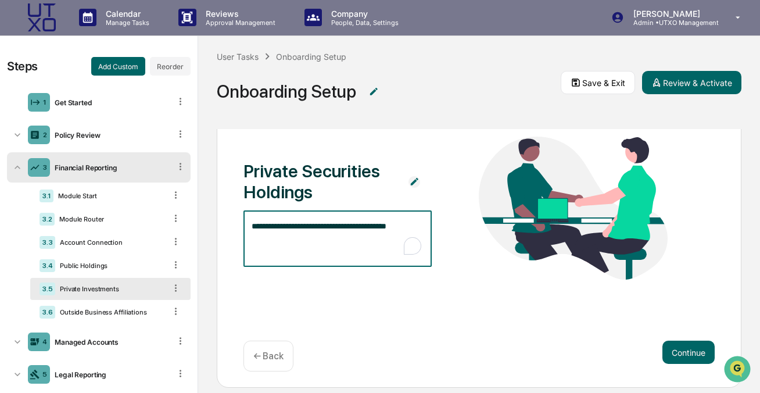
click at [272, 241] on textarea "**********" at bounding box center [338, 238] width 172 height 37
type textarea "**********"
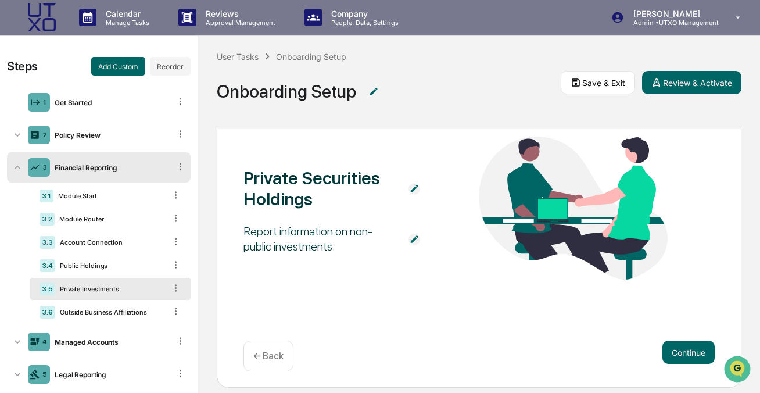
click at [282, 282] on div "Private Securities Holdings Report information on non-public investments. Conti…" at bounding box center [479, 225] width 525 height 323
click at [684, 357] on button "Continue" at bounding box center [688, 351] width 52 height 23
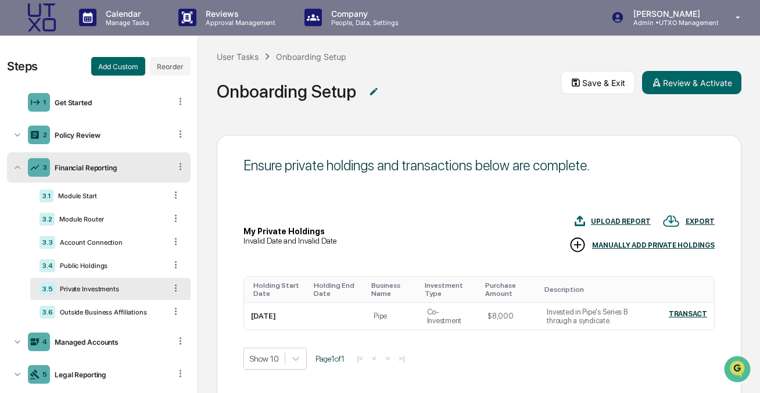
scroll to position [15, 0]
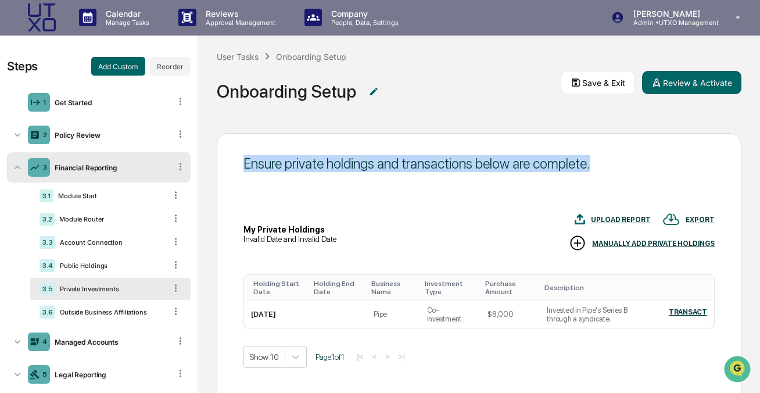
drag, startPoint x: 245, startPoint y: 164, endPoint x: 616, endPoint y: 166, distance: 370.7
click at [616, 166] on div "Ensure private holdings and transactions below are complete." at bounding box center [478, 163] width 471 height 17
copy div "Ensure private holdings and transactions below are complete."
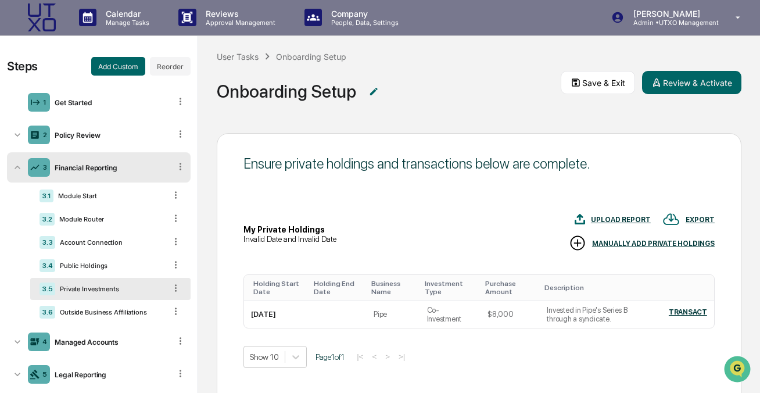
click at [451, 110] on div "Onboarding Setup" at bounding box center [389, 89] width 344 height 52
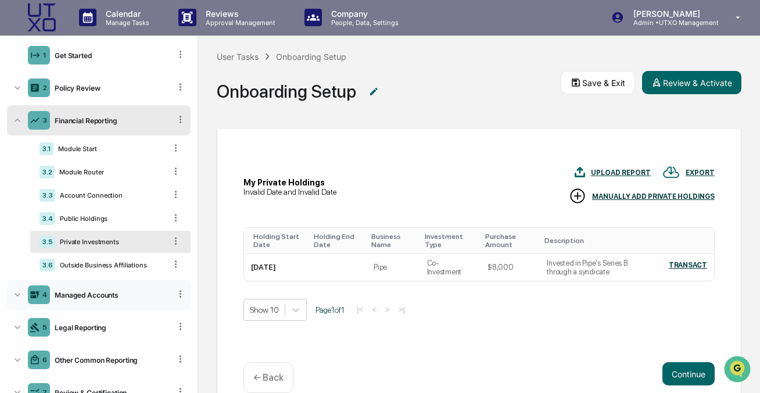
scroll to position [63, 0]
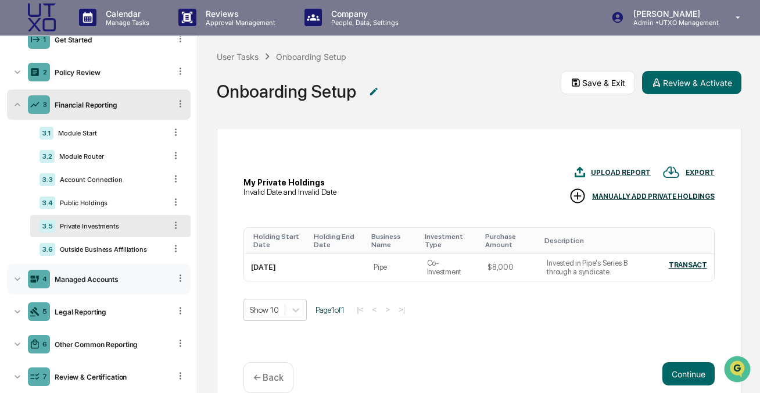
click at [78, 281] on div "Managed Accounts" at bounding box center [110, 279] width 120 height 9
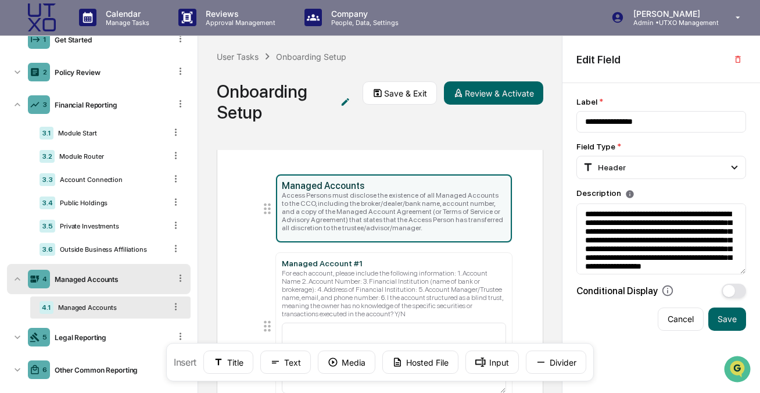
scroll to position [56, 0]
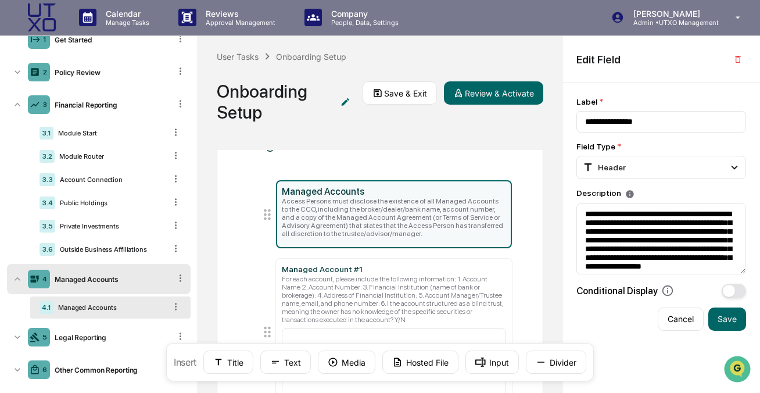
click at [541, 34] on div "Calendar Manage Tasks Reviews Approval Management Company People, Data, Setting…" at bounding box center [380, 17] width 760 height 37
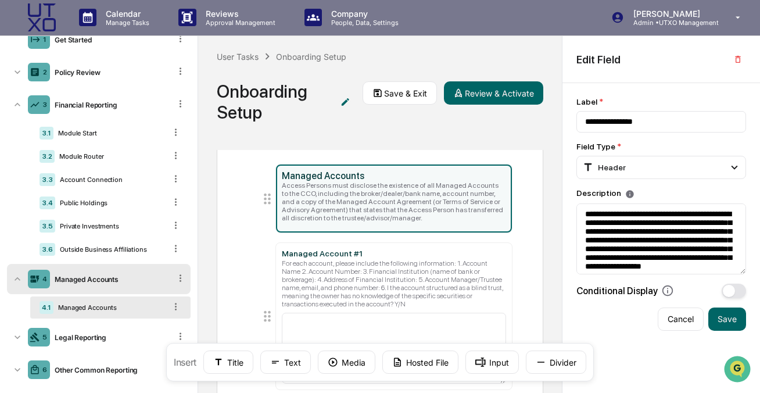
scroll to position [77, 0]
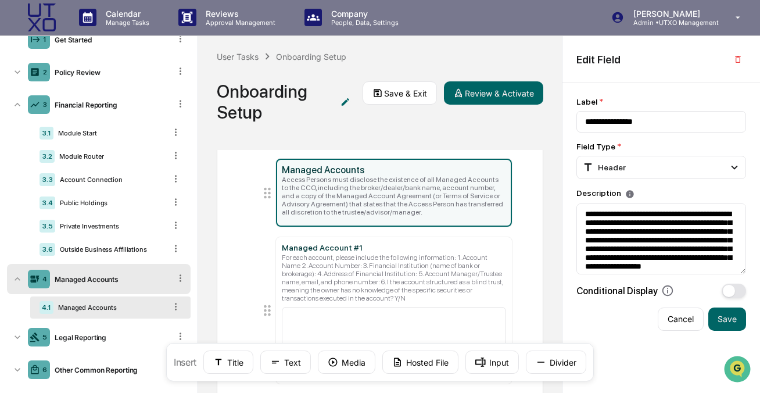
click at [212, 224] on div "Managed Accounts Managed Accounts Access Persons must disclose the existence of…" at bounding box center [380, 271] width 364 height 243
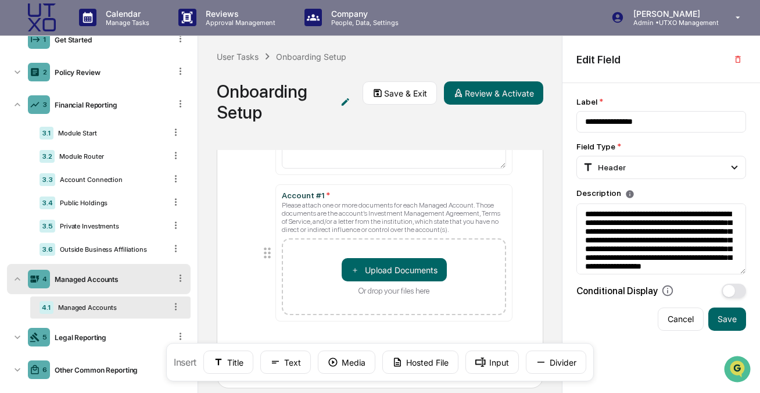
scroll to position [293, 0]
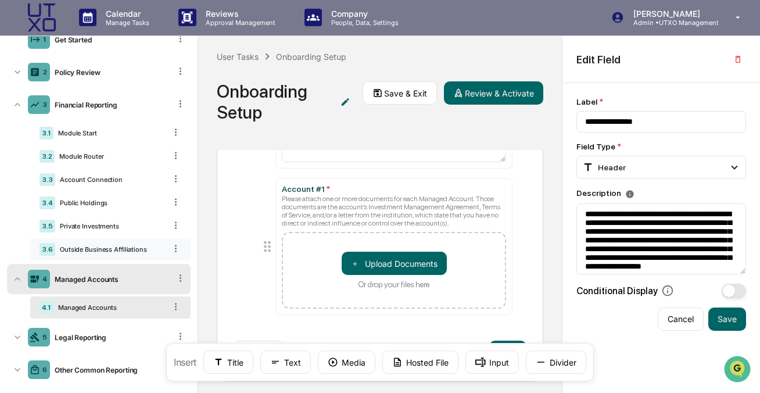
click at [155, 247] on div "Outside Business Affiliations" at bounding box center [110, 249] width 110 height 8
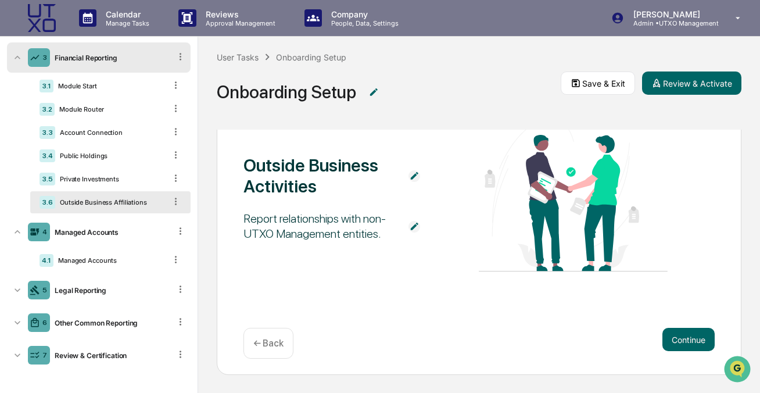
scroll to position [1, 0]
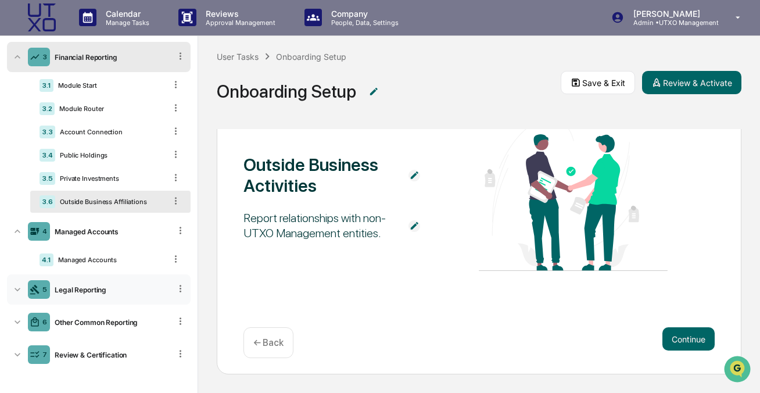
click at [29, 282] on div "5" at bounding box center [39, 289] width 22 height 19
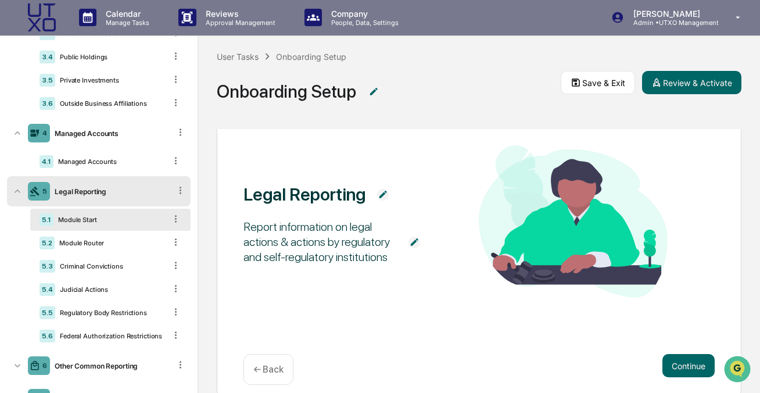
scroll to position [218, 0]
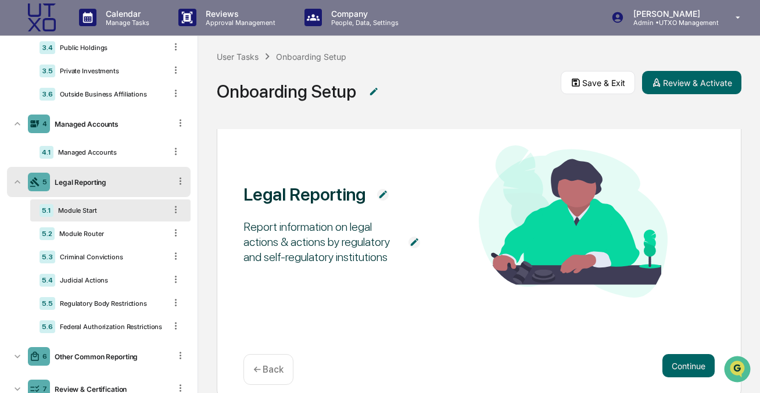
click at [18, 184] on icon at bounding box center [18, 182] width 12 height 12
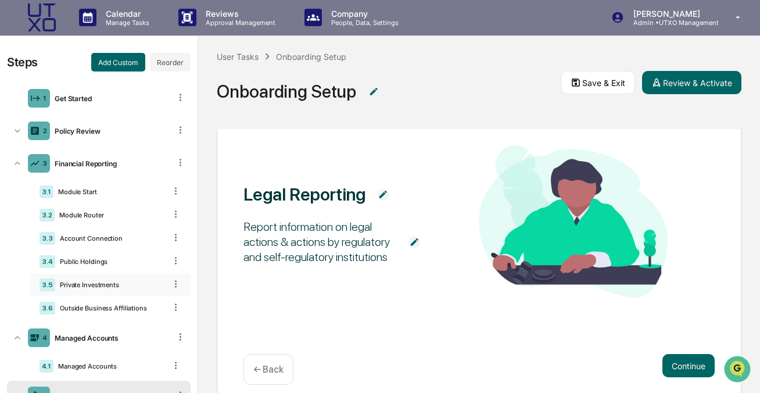
scroll to position [110, 0]
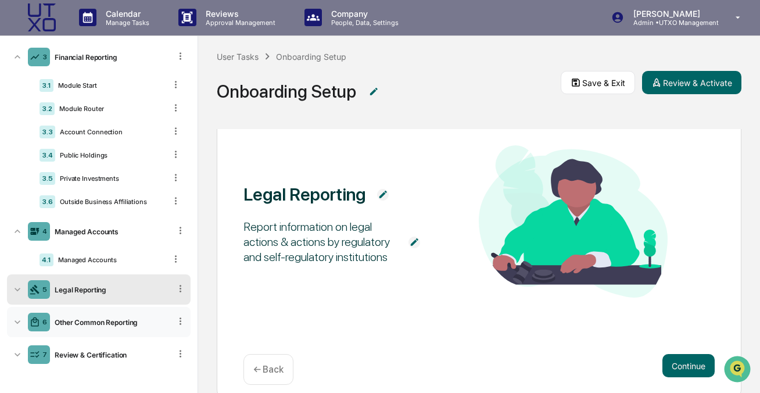
click at [105, 322] on div "Other Common Reporting" at bounding box center [110, 322] width 120 height 9
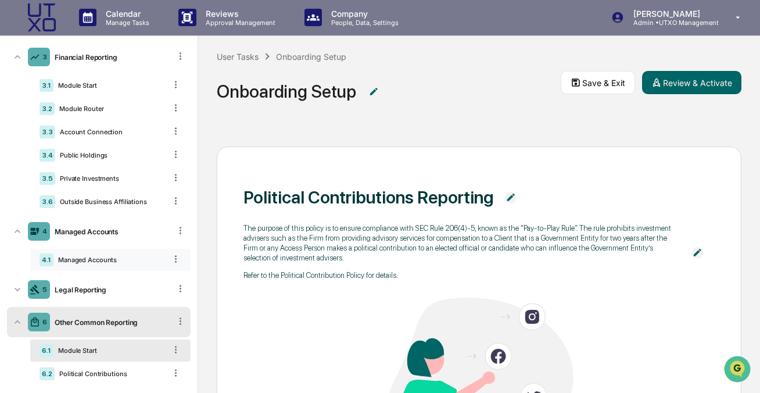
scroll to position [159, 0]
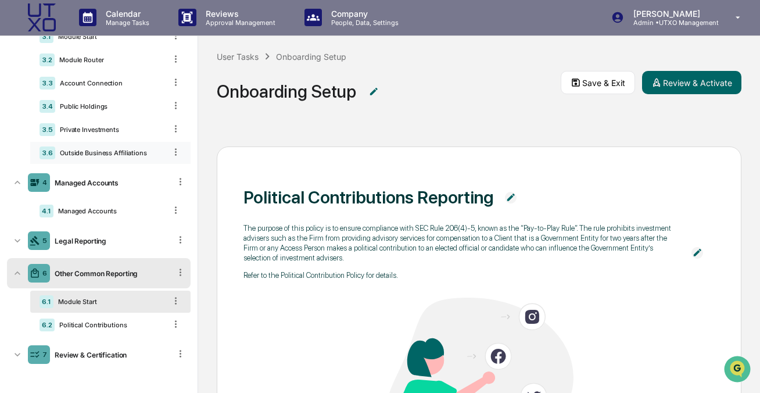
click at [82, 146] on div "3.6 Outside Business Affiliations" at bounding box center [110, 153] width 160 height 22
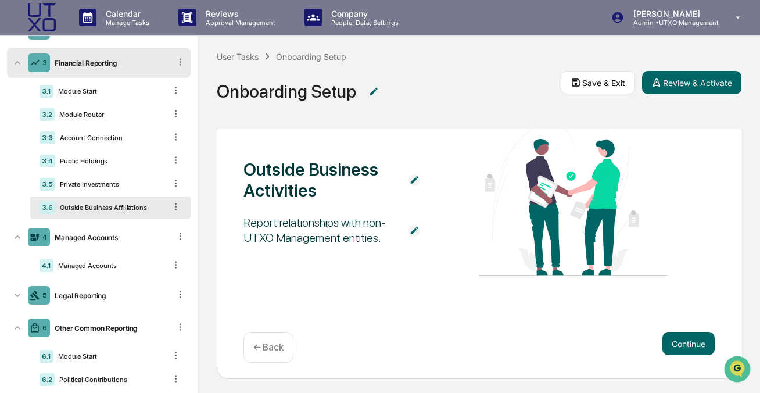
scroll to position [96, 0]
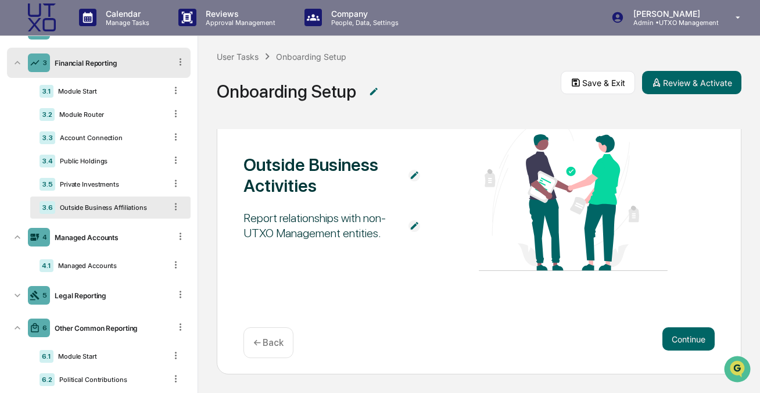
click at [315, 220] on div "Report relationships with non-UTXO Management entities." at bounding box center [319, 225] width 153 height 30
click at [400, 131] on div "Outside Business Activities Report relationships with non-UTXO Management entit…" at bounding box center [478, 195] width 471 height 155
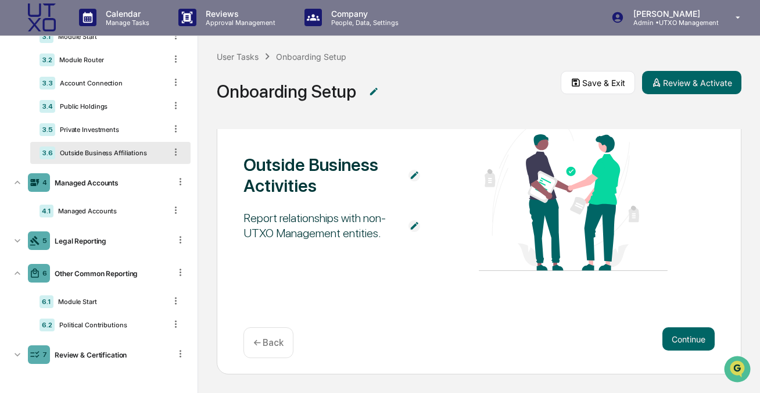
click at [413, 224] on img at bounding box center [414, 226] width 12 height 12
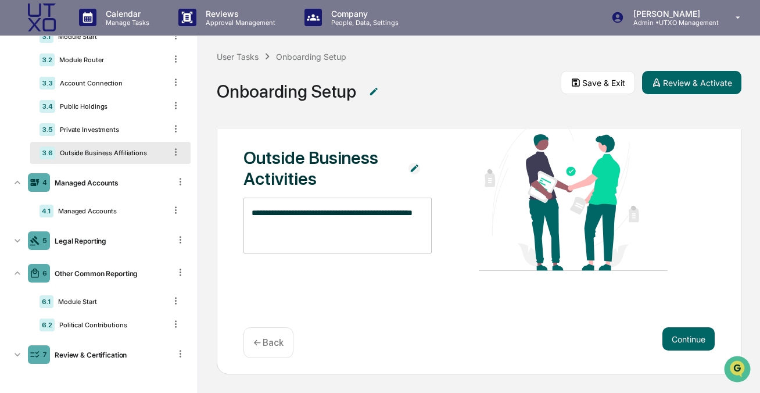
scroll to position [89, 0]
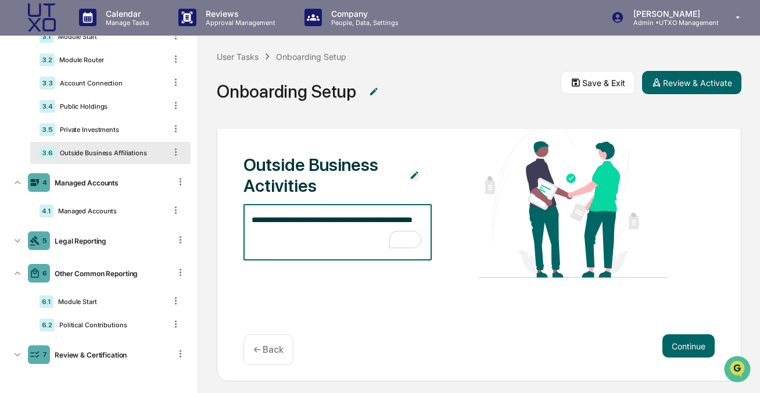
drag, startPoint x: 339, startPoint y: 237, endPoint x: 231, endPoint y: 220, distance: 109.5
click at [231, 220] on div "**********" at bounding box center [479, 219] width 525 height 323
click at [333, 236] on textarea "**********" at bounding box center [338, 232] width 172 height 37
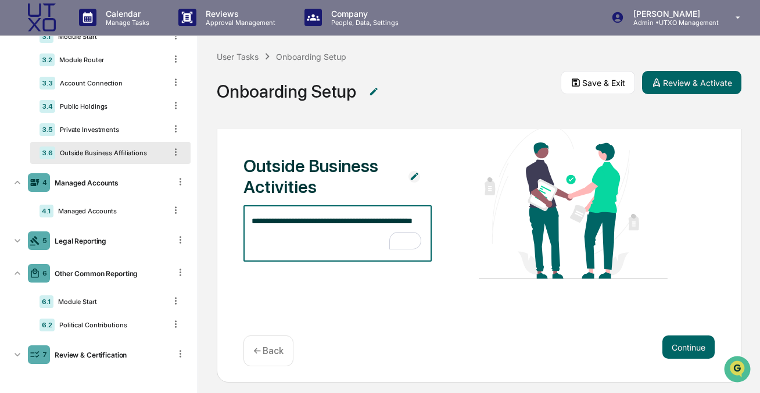
click at [346, 225] on textarea "**********" at bounding box center [338, 233] width 172 height 37
click at [355, 222] on textarea "**********" at bounding box center [338, 233] width 172 height 37
click at [370, 246] on textarea "**********" at bounding box center [338, 233] width 172 height 37
type textarea "**********"
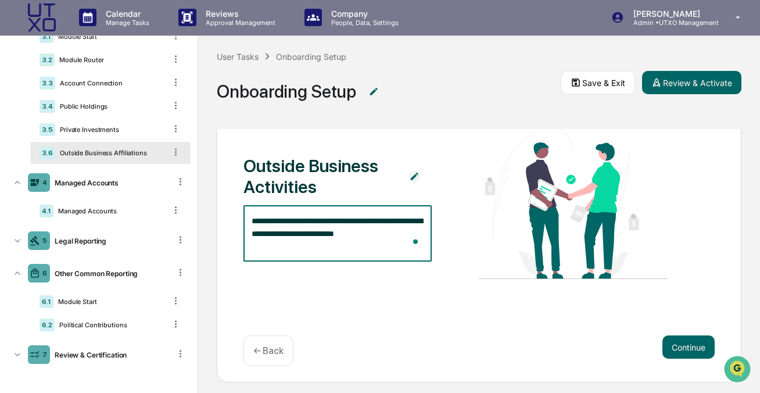
drag, startPoint x: 297, startPoint y: 246, endPoint x: 227, endPoint y: 217, distance: 75.8
click at [227, 217] on div "**********" at bounding box center [479, 220] width 525 height 323
click at [307, 292] on div "**********" at bounding box center [479, 220] width 525 height 323
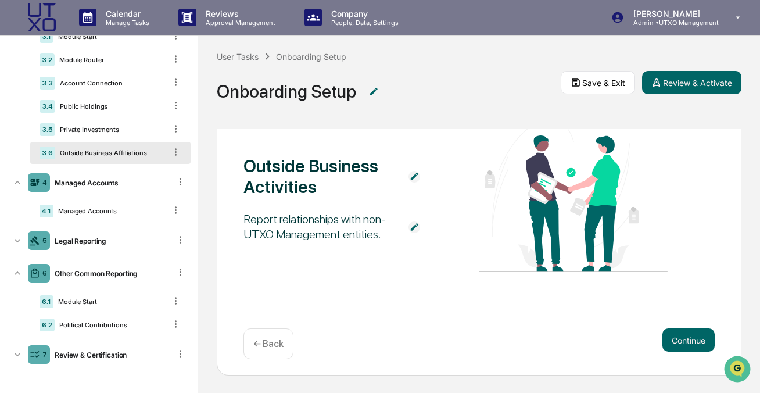
click at [411, 227] on img at bounding box center [414, 227] width 12 height 12
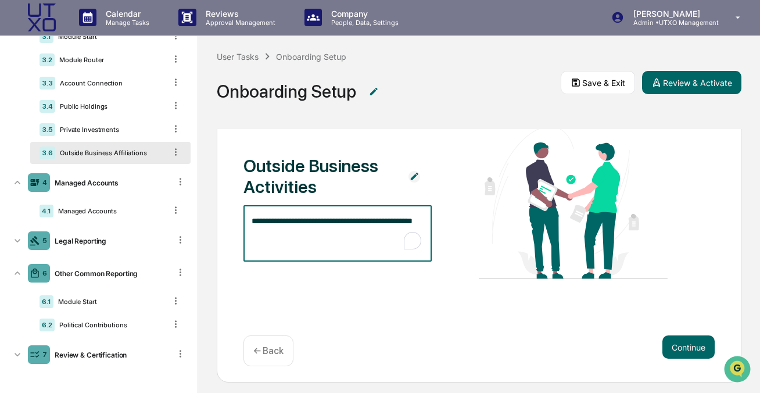
drag, startPoint x: 361, startPoint y: 235, endPoint x: 239, endPoint y: 213, distance: 124.1
click at [239, 213] on div "**********" at bounding box center [479, 220] width 525 height 323
paste textarea "**********"
type textarea "**********"
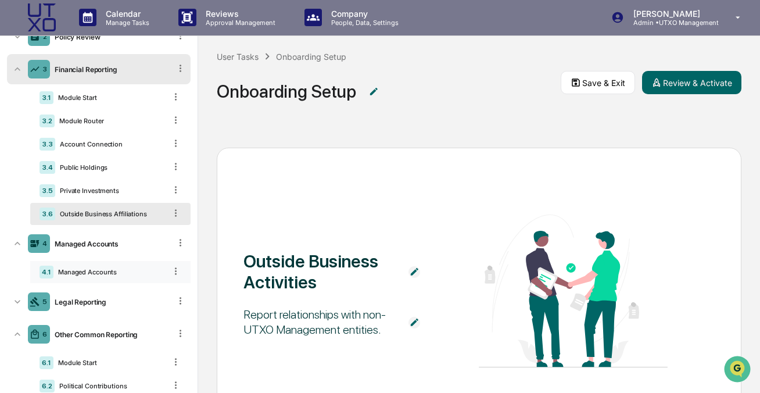
scroll to position [0, 0]
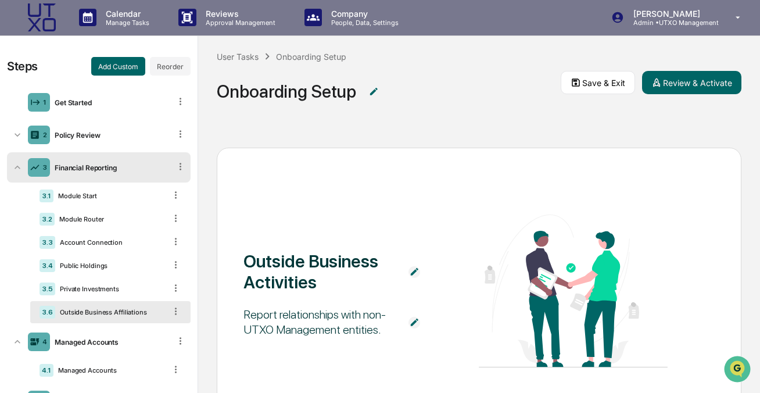
click at [16, 164] on icon at bounding box center [18, 168] width 12 height 12
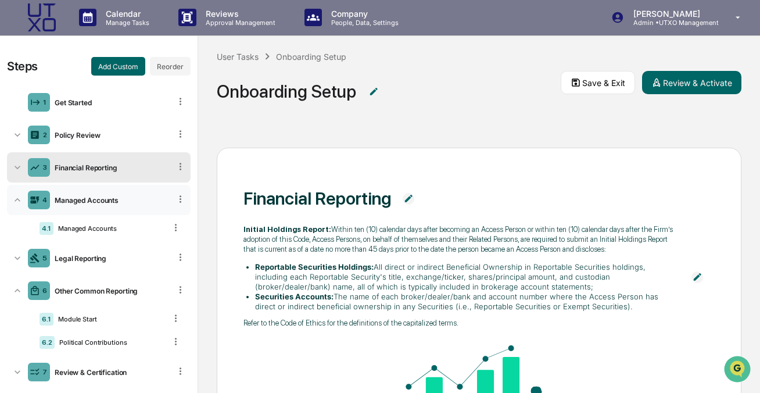
click at [19, 197] on icon at bounding box center [18, 200] width 12 height 12
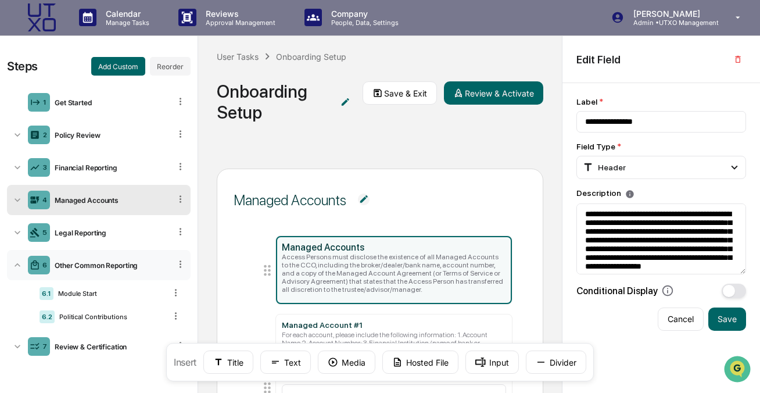
click at [21, 266] on icon at bounding box center [18, 265] width 12 height 12
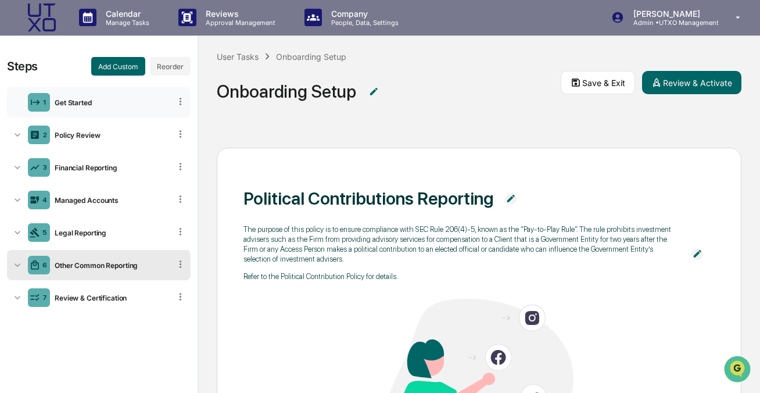
click at [107, 104] on div "Get Started" at bounding box center [110, 102] width 120 height 9
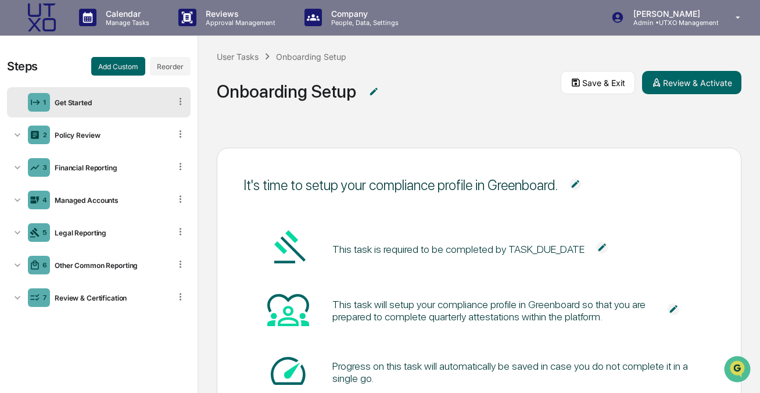
click at [42, 19] on img at bounding box center [42, 17] width 28 height 28
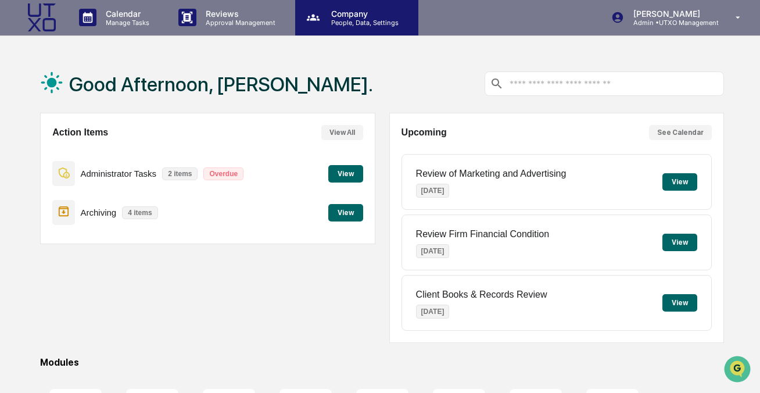
click at [347, 24] on p "People, Data, Settings" at bounding box center [363, 23] width 82 height 8
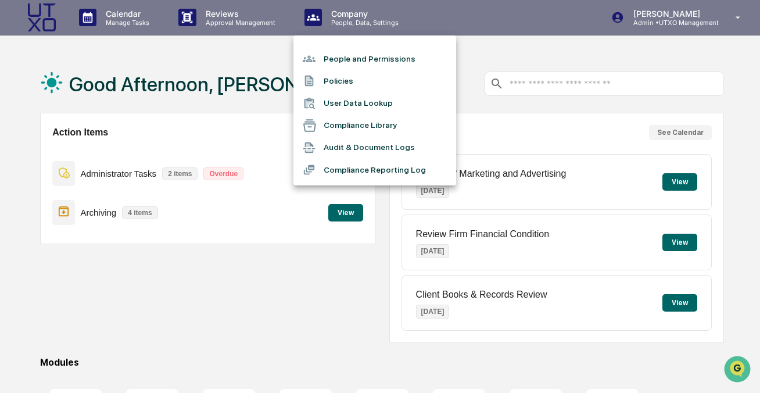
click at [347, 63] on li "People and Permissions" at bounding box center [374, 59] width 163 height 22
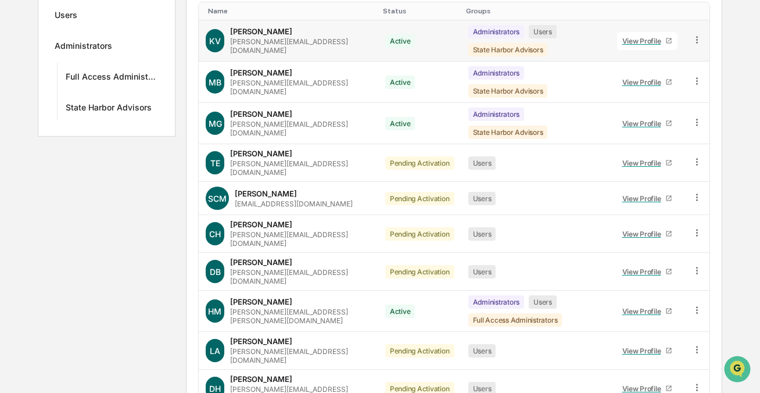
scroll to position [228, 0]
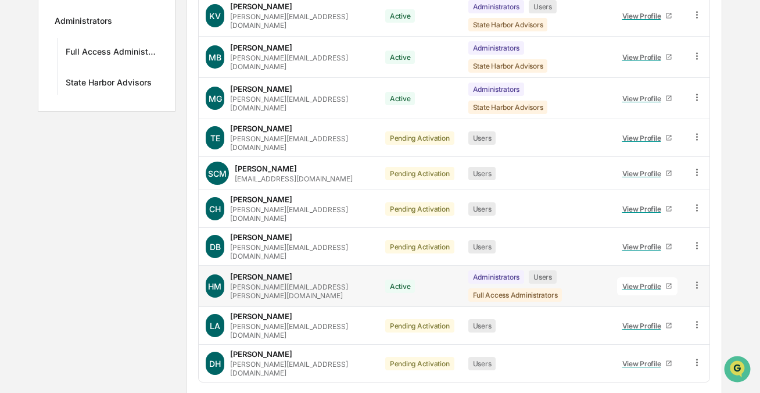
click at [699, 279] on icon at bounding box center [696, 284] width 11 height 11
click at [727, 264] on div "Home Company People and Permissions People and Permissions Manage all users wit…" at bounding box center [380, 130] width 760 height 607
click at [700, 279] on icon at bounding box center [696, 284] width 11 height 11
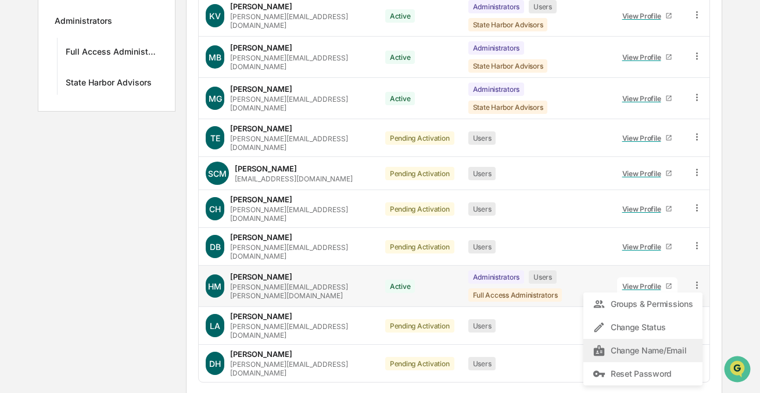
click at [669, 343] on div "Change Name/Email" at bounding box center [643, 350] width 100 height 14
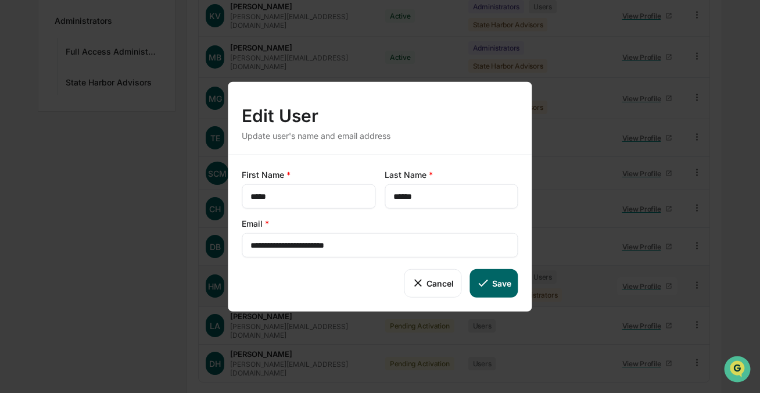
click at [351, 246] on input "**********" at bounding box center [379, 245] width 259 height 12
click at [504, 281] on button "Save" at bounding box center [493, 283] width 48 height 28
type input "**********"
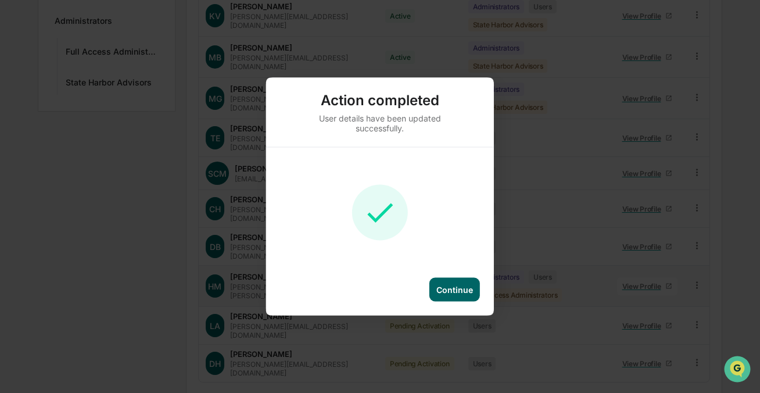
click at [458, 293] on div "Continue" at bounding box center [454, 290] width 37 height 10
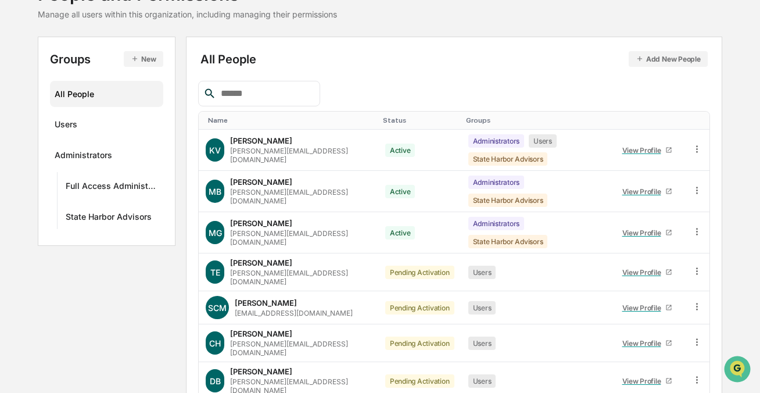
scroll to position [0, 0]
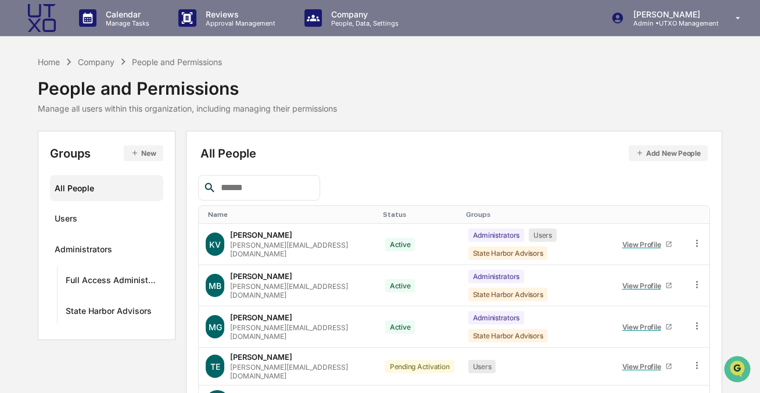
click at [42, 25] on img at bounding box center [42, 18] width 28 height 28
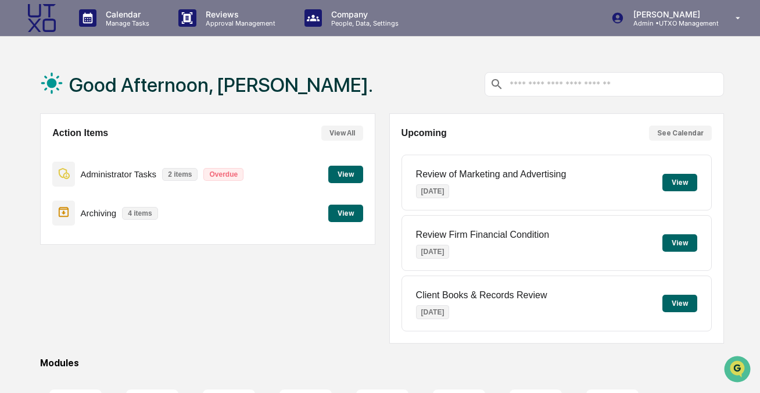
click at [352, 179] on button "View" at bounding box center [345, 174] width 35 height 17
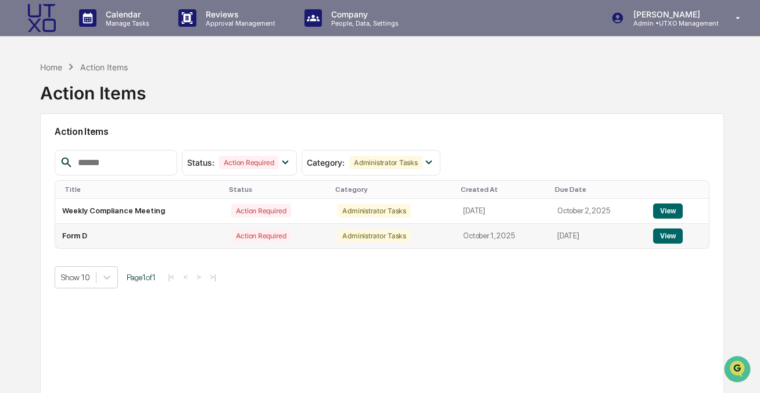
click at [144, 235] on td "Form D" at bounding box center [139, 236] width 168 height 24
click at [192, 241] on td "Form D" at bounding box center [139, 236] width 168 height 24
click at [239, 92] on div "Home Action Items Action Items" at bounding box center [382, 84] width 684 height 58
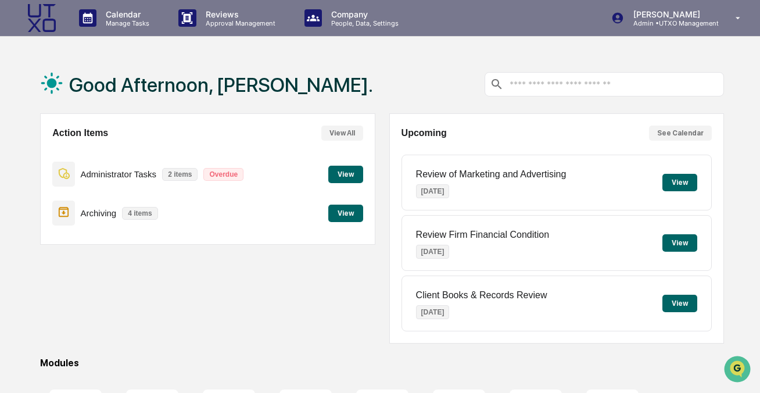
click at [107, 284] on div "Action Items View All Administrator Tasks 2 items Overdue View Archiving 4 item…" at bounding box center [207, 228] width 335 height 230
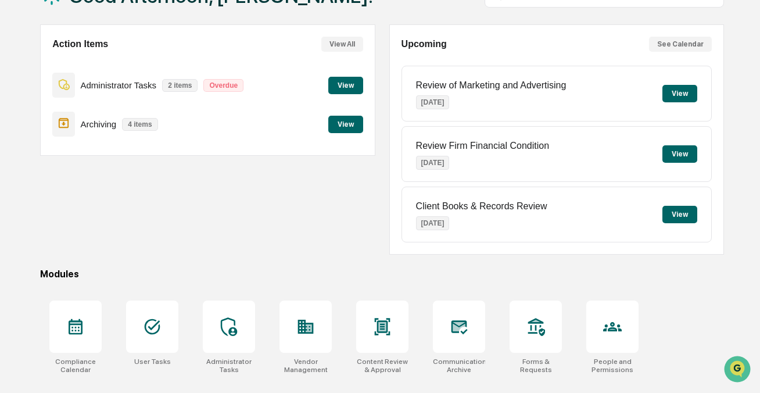
scroll to position [263, 0]
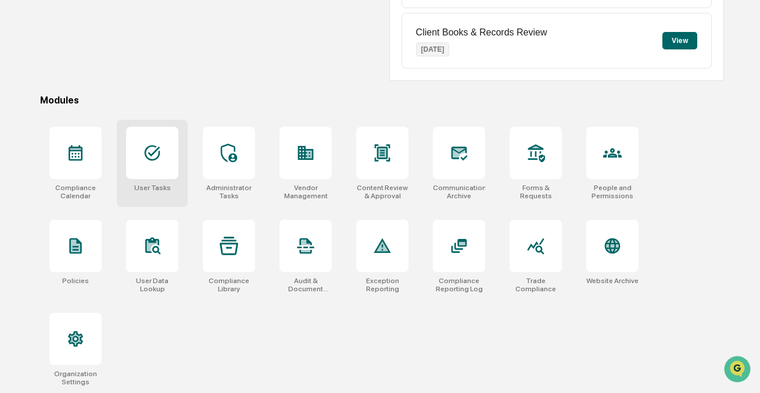
click at [156, 166] on div at bounding box center [152, 153] width 52 height 52
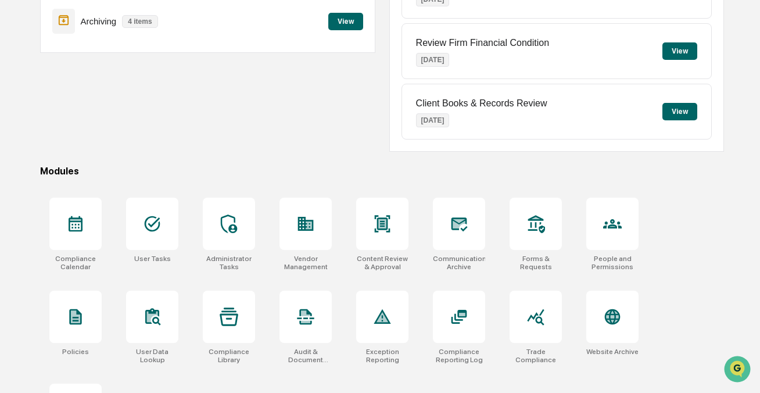
scroll to position [200, 0]
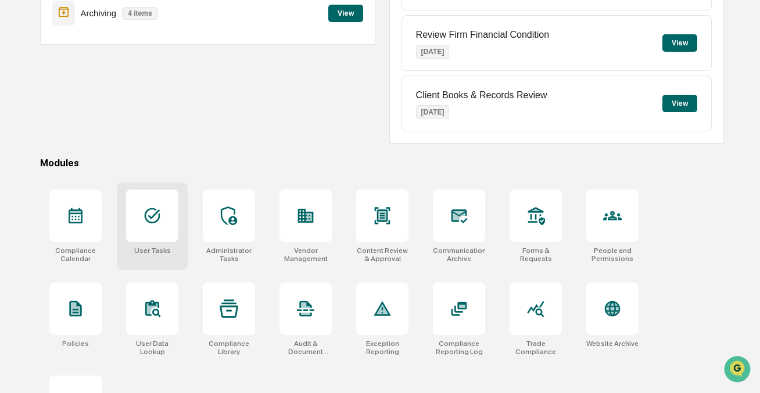
click at [156, 218] on icon at bounding box center [152, 215] width 19 height 19
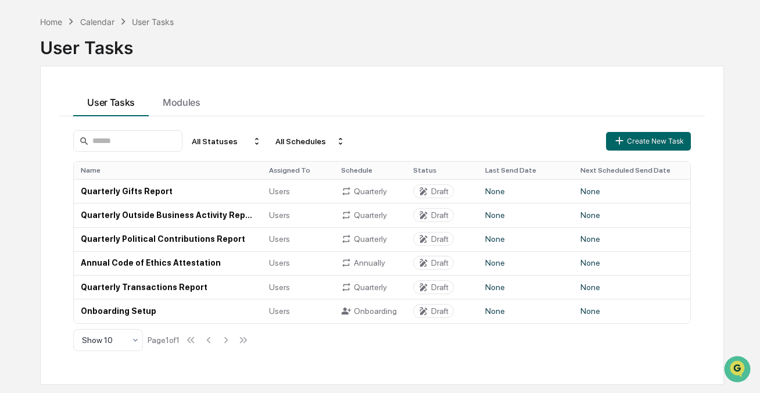
scroll to position [55, 0]
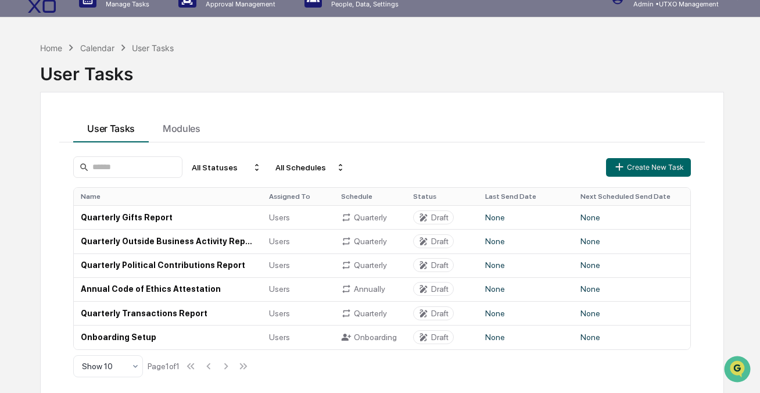
scroll to position [55, 0]
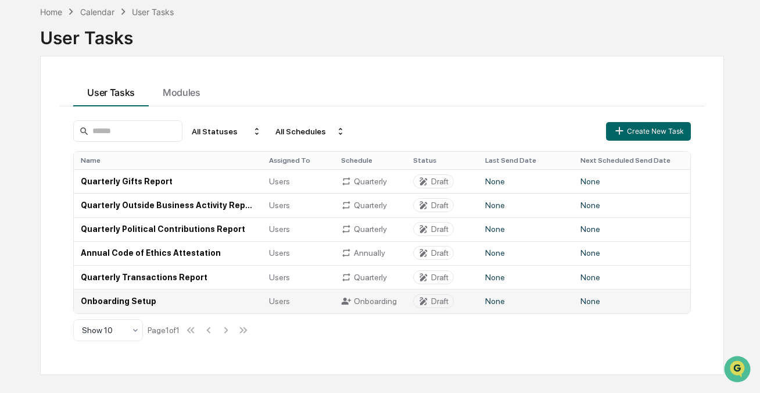
click at [160, 304] on td "Onboarding Setup" at bounding box center [168, 301] width 188 height 24
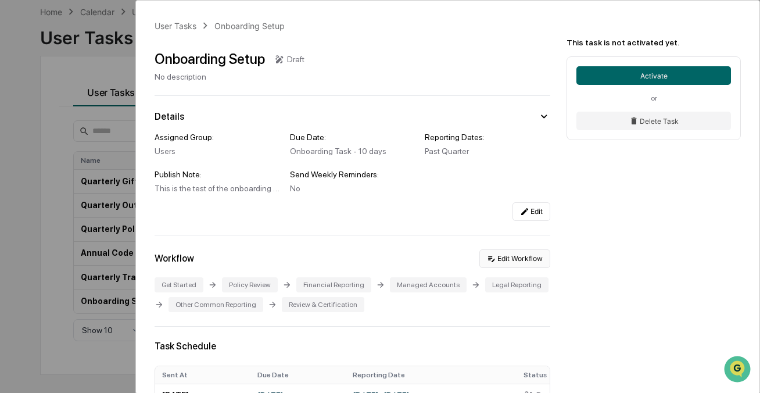
click at [525, 263] on button "Edit Workflow" at bounding box center [514, 258] width 71 height 19
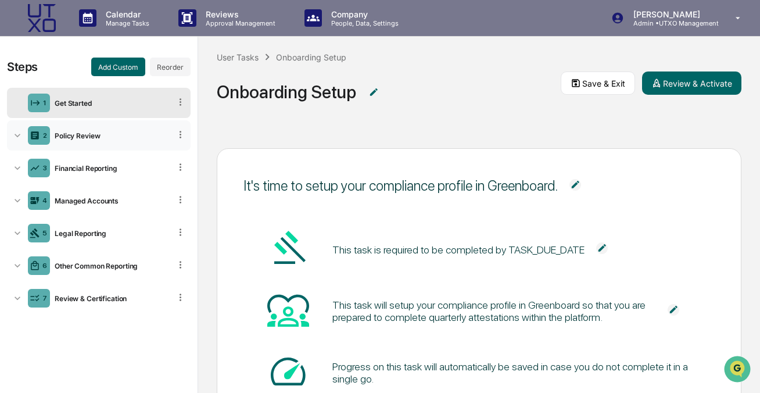
click at [70, 138] on div "Policy Review" at bounding box center [110, 135] width 120 height 9
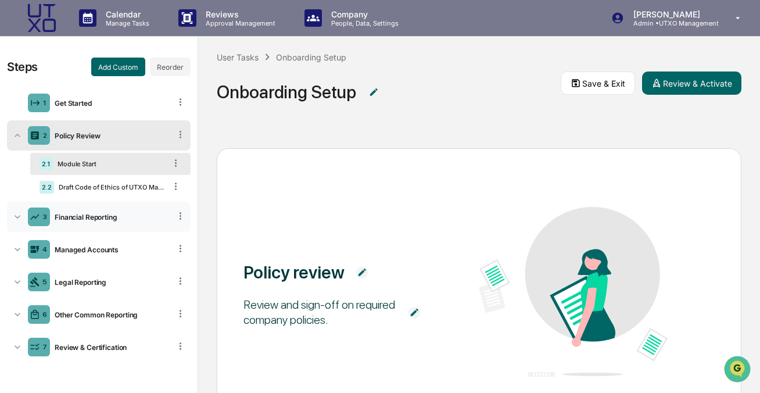
click at [70, 223] on div "3 Financial Reporting" at bounding box center [99, 217] width 184 height 30
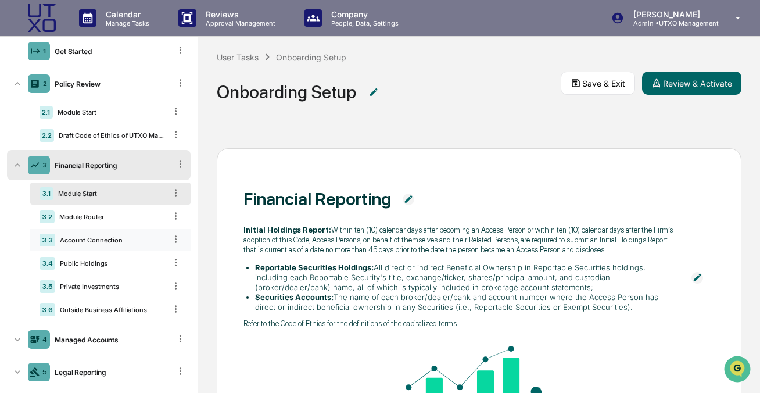
scroll to position [134, 0]
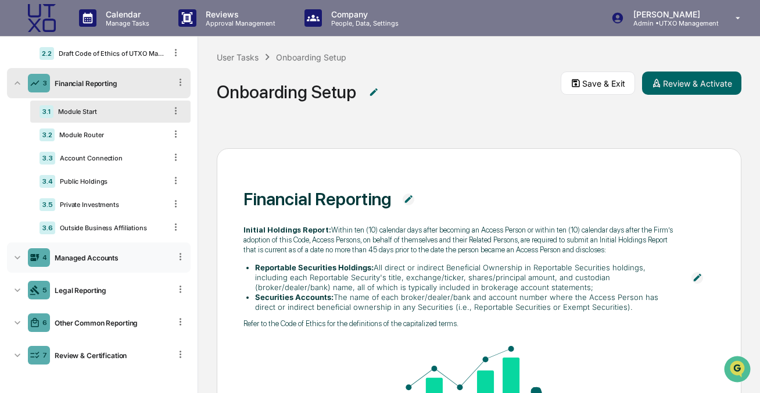
click at [89, 247] on div "4 Managed Accounts" at bounding box center [99, 257] width 184 height 30
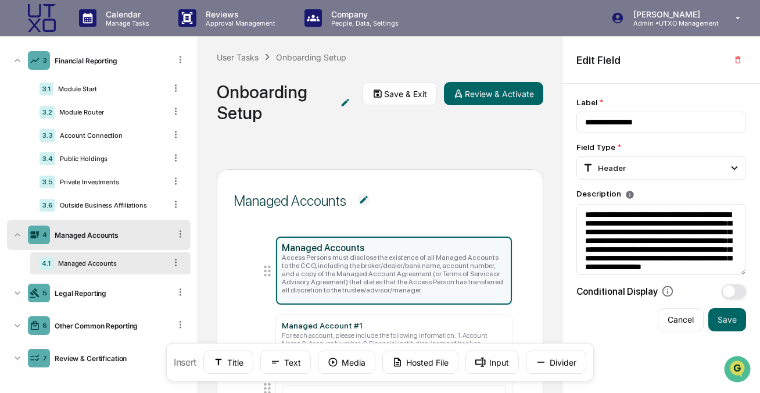
scroll to position [159, 0]
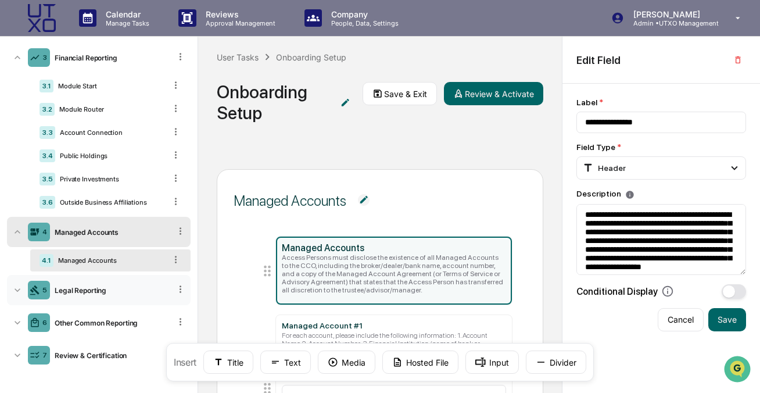
click at [82, 295] on div "5 Legal Reporting" at bounding box center [99, 290] width 184 height 30
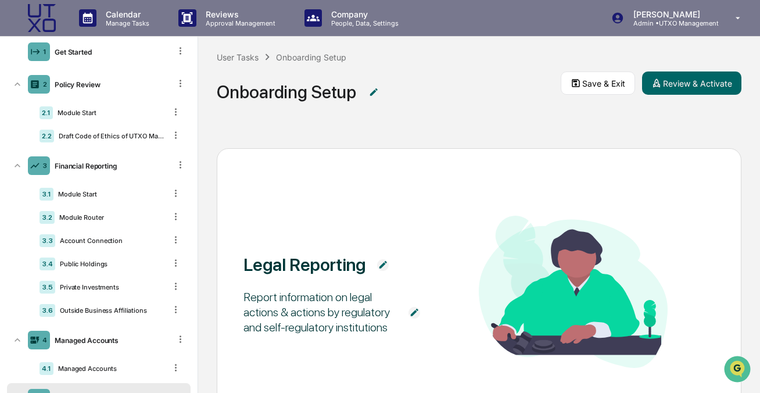
scroll to position [0, 0]
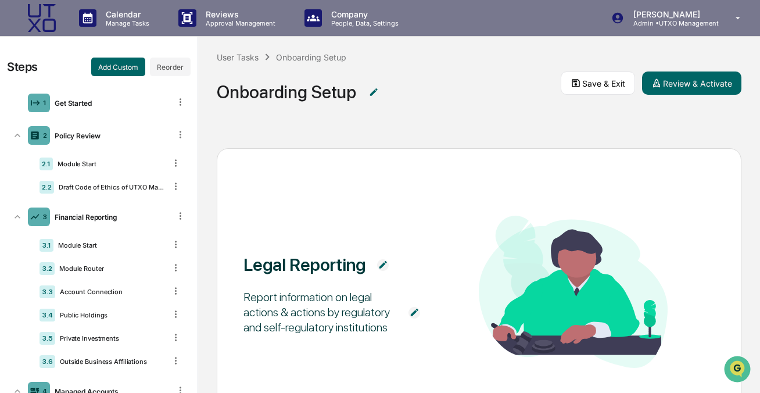
click at [135, 39] on div "Steps Add Custom Reorder 1 Get Started 2 Policy Review 2.1 Module Start 2.2 Dra…" at bounding box center [99, 215] width 198 height 357
click at [98, 105] on div "Get Started" at bounding box center [110, 103] width 120 height 9
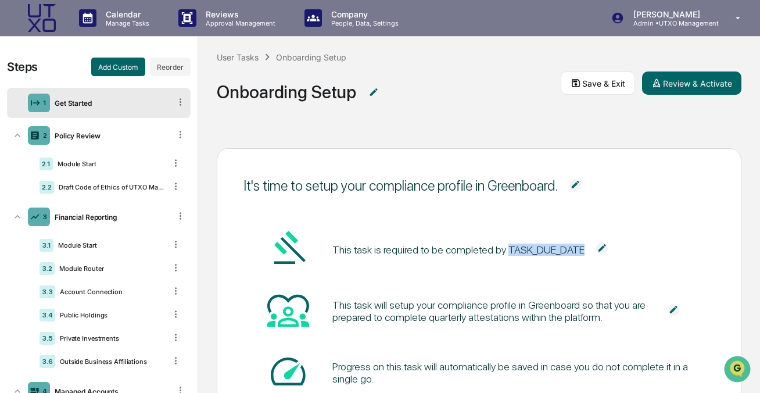
drag, startPoint x: 519, startPoint y: 247, endPoint x: 598, endPoint y: 248, distance: 79.6
click at [584, 248] on div "This task is required to be completed by TASK_DUE_DATE" at bounding box center [458, 249] width 252 height 12
click at [524, 158] on div "It's time to setup your compliance profile in Greenboard. This task is required…" at bounding box center [479, 309] width 525 height 323
drag, startPoint x: 522, startPoint y: 251, endPoint x: 604, endPoint y: 259, distance: 81.7
click at [604, 259] on span "This task is required to be completed by TASK_DUE_DATE" at bounding box center [475, 249] width 287 height 23
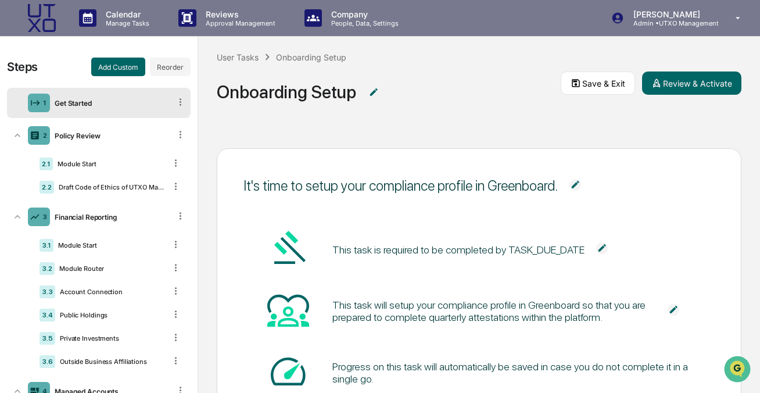
click at [584, 259] on span "This task is required to be completed by TASK_DUE_DATE" at bounding box center [458, 249] width 252 height 23
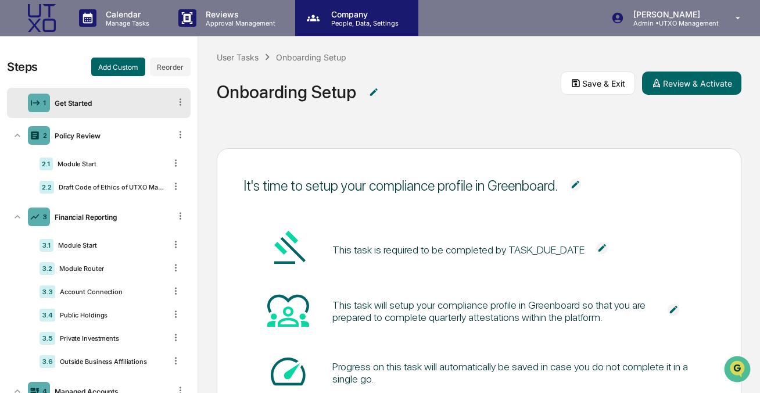
click at [338, 16] on p "Company" at bounding box center [363, 14] width 82 height 10
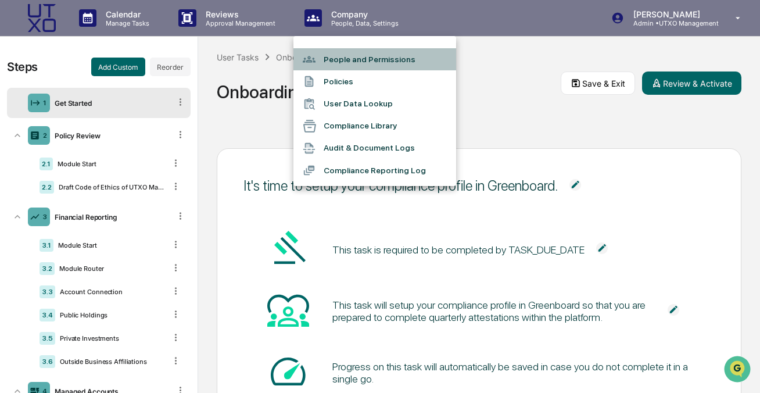
click at [356, 64] on li "People and Permissions" at bounding box center [374, 59] width 163 height 22
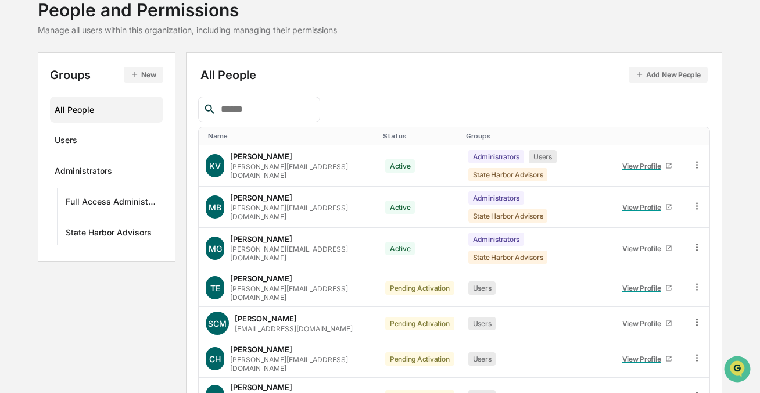
scroll to position [112, 0]
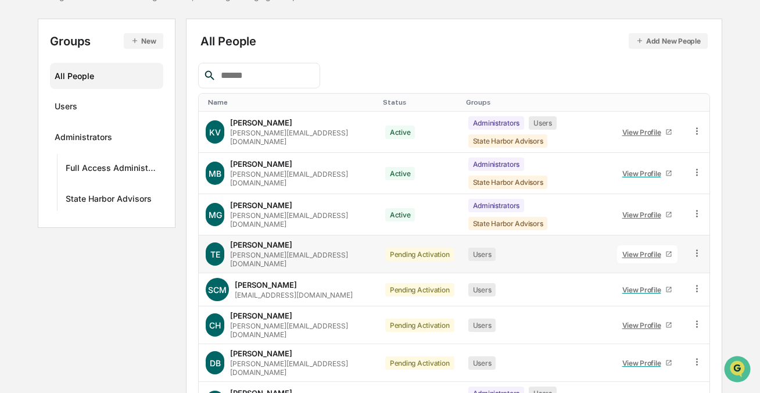
click at [694, 247] on icon at bounding box center [696, 252] width 11 height 11
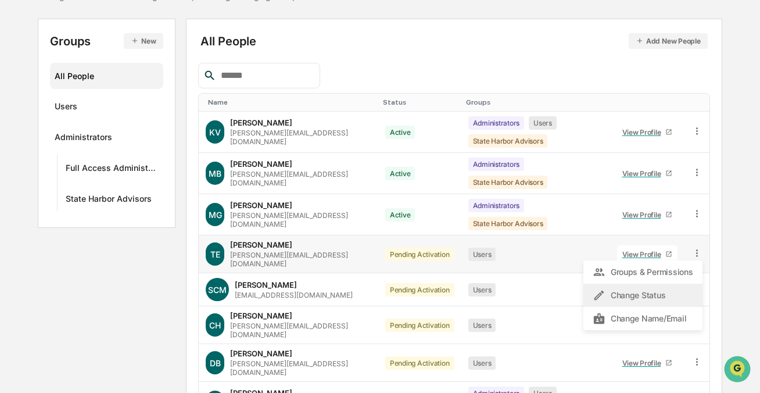
click at [674, 288] on div "Change Status" at bounding box center [643, 295] width 100 height 14
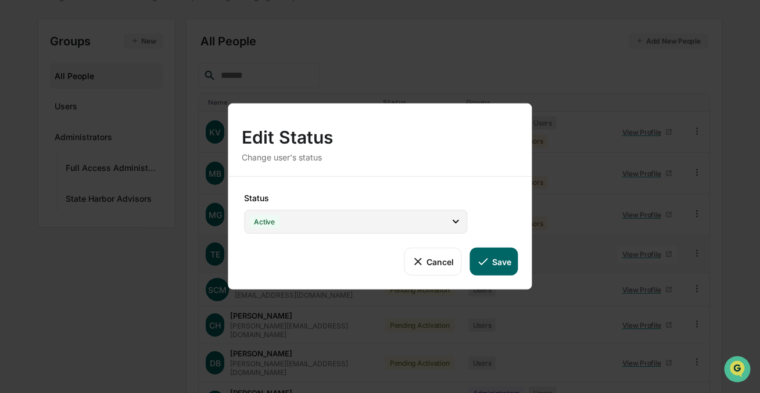
click at [412, 226] on div "Active" at bounding box center [355, 222] width 223 height 24
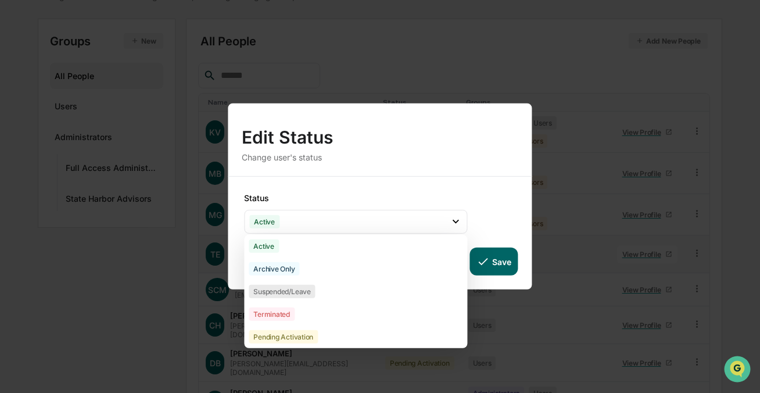
click at [489, 145] on div "Edit Status" at bounding box center [380, 132] width 276 height 30
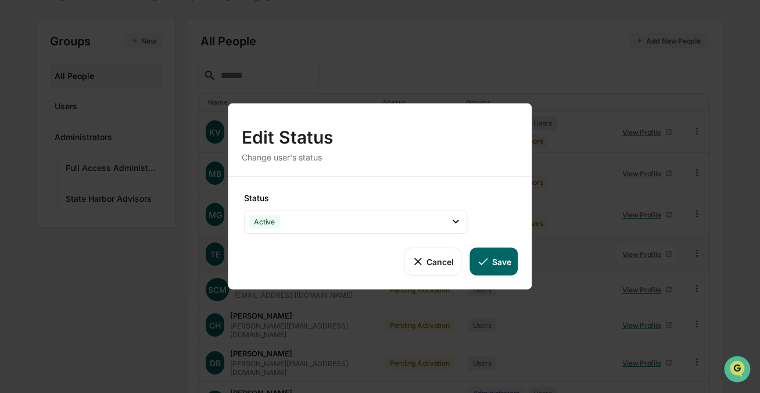
click at [433, 260] on button "Cancel" at bounding box center [433, 261] width 58 height 28
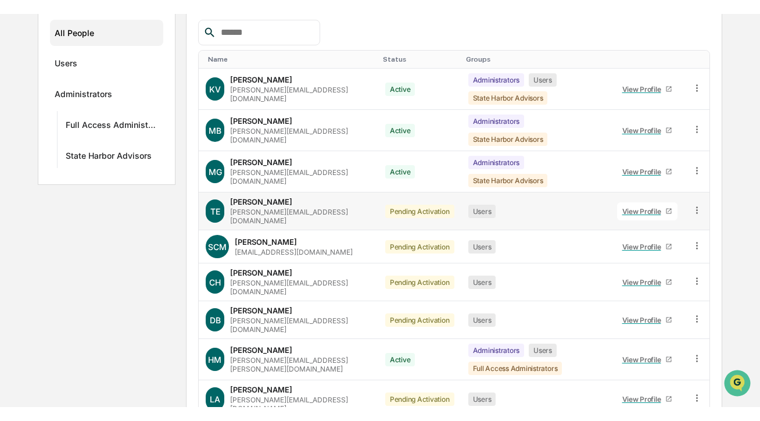
scroll to position [198, 0]
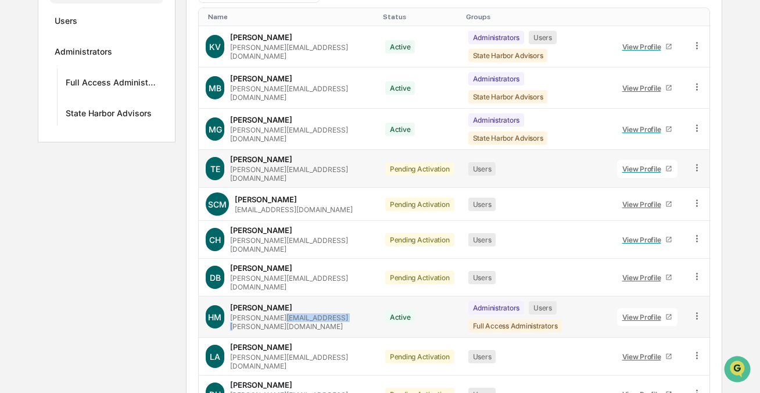
drag, startPoint x: 289, startPoint y: 291, endPoint x: 351, endPoint y: 289, distance: 61.6
click at [351, 313] on div "[PERSON_NAME][EMAIL_ADDRESS][PERSON_NAME][DOMAIN_NAME]" at bounding box center [300, 321] width 141 height 17
click at [286, 263] on div "[PERSON_NAME] [PERSON_NAME][EMAIL_ADDRESS][DOMAIN_NAME]" at bounding box center [300, 277] width 141 height 28
